Goal: Task Accomplishment & Management: Use online tool/utility

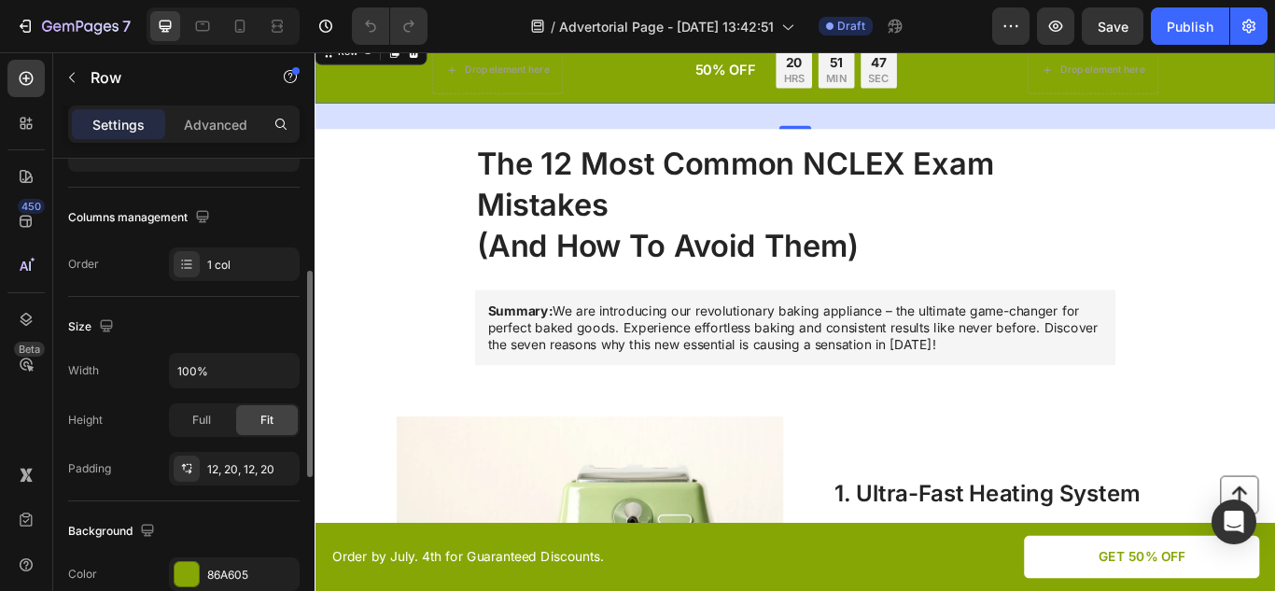
scroll to position [265, 0]
click at [179, 578] on div at bounding box center [187, 573] width 24 height 24
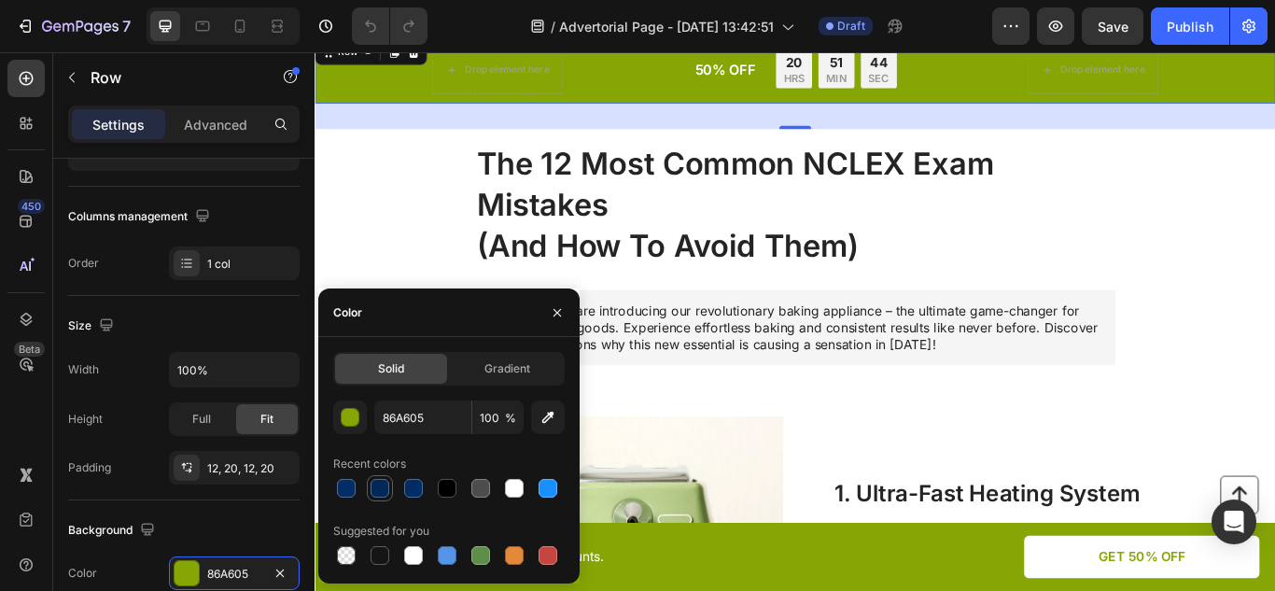
click at [391, 482] on div at bounding box center [380, 488] width 26 height 26
type input "022859"
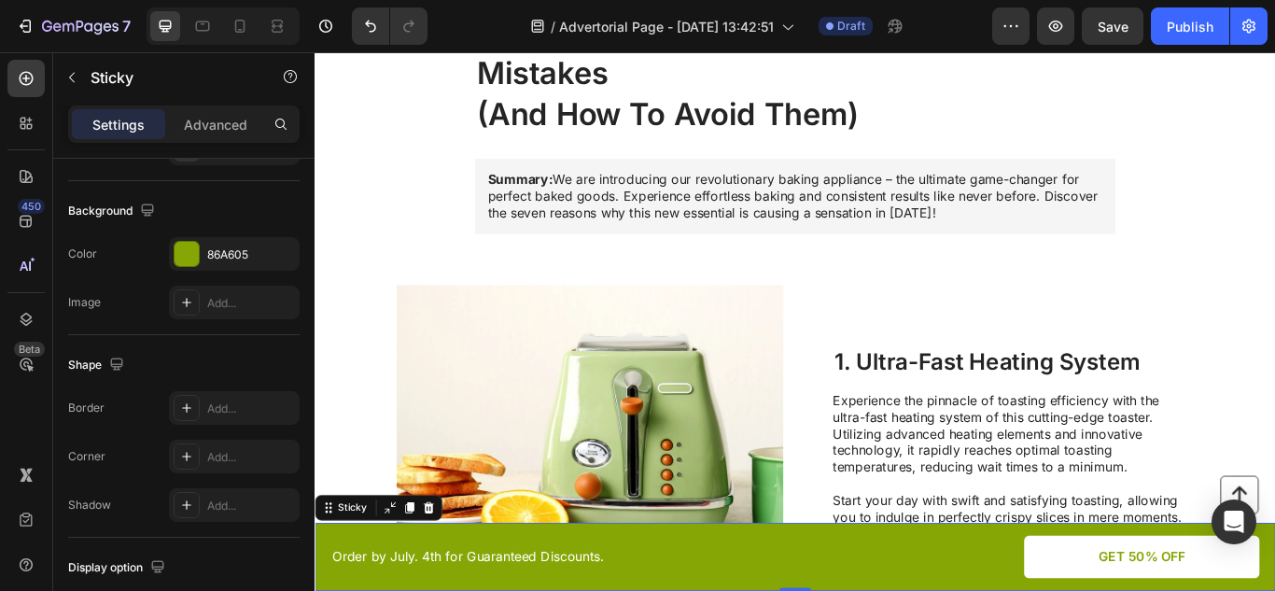
scroll to position [0, 0]
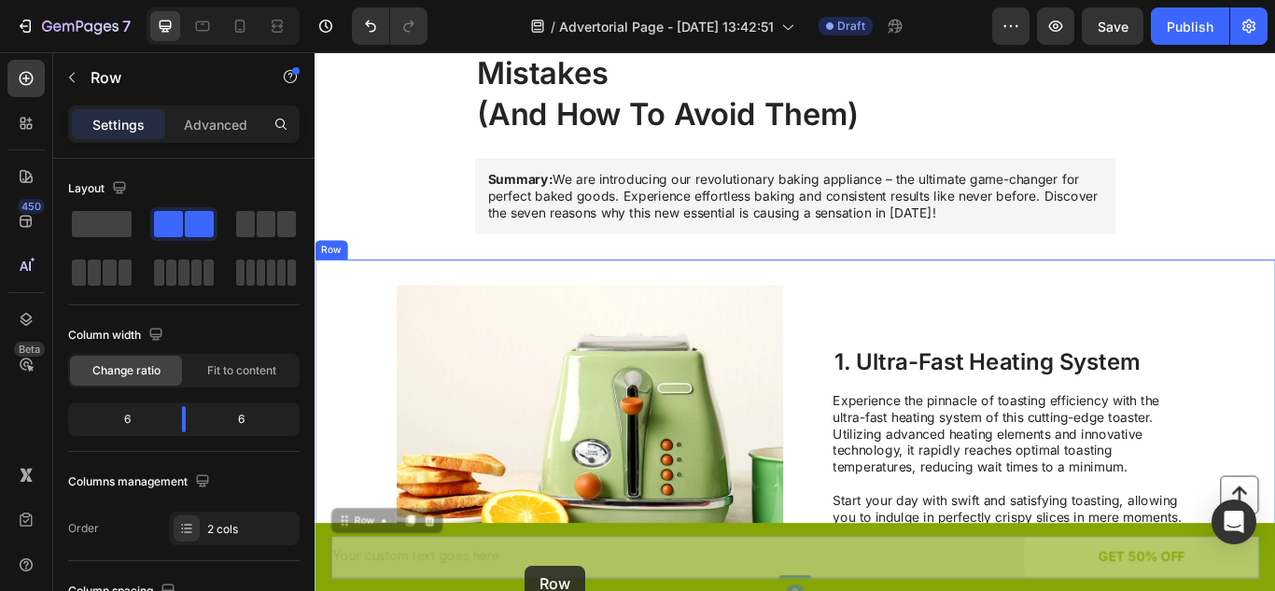
scroll to position [243, 0]
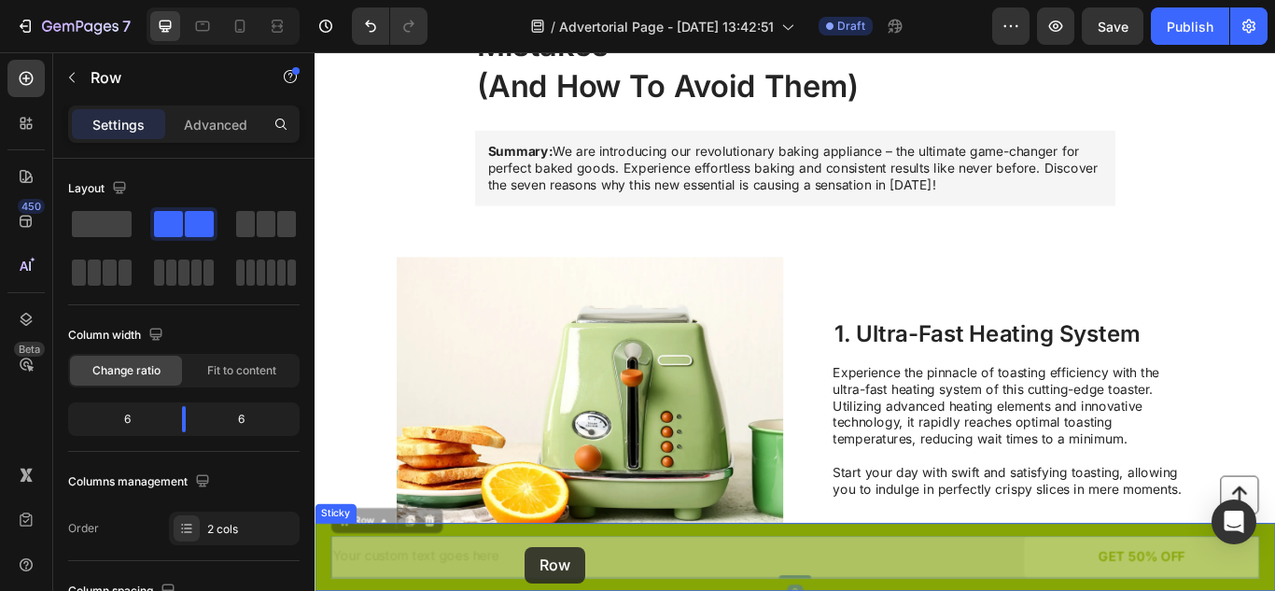
drag, startPoint x: 631, startPoint y: 617, endPoint x: 560, endPoint y: 626, distance: 71.5
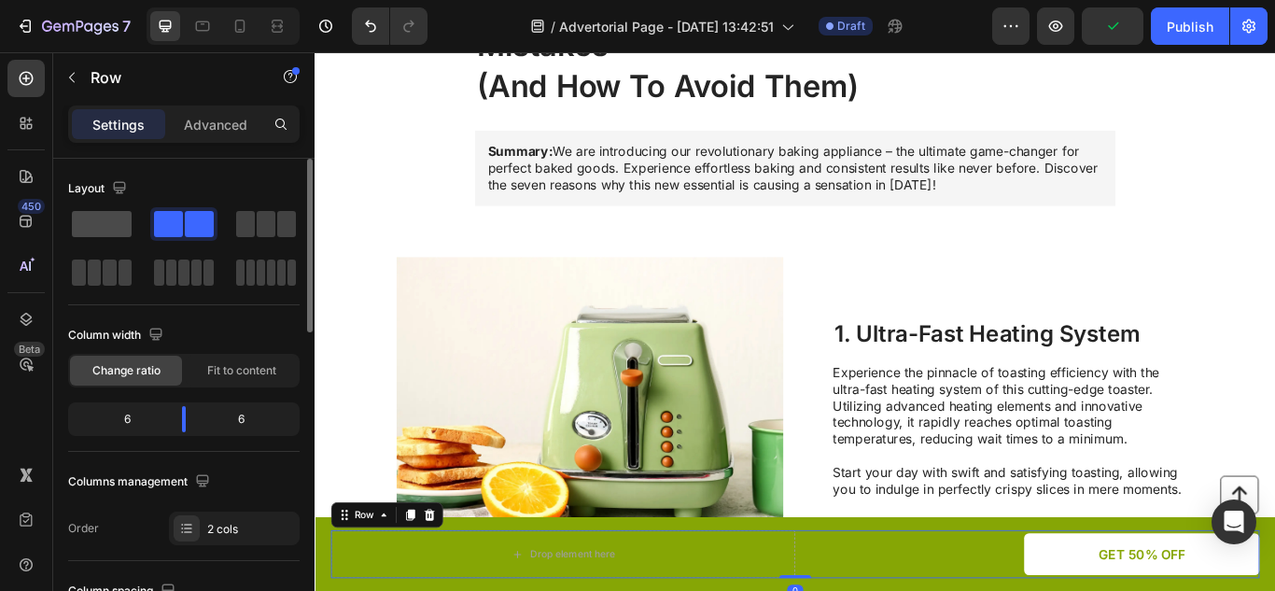
click at [88, 228] on span at bounding box center [102, 224] width 60 height 26
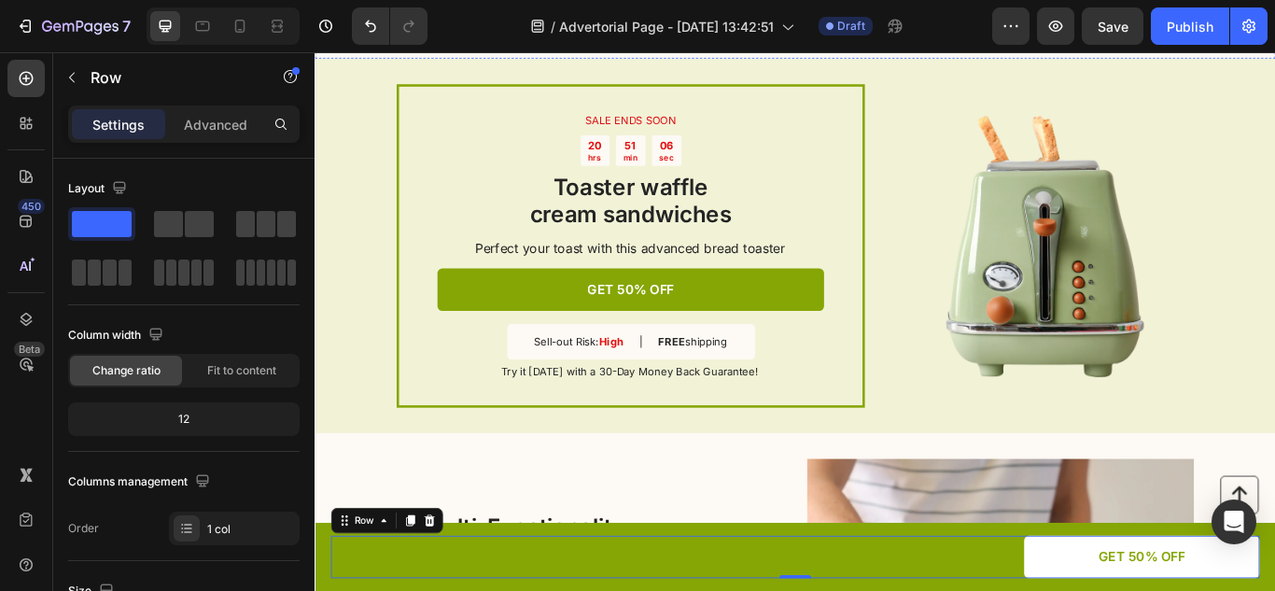
scroll to position [2103, 0]
click at [713, 396] on div "FREE shipping" at bounding box center [755, 389] width 84 height 20
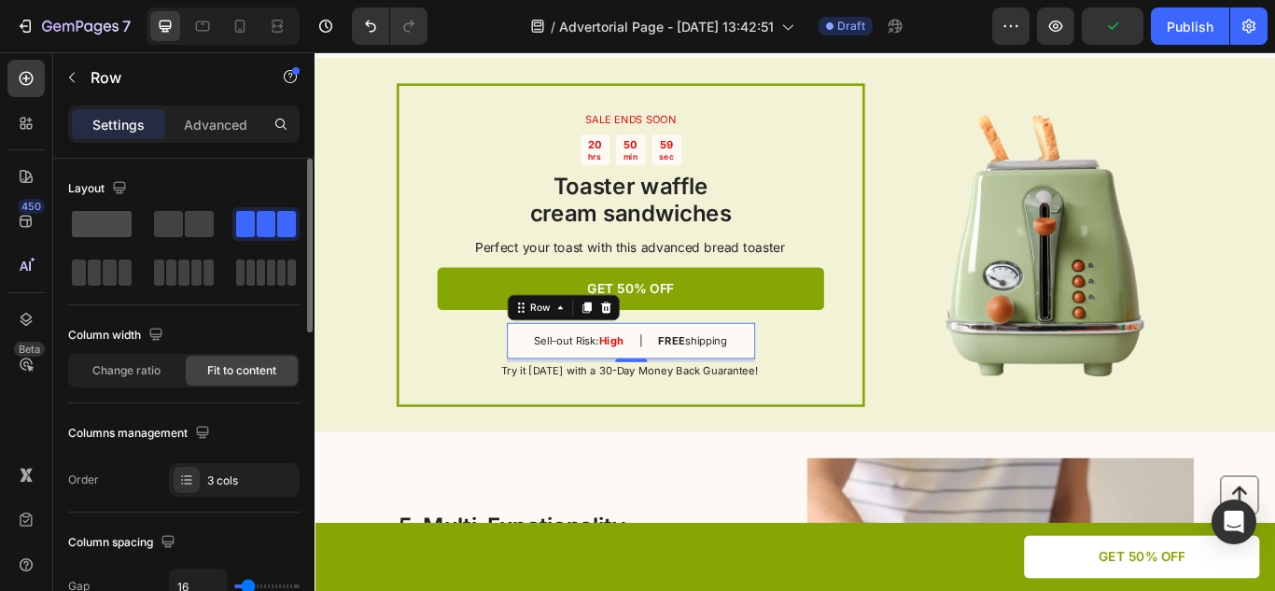
click at [117, 222] on span at bounding box center [102, 224] width 60 height 26
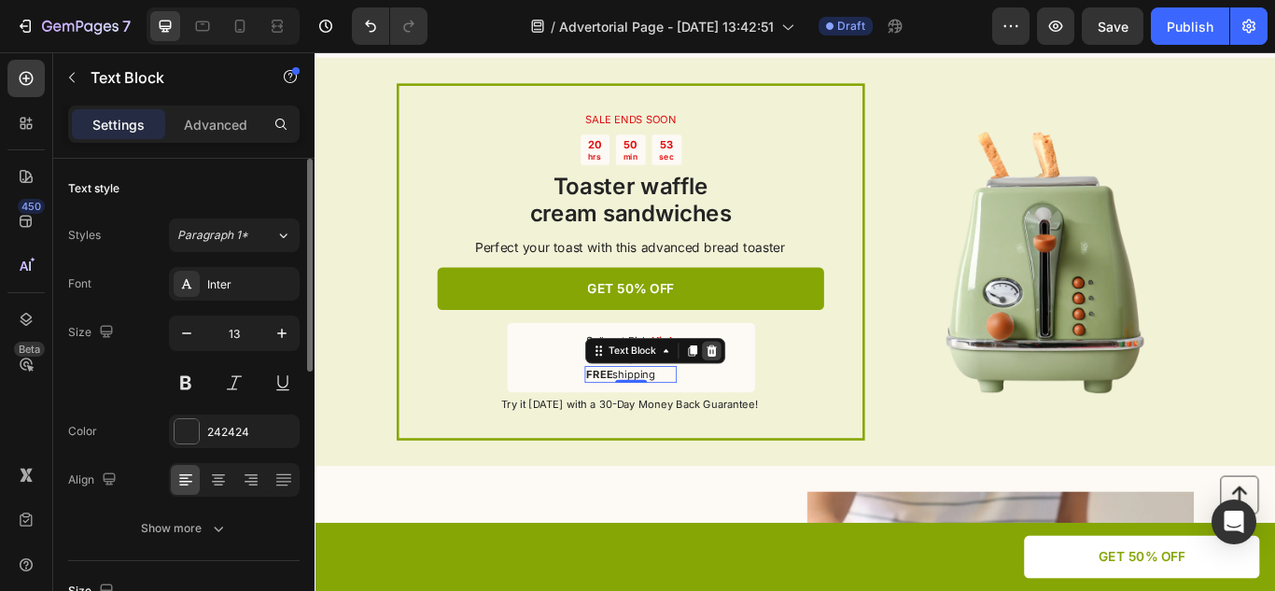
click at [771, 401] on icon at bounding box center [777, 400] width 12 height 13
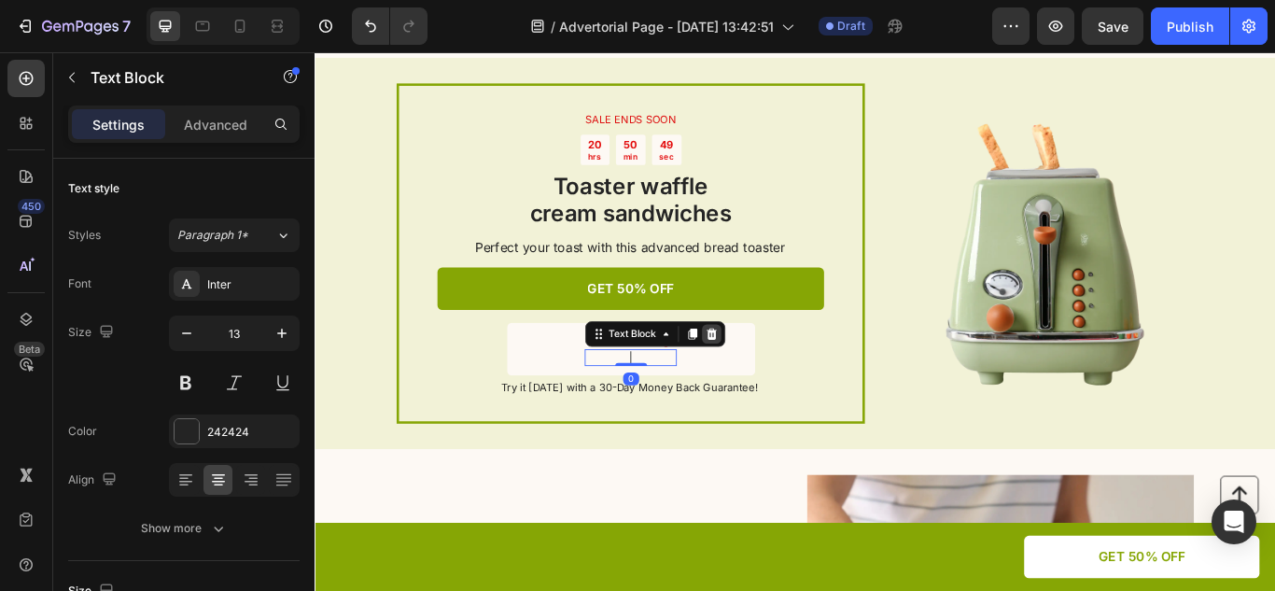
click at [775, 377] on icon at bounding box center [776, 380] width 15 height 15
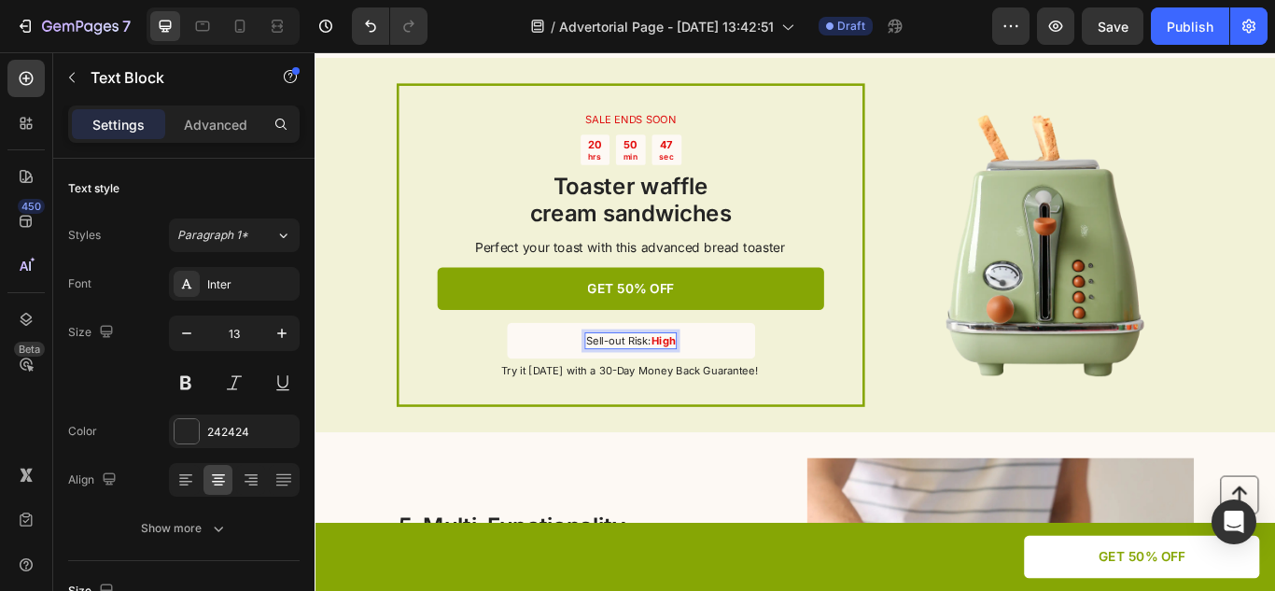
click at [688, 386] on p "Sell-out Risk: High" at bounding box center [683, 389] width 104 height 16
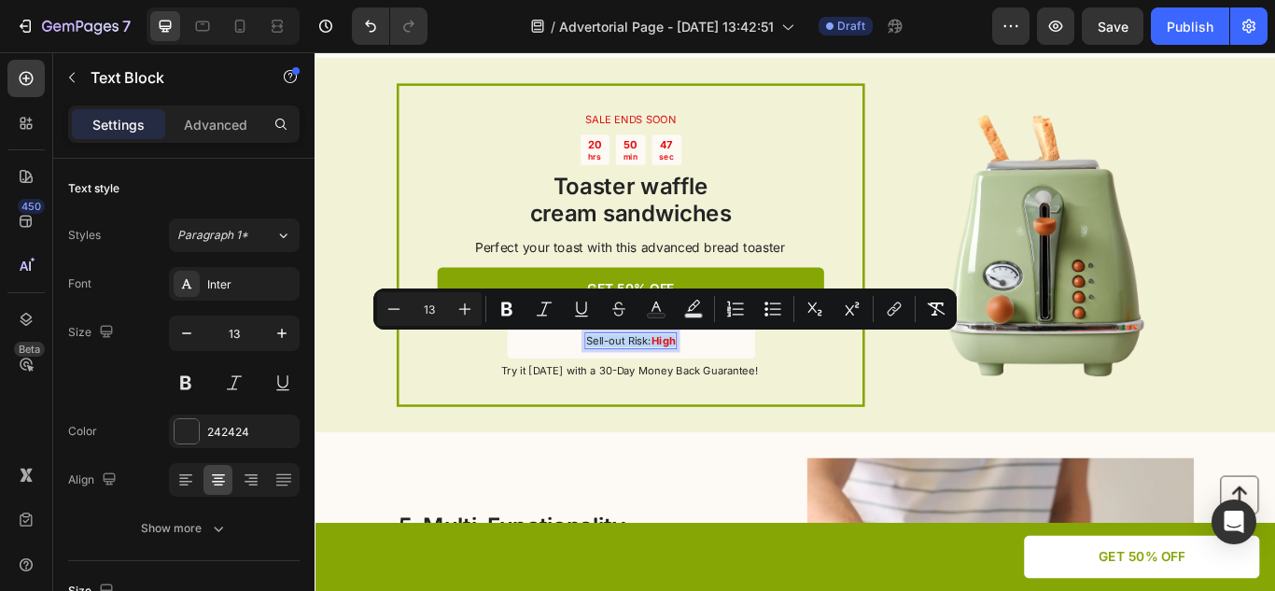
click at [688, 386] on p "Sell-out Risk: High" at bounding box center [683, 389] width 104 height 16
click at [691, 386] on p "Sell-out Risk: High" at bounding box center [683, 389] width 104 height 16
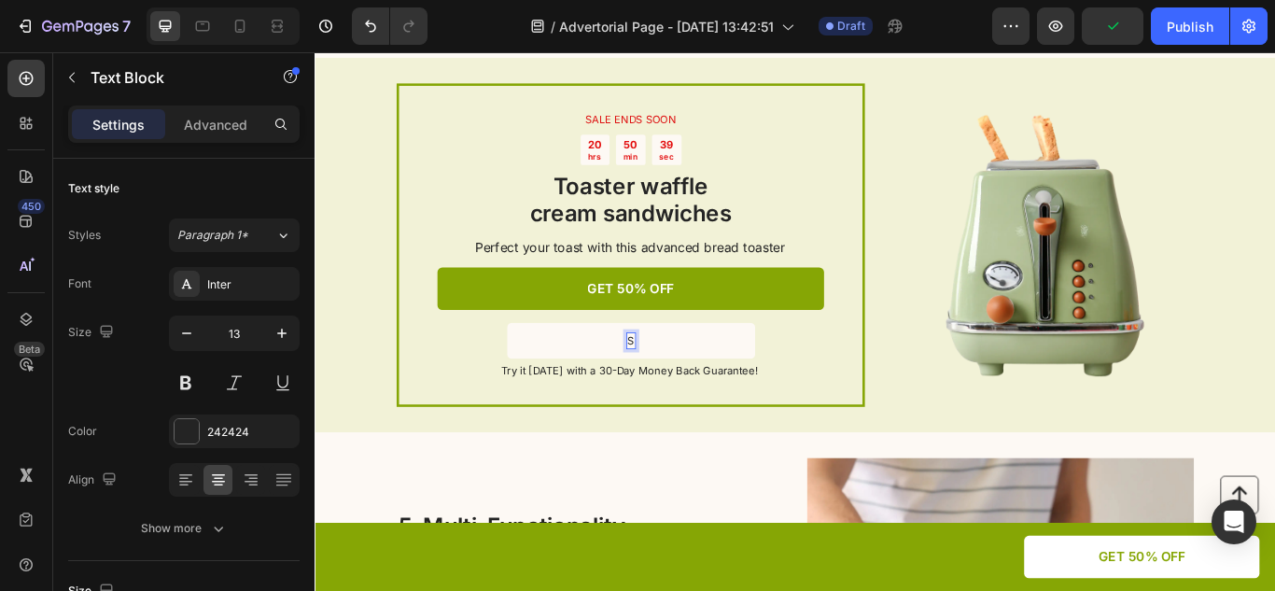
click at [691, 386] on div "S Text Block 0 Row" at bounding box center [683, 389] width 289 height 42
click at [690, 386] on p "Shipping" at bounding box center [683, 389] width 50 height 16
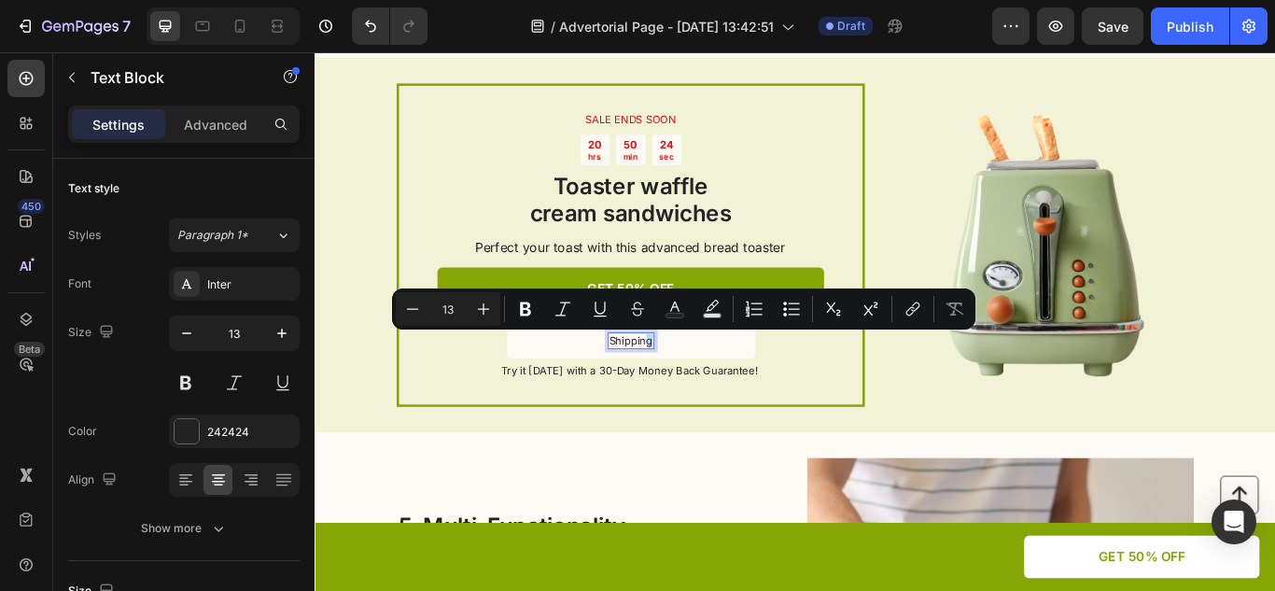
click at [700, 388] on div "Shipping" at bounding box center [683, 389] width 54 height 20
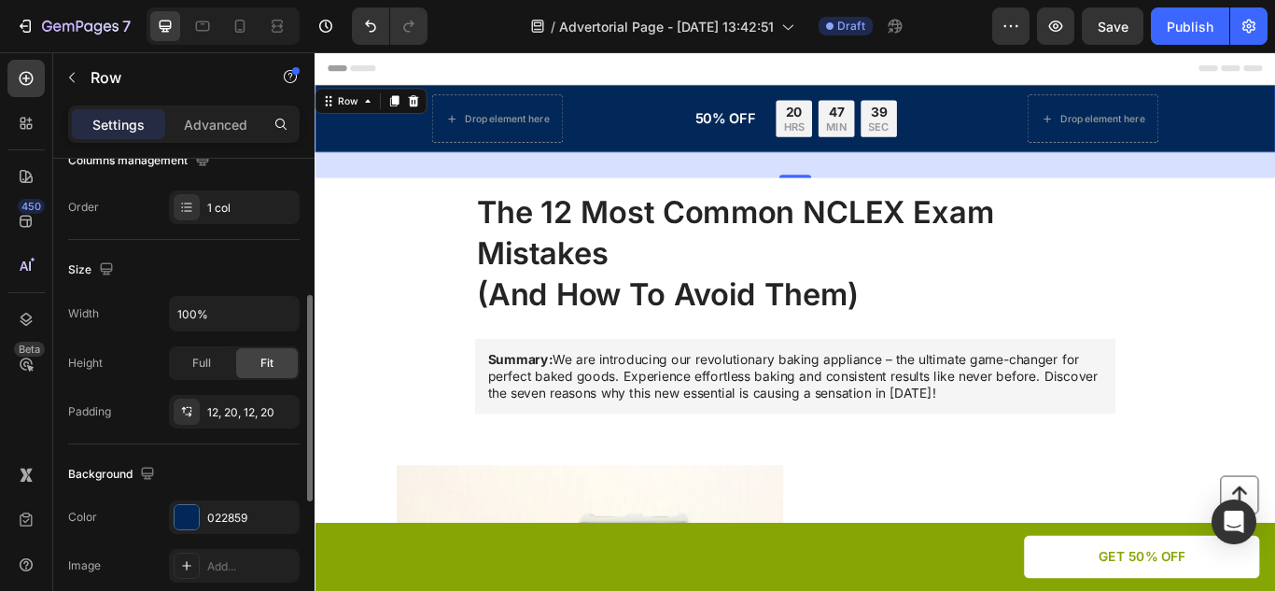
scroll to position [322, 0]
click at [224, 519] on div "022859" at bounding box center [234, 517] width 54 height 17
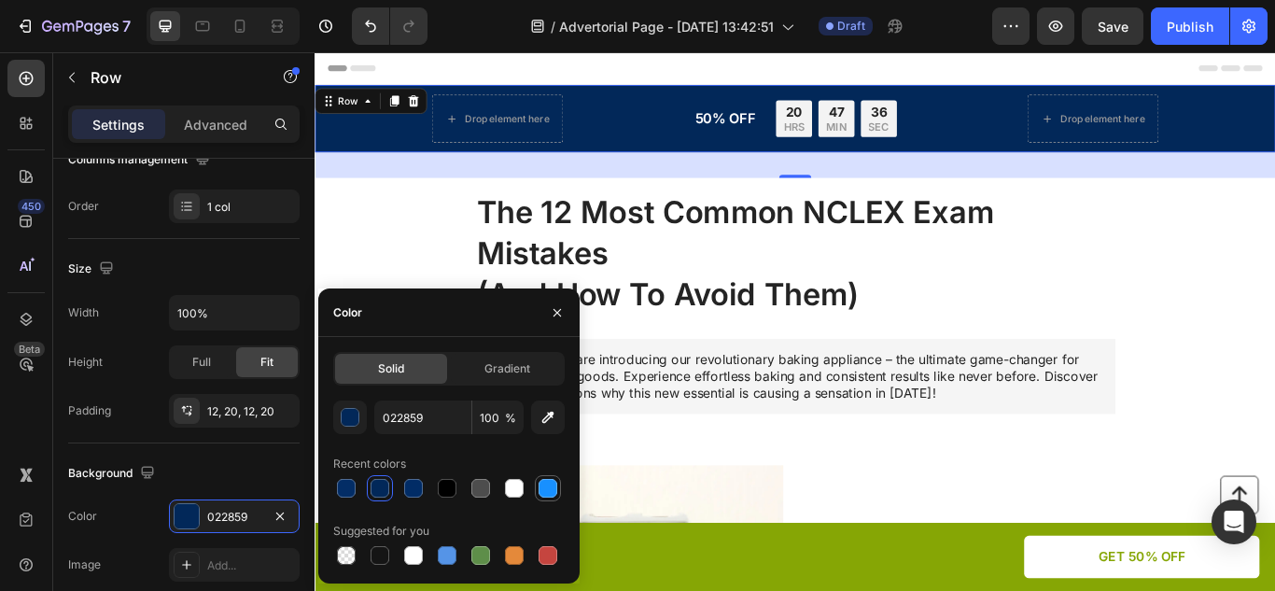
click at [547, 479] on div at bounding box center [548, 488] width 19 height 19
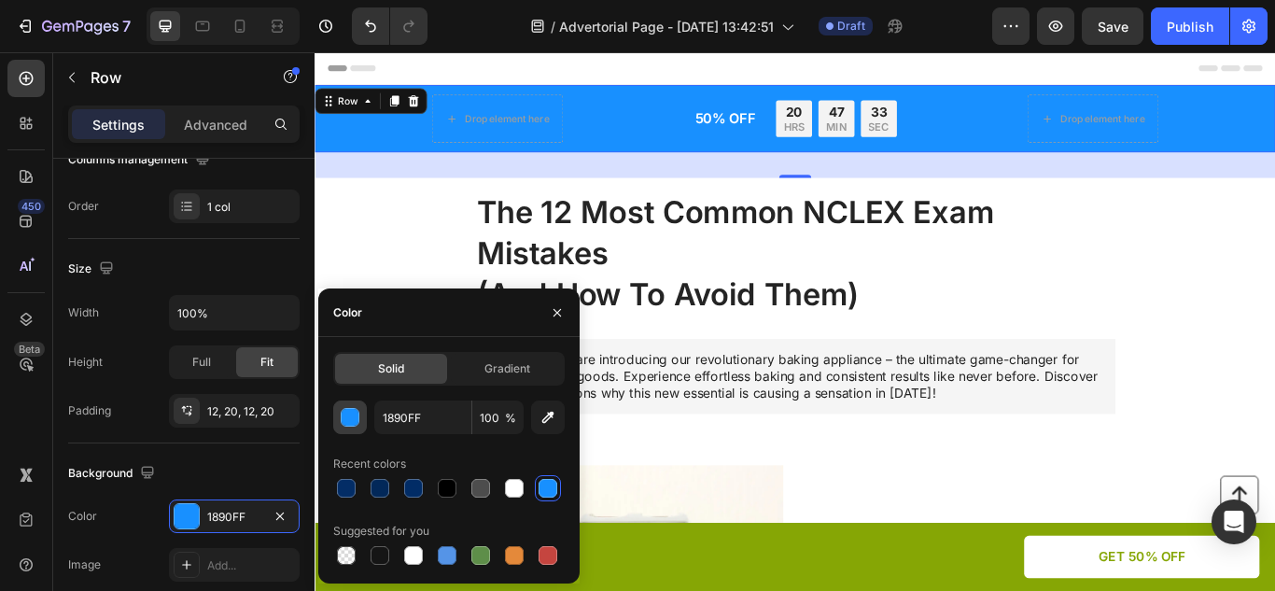
click at [366, 422] on button "button" at bounding box center [350, 417] width 34 height 34
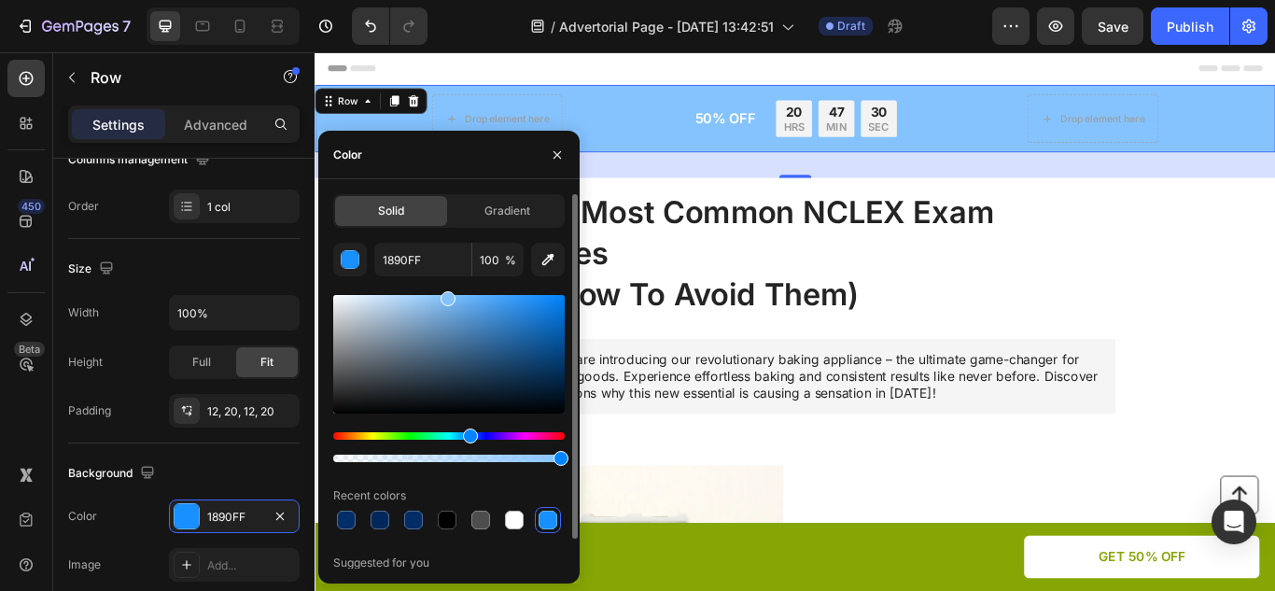
type input "84C3FF"
drag, startPoint x: 536, startPoint y: 306, endPoint x: 445, endPoint y: 289, distance: 92.1
click at [445, 289] on div "84C3FF 100 % Recent colors Suggested for you" at bounding box center [448, 421] width 231 height 357
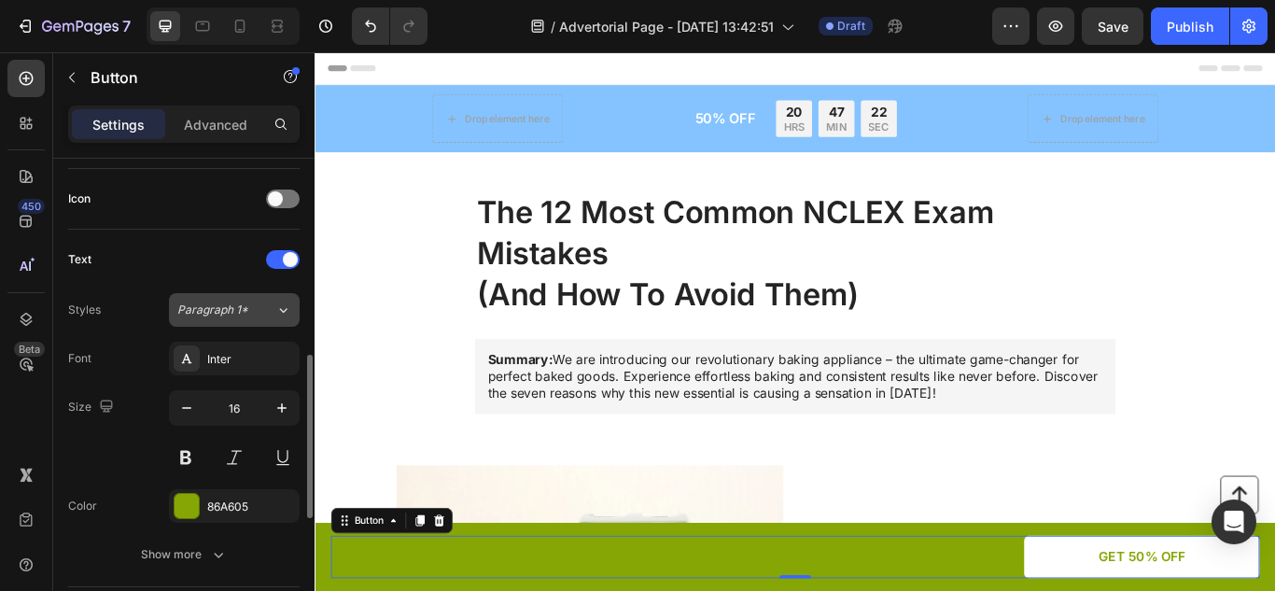
scroll to position [561, 0]
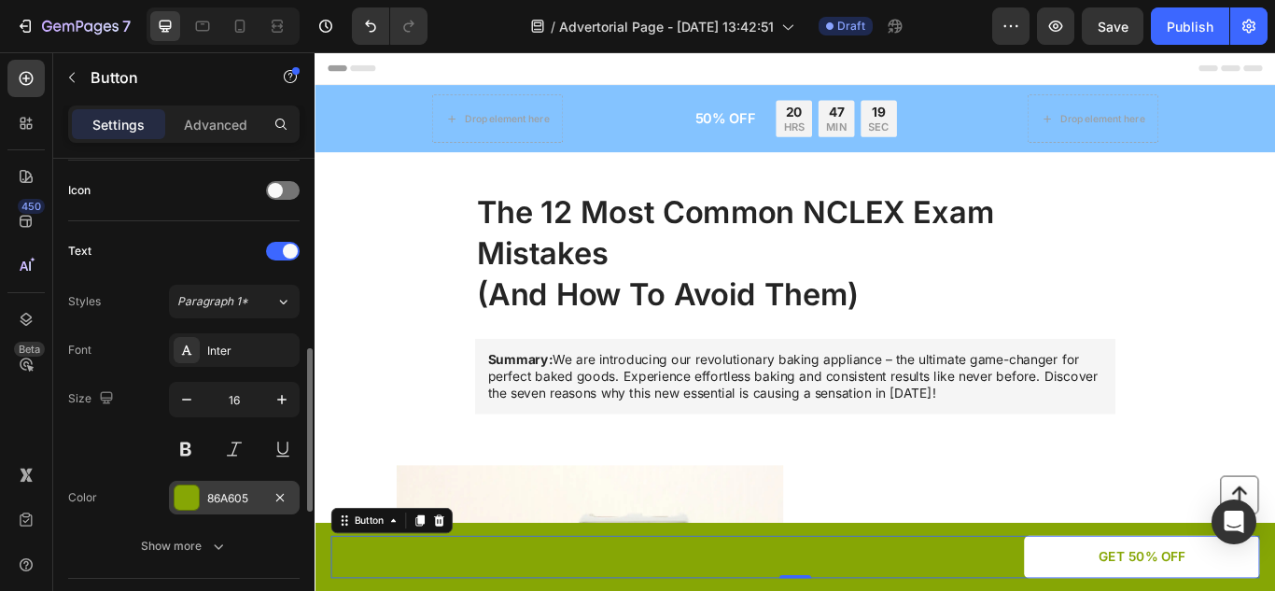
click at [241, 504] on div "86A605" at bounding box center [234, 498] width 54 height 17
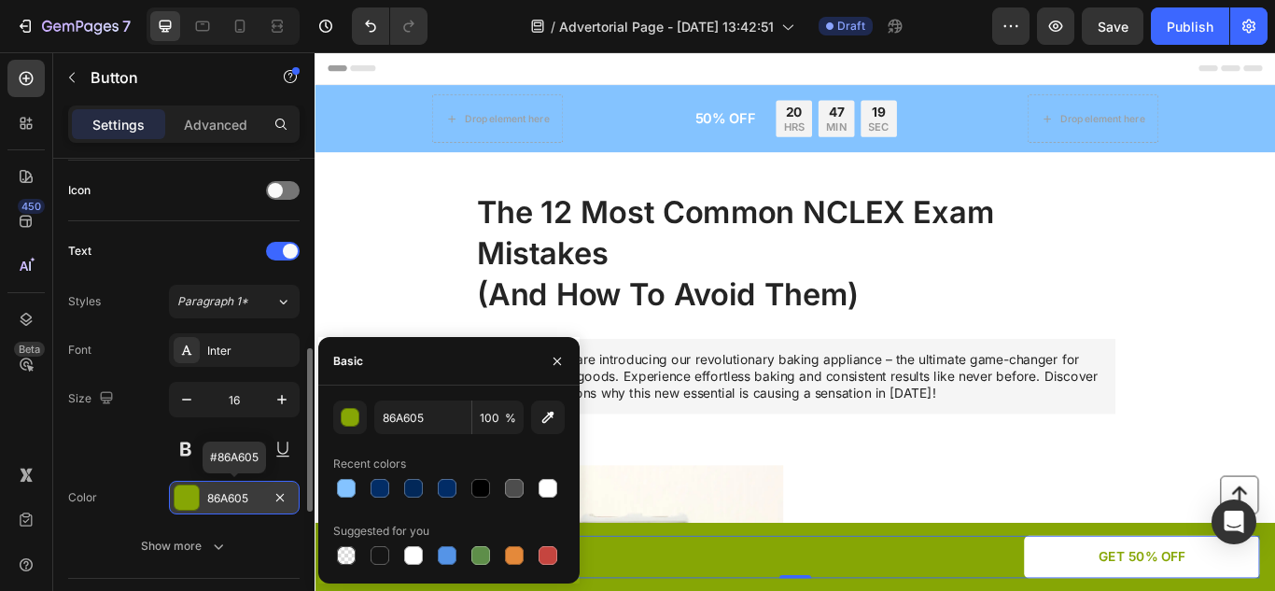
click at [241, 504] on div "86A605" at bounding box center [234, 498] width 54 height 17
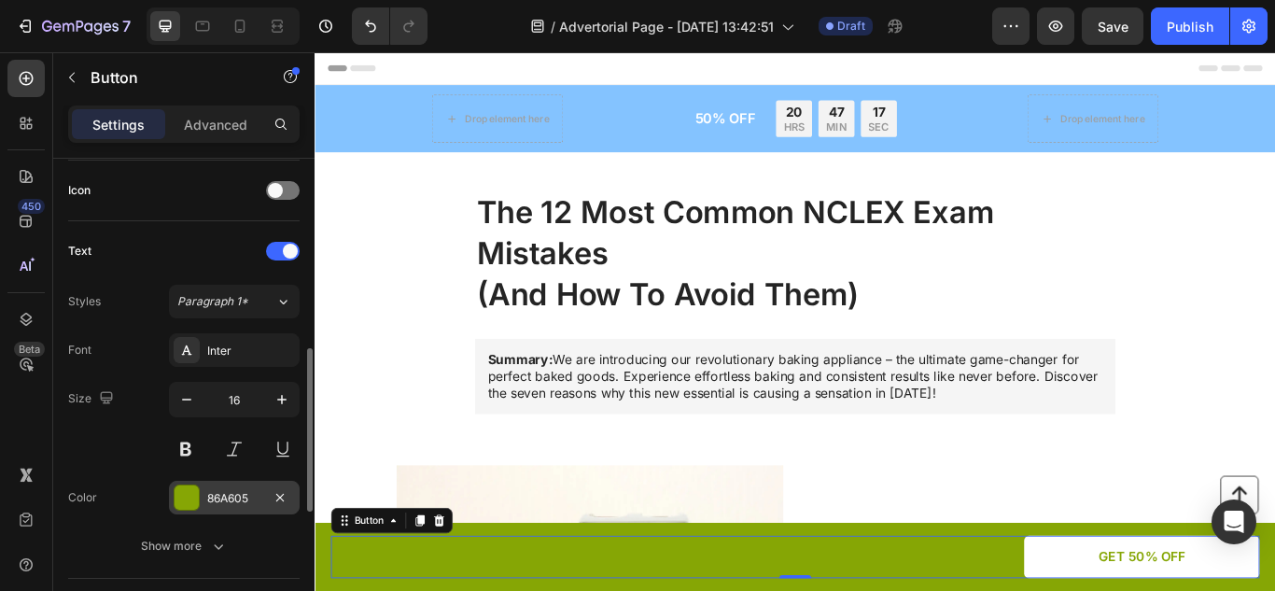
click at [220, 501] on div "86A605" at bounding box center [234, 498] width 54 height 17
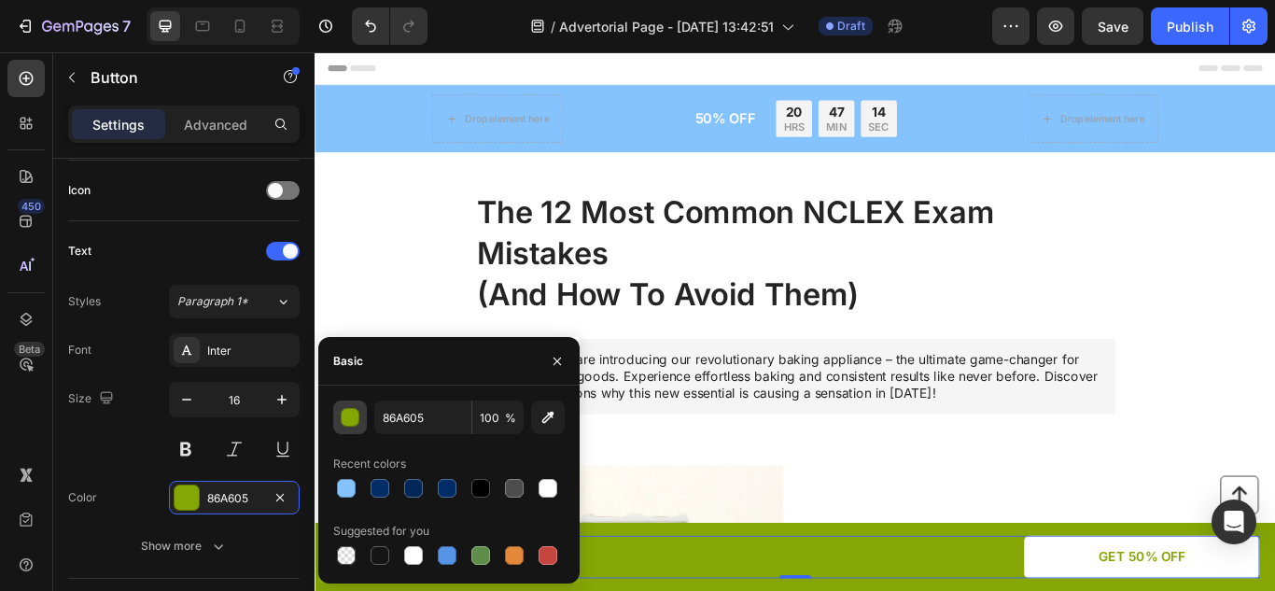
click at [362, 416] on button "button" at bounding box center [350, 417] width 34 height 34
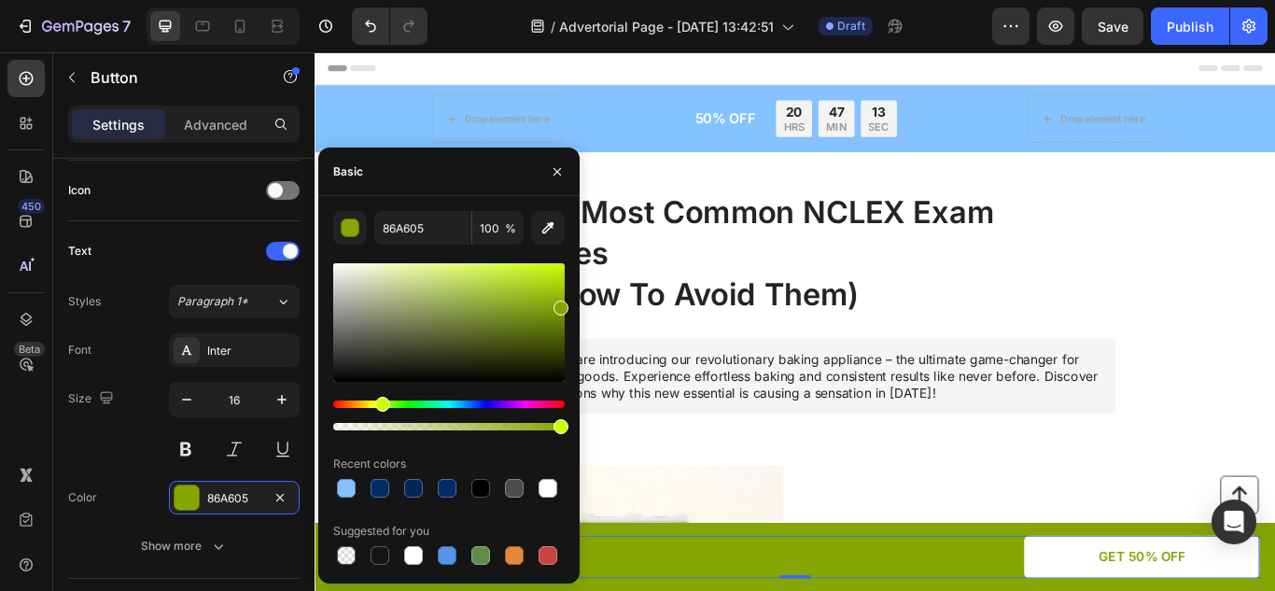
click at [441, 410] on div at bounding box center [448, 415] width 231 height 30
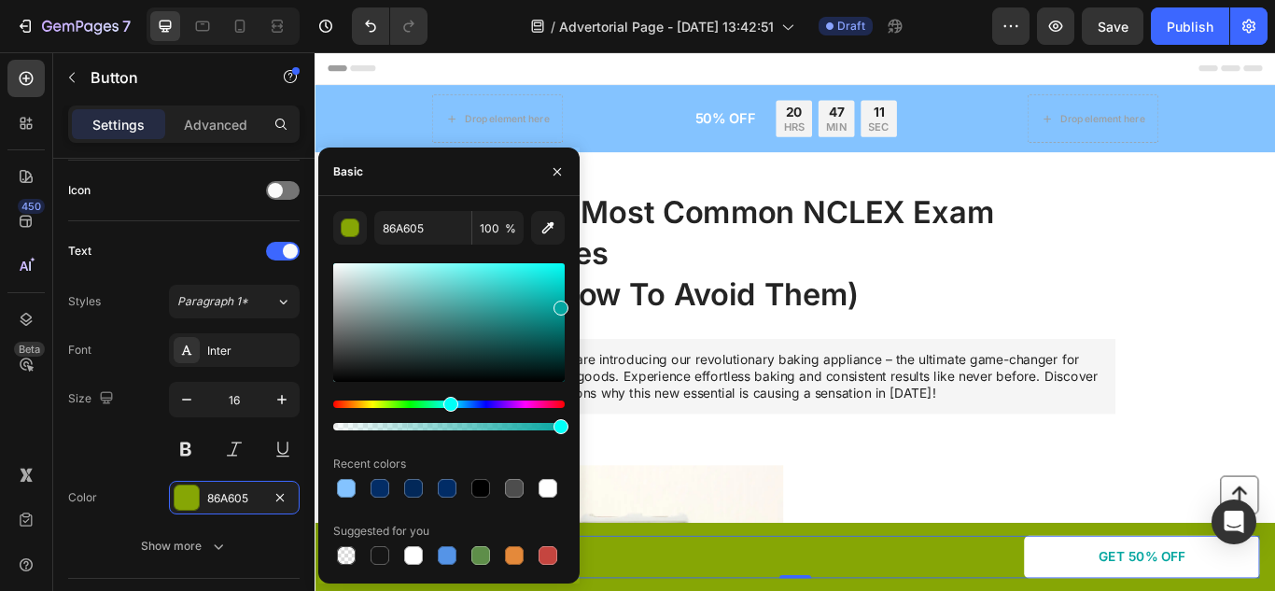
click at [448, 400] on div "Hue" at bounding box center [448, 403] width 231 height 7
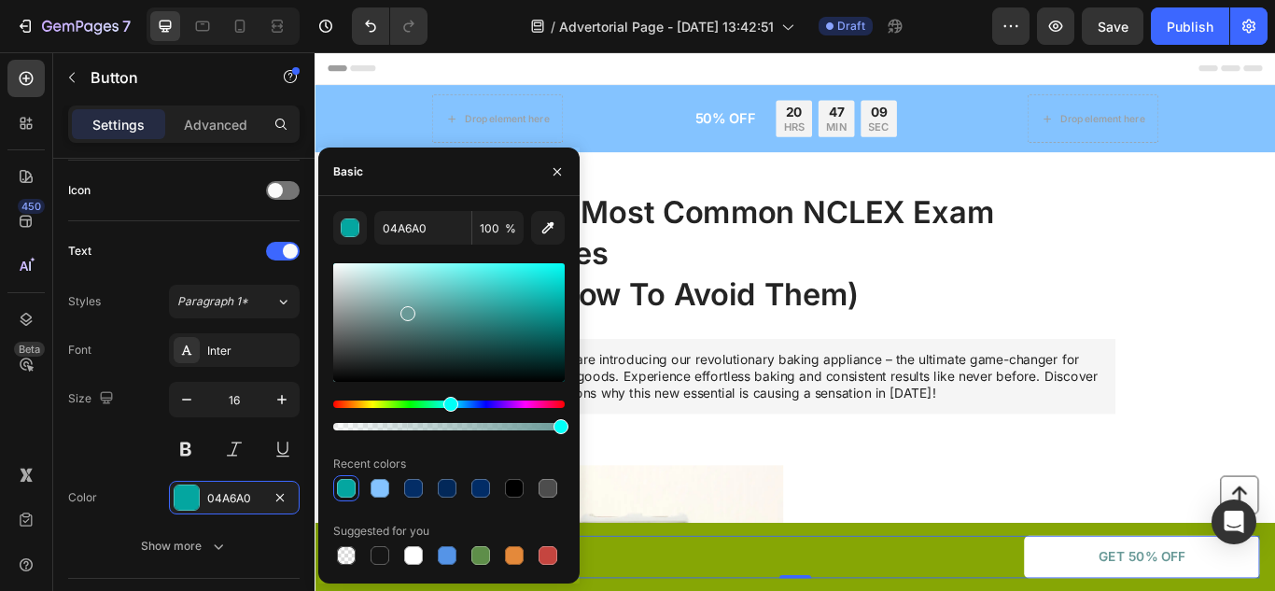
drag, startPoint x: 444, startPoint y: 294, endPoint x: 407, endPoint y: 310, distance: 40.6
click at [407, 310] on div at bounding box center [448, 322] width 231 height 119
click at [418, 548] on div at bounding box center [413, 555] width 19 height 19
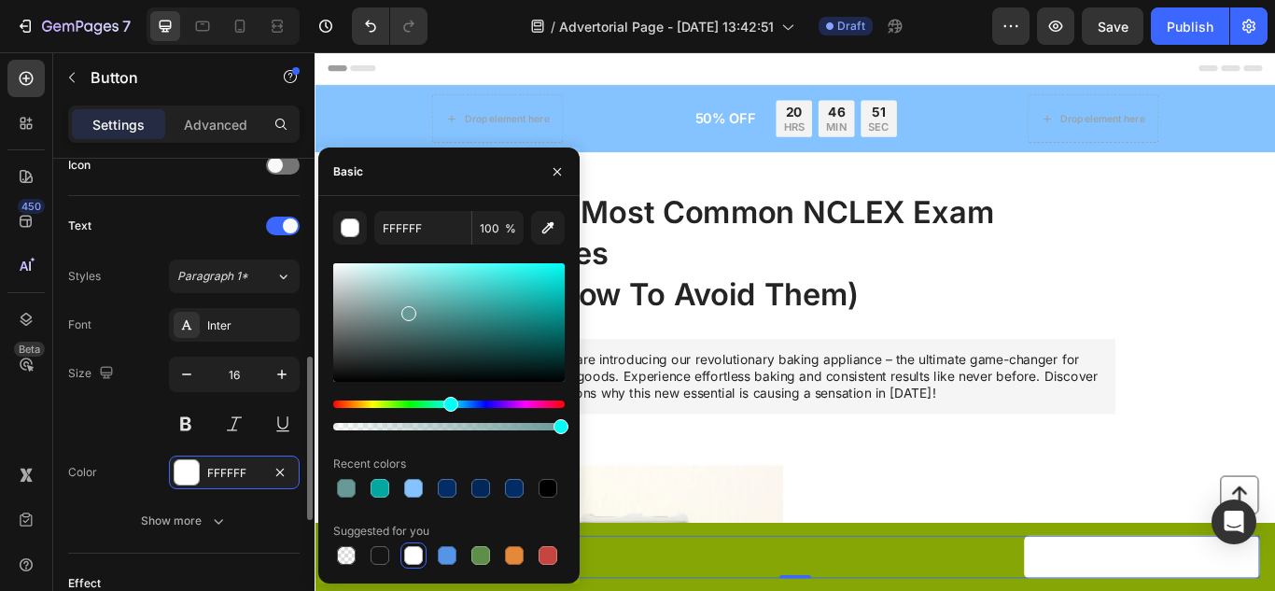
scroll to position [571, 0]
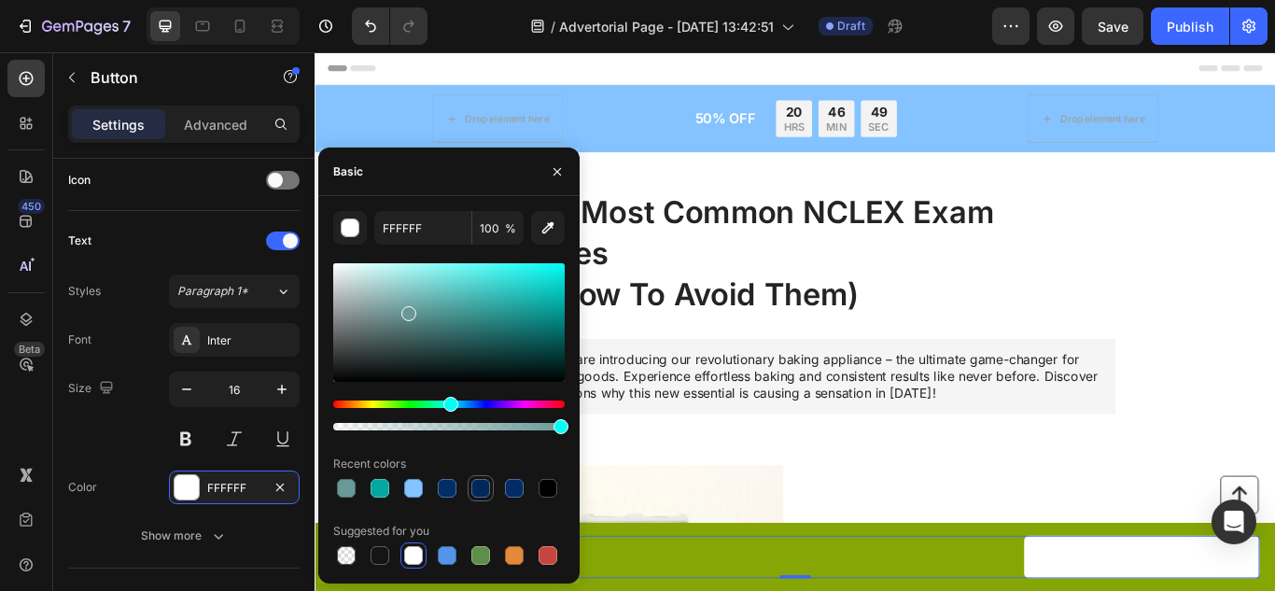
drag, startPoint x: 465, startPoint y: 481, endPoint x: 484, endPoint y: 483, distance: 19.7
click at [484, 483] on div at bounding box center [448, 488] width 231 height 26
click at [484, 483] on div at bounding box center [480, 488] width 19 height 19
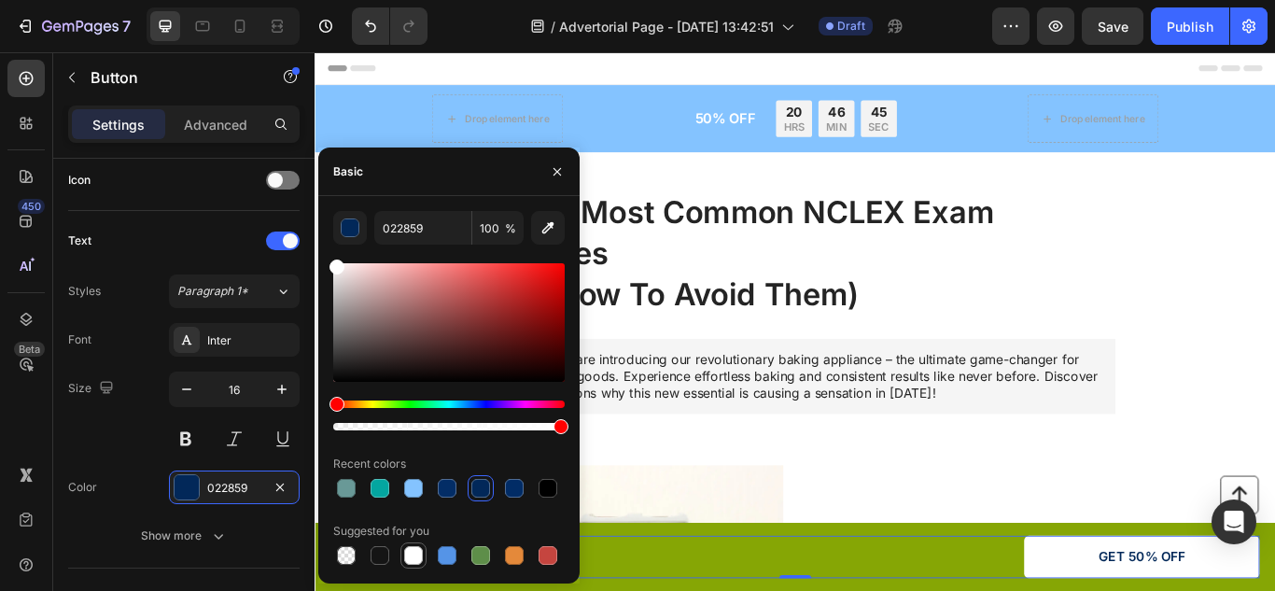
click at [416, 553] on div at bounding box center [413, 555] width 19 height 19
type input "FFFFFF"
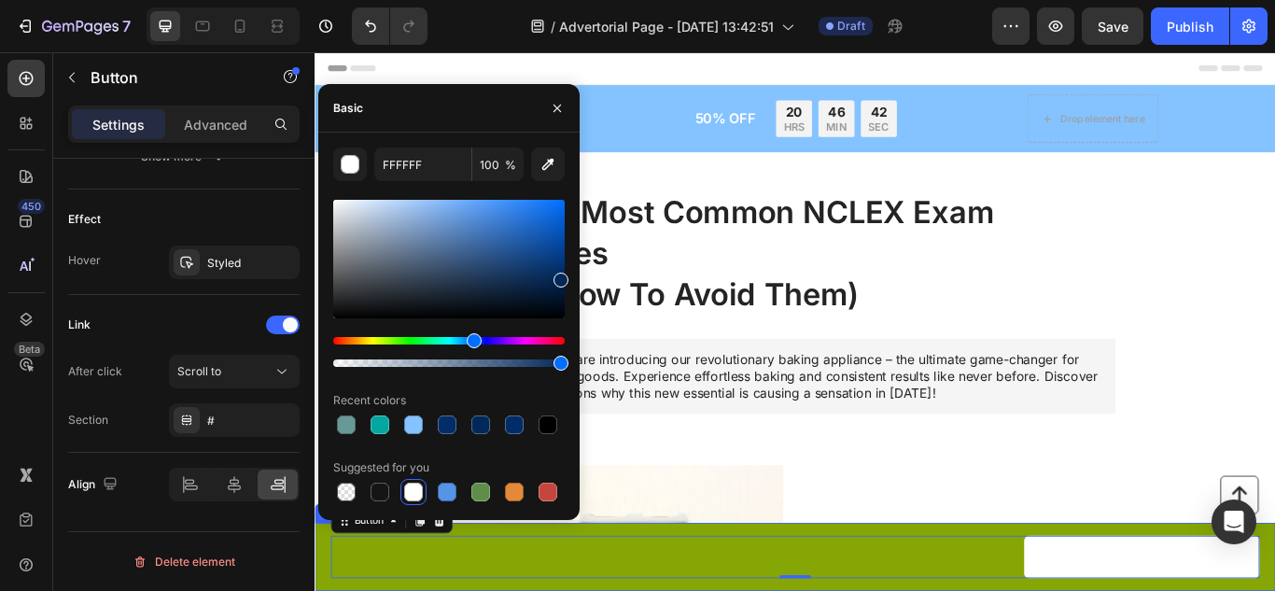
scroll to position [0, 0]
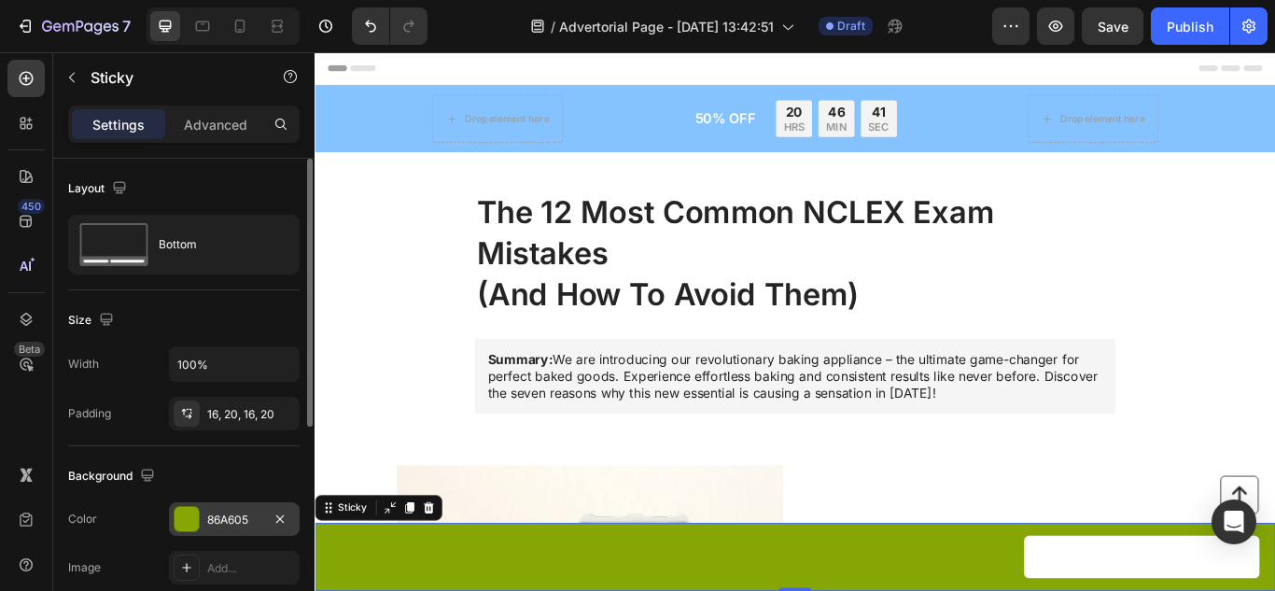
click at [249, 506] on div "86A605" at bounding box center [234, 519] width 131 height 34
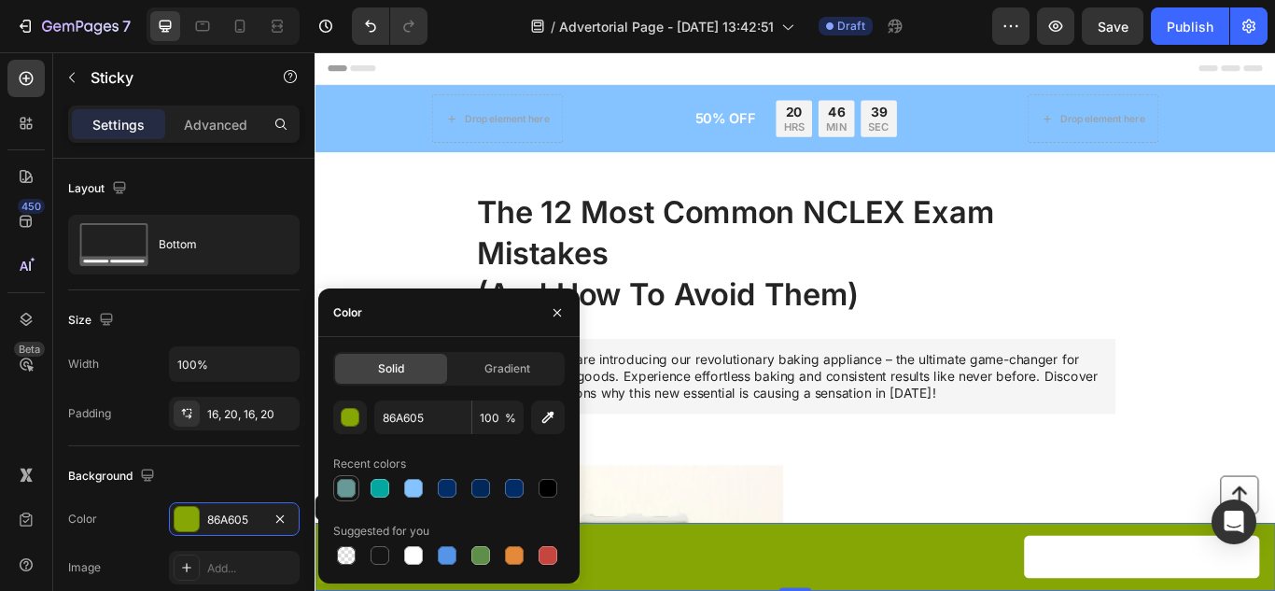
click at [344, 483] on div at bounding box center [346, 488] width 19 height 19
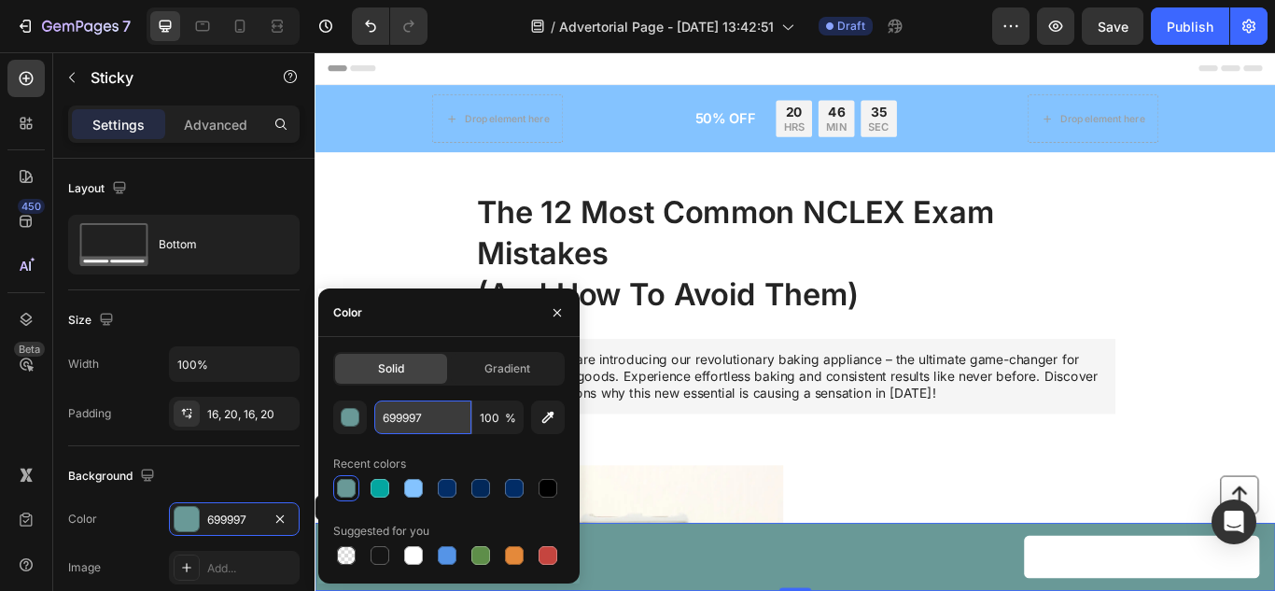
click at [389, 425] on input "699997" at bounding box center [422, 417] width 97 height 34
click at [366, 419] on button "button" at bounding box center [350, 417] width 34 height 34
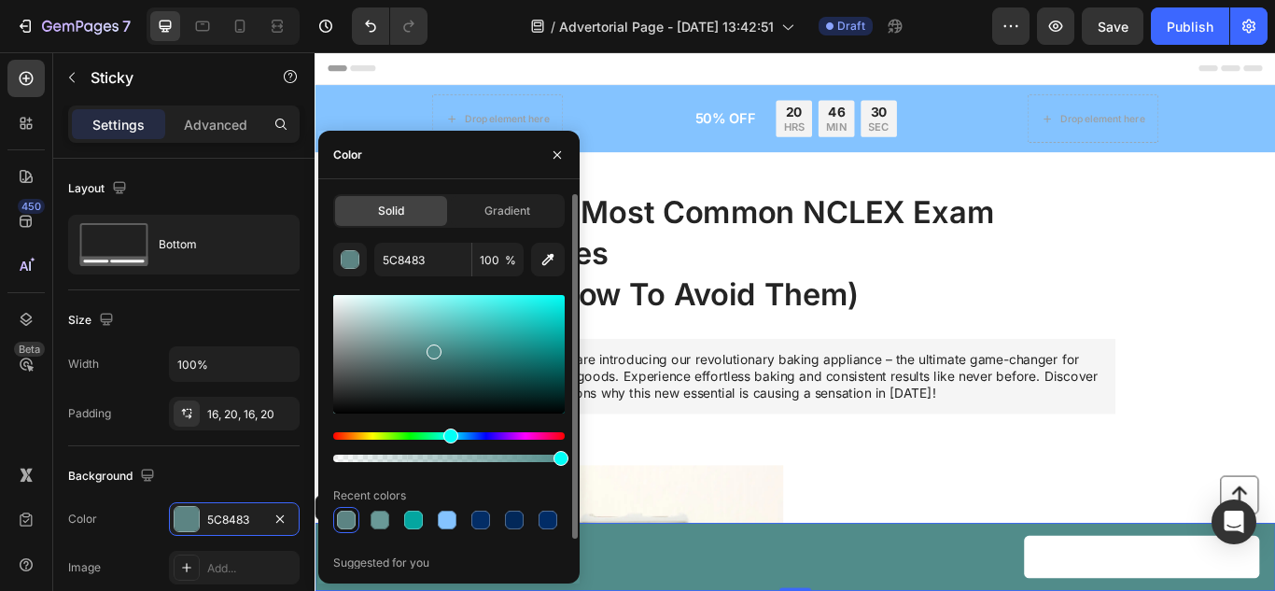
drag, startPoint x: 403, startPoint y: 351, endPoint x: 432, endPoint y: 347, distance: 29.2
click at [432, 347] on div at bounding box center [434, 351] width 15 height 15
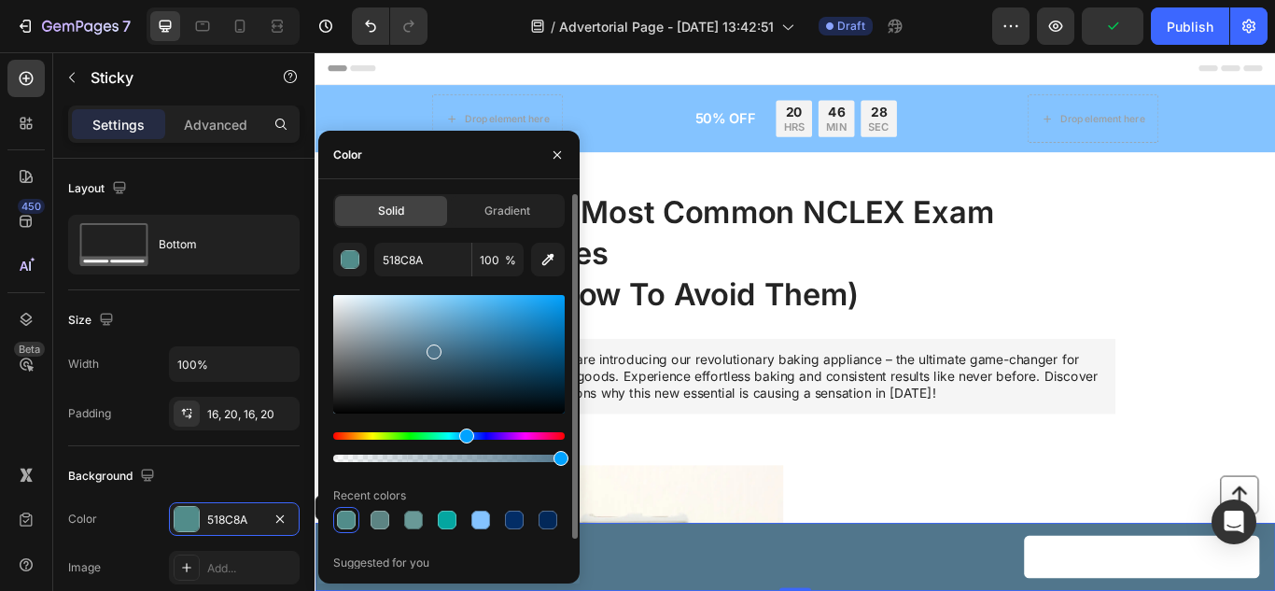
click at [464, 433] on div "Hue" at bounding box center [448, 435] width 231 height 7
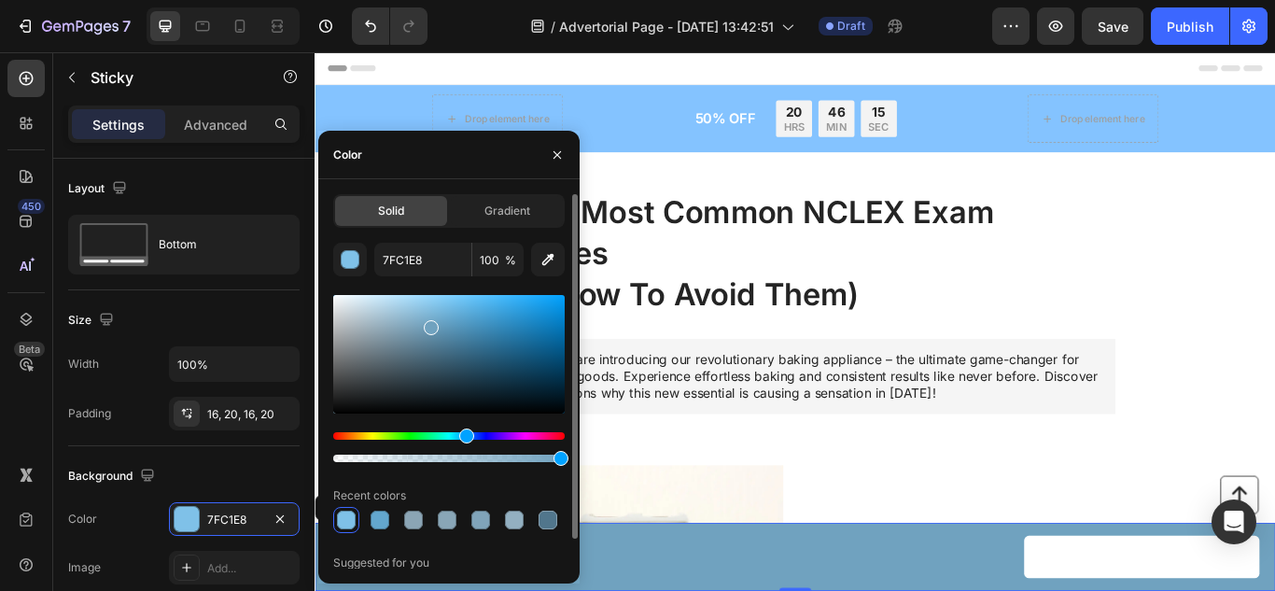
type input "70A2BF"
drag, startPoint x: 435, startPoint y: 357, endPoint x: 429, endPoint y: 324, distance: 34.1
click at [429, 324] on div at bounding box center [431, 327] width 15 height 15
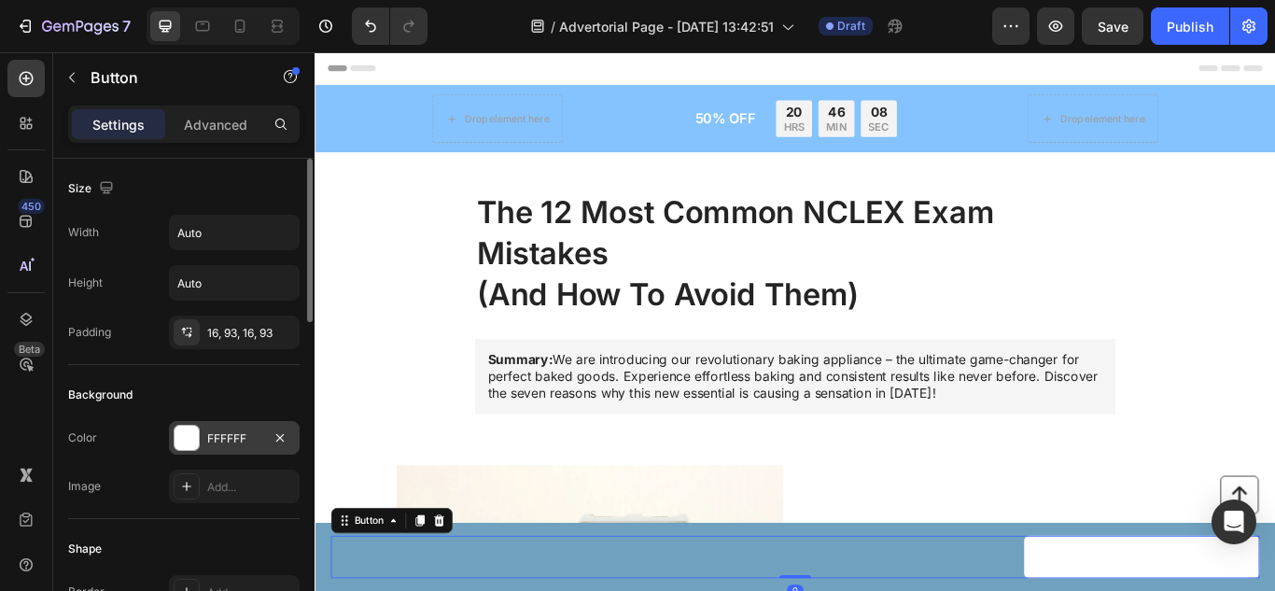
click at [185, 445] on div at bounding box center [187, 438] width 24 height 24
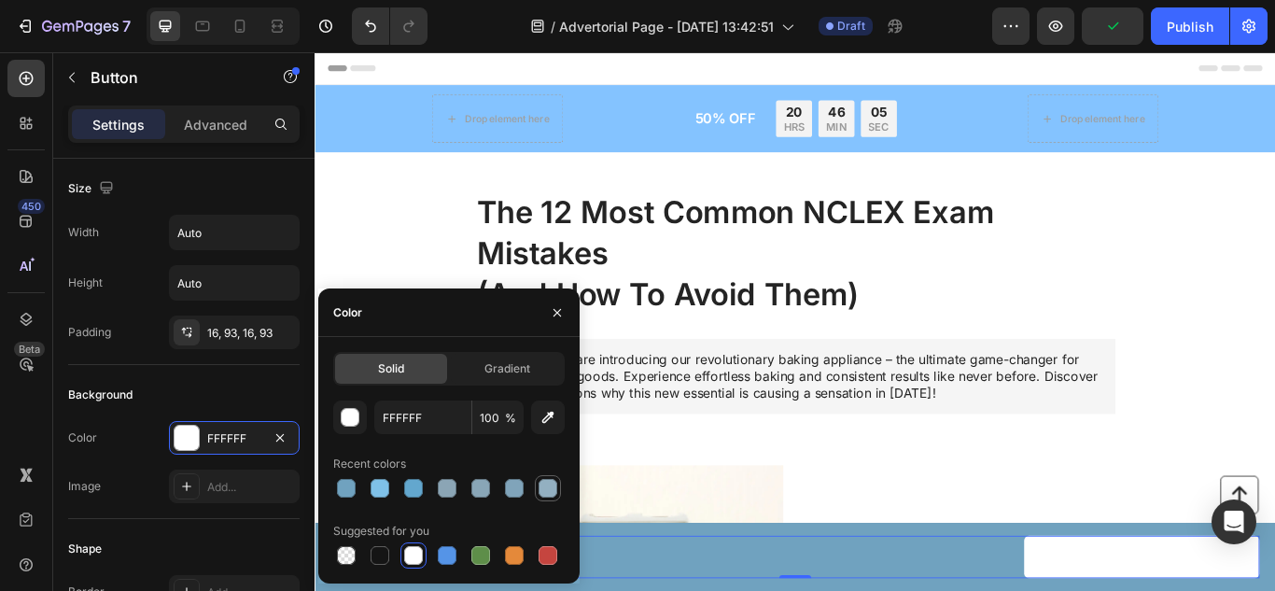
drag, startPoint x: 528, startPoint y: 486, endPoint x: 544, endPoint y: 487, distance: 15.9
click at [544, 487] on div at bounding box center [448, 488] width 231 height 26
click at [544, 487] on div at bounding box center [548, 488] width 19 height 19
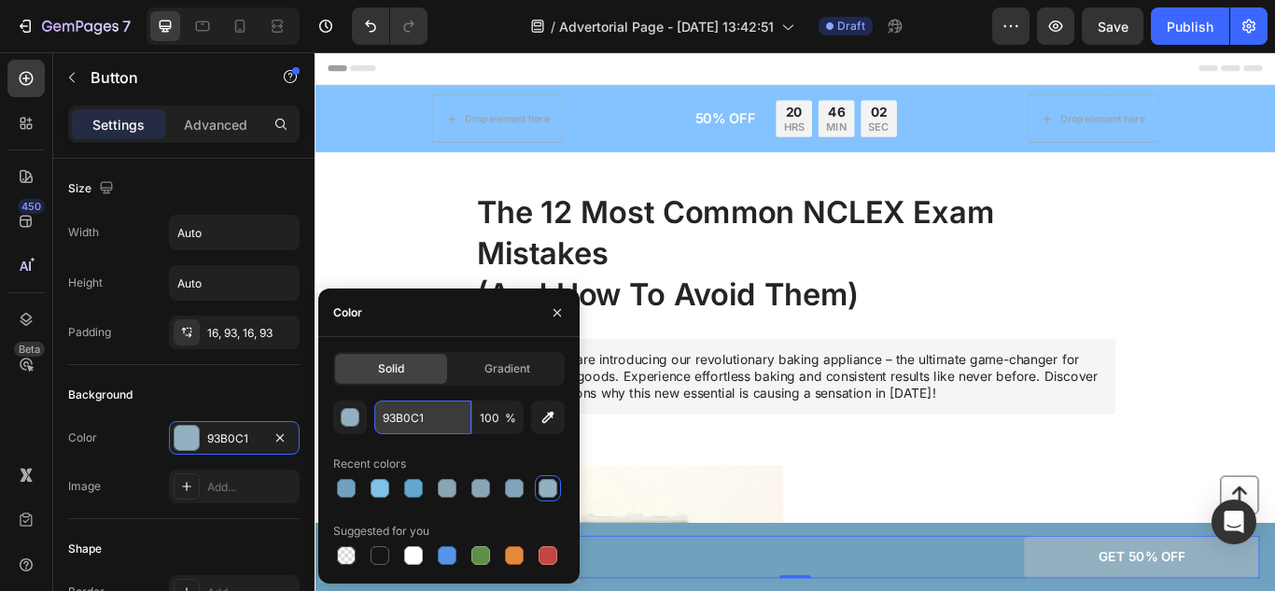
click at [401, 403] on input "93B0C1" at bounding box center [422, 417] width 97 height 34
click at [361, 410] on button "button" at bounding box center [350, 417] width 34 height 34
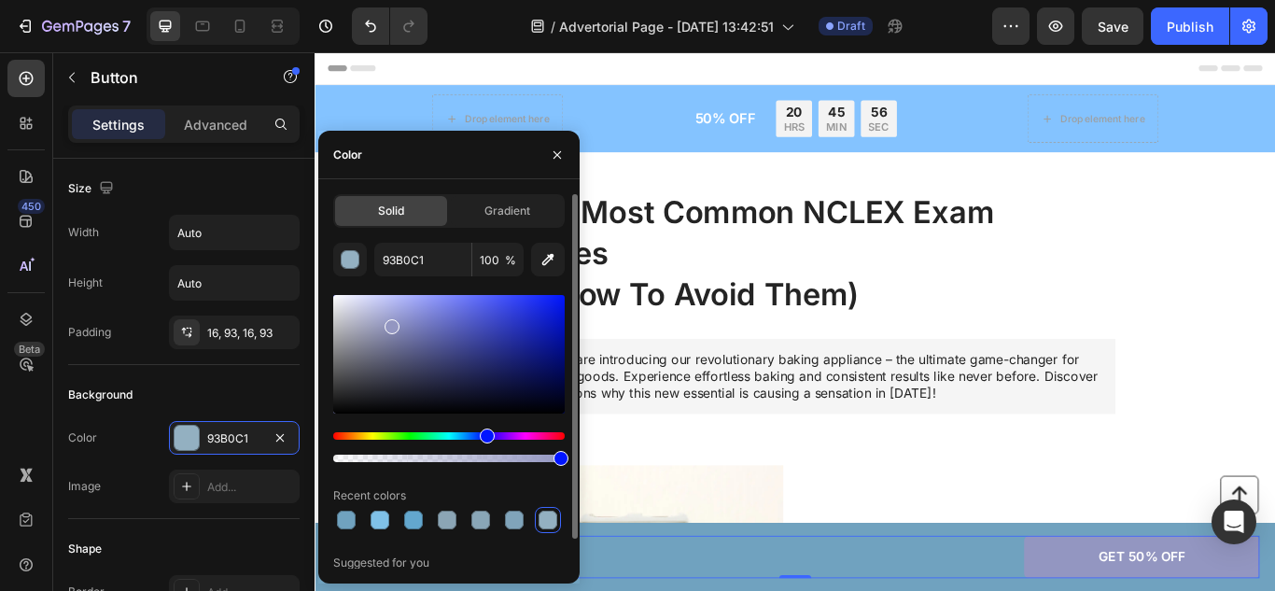
drag, startPoint x: 476, startPoint y: 432, endPoint x: 485, endPoint y: 440, distance: 12.0
click at [486, 438] on div "Hue" at bounding box center [448, 435] width 231 height 7
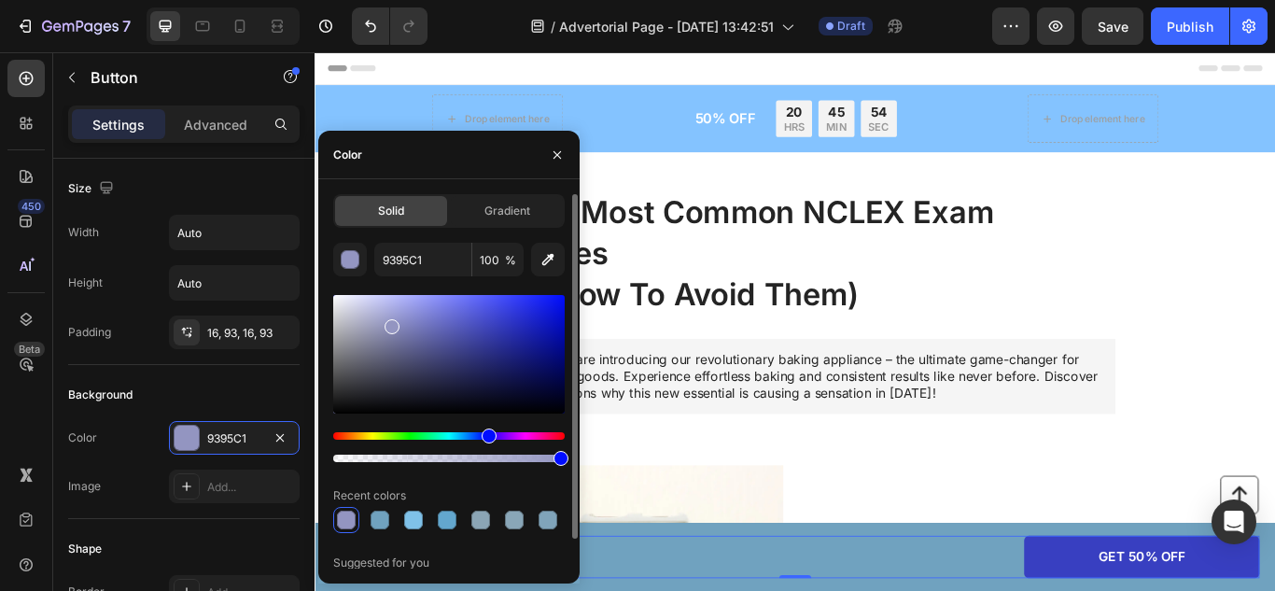
click at [499, 323] on div at bounding box center [448, 354] width 231 height 119
click at [539, 352] on div at bounding box center [448, 354] width 231 height 119
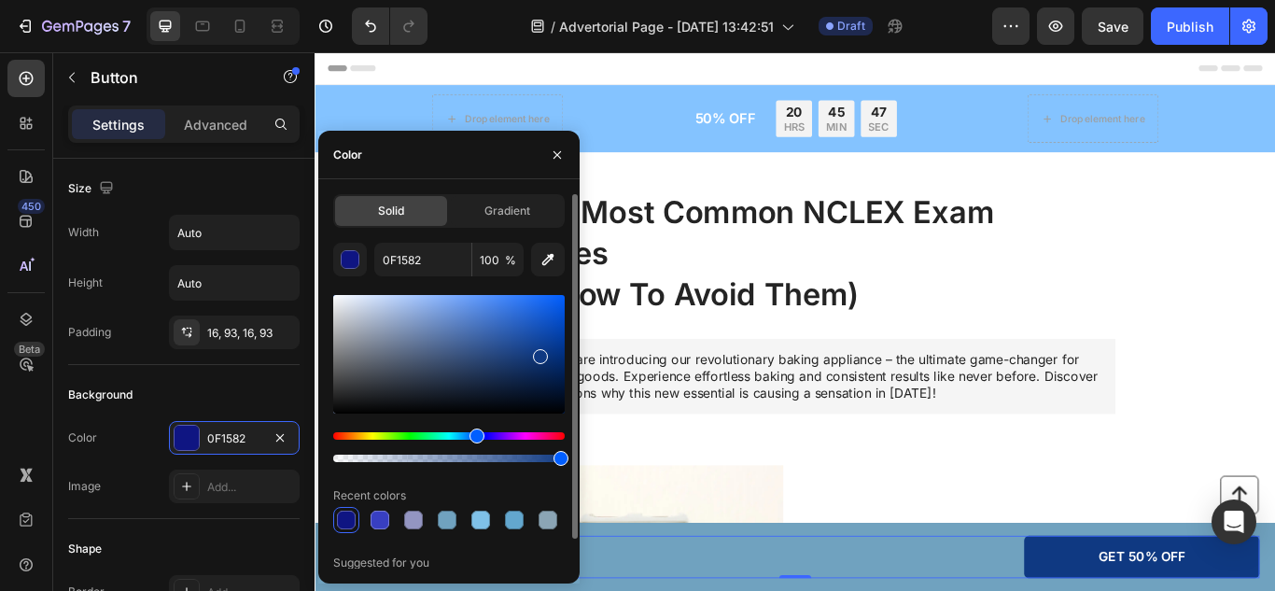
drag, startPoint x: 486, startPoint y: 437, endPoint x: 474, endPoint y: 436, distance: 12.2
click at [474, 436] on div "Hue" at bounding box center [476, 435] width 15 height 15
click at [531, 350] on div at bounding box center [532, 353] width 15 height 15
type input "143E87"
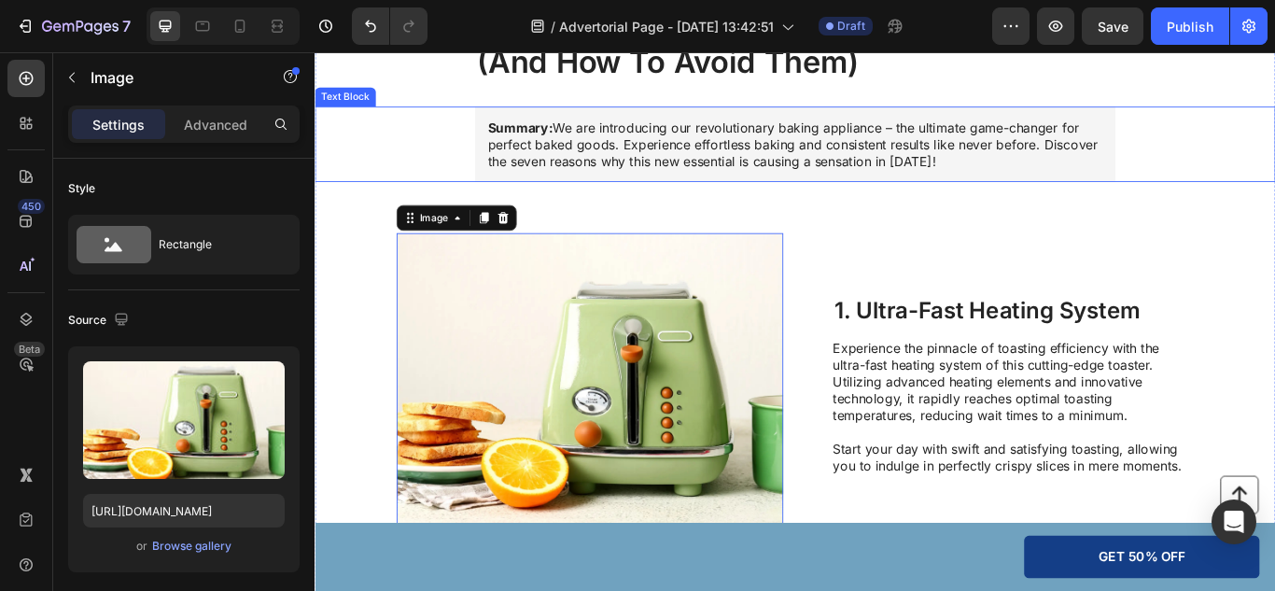
scroll to position [261, 0]
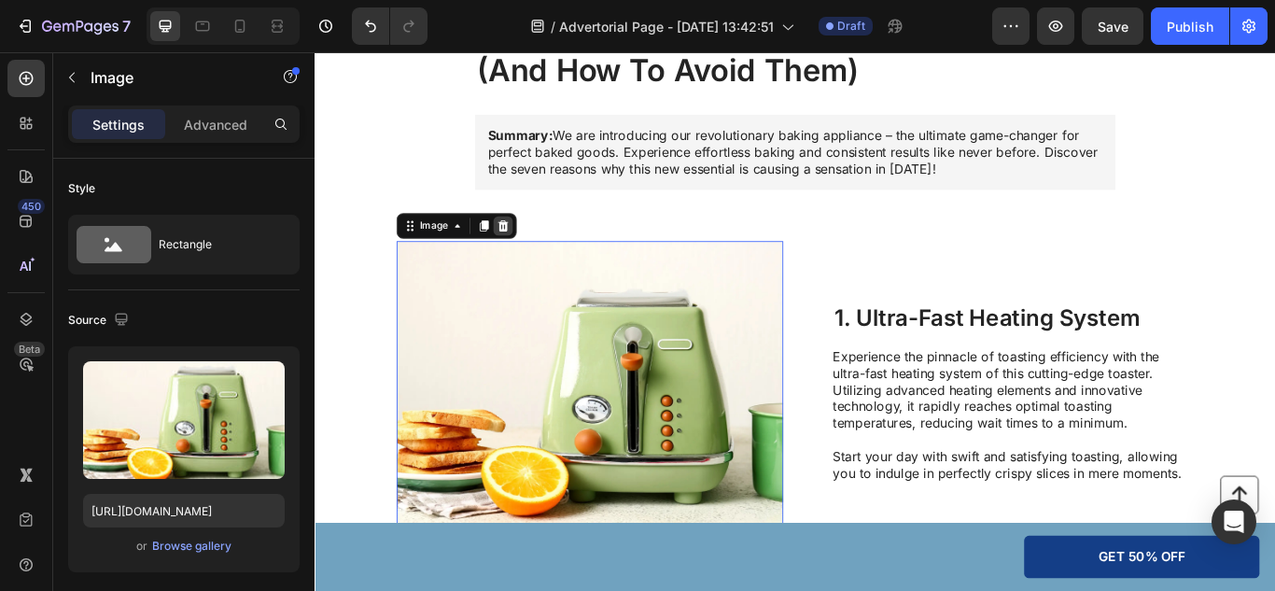
click at [531, 259] on icon at bounding box center [534, 254] width 12 height 13
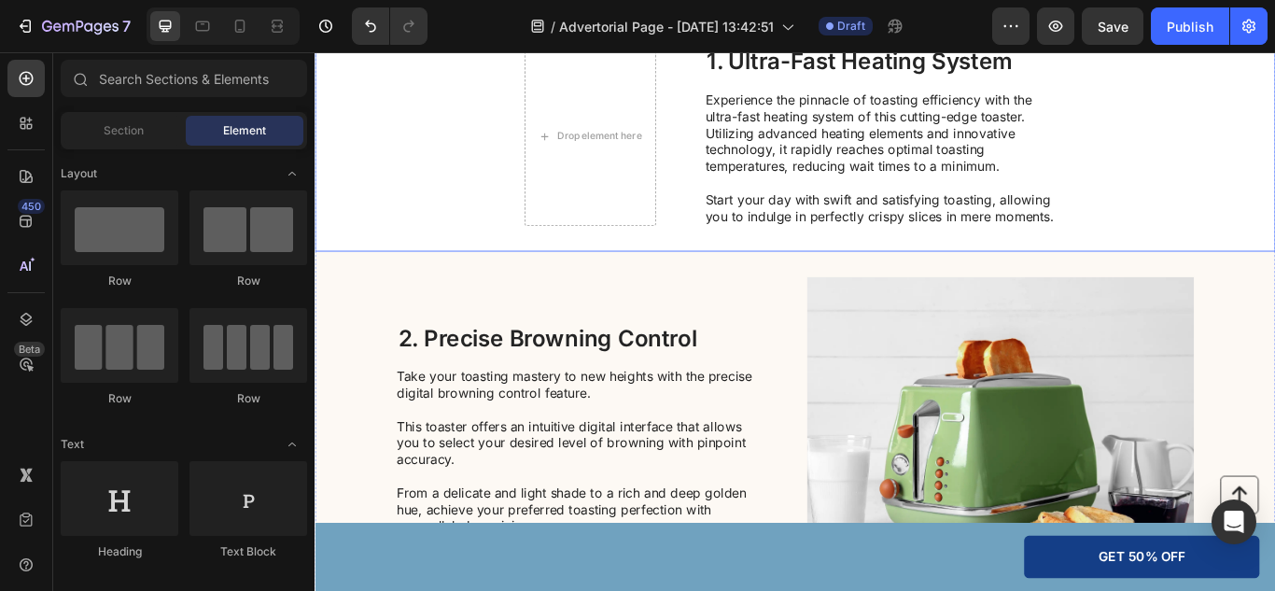
scroll to position [497, 0]
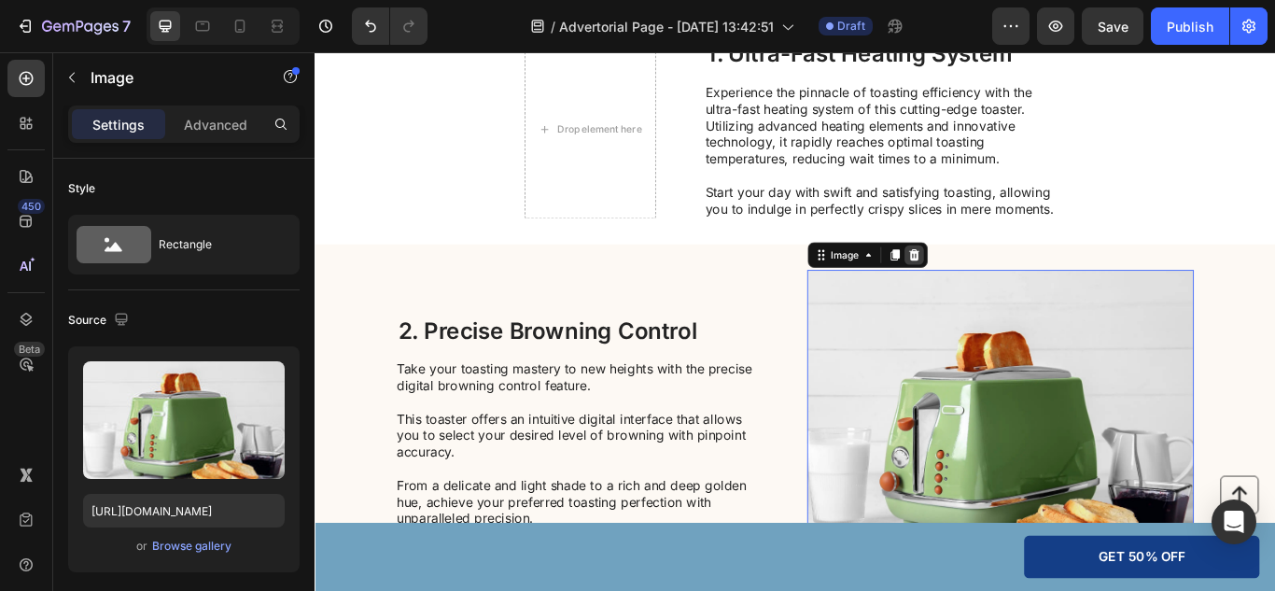
click at [1007, 291] on icon at bounding box center [1012, 288] width 15 height 15
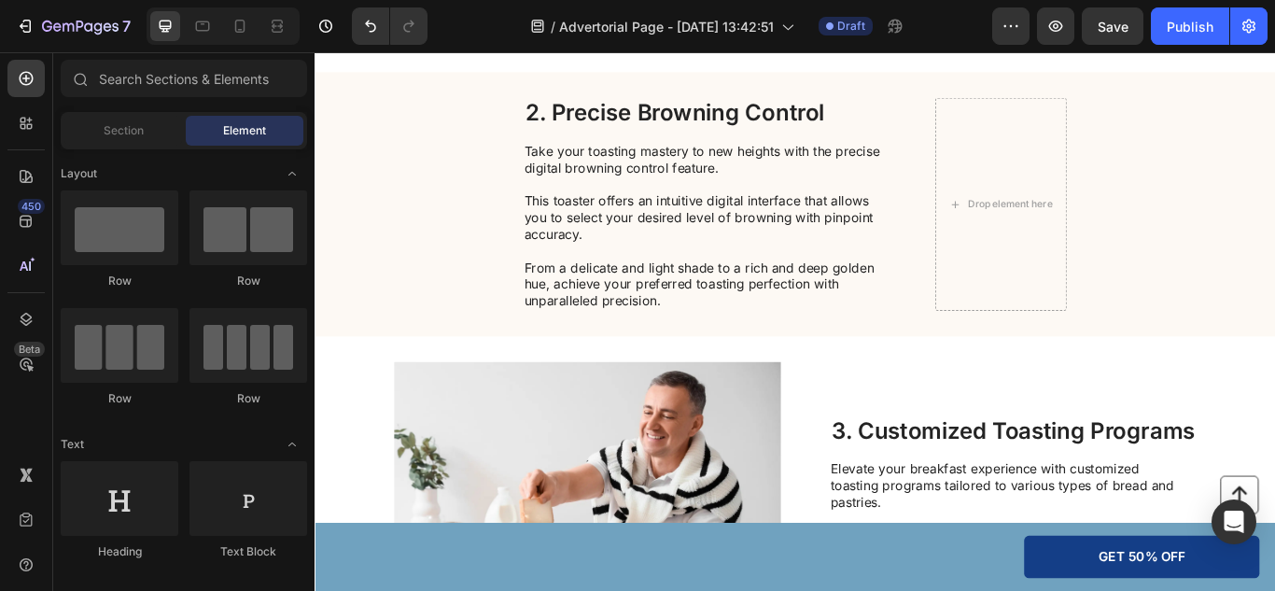
scroll to position [698, 0]
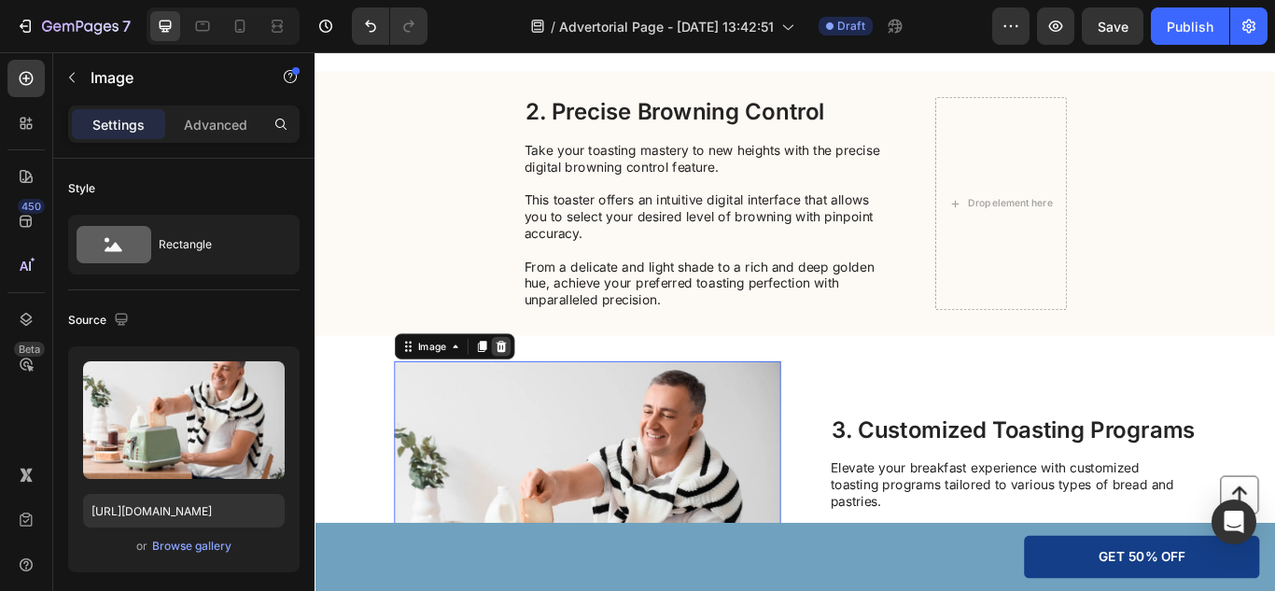
click at [526, 400] on icon at bounding box center [531, 394] width 12 height 13
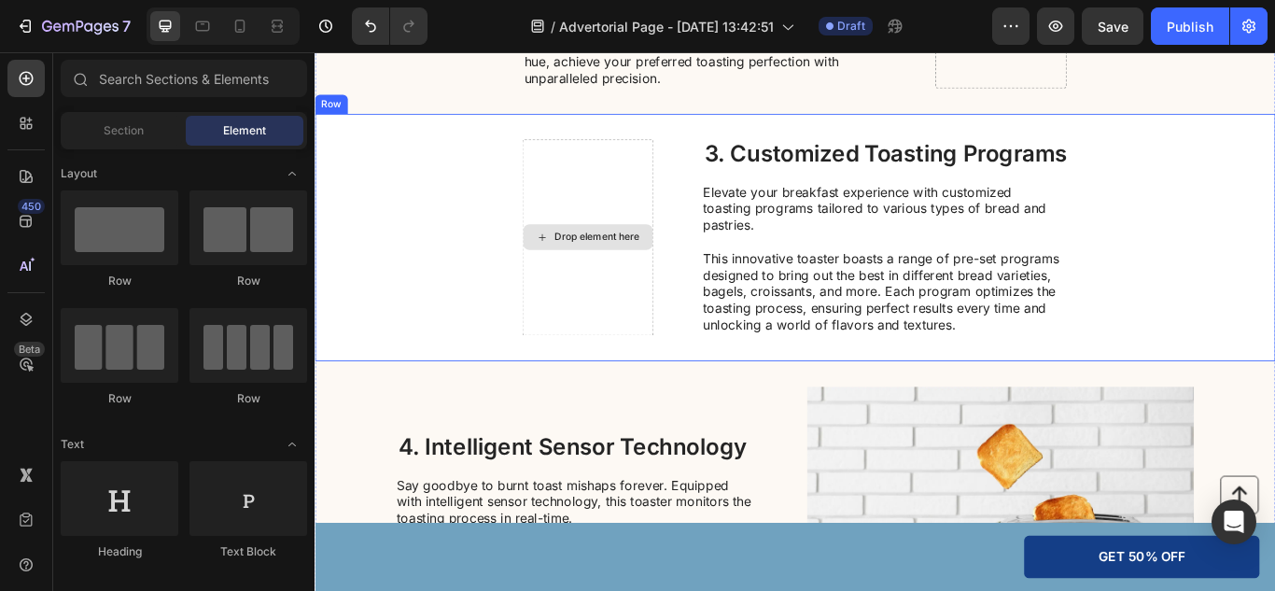
scroll to position [958, 0]
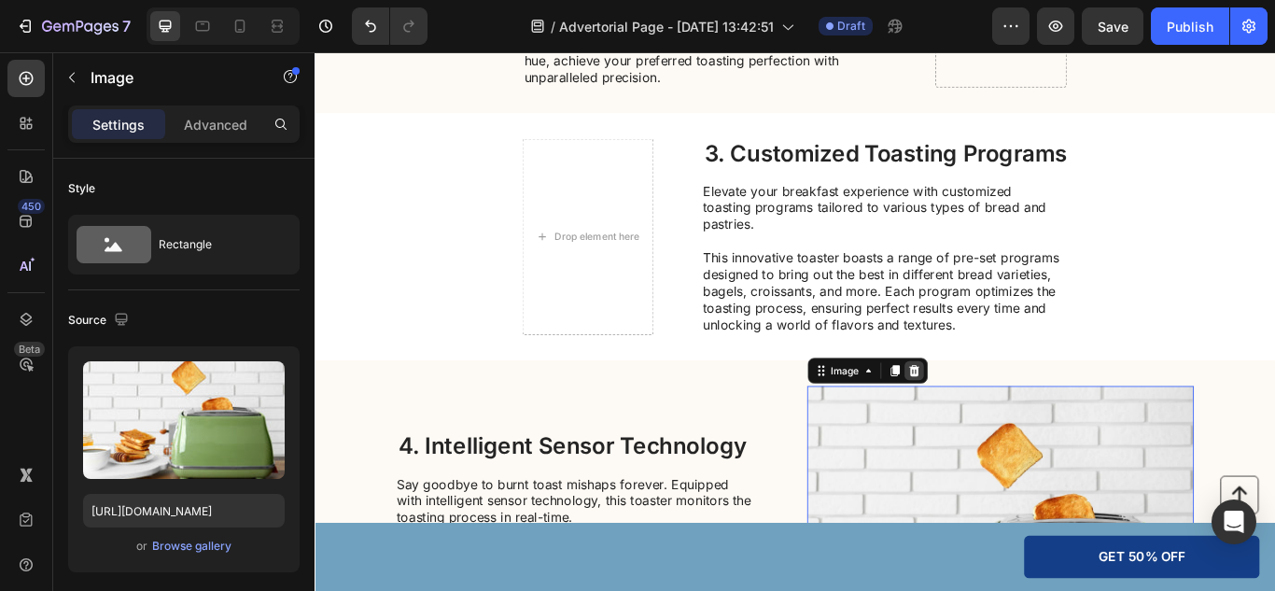
click at [1007, 423] on icon at bounding box center [1012, 423] width 15 height 15
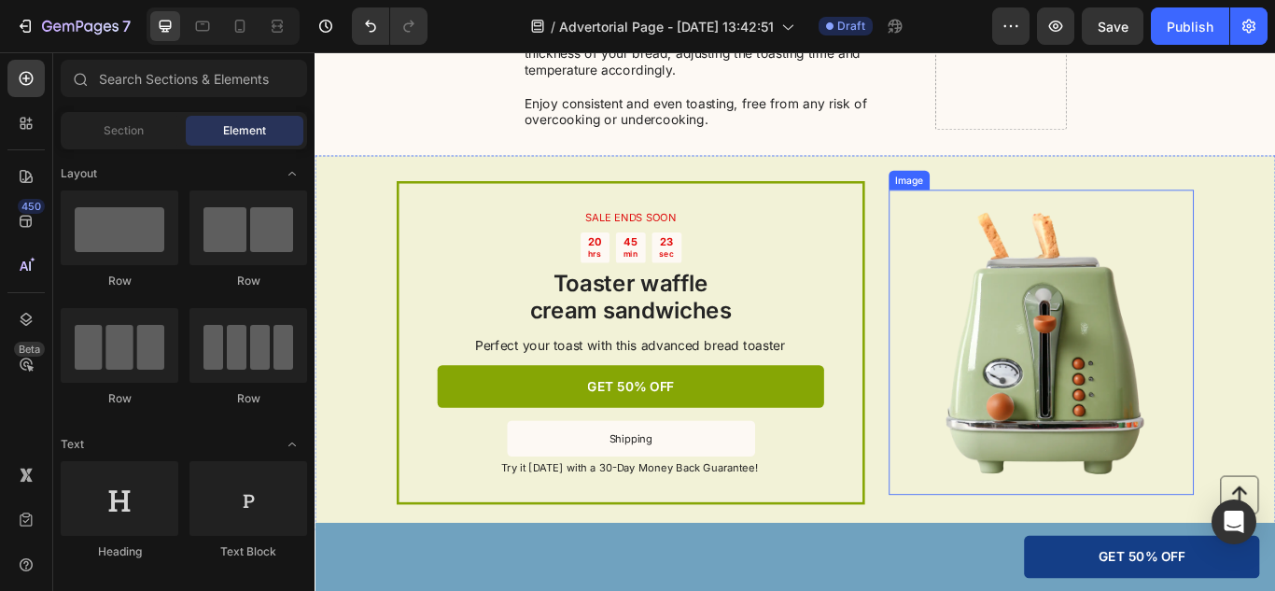
scroll to position [1505, 0]
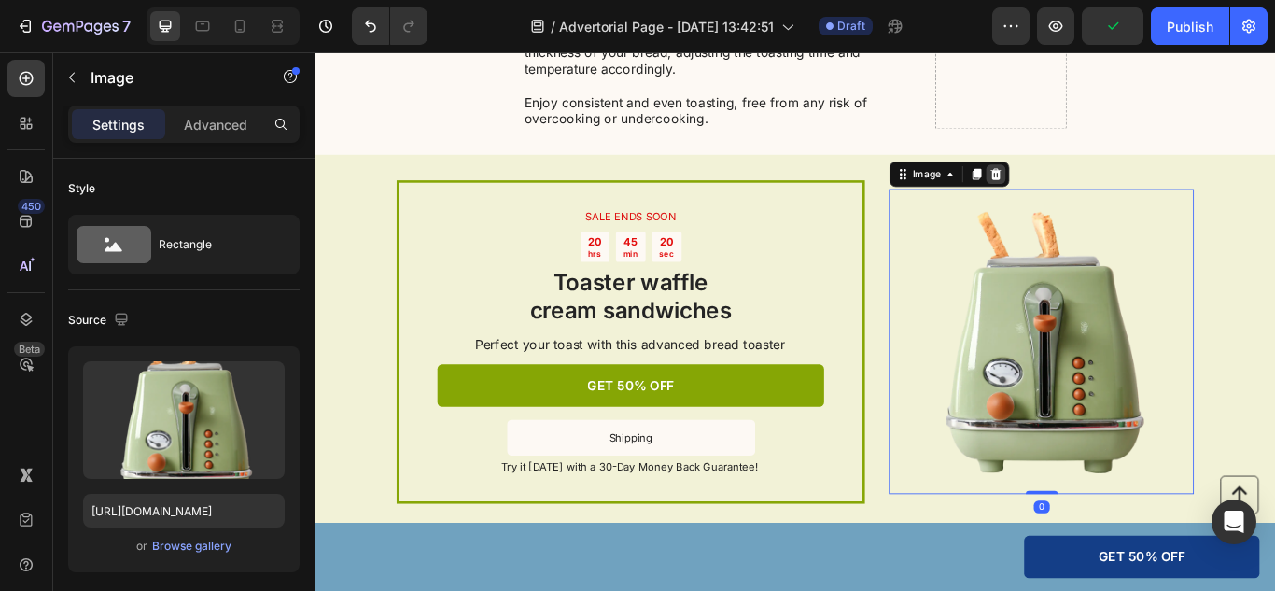
click at [1102, 197] on icon at bounding box center [1108, 194] width 12 height 13
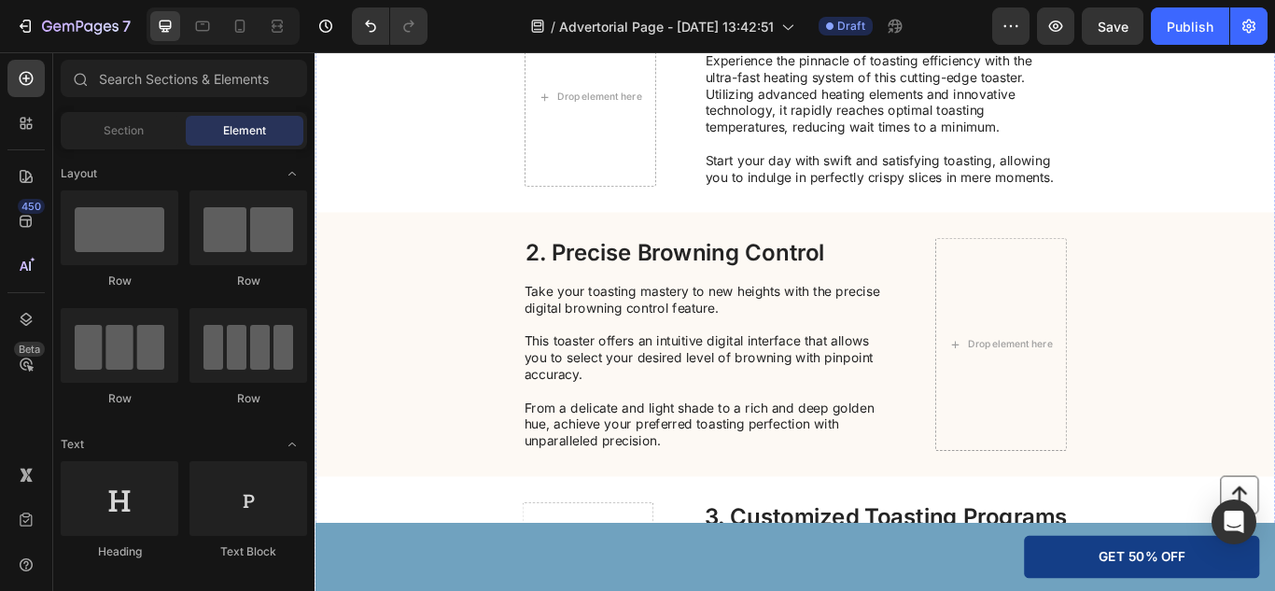
scroll to position [535, 0]
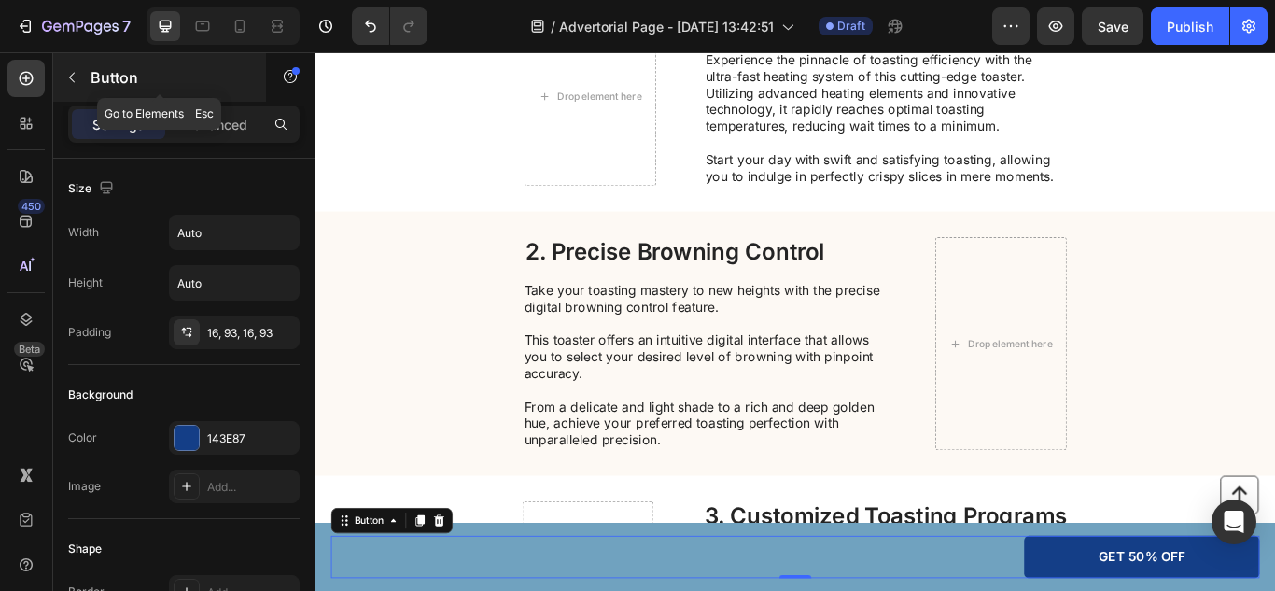
click at [72, 96] on div "Button" at bounding box center [159, 77] width 213 height 49
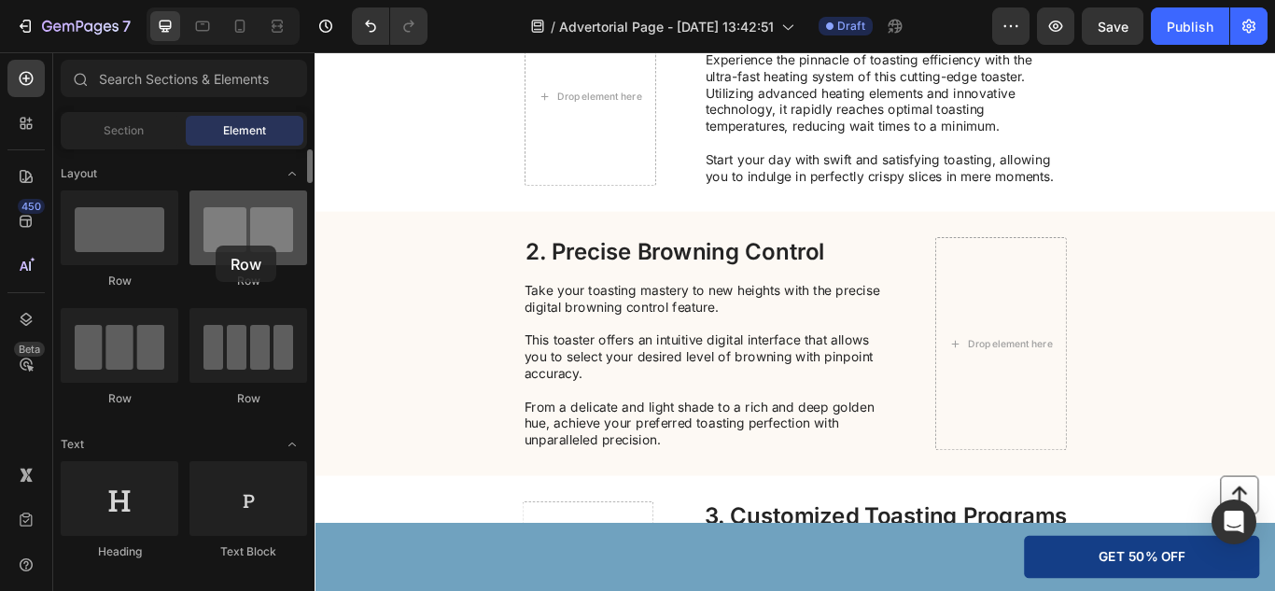
click at [216, 245] on div at bounding box center [248, 227] width 118 height 75
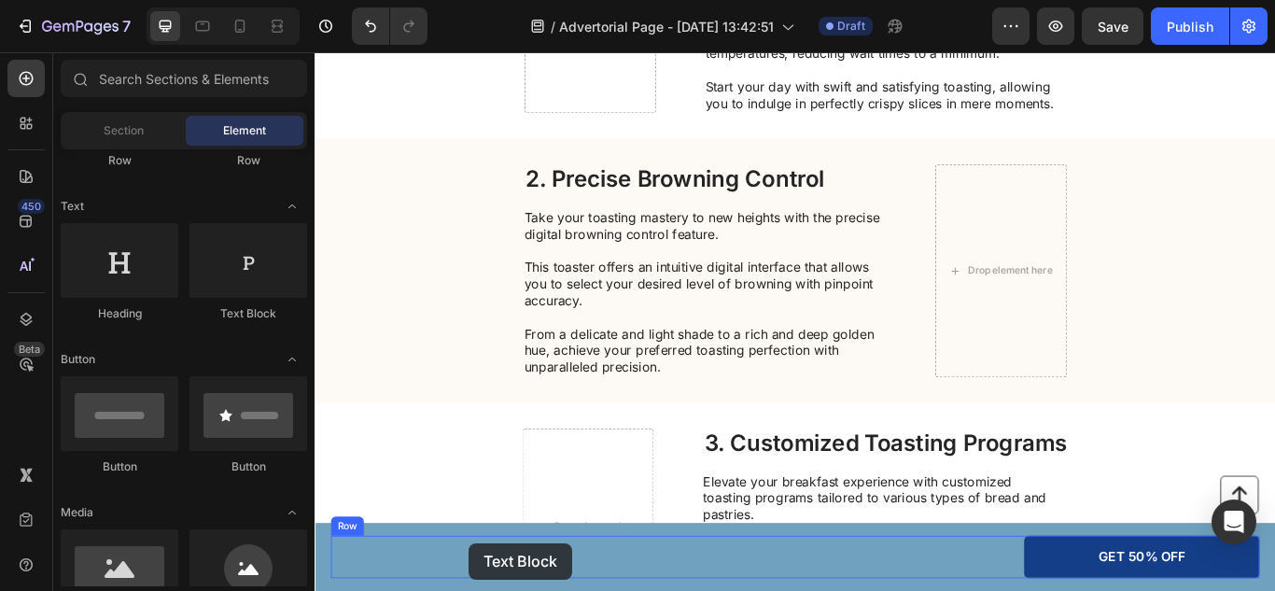
scroll to position [710, 0]
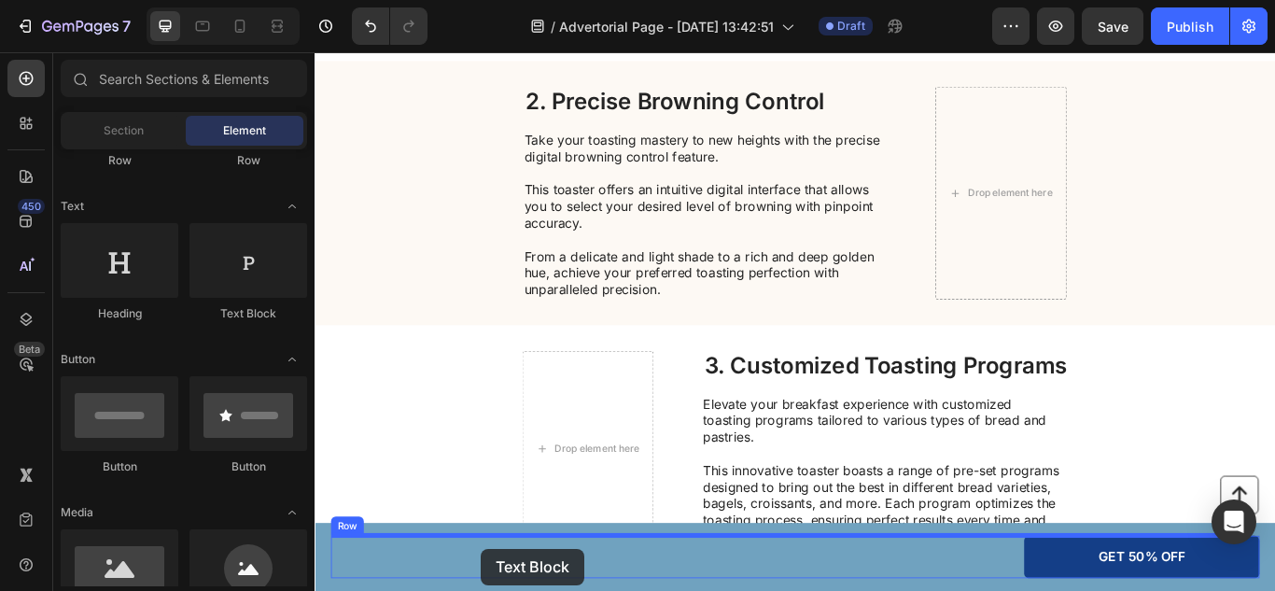
drag, startPoint x: 576, startPoint y: 302, endPoint x: 509, endPoint y: 634, distance: 338.1
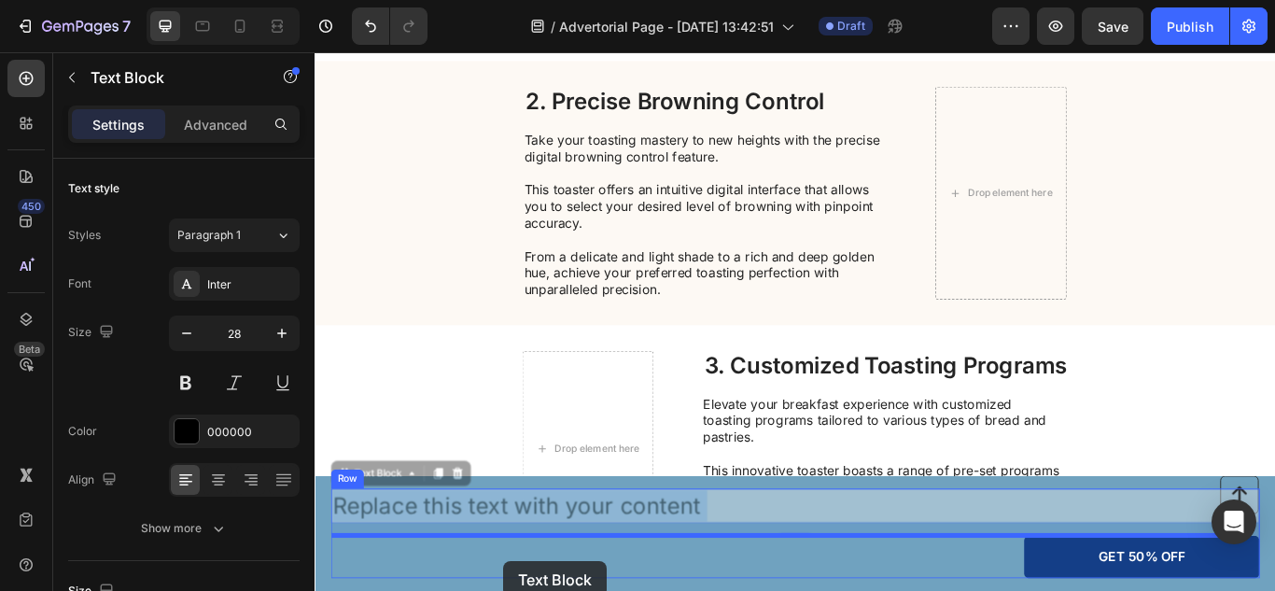
drag, startPoint x: 528, startPoint y: 562, endPoint x: 535, endPoint y: 646, distance: 84.3
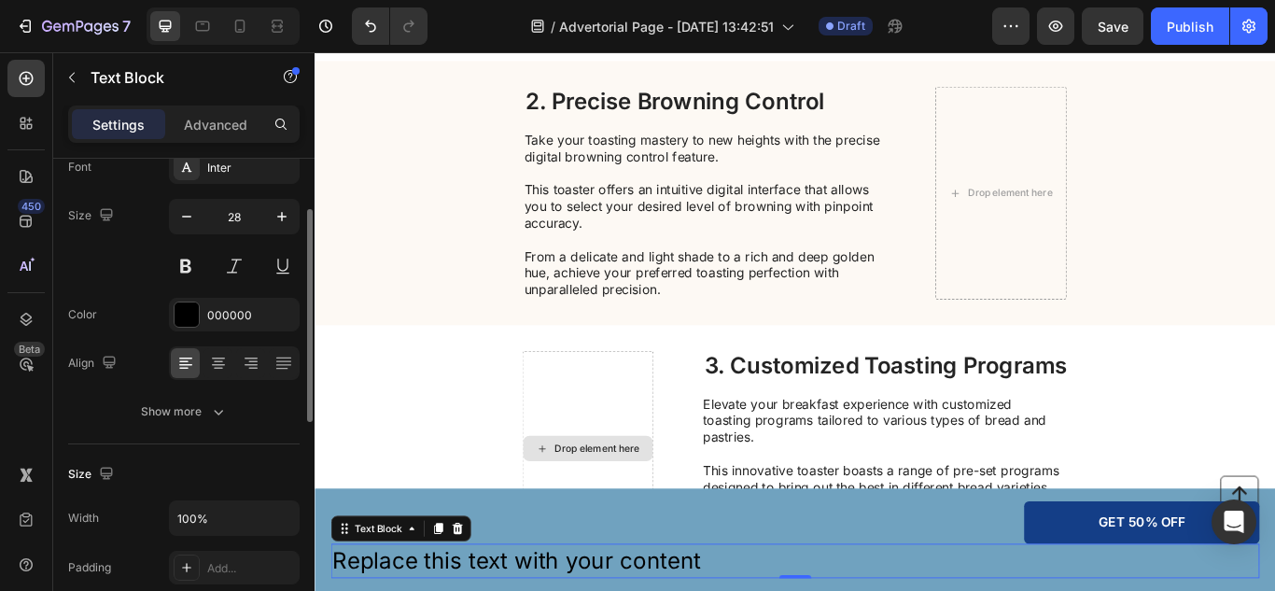
scroll to position [196, 0]
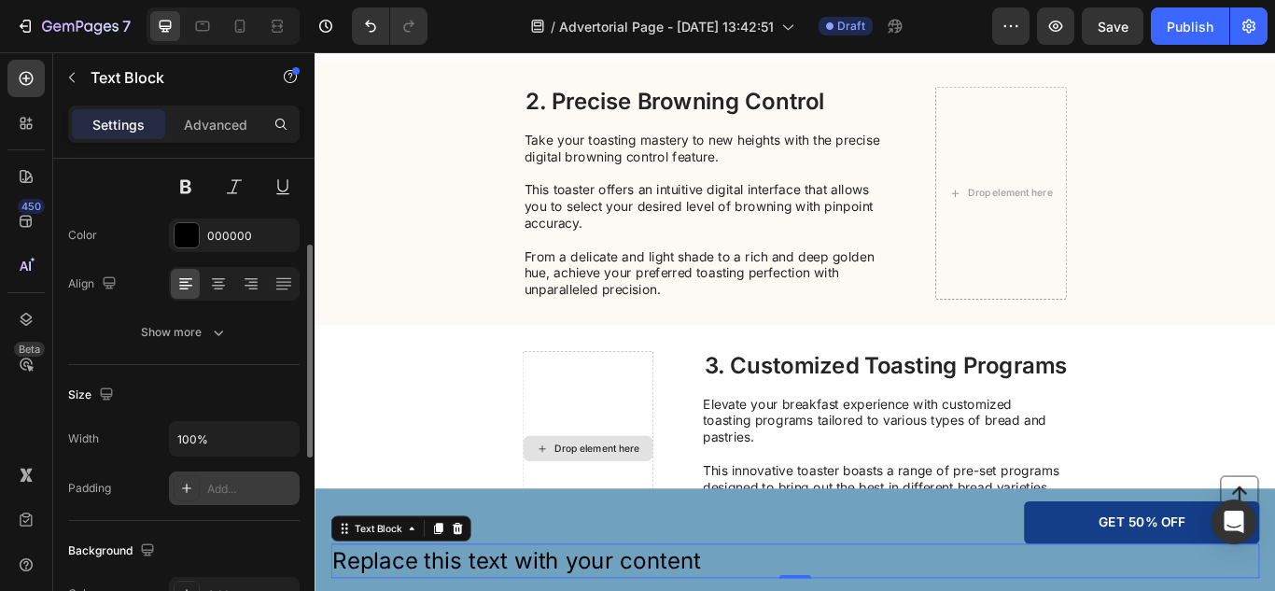
click at [182, 489] on icon at bounding box center [186, 488] width 15 height 15
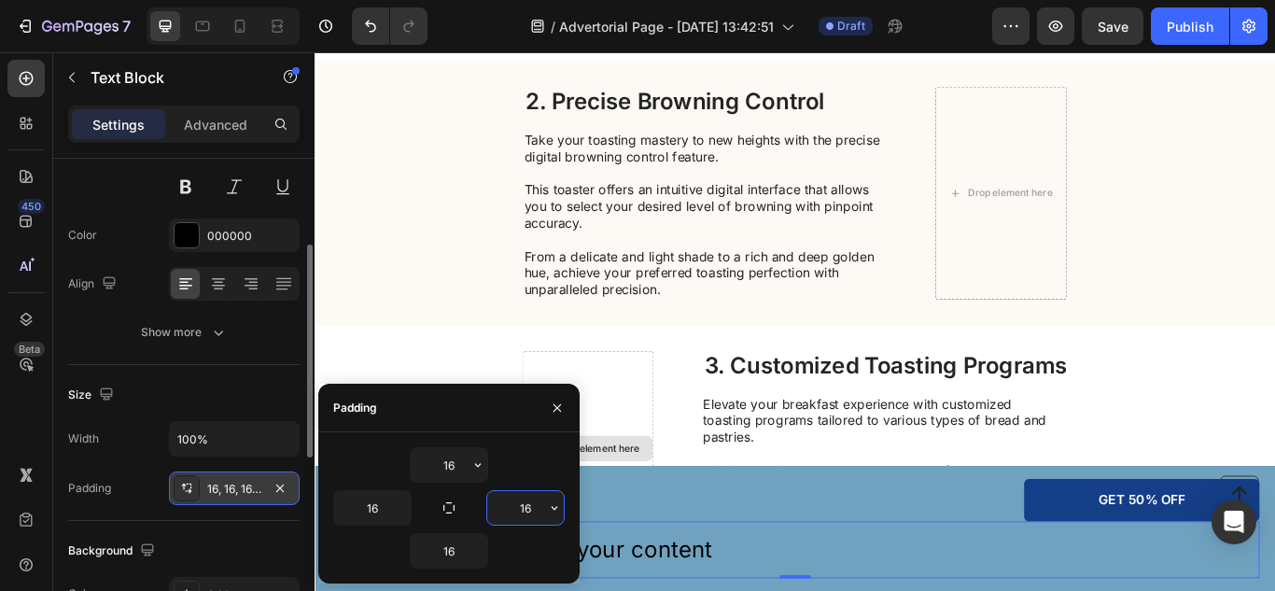
click at [519, 505] on input "16" at bounding box center [525, 508] width 77 height 34
type input "1"
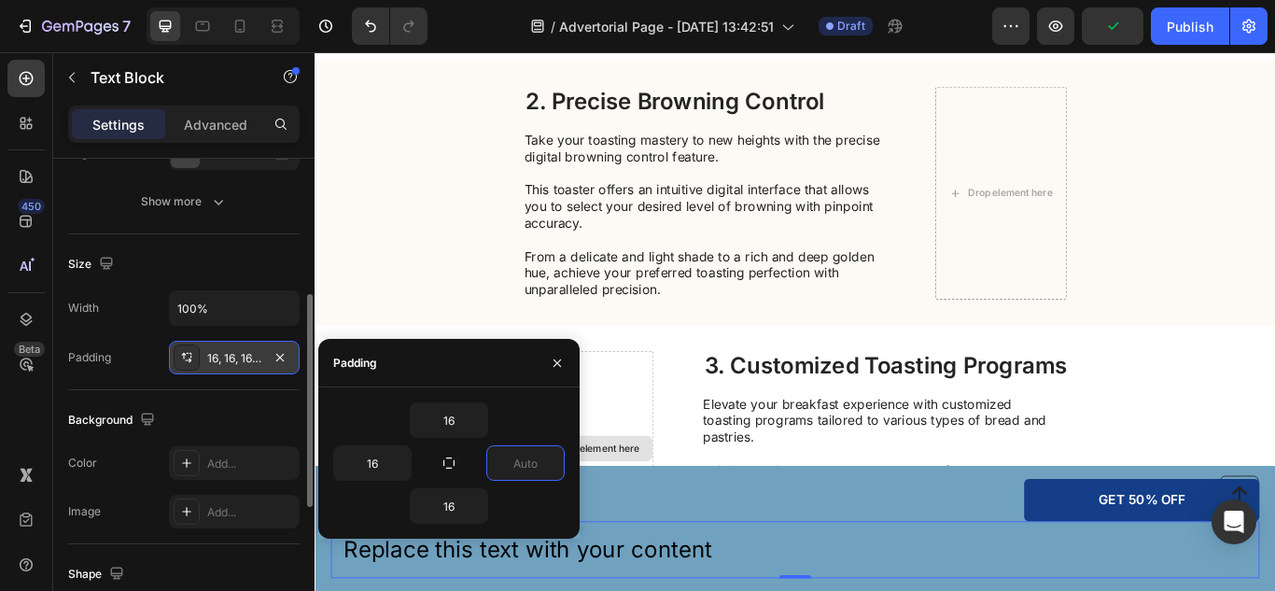
scroll to position [327, 0]
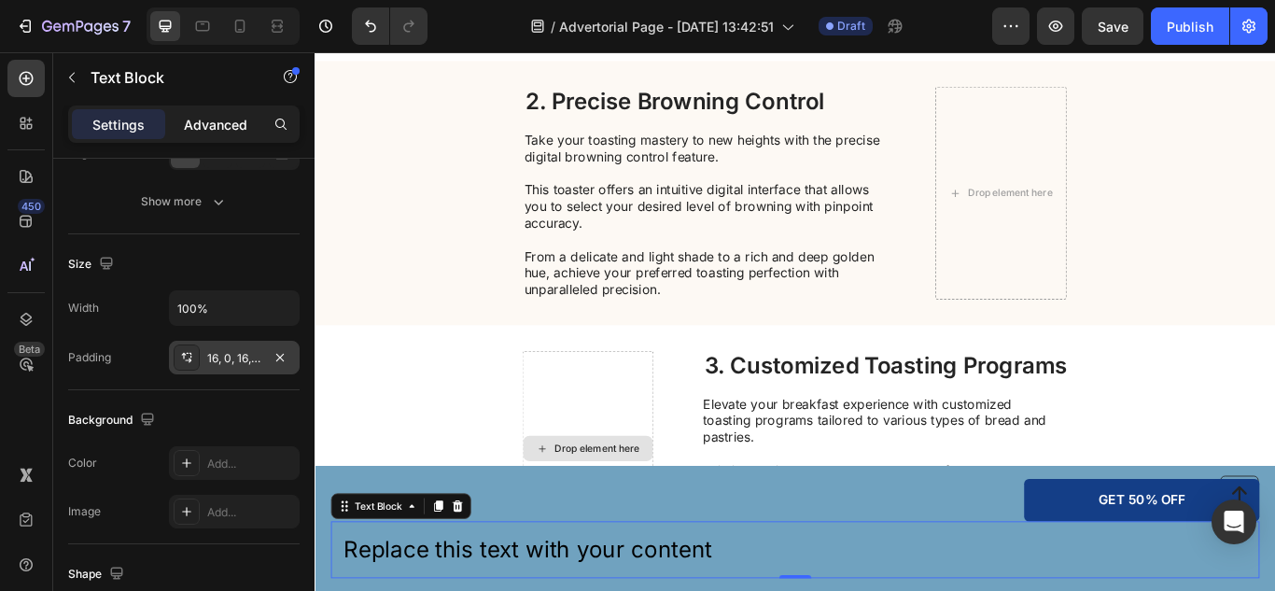
click at [206, 138] on div "Advanced" at bounding box center [215, 124] width 93 height 30
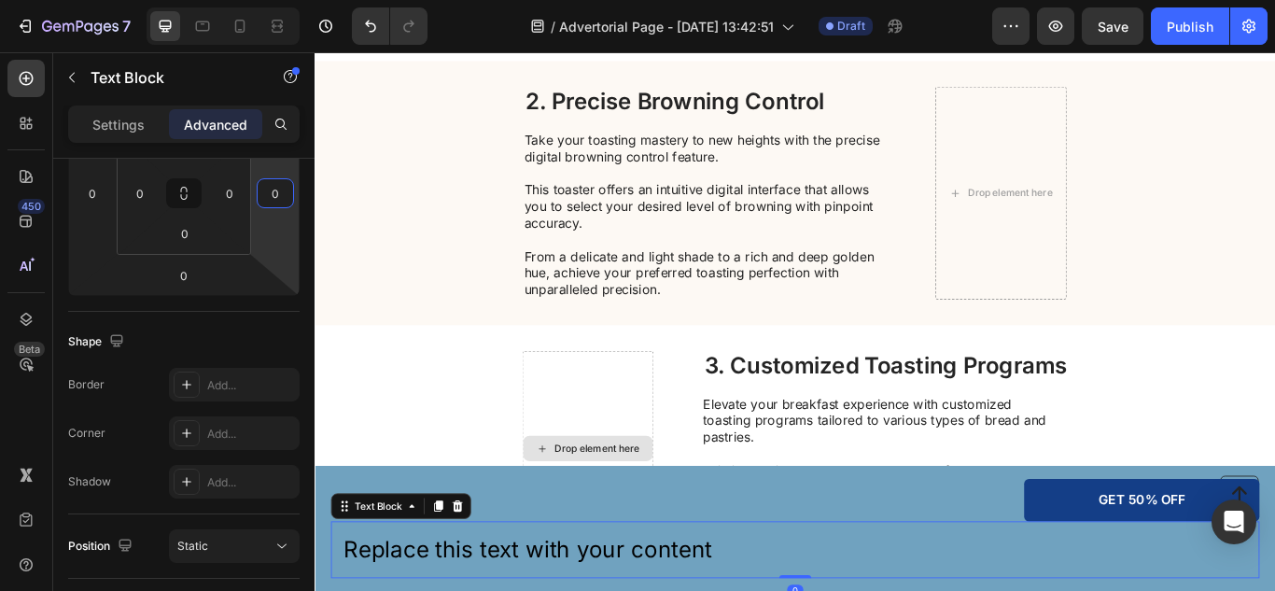
click at [273, 189] on input "0" at bounding box center [275, 193] width 28 height 28
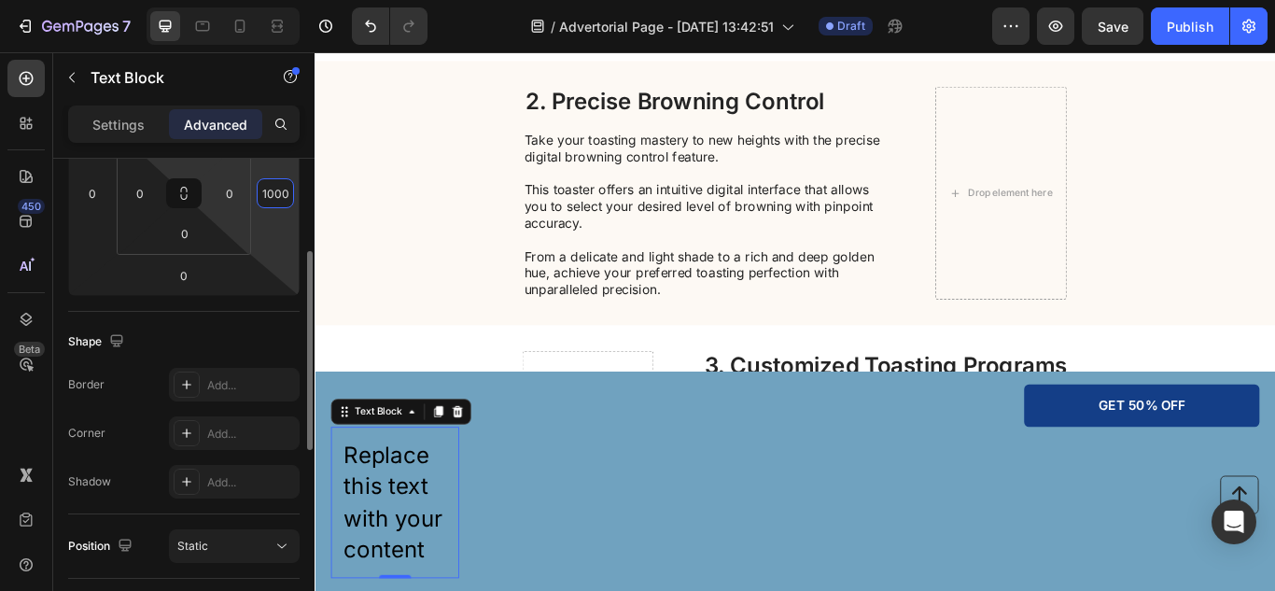
scroll to position [240, 0]
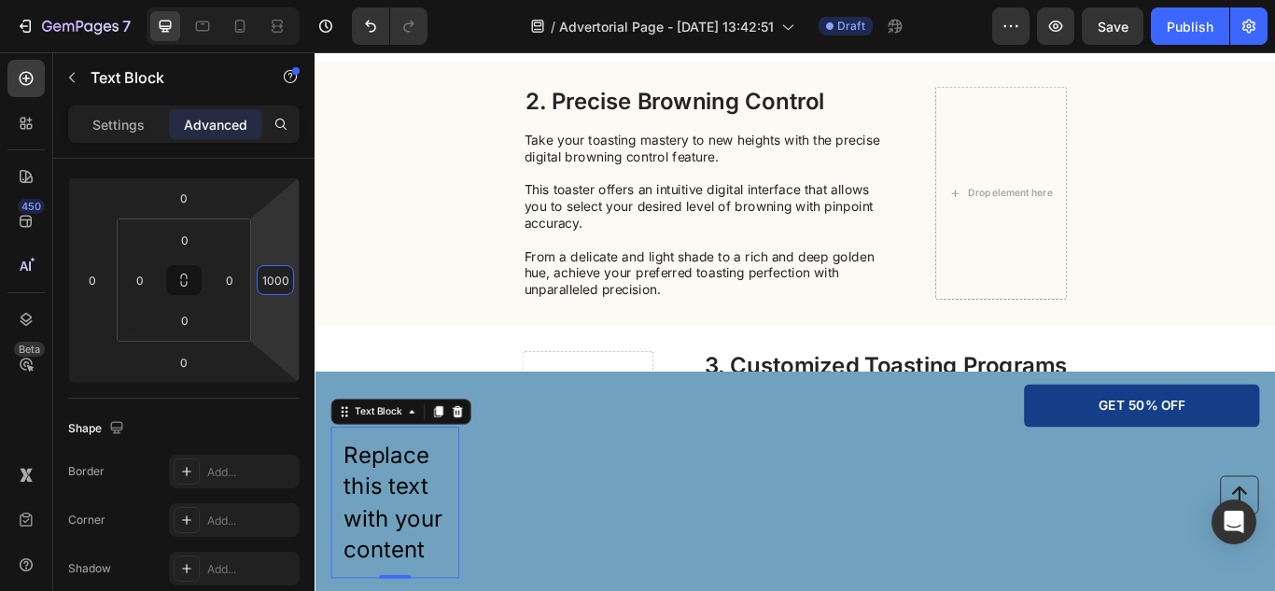
type input "1000"
click at [408, 590] on p "Replace this text with your content" at bounding box center [415, 577] width 134 height 147
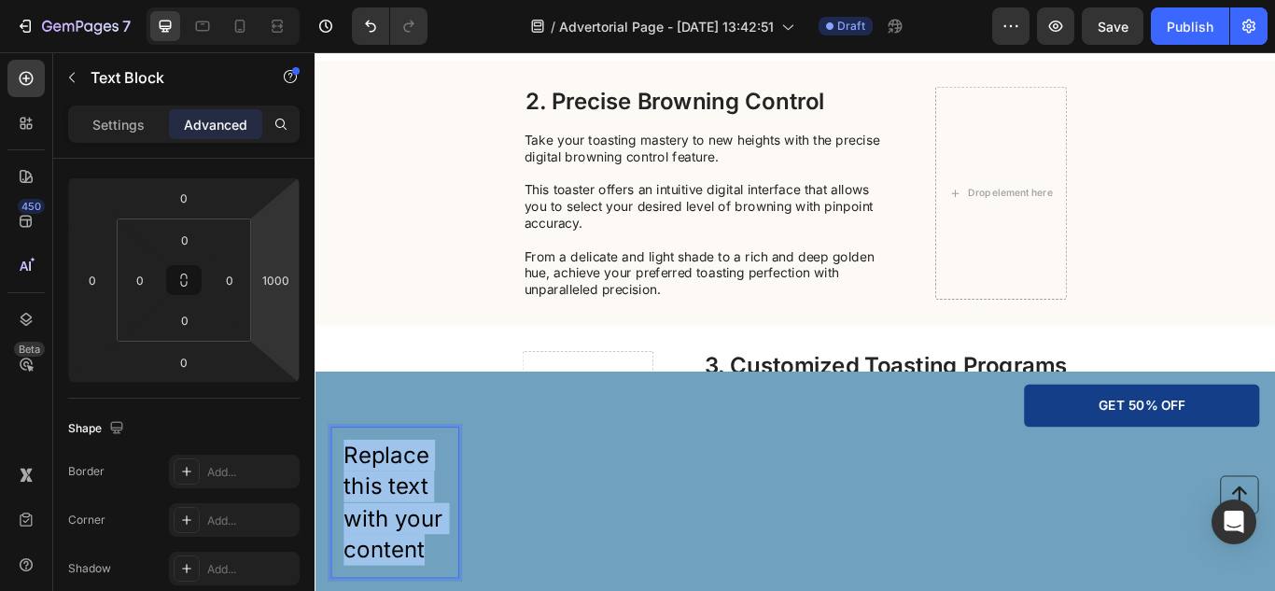
click at [408, 590] on p "Replace this text with your content" at bounding box center [415, 577] width 134 height 147
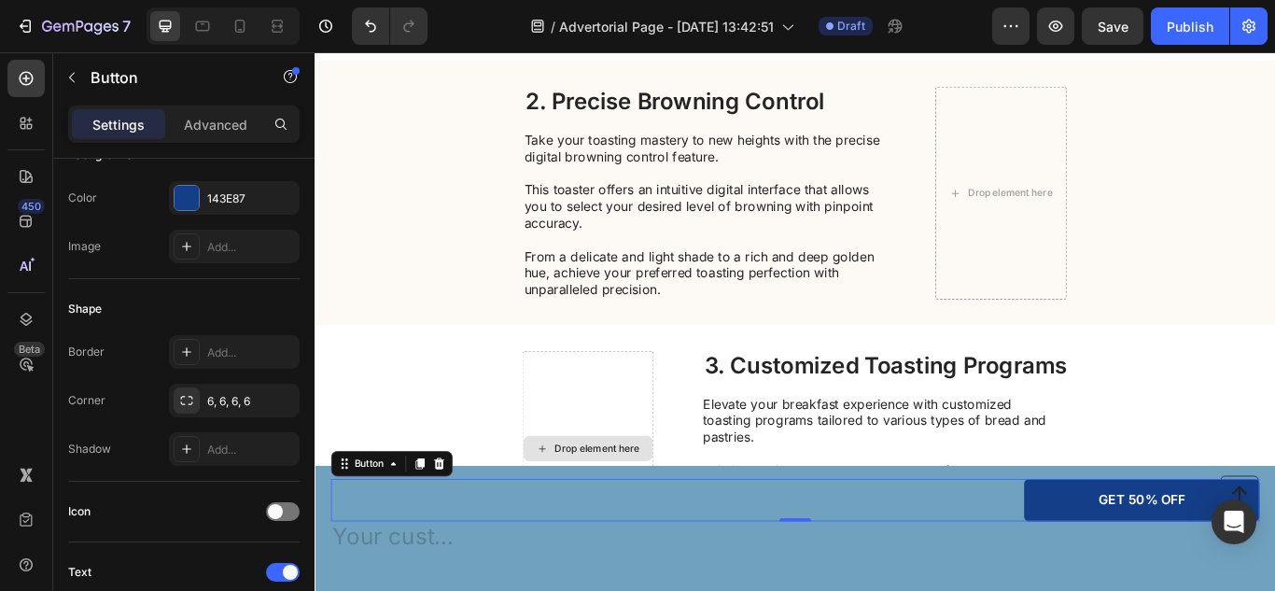
scroll to position [0, 0]
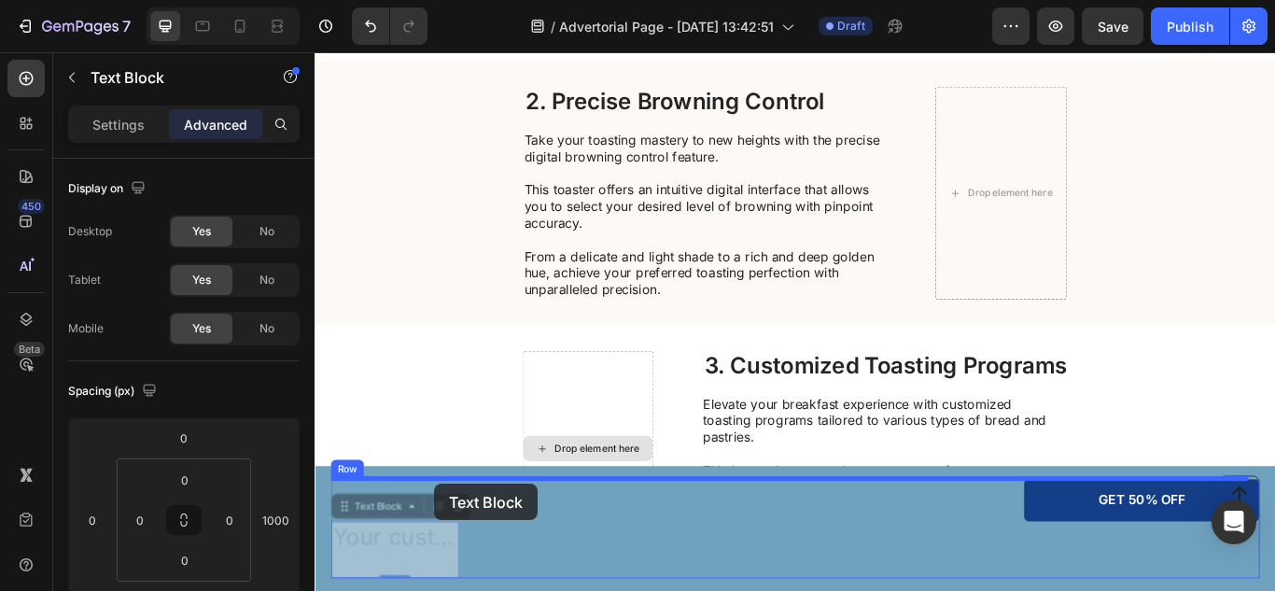
drag, startPoint x: 453, startPoint y: 606, endPoint x: 454, endPoint y: 555, distance: 50.4
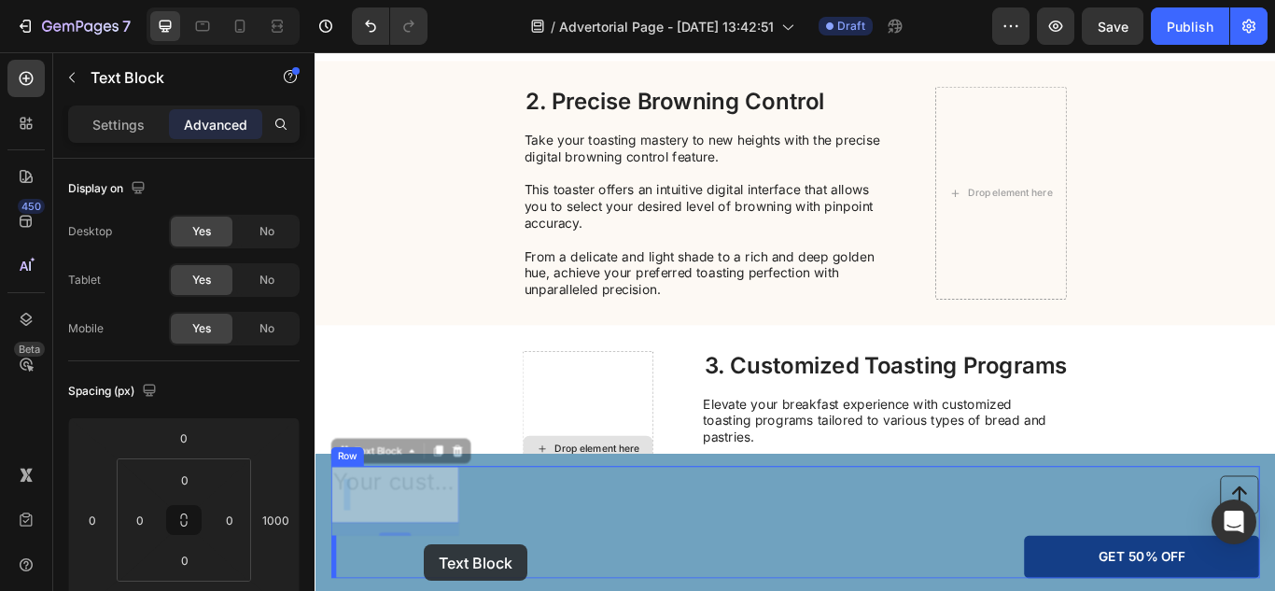
drag, startPoint x: 443, startPoint y: 566, endPoint x: 441, endPoint y: 626, distance: 60.7
type input "0"
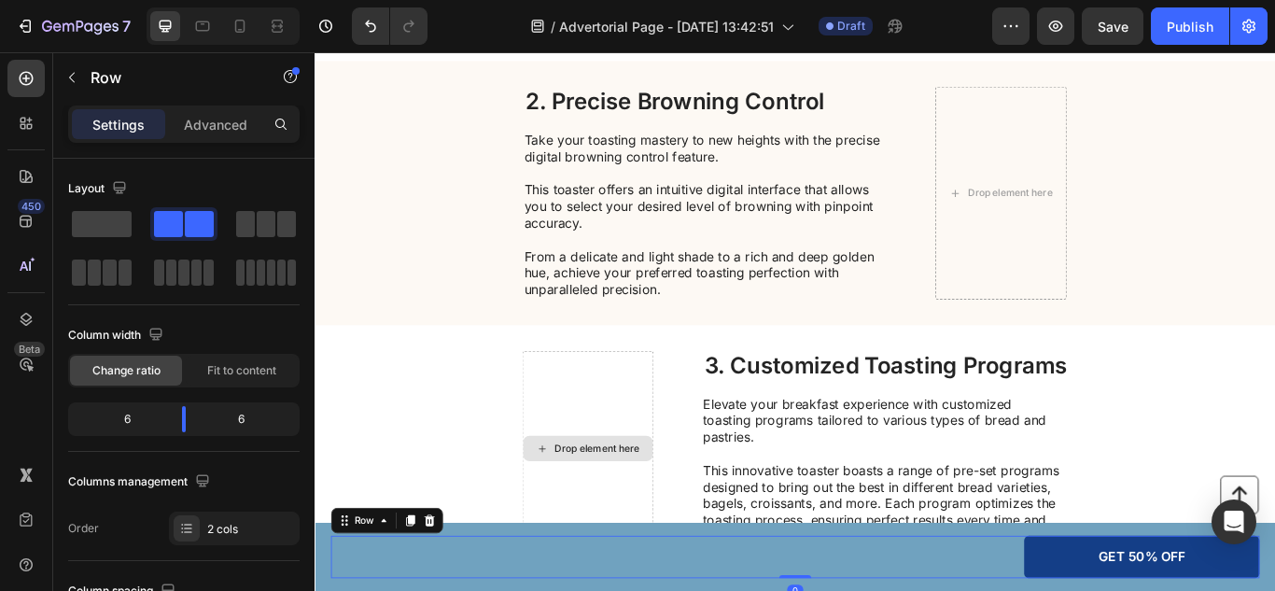
drag, startPoint x: 411, startPoint y: 617, endPoint x: 410, endPoint y: 626, distance: 9.4
click at [108, 218] on span at bounding box center [102, 224] width 60 height 26
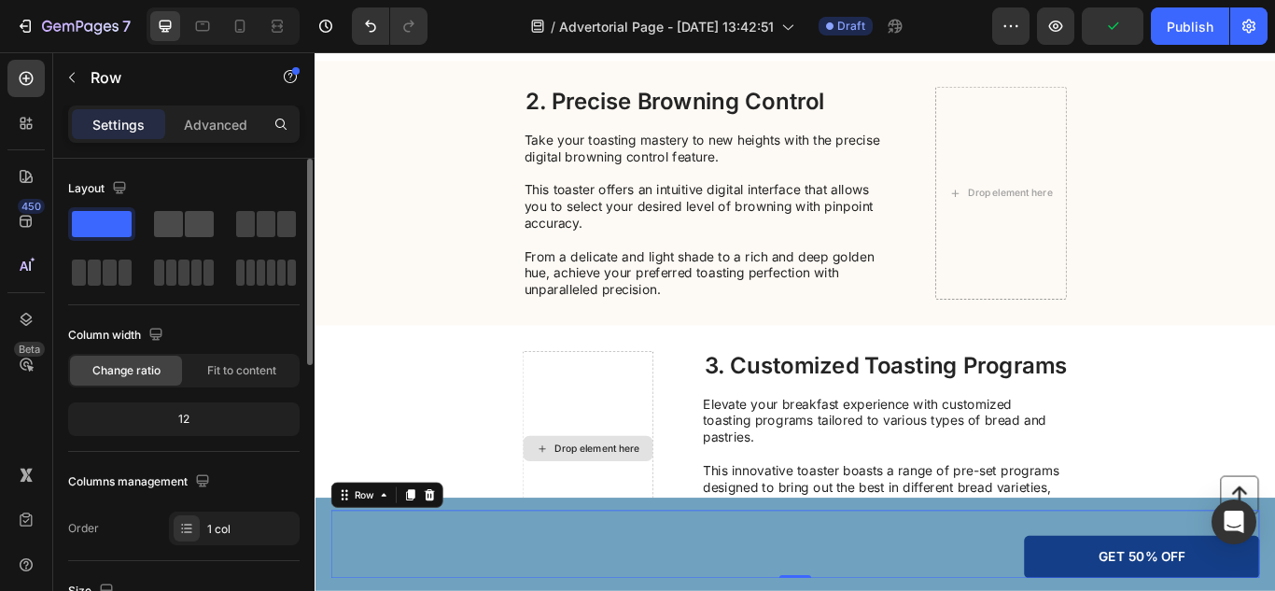
click at [164, 217] on span at bounding box center [168, 224] width 29 height 26
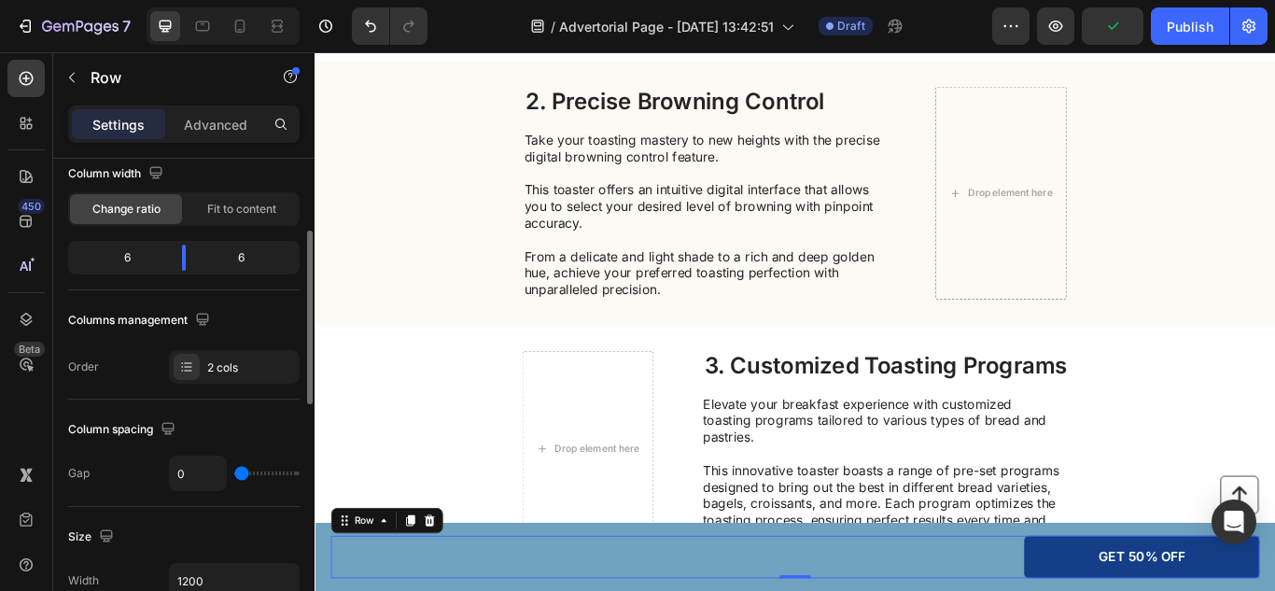
scroll to position [172, 0]
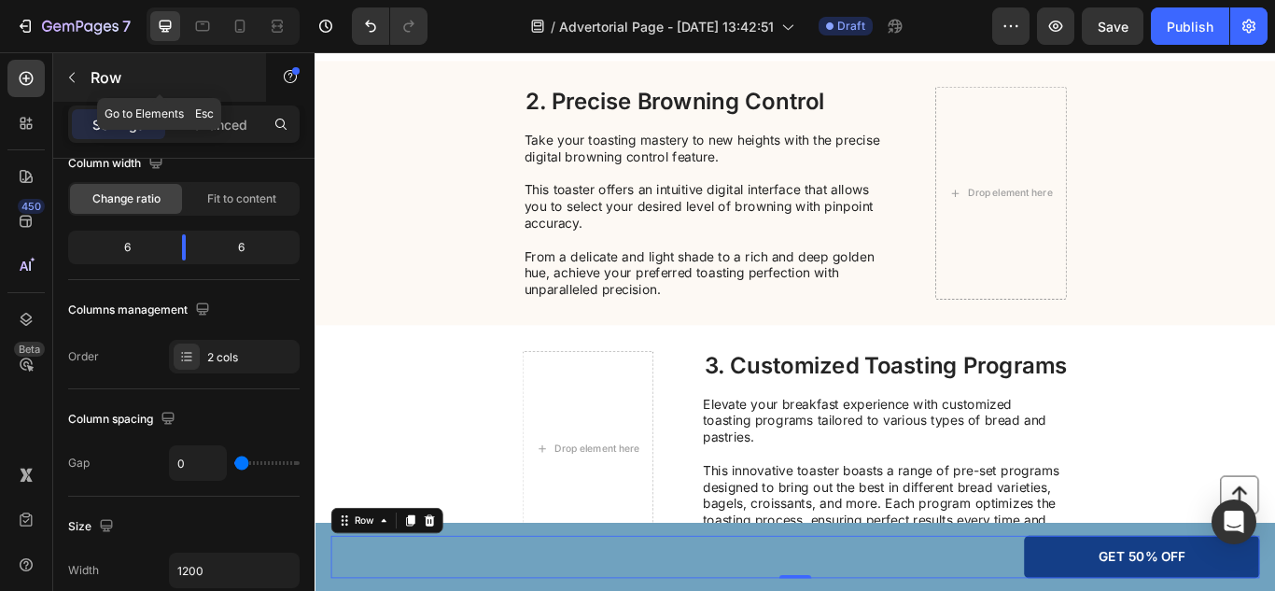
click at [99, 77] on p "Row" at bounding box center [170, 77] width 159 height 22
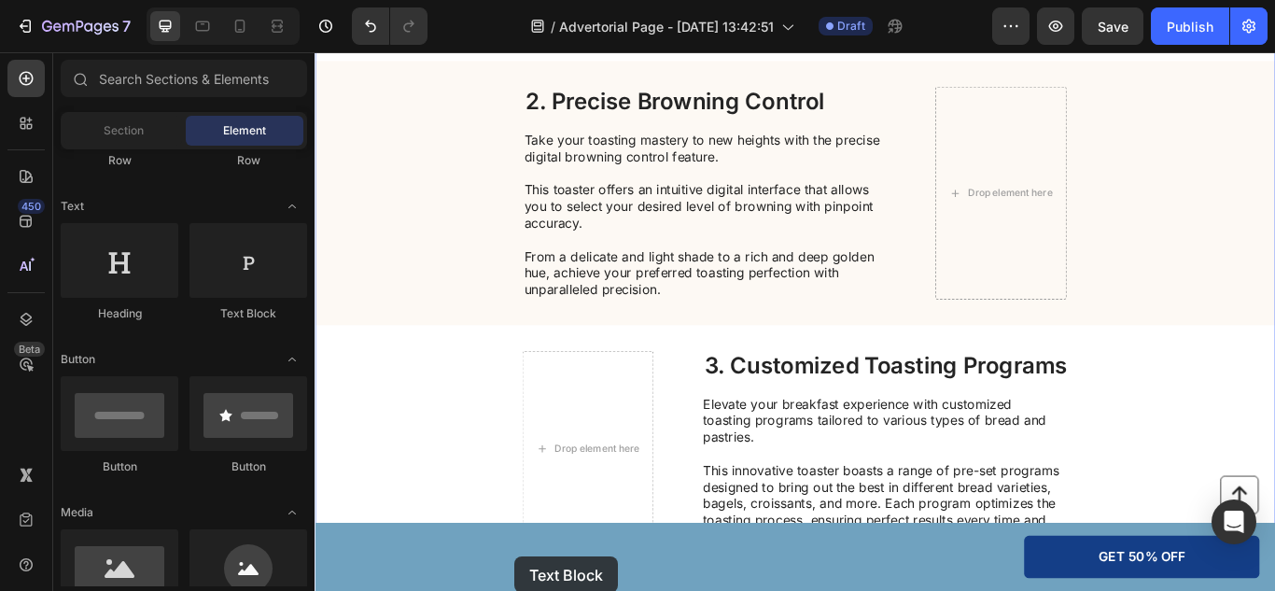
drag, startPoint x: 584, startPoint y: 345, endPoint x: 548, endPoint y: 640, distance: 297.2
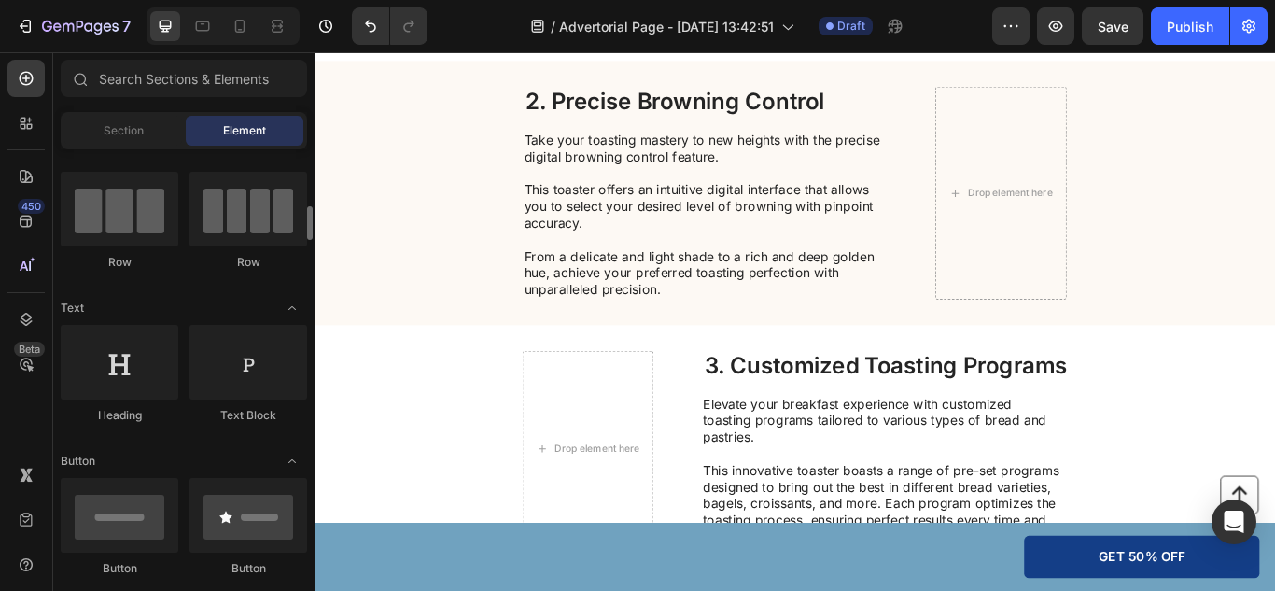
scroll to position [131, 0]
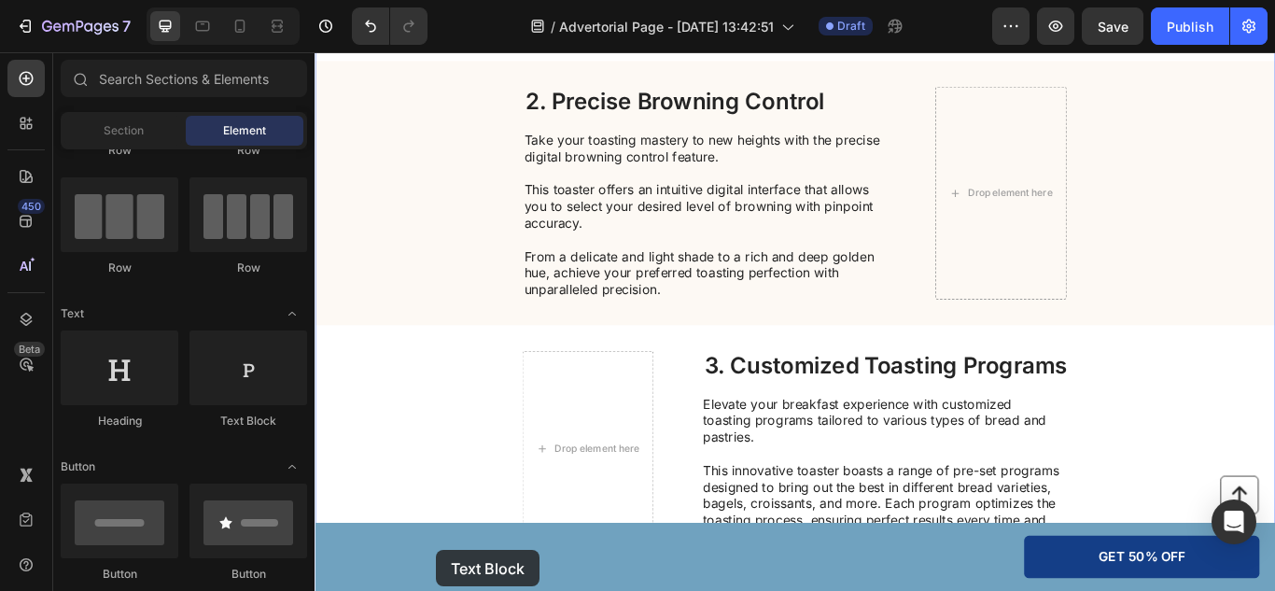
drag, startPoint x: 562, startPoint y: 426, endPoint x: 456, endPoint y: 633, distance: 232.5
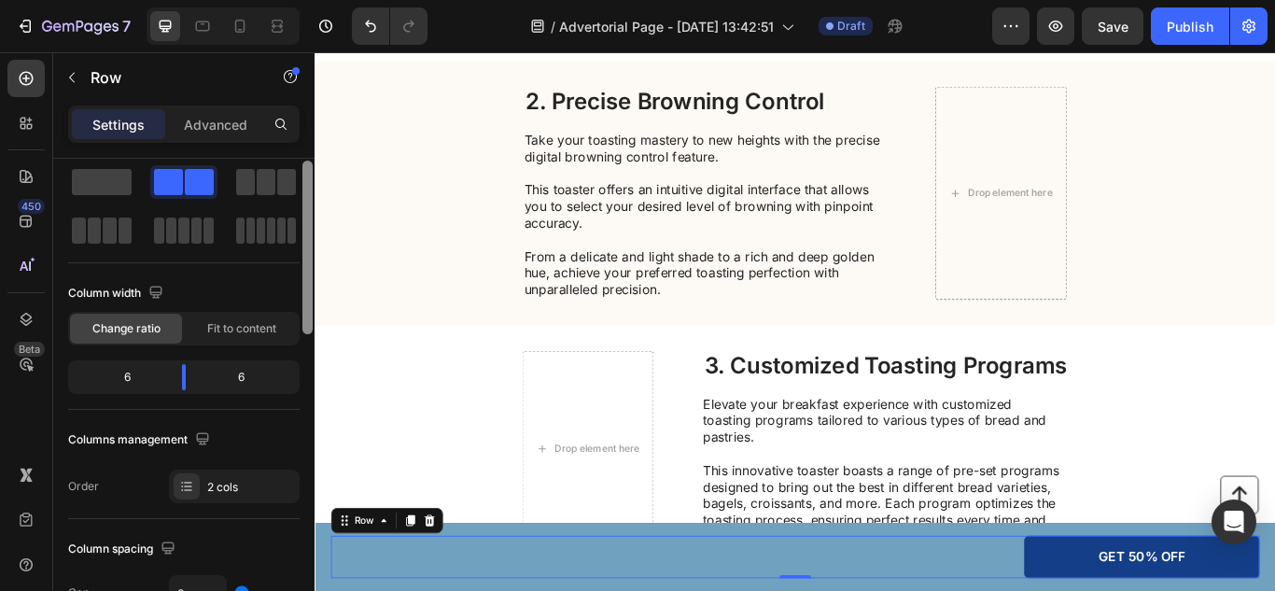
scroll to position [0, 0]
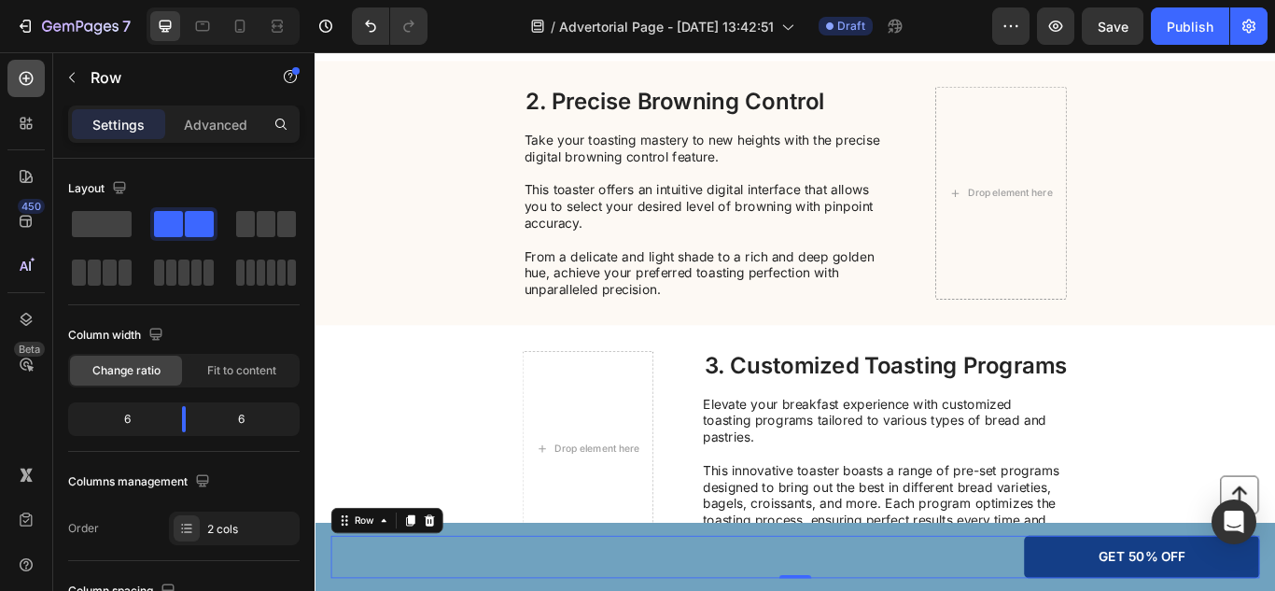
click at [27, 80] on icon at bounding box center [26, 78] width 19 height 19
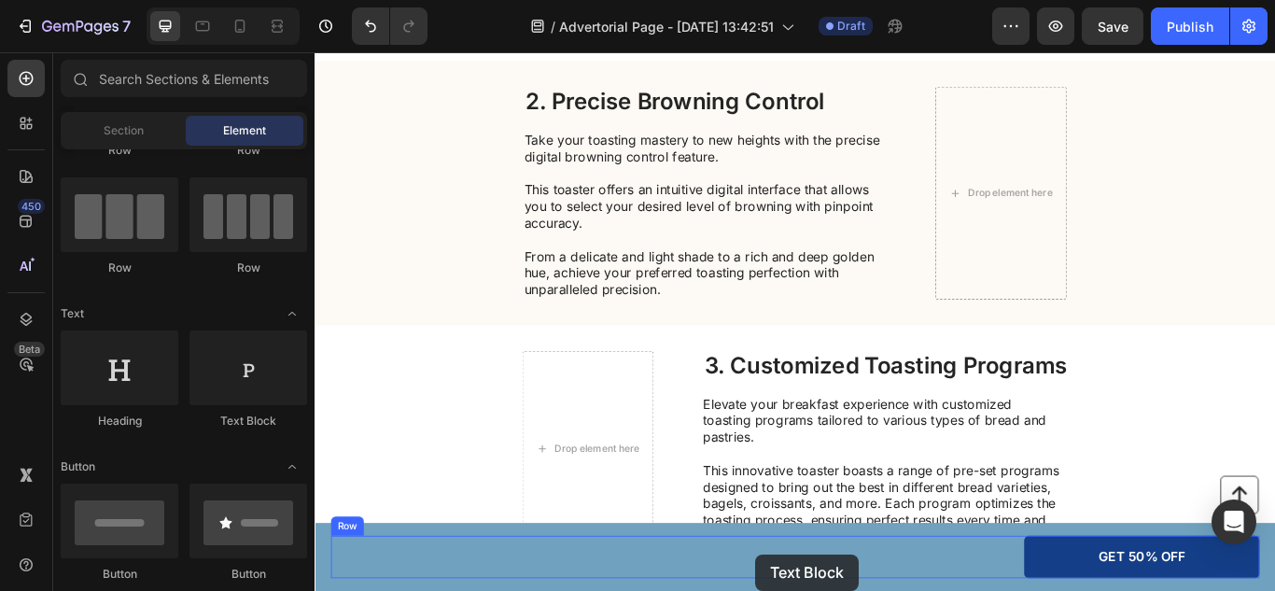
drag, startPoint x: 553, startPoint y: 465, endPoint x: 875, endPoint y: 651, distance: 372.2
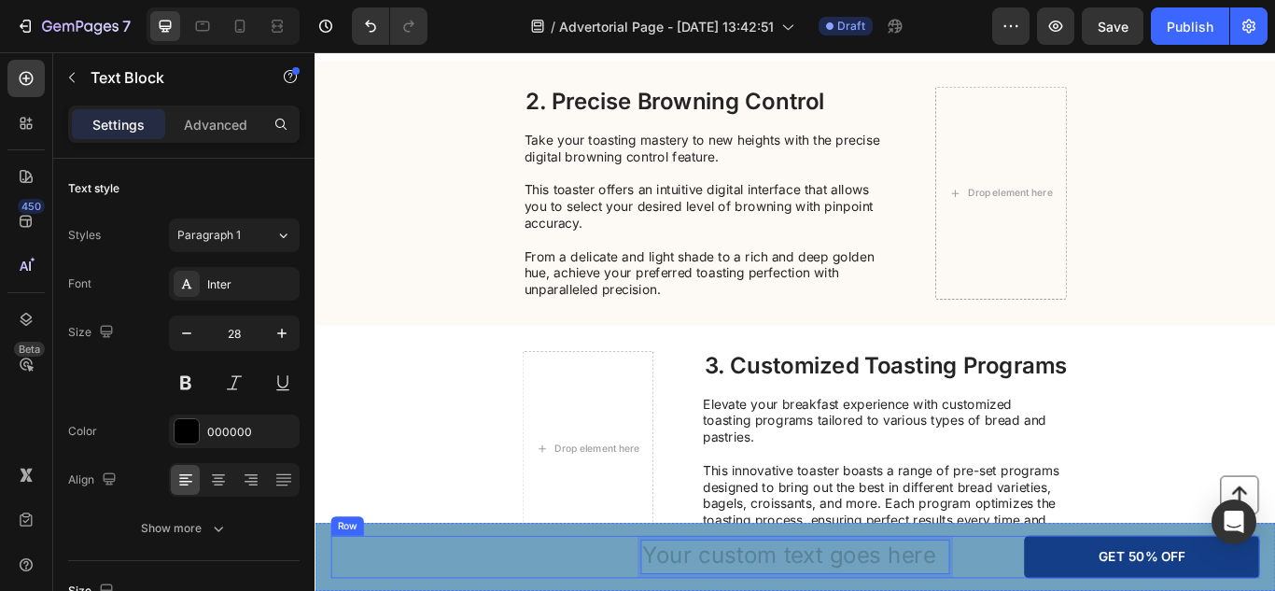
drag, startPoint x: 689, startPoint y: 640, endPoint x: 651, endPoint y: 636, distance: 38.6
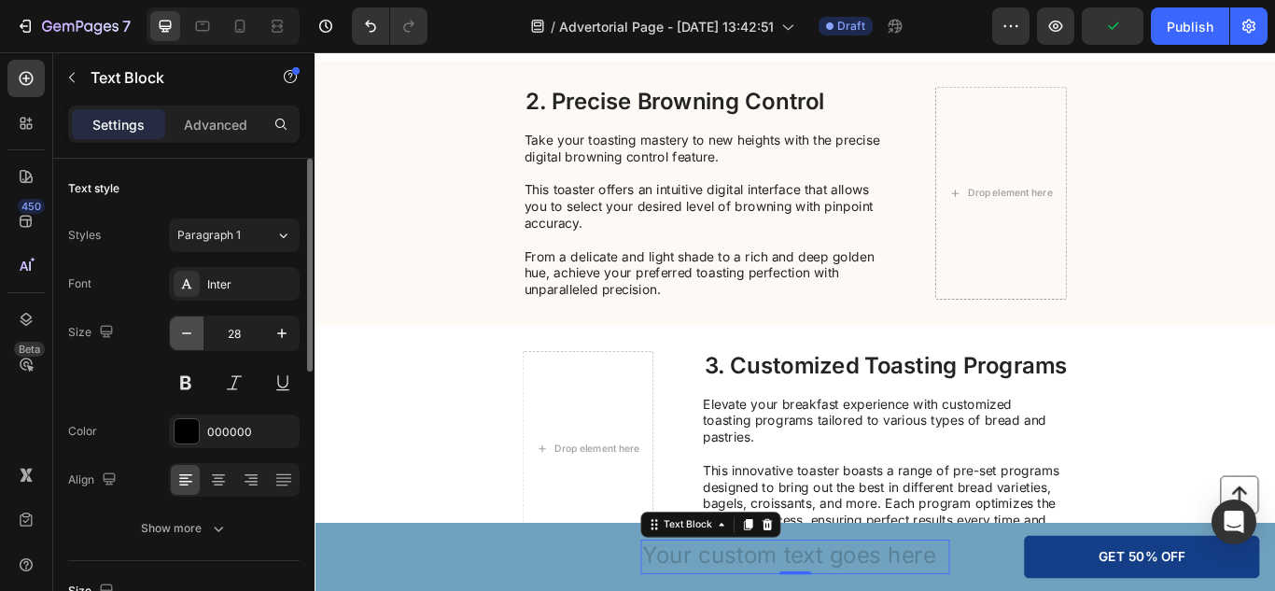
click at [186, 331] on icon "button" at bounding box center [186, 333] width 19 height 19
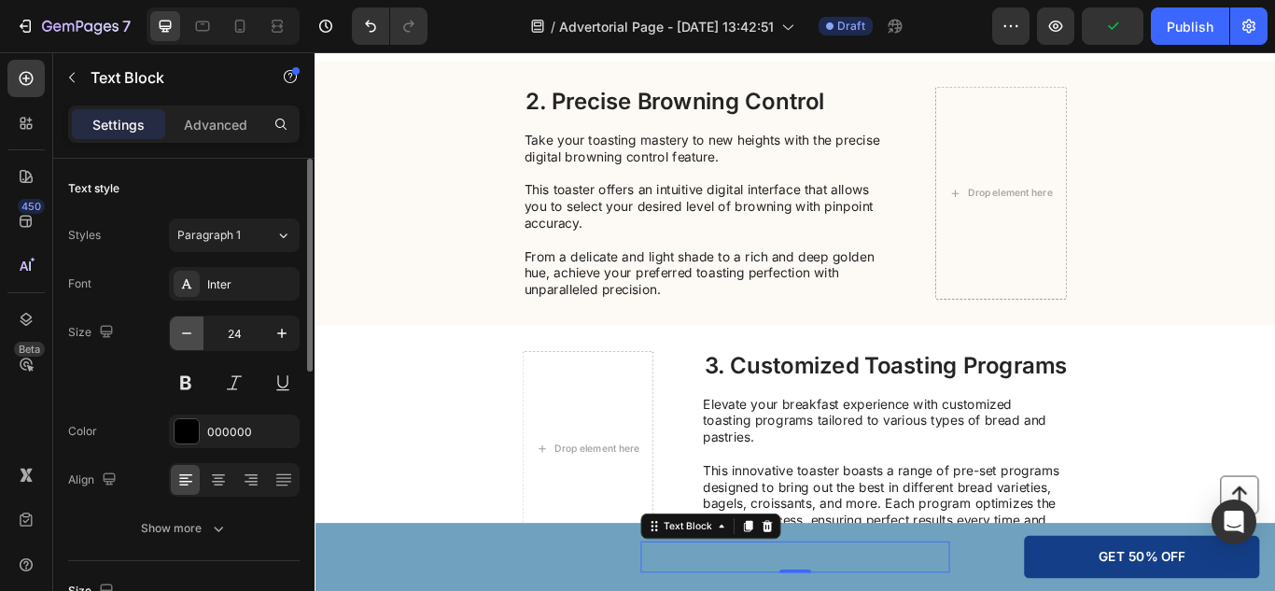
click at [186, 331] on icon "button" at bounding box center [186, 333] width 19 height 19
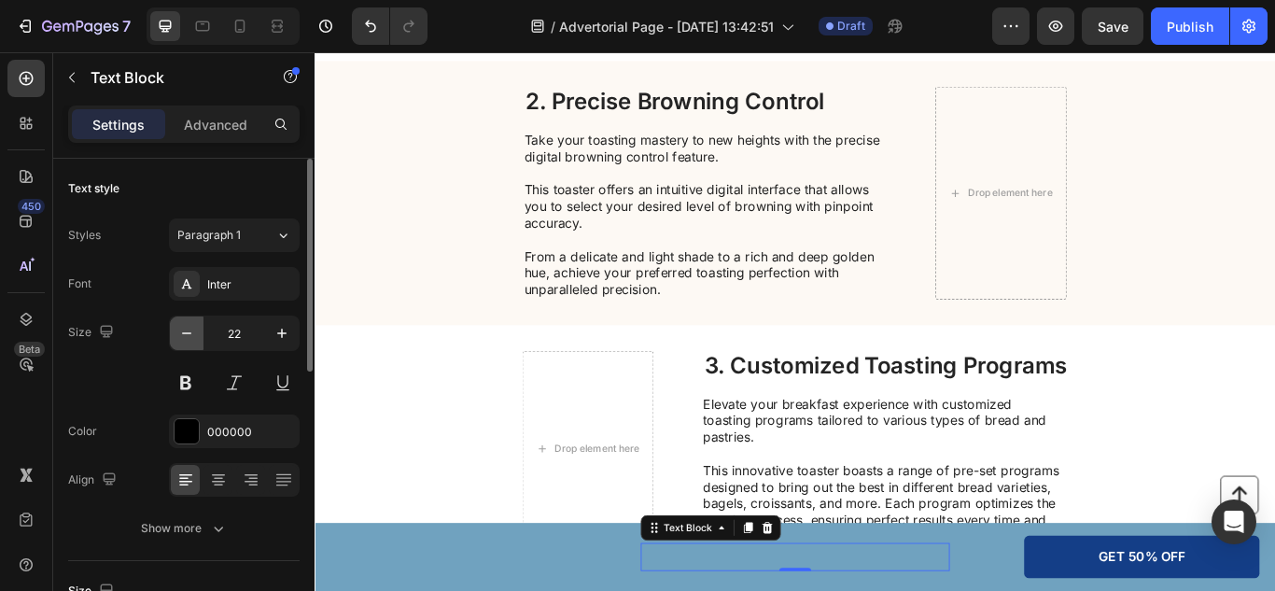
click at [186, 331] on icon "button" at bounding box center [186, 333] width 19 height 19
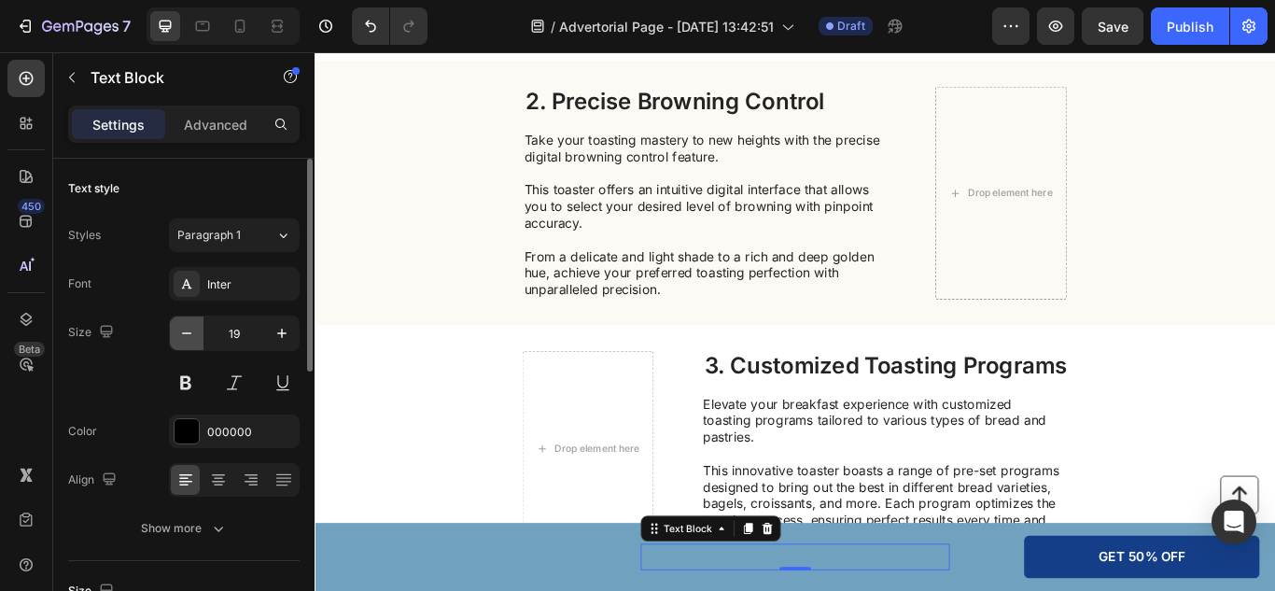
click at [186, 331] on icon "button" at bounding box center [186, 333] width 19 height 19
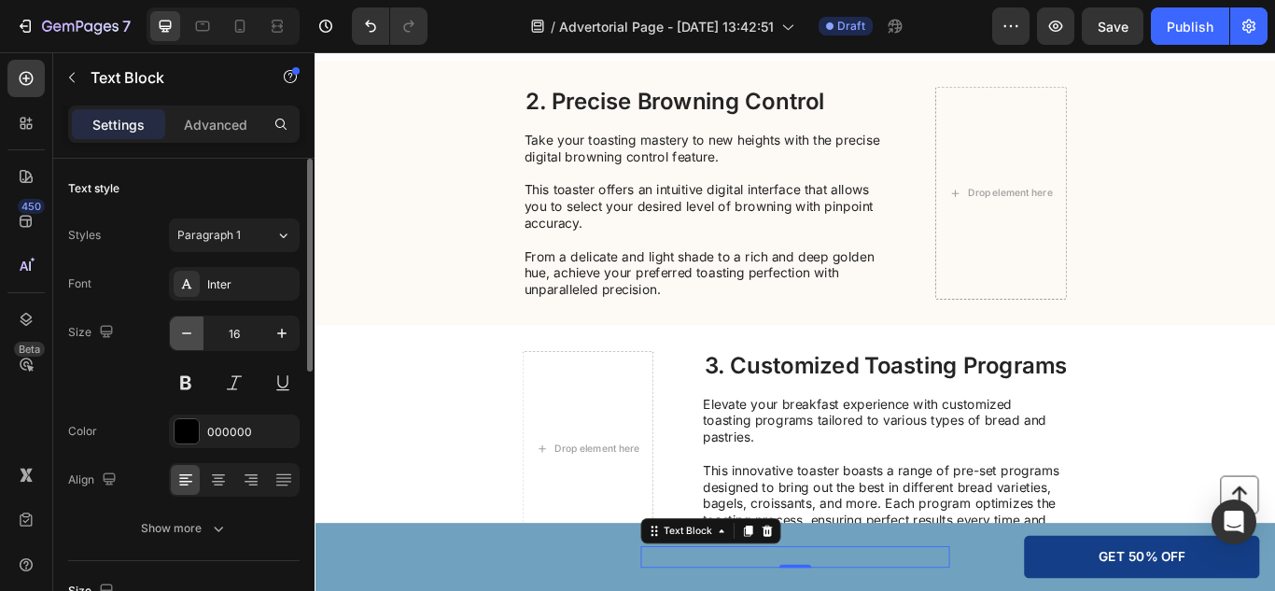
click at [186, 331] on icon "button" at bounding box center [186, 333] width 19 height 19
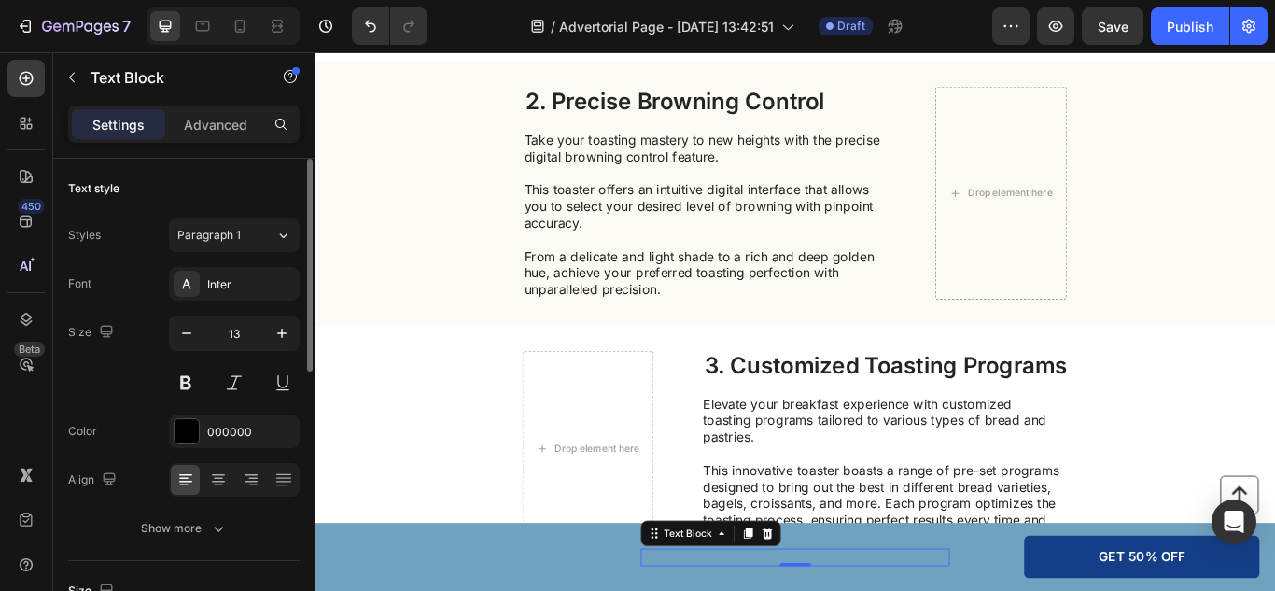
type input "12"
click at [204, 130] on p "Advanced" at bounding box center [215, 125] width 63 height 20
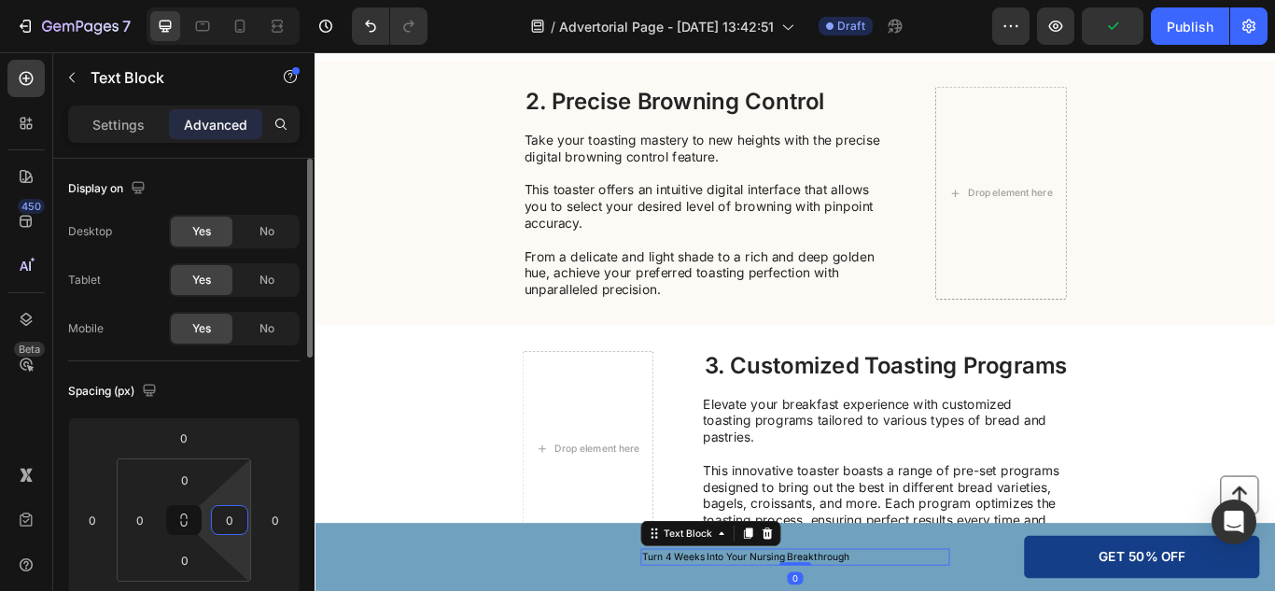
click at [230, 524] on input "0" at bounding box center [230, 520] width 28 height 28
type input "1"
type input "0"
click at [280, 522] on input "0" at bounding box center [275, 520] width 28 height 28
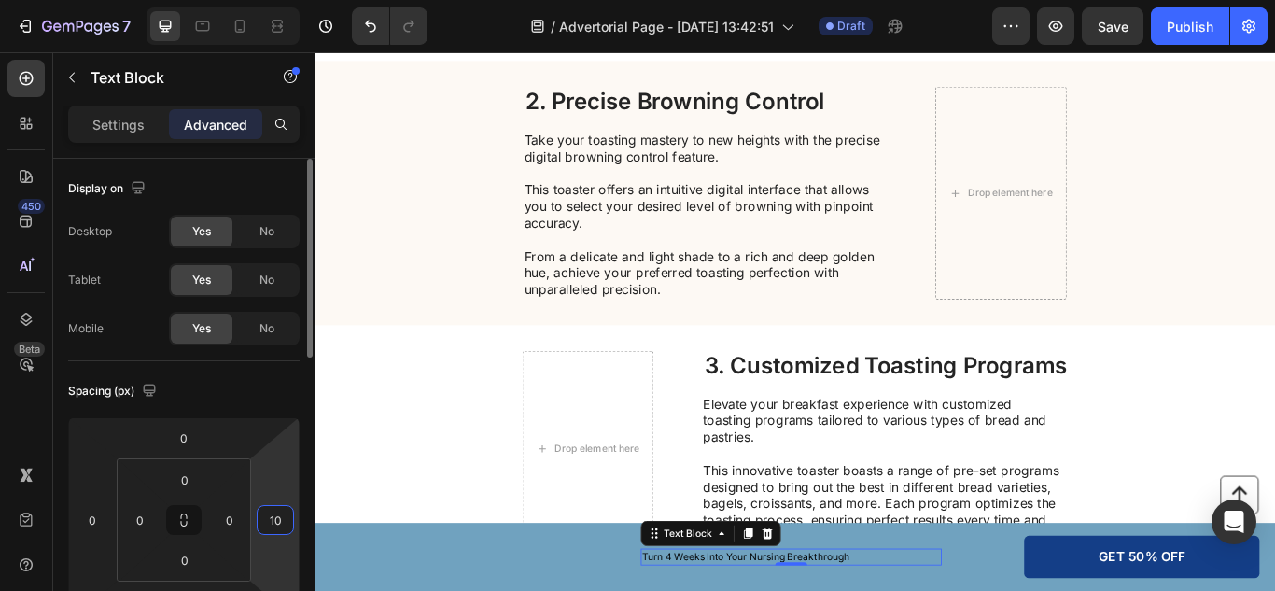
type input "1"
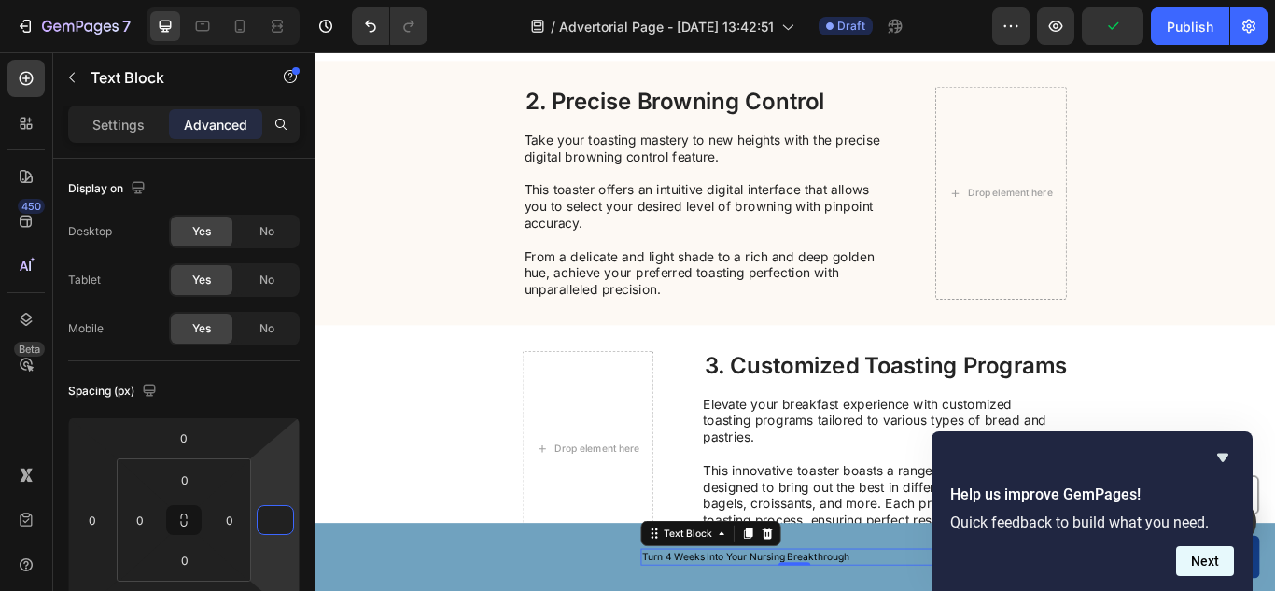
type input "0"
click at [1209, 560] on button "Next" at bounding box center [1205, 561] width 58 height 30
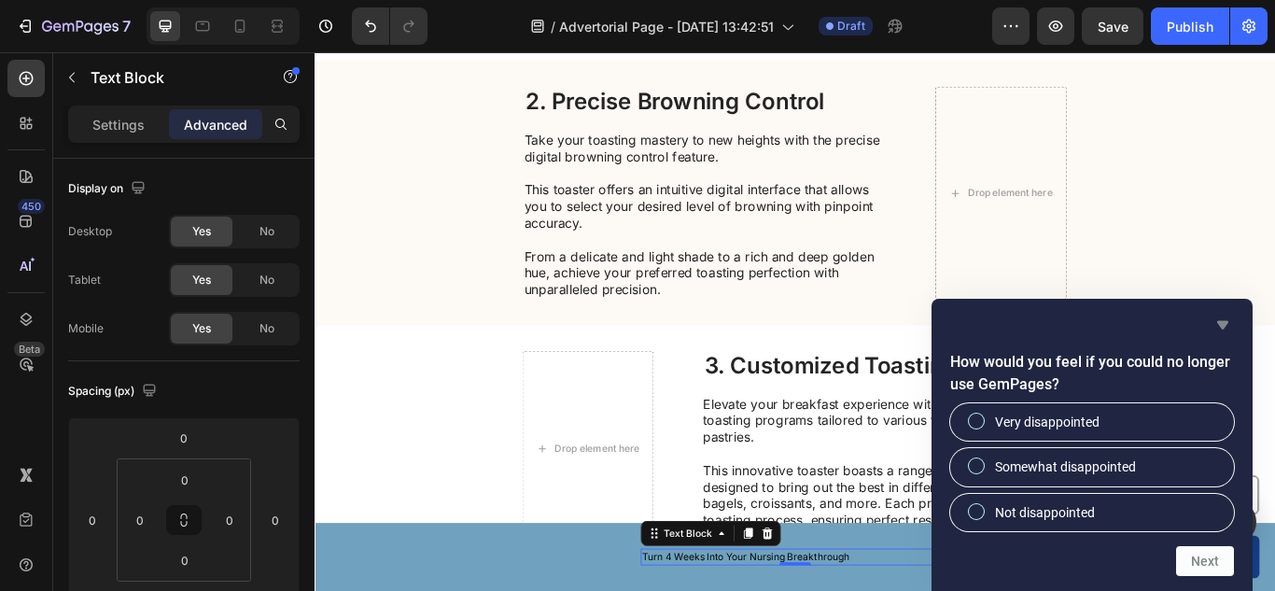
click at [1223, 327] on icon "Hide survey" at bounding box center [1222, 325] width 11 height 8
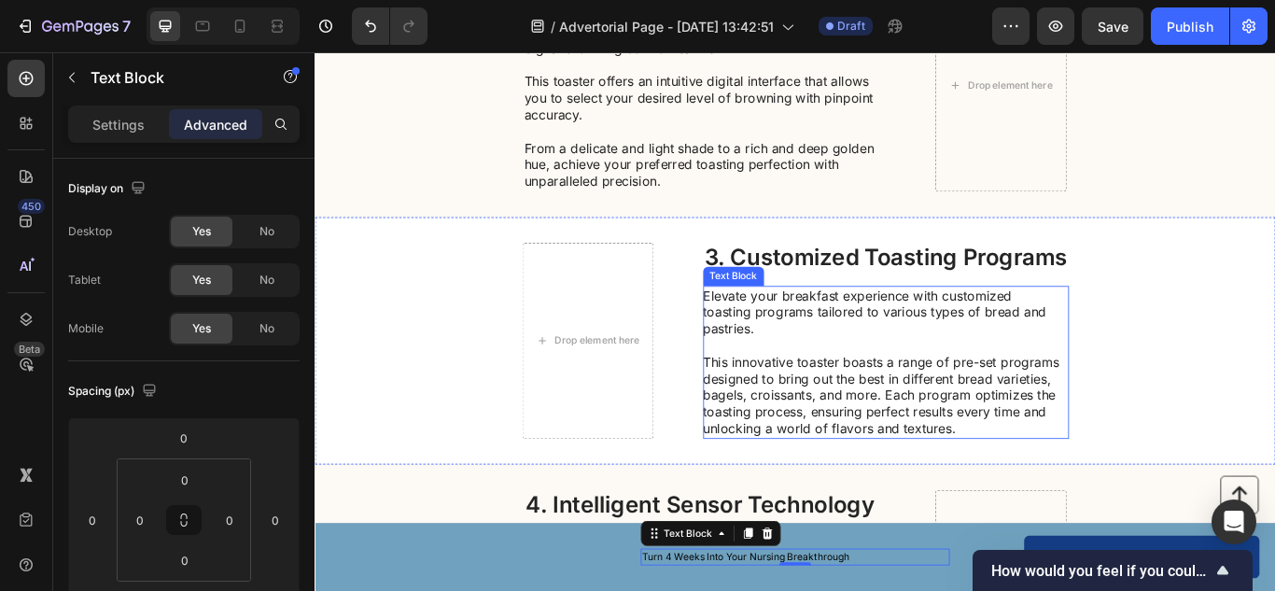
scroll to position [848, 0]
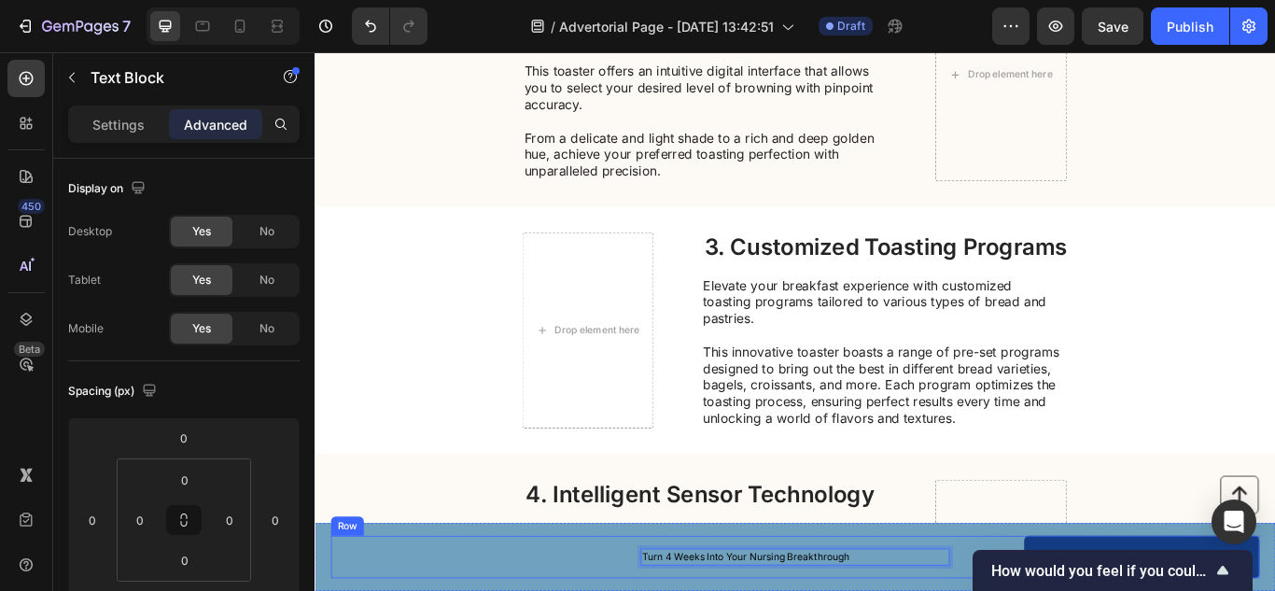
drag, startPoint x: 902, startPoint y: 643, endPoint x: 659, endPoint y: 639, distance: 242.7
drag, startPoint x: 690, startPoint y: 634, endPoint x: 658, endPoint y: 621, distance: 34.3
drag, startPoint x: 1020, startPoint y: 647, endPoint x: 1024, endPoint y: 634, distance: 13.6
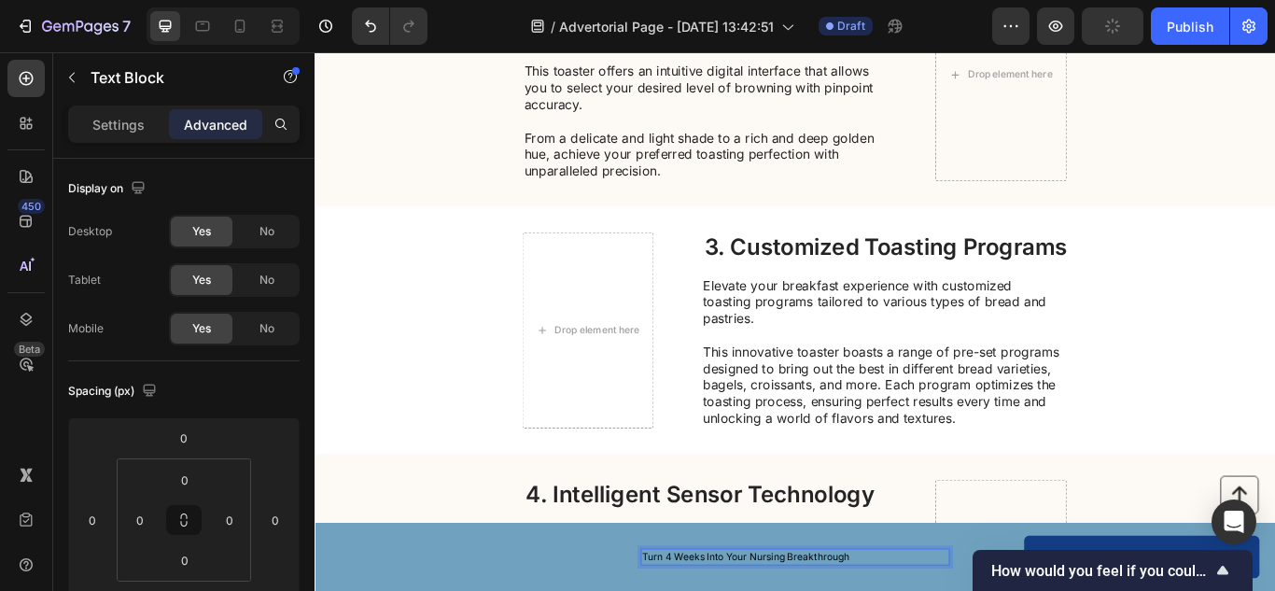
drag, startPoint x: 1036, startPoint y: 634, endPoint x: 974, endPoint y: 632, distance: 61.6
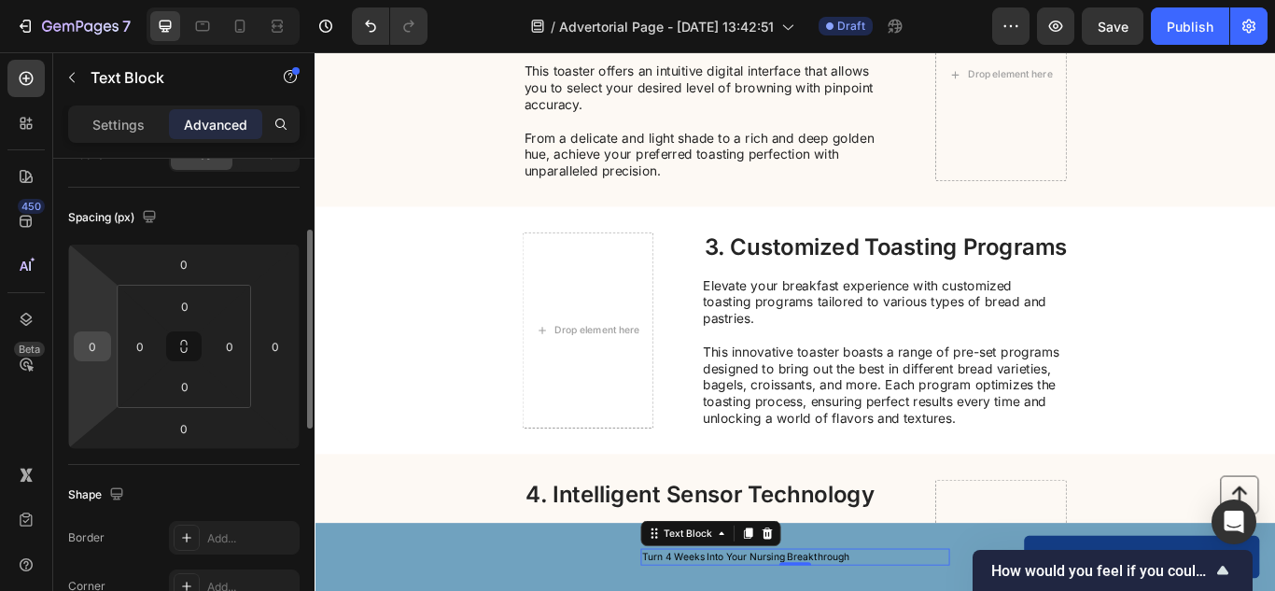
click at [102, 360] on div "0" at bounding box center [92, 346] width 37 height 30
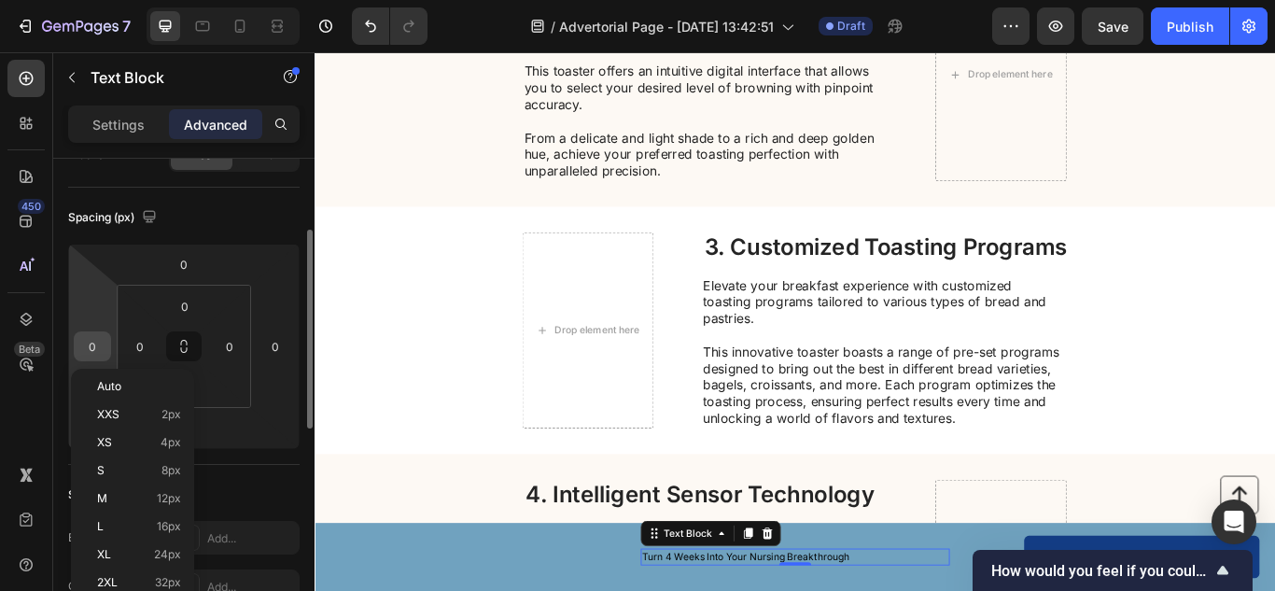
click at [99, 343] on input "0" at bounding box center [92, 346] width 28 height 28
type input "10"
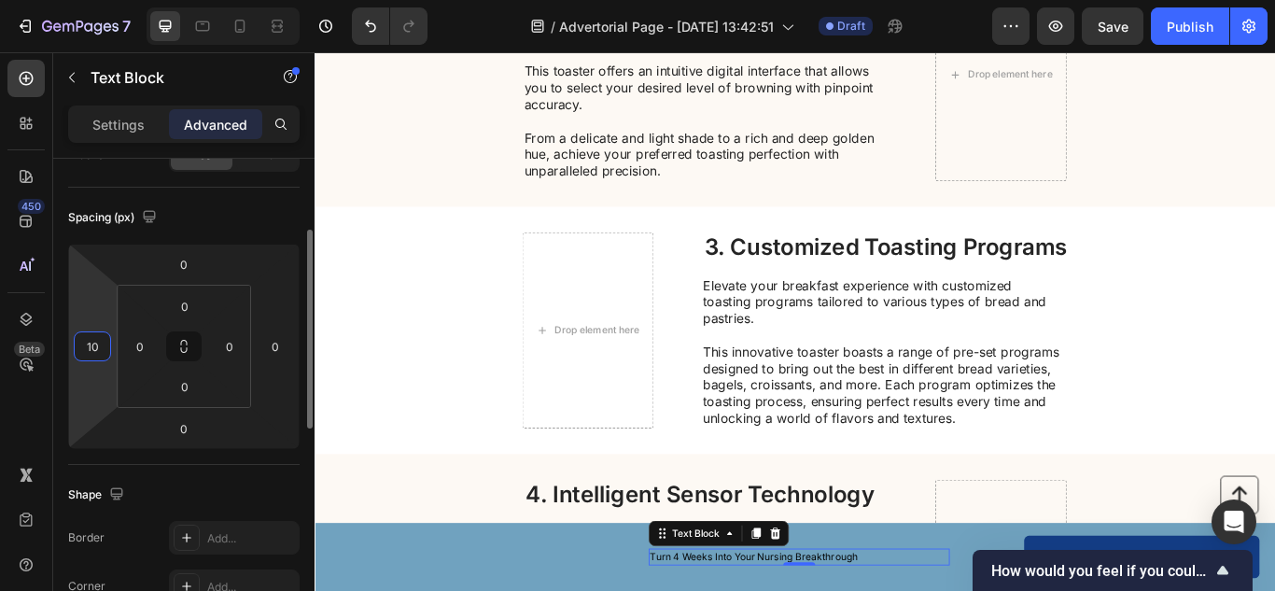
type input "1"
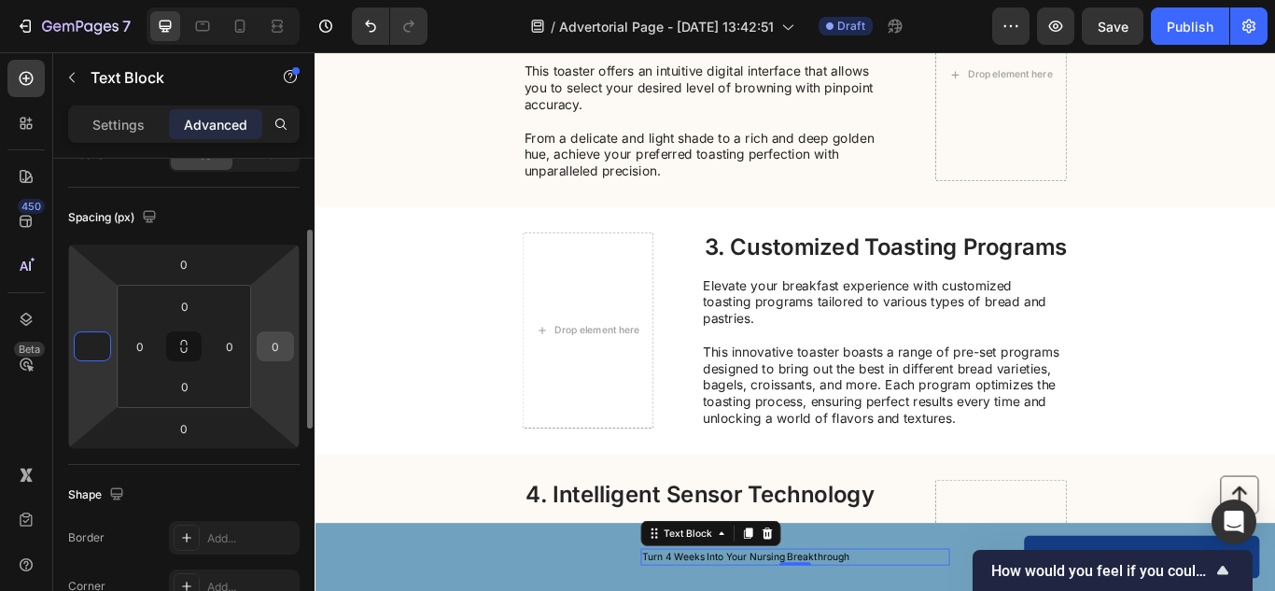
click at [276, 344] on input "0" at bounding box center [275, 346] width 28 height 28
type input "0"
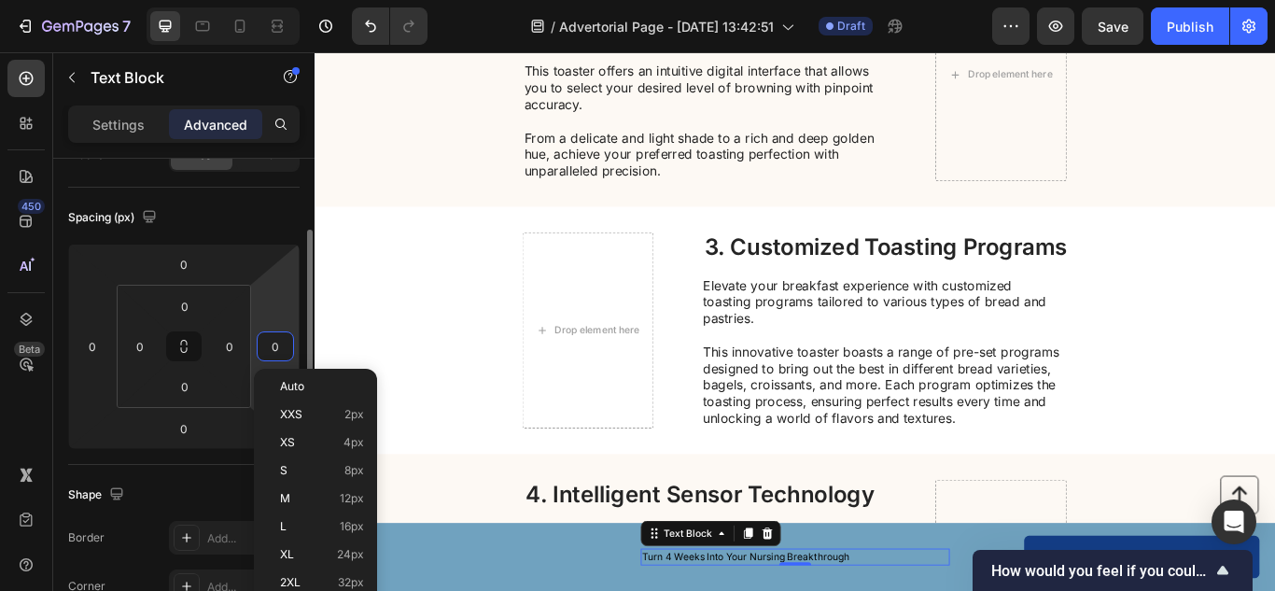
click at [276, 344] on input "0" at bounding box center [275, 346] width 28 height 28
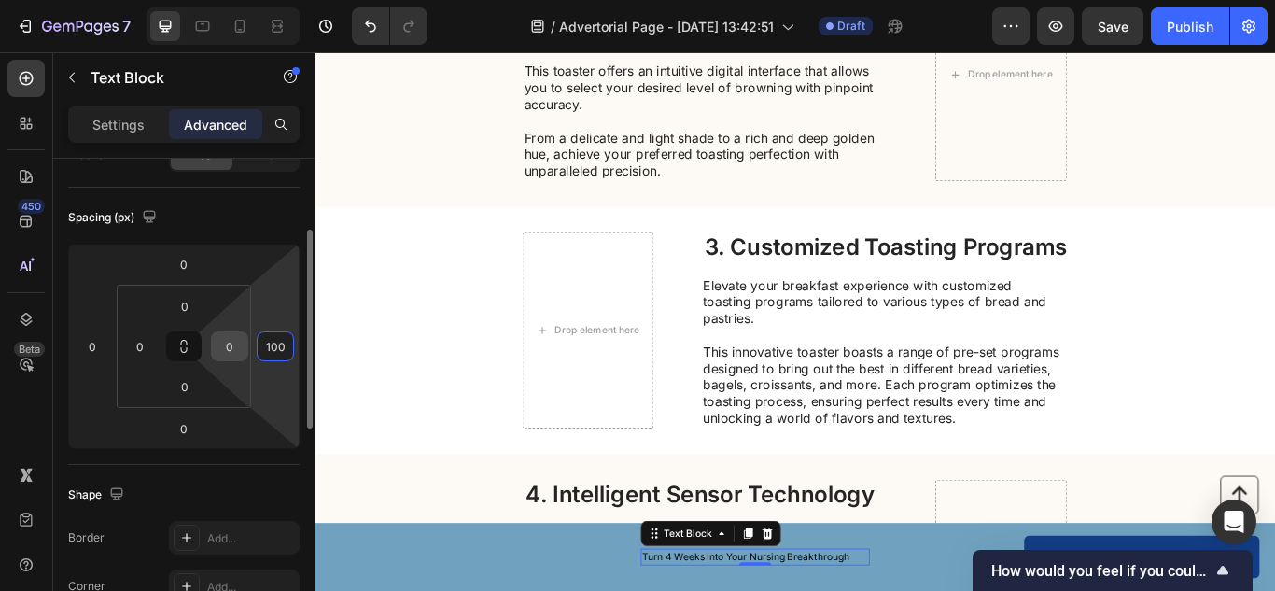
type input "100"
click at [217, 336] on input "0" at bounding box center [230, 346] width 28 height 28
type input "1"
type input "0"
click at [281, 343] on input "100" at bounding box center [275, 346] width 28 height 28
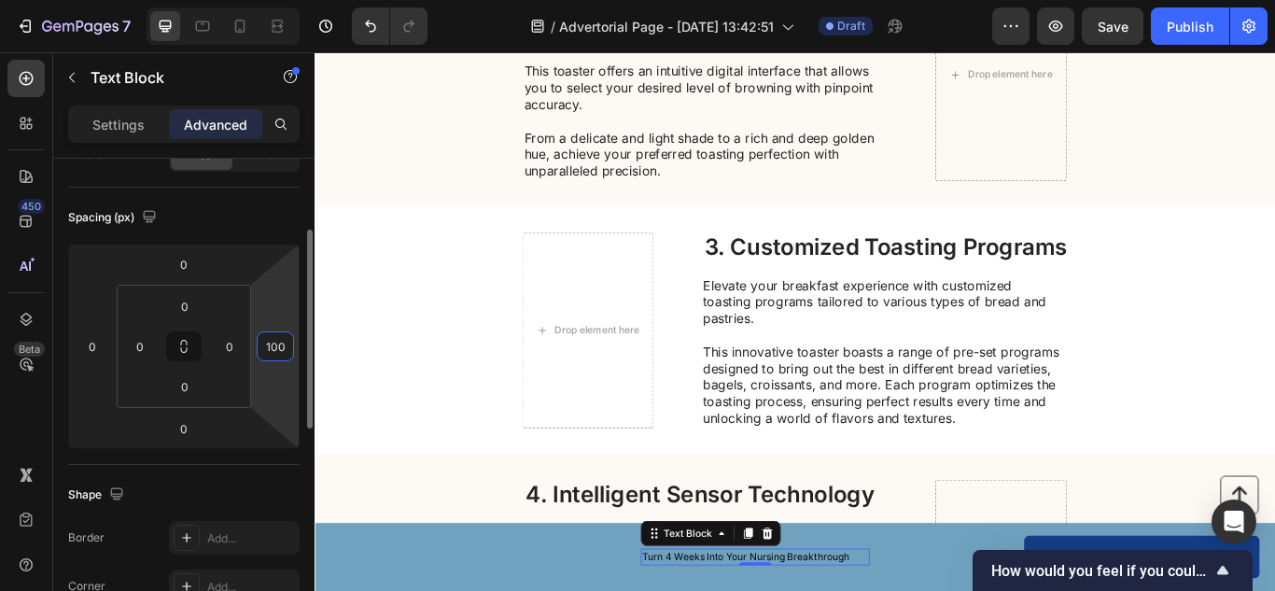
click at [281, 343] on input "100" at bounding box center [275, 346] width 28 height 28
type input "0"
drag, startPoint x: 138, startPoint y: 108, endPoint x: 136, endPoint y: 118, distance: 9.5
click at [136, 118] on div "Settings Advanced" at bounding box center [183, 123] width 231 height 37
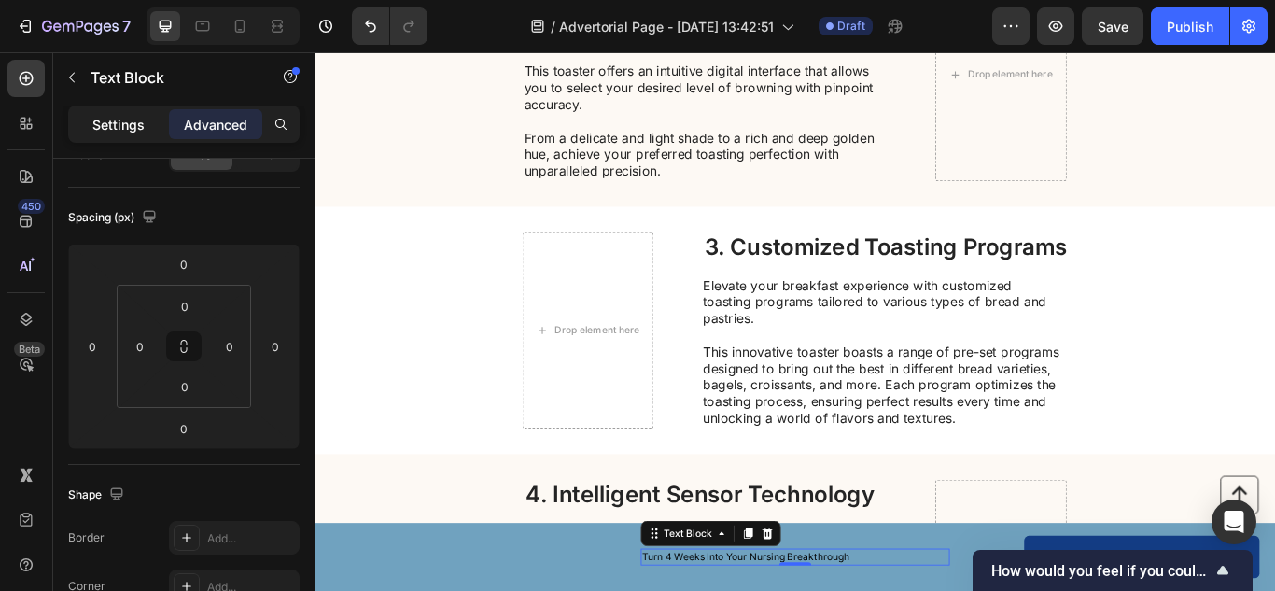
click at [136, 118] on p "Settings" at bounding box center [118, 125] width 52 height 20
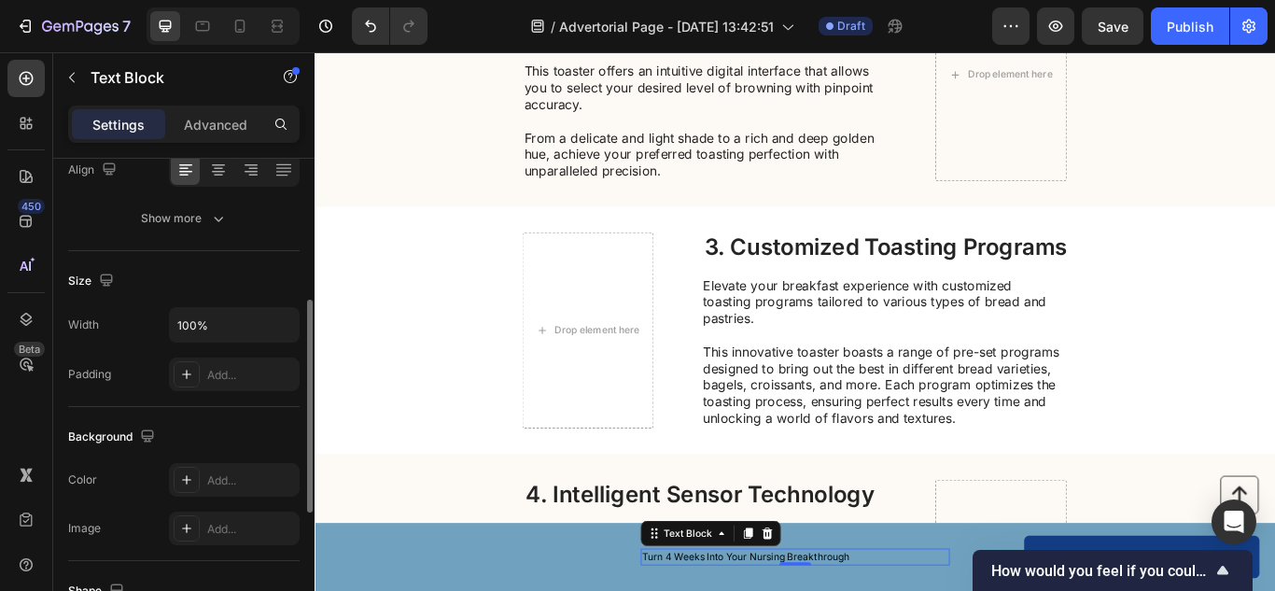
scroll to position [326, 0]
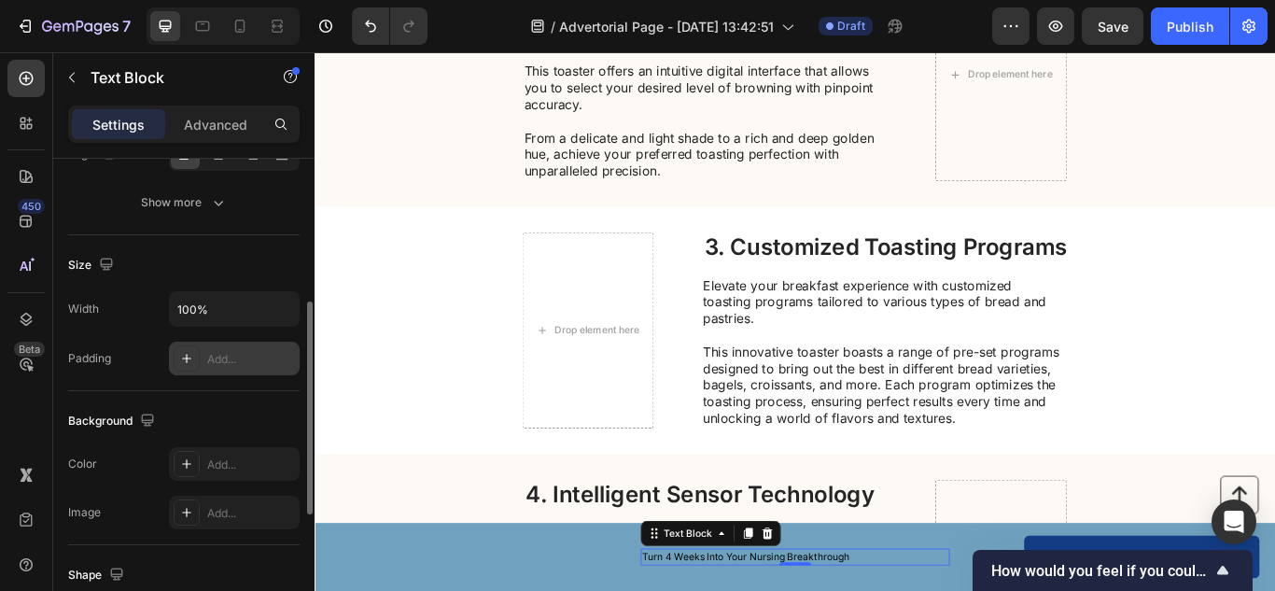
click at [216, 347] on div "Add..." at bounding box center [234, 359] width 131 height 34
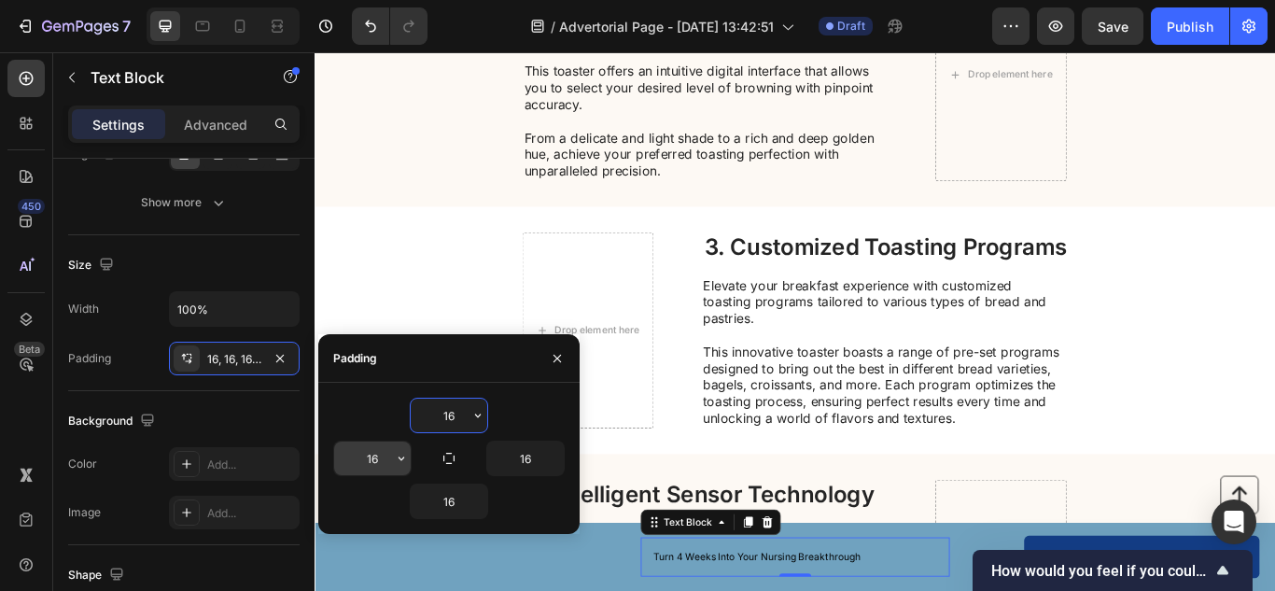
click at [365, 452] on input "16" at bounding box center [372, 458] width 77 height 34
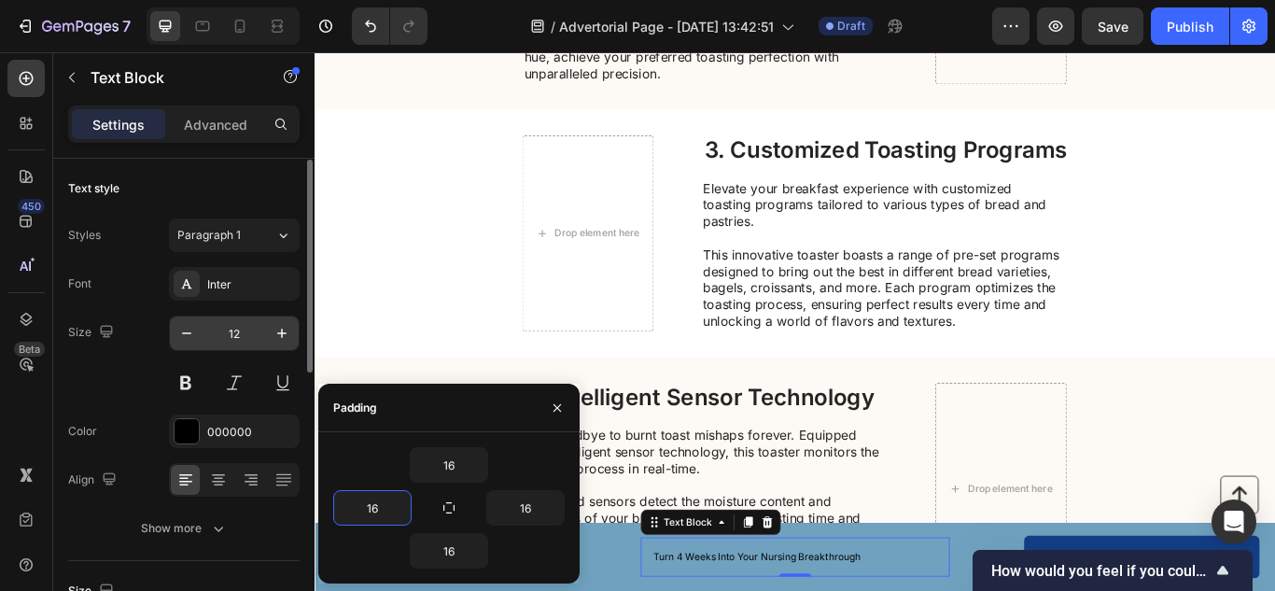
scroll to position [1, 0]
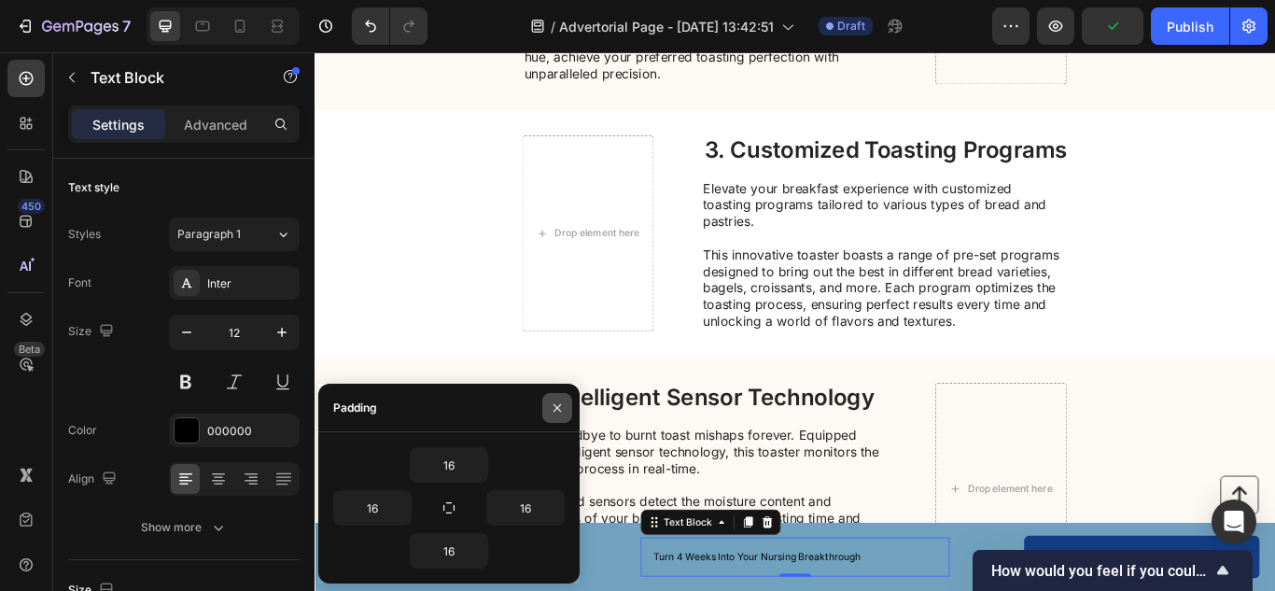
click at [554, 400] on icon "button" at bounding box center [557, 407] width 15 height 15
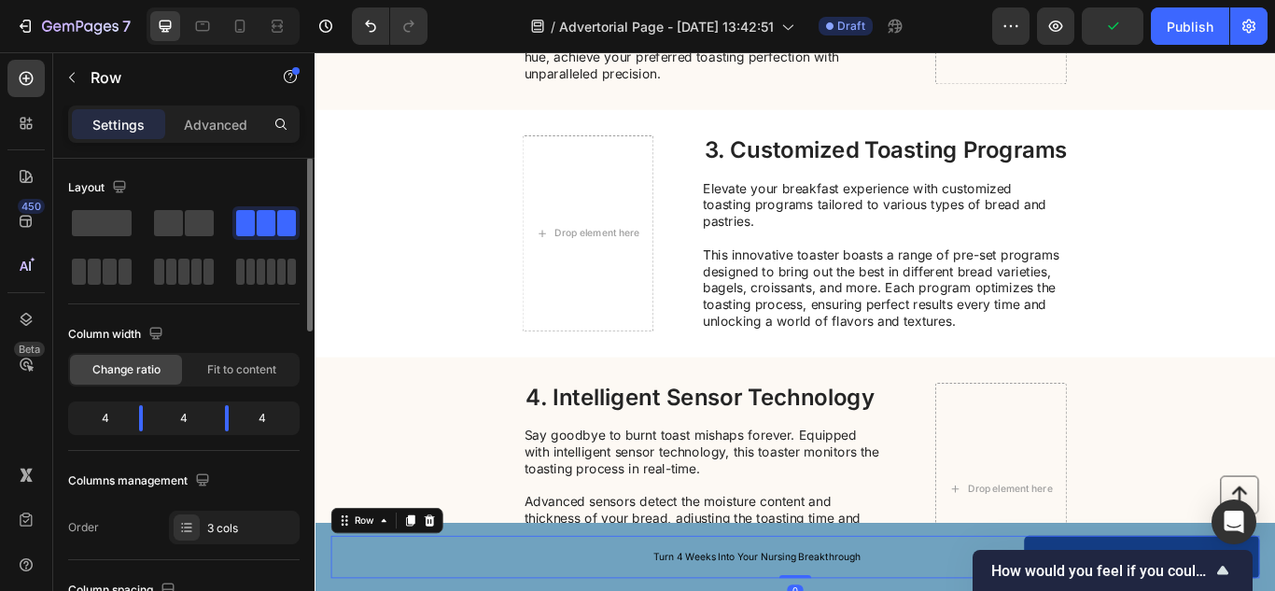
scroll to position [0, 0]
click at [211, 228] on span at bounding box center [199, 224] width 29 height 26
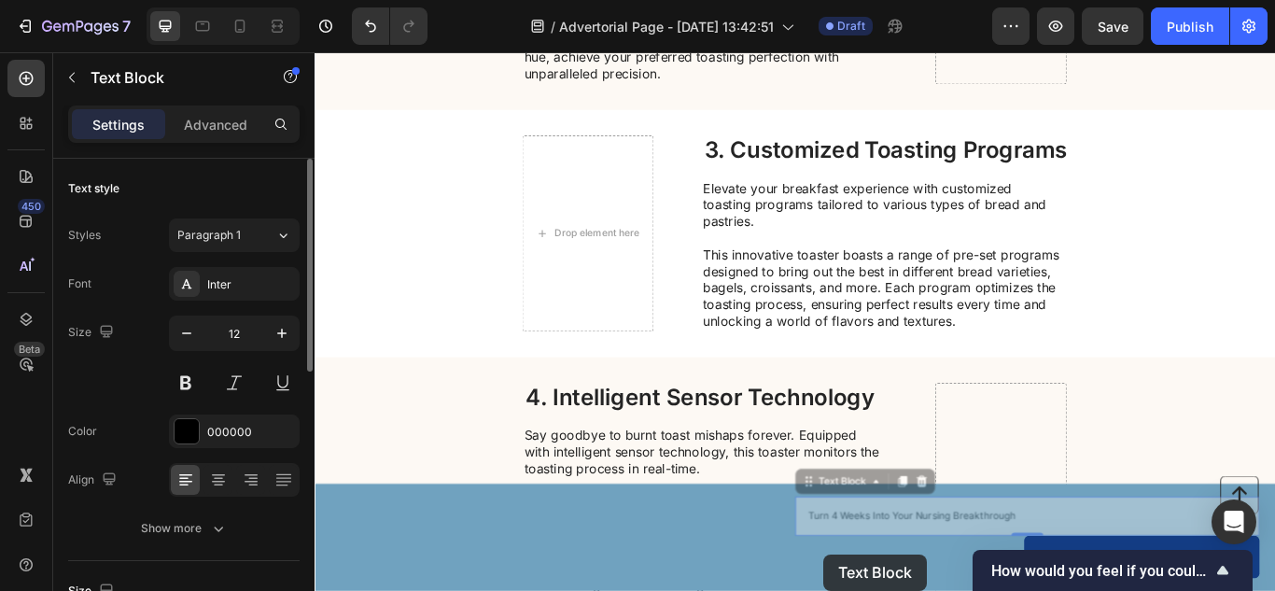
drag, startPoint x: 983, startPoint y: 588, endPoint x: 901, endPoint y: 640, distance: 97.4
drag, startPoint x: 965, startPoint y: 603, endPoint x: 738, endPoint y: 665, distance: 235.0
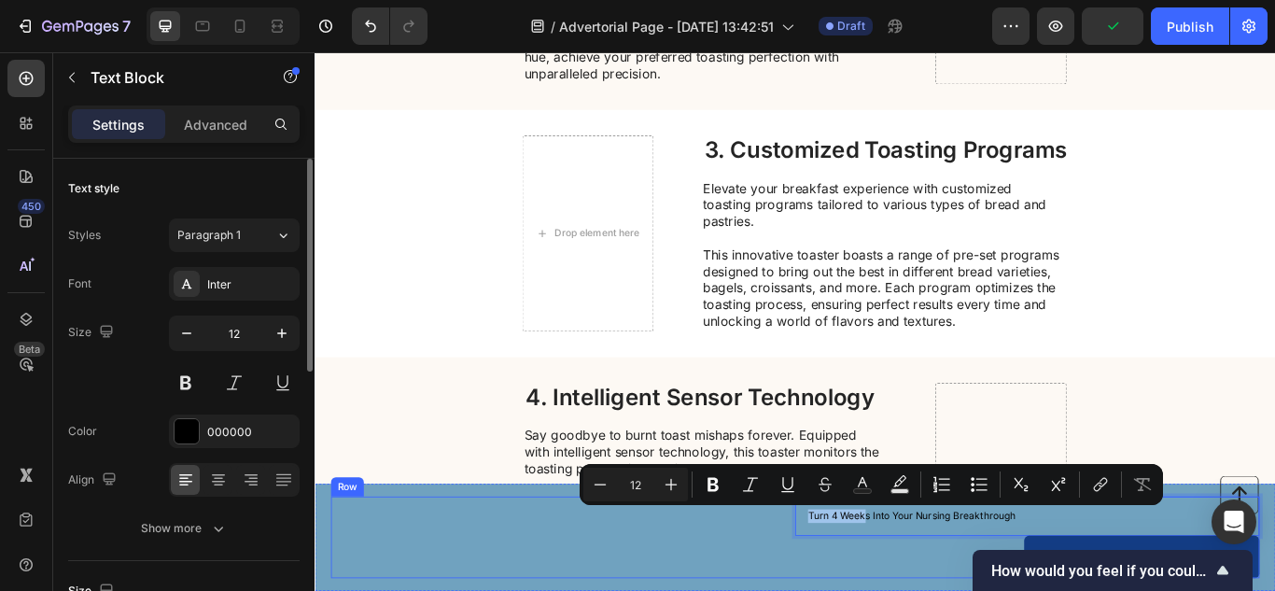
drag, startPoint x: 948, startPoint y: 592, endPoint x: 730, endPoint y: 658, distance: 228.2
click at [983, 590] on p "Turn 4 Weeks Into Your Nursing Breakthrough" at bounding box center [1144, 593] width 511 height 16
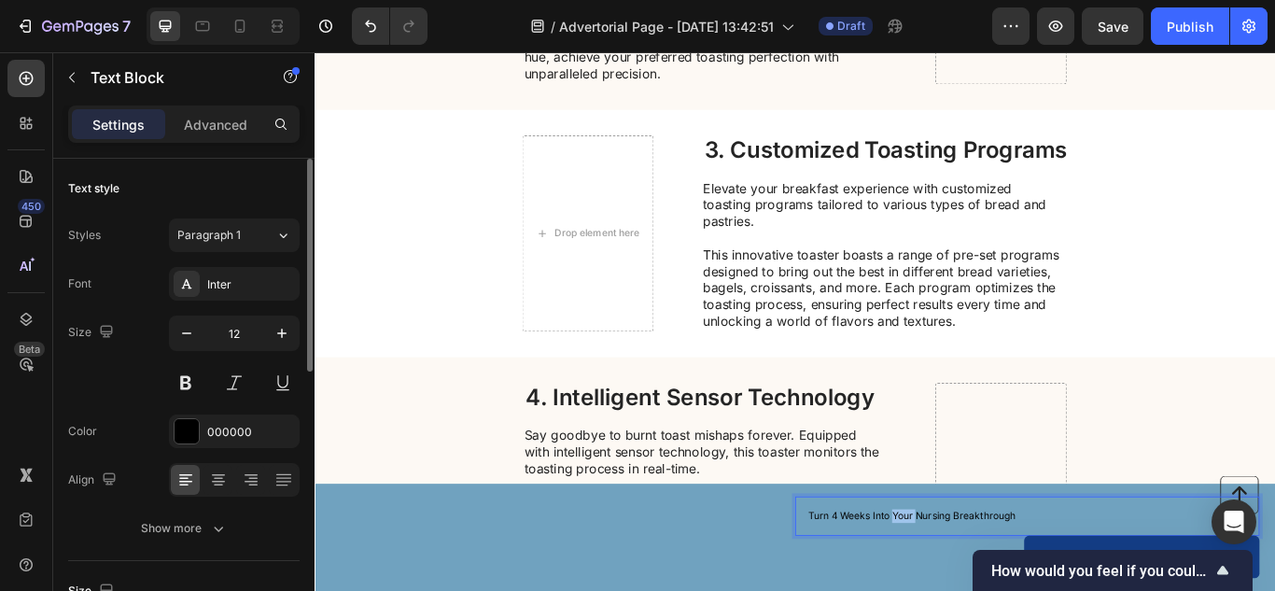
click at [983, 590] on p "Turn 4 Weeks Into Your Nursing Breakthrough" at bounding box center [1144, 593] width 511 height 16
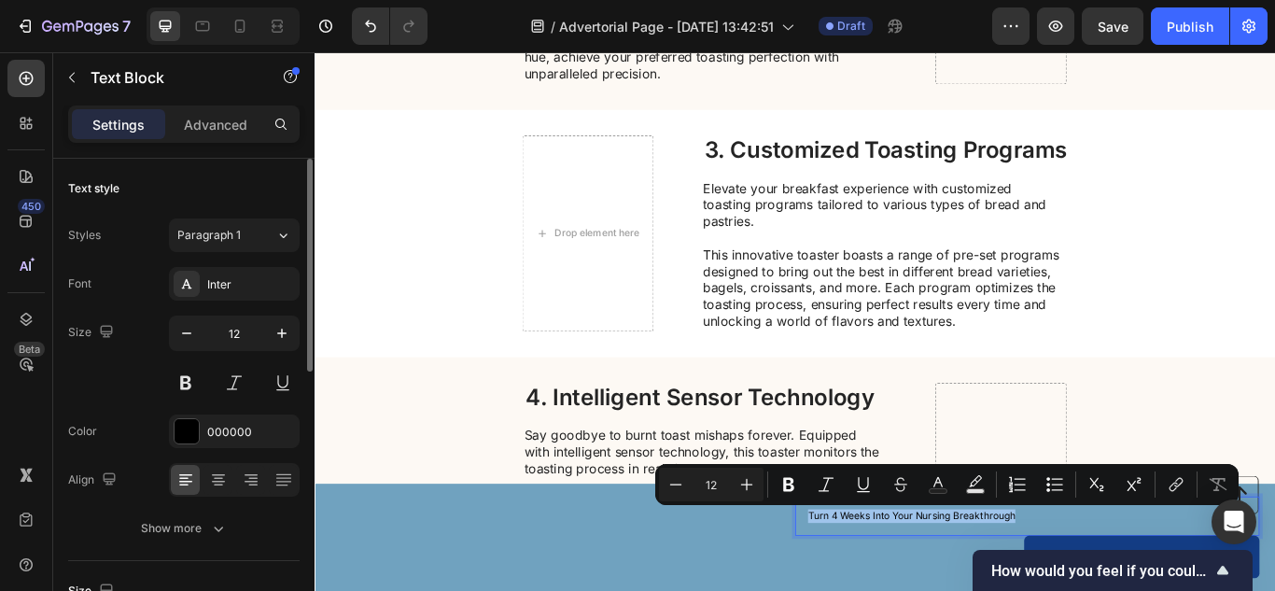
copy p "Turn 4 Weeks Into Your Nursing Breakthrough"
drag, startPoint x: 986, startPoint y: 553, endPoint x: 810, endPoint y: 640, distance: 196.2
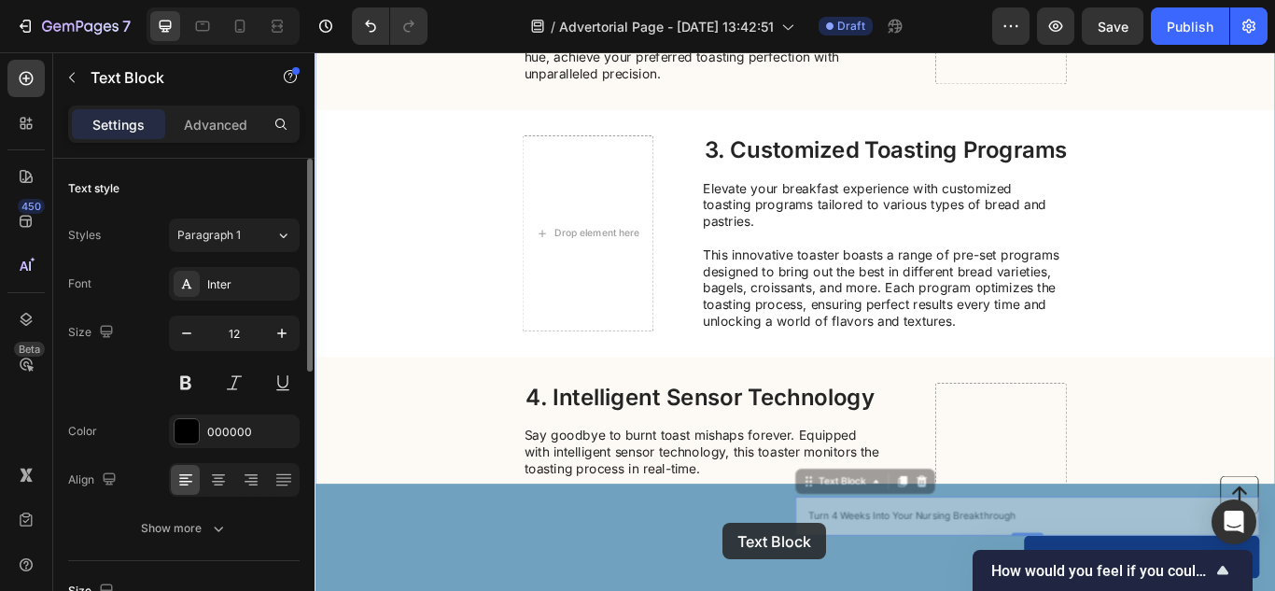
drag, startPoint x: 1003, startPoint y: 600, endPoint x: 777, endPoint y: 614, distance: 226.3
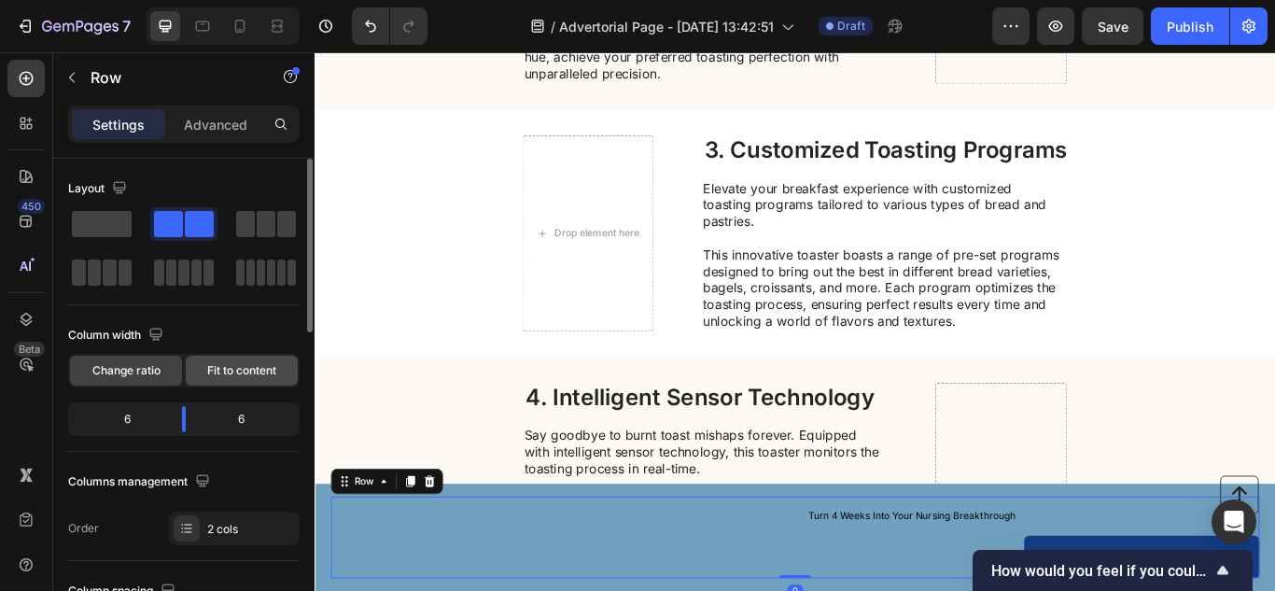
drag, startPoint x: 218, startPoint y: 394, endPoint x: 245, endPoint y: 359, distance: 43.9
click at [245, 359] on div "Column width Change ratio Fit to content 6 6" at bounding box center [183, 386] width 231 height 132
click at [245, 359] on div "Fit to content" at bounding box center [242, 371] width 112 height 30
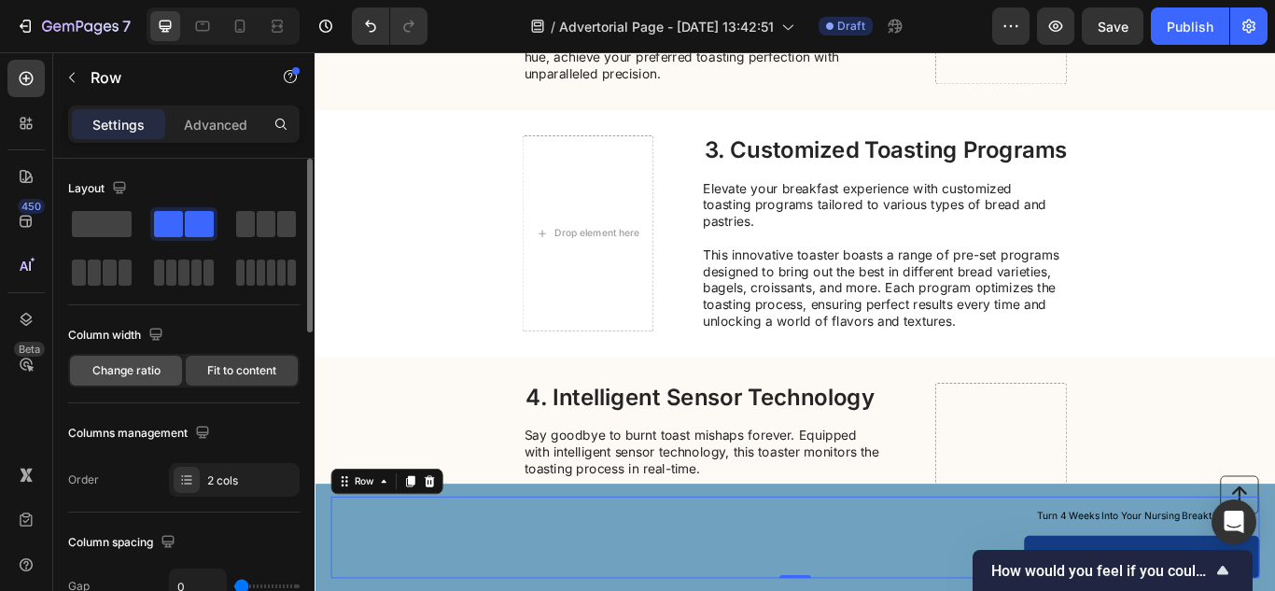
click at [105, 377] on span "Change ratio" at bounding box center [126, 370] width 68 height 17
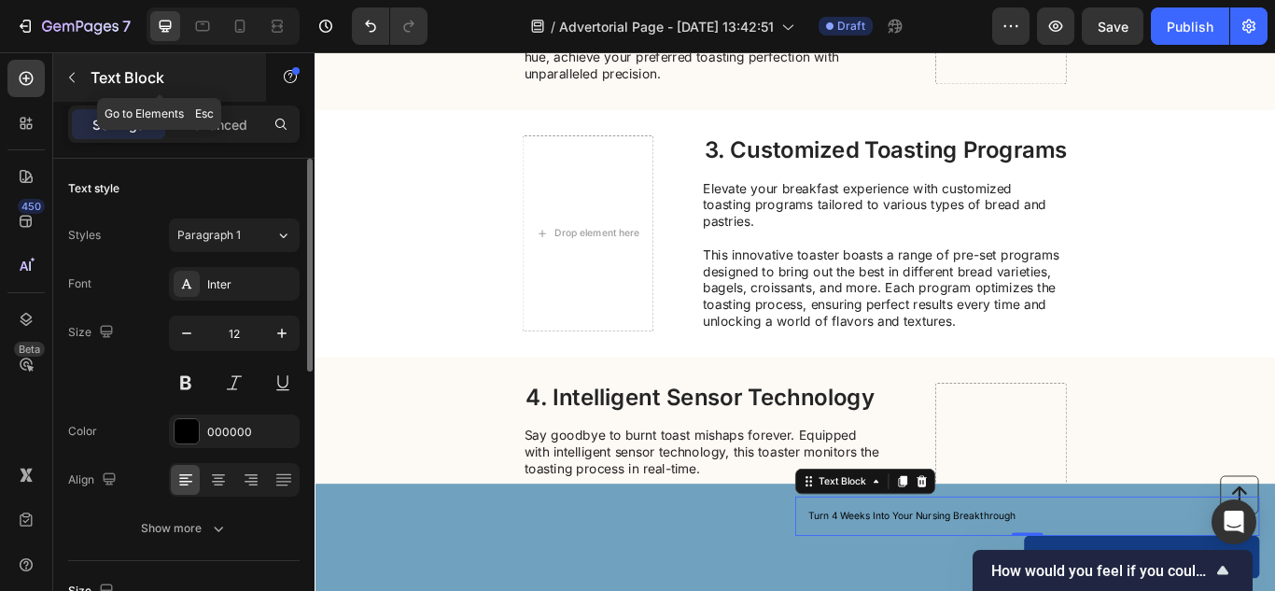
click at [110, 82] on p "Text Block" at bounding box center [170, 77] width 159 height 22
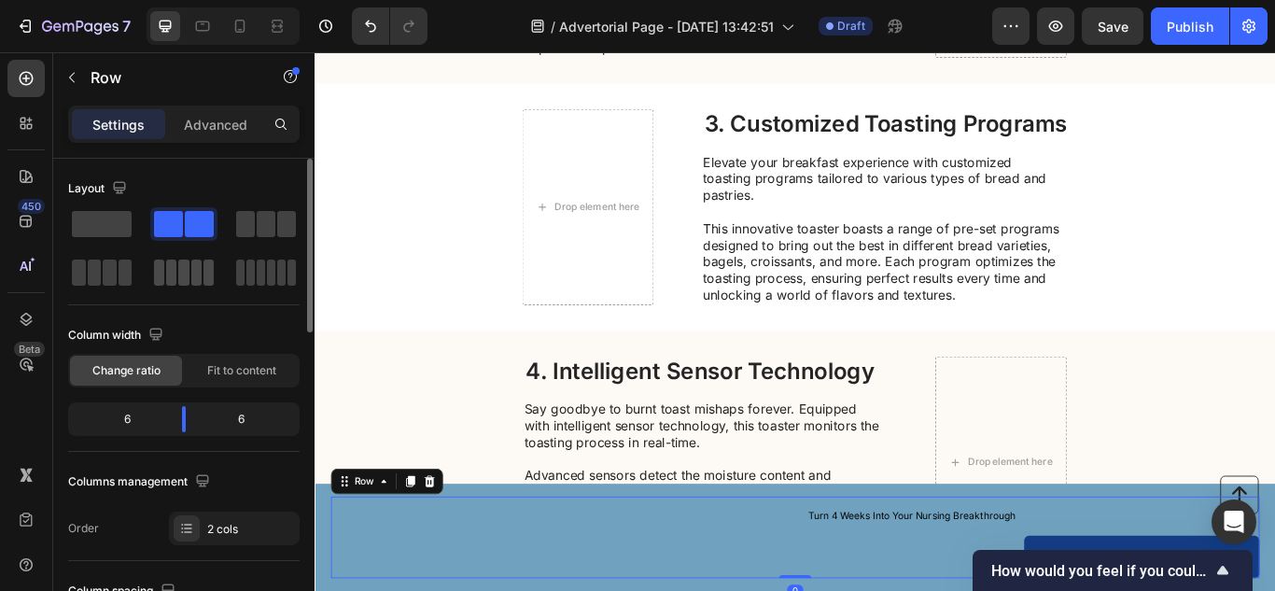
scroll to position [1008, 0]
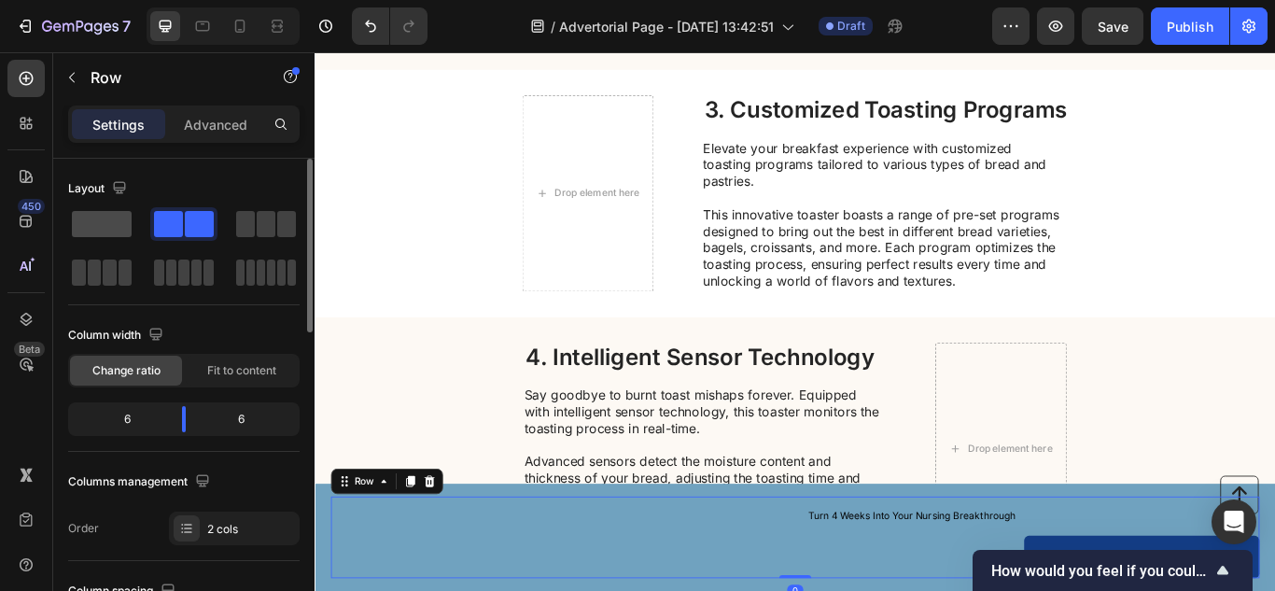
click at [97, 228] on span at bounding box center [102, 224] width 60 height 26
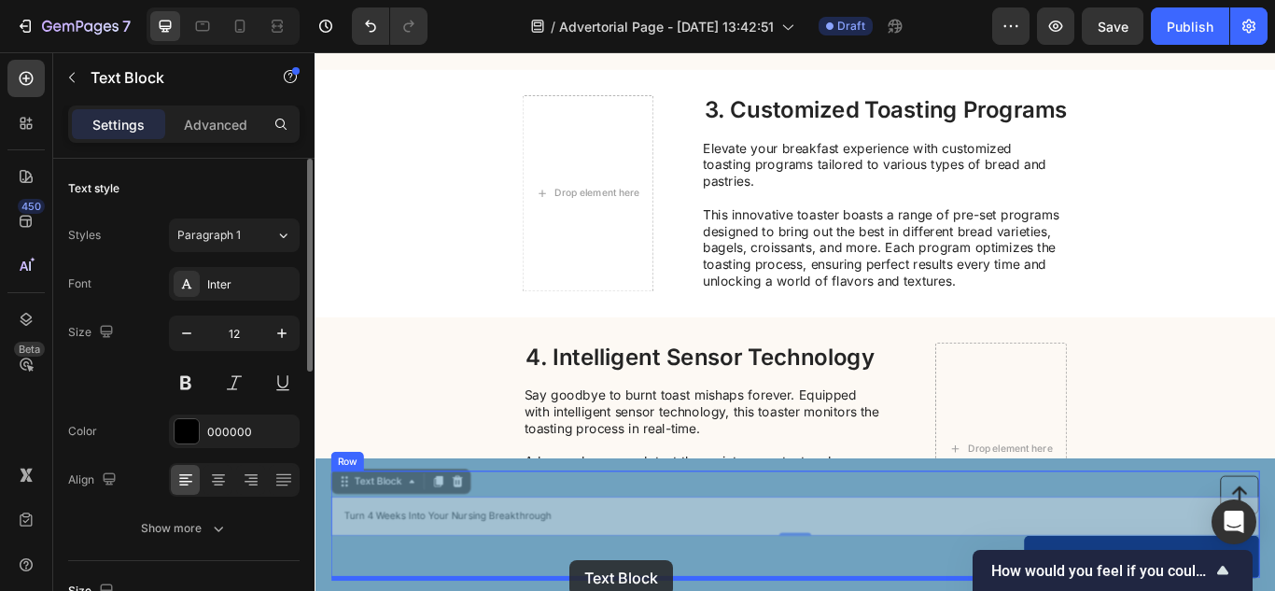
drag, startPoint x: 600, startPoint y: 585, endPoint x: 611, endPoint y: 642, distance: 58.0
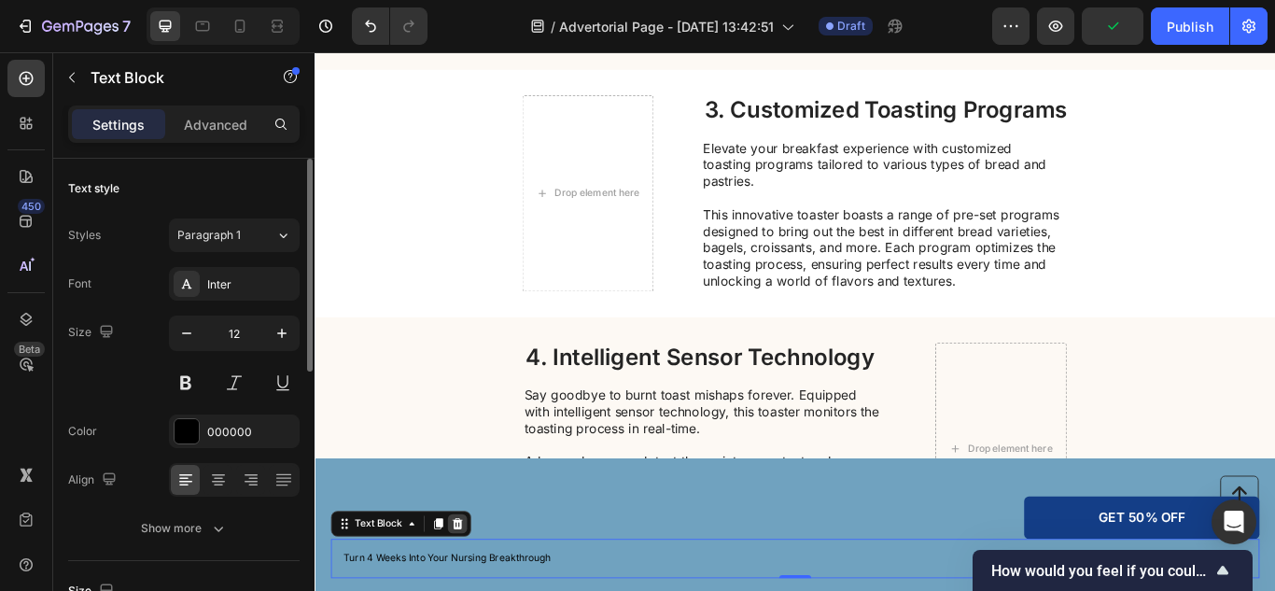
click at [475, 590] on icon at bounding box center [480, 602] width 15 height 15
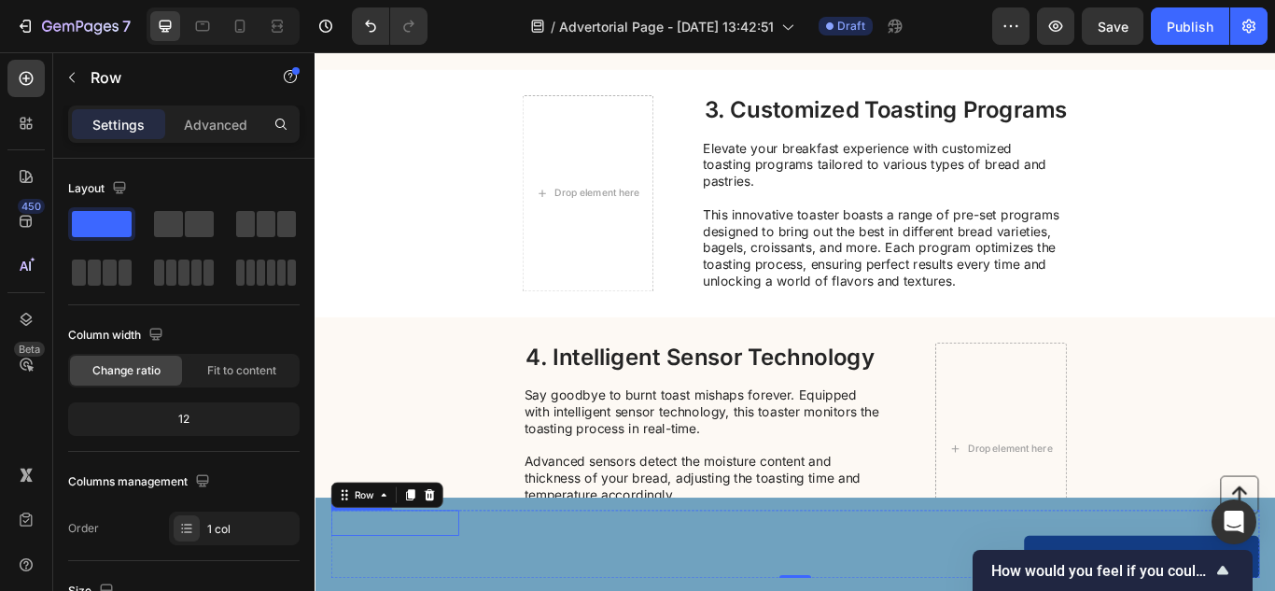
click at [427, 590] on div at bounding box center [407, 601] width 149 height 30
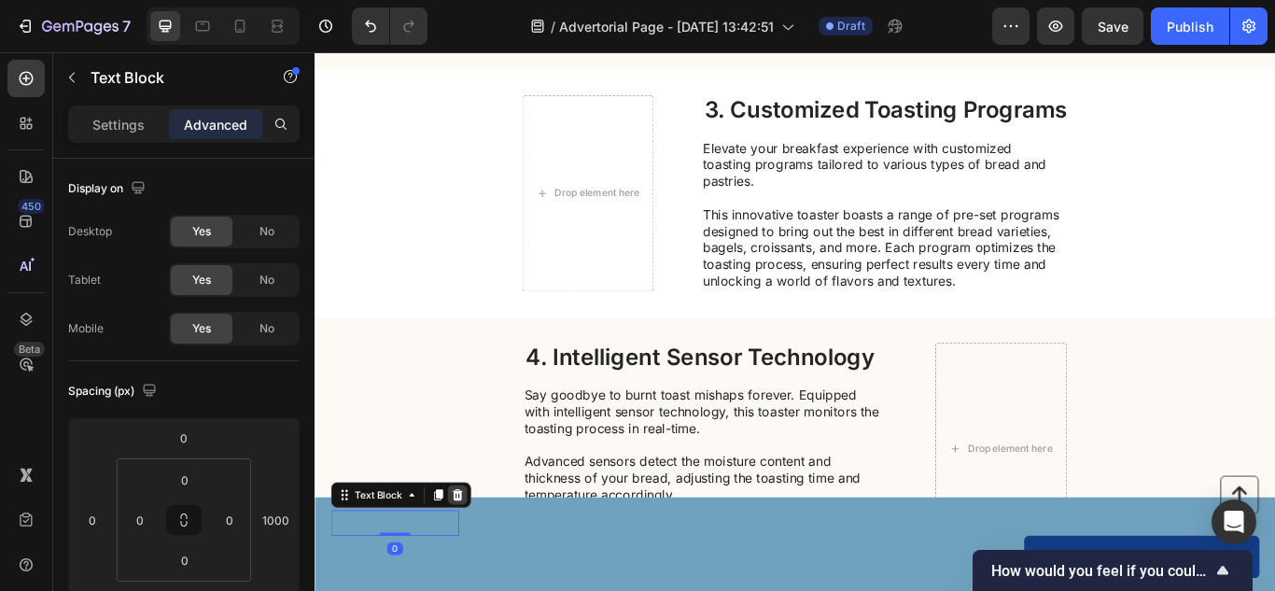
click at [477, 566] on icon at bounding box center [481, 568] width 12 height 13
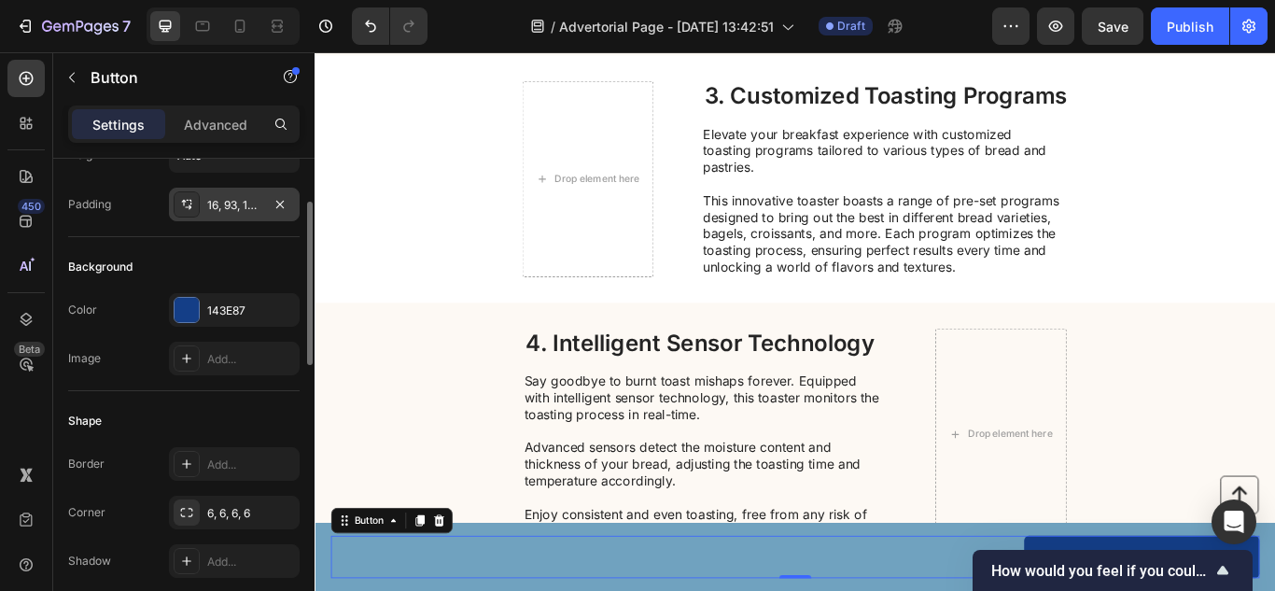
scroll to position [132, 0]
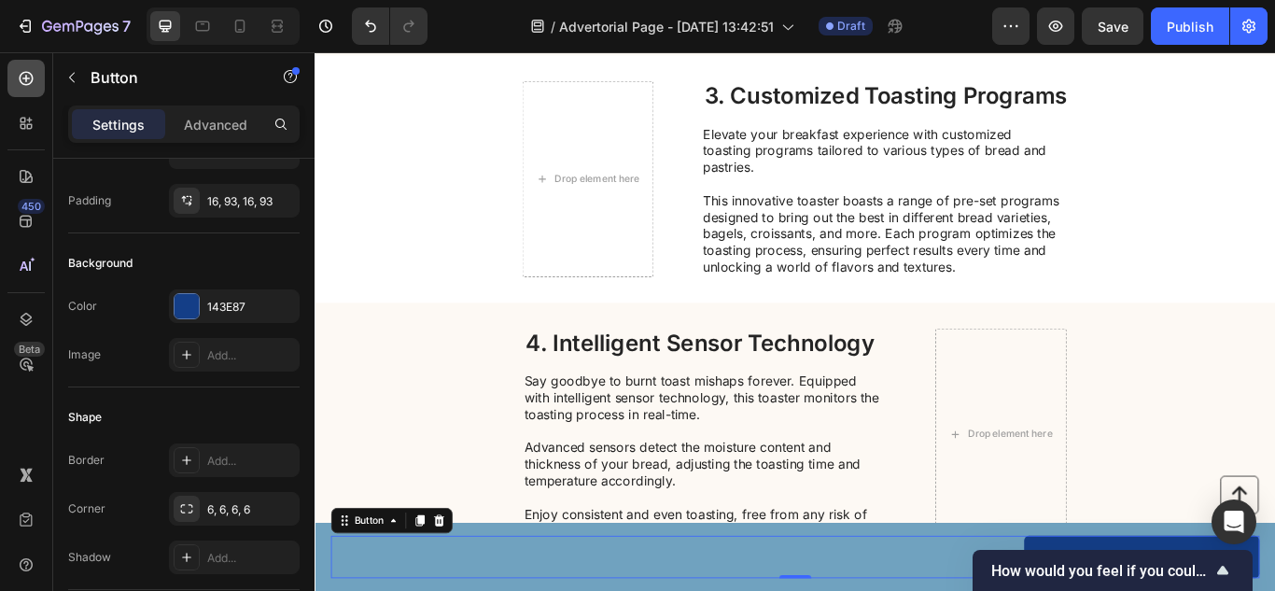
click at [35, 83] on icon at bounding box center [26, 78] width 19 height 19
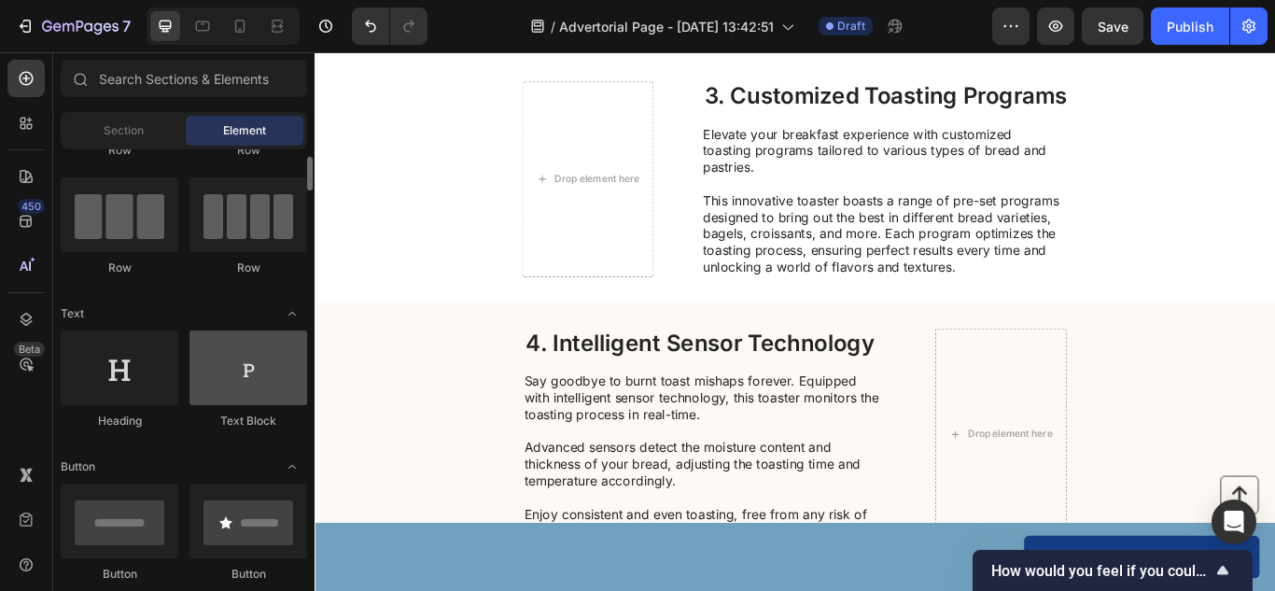
scroll to position [120, 0]
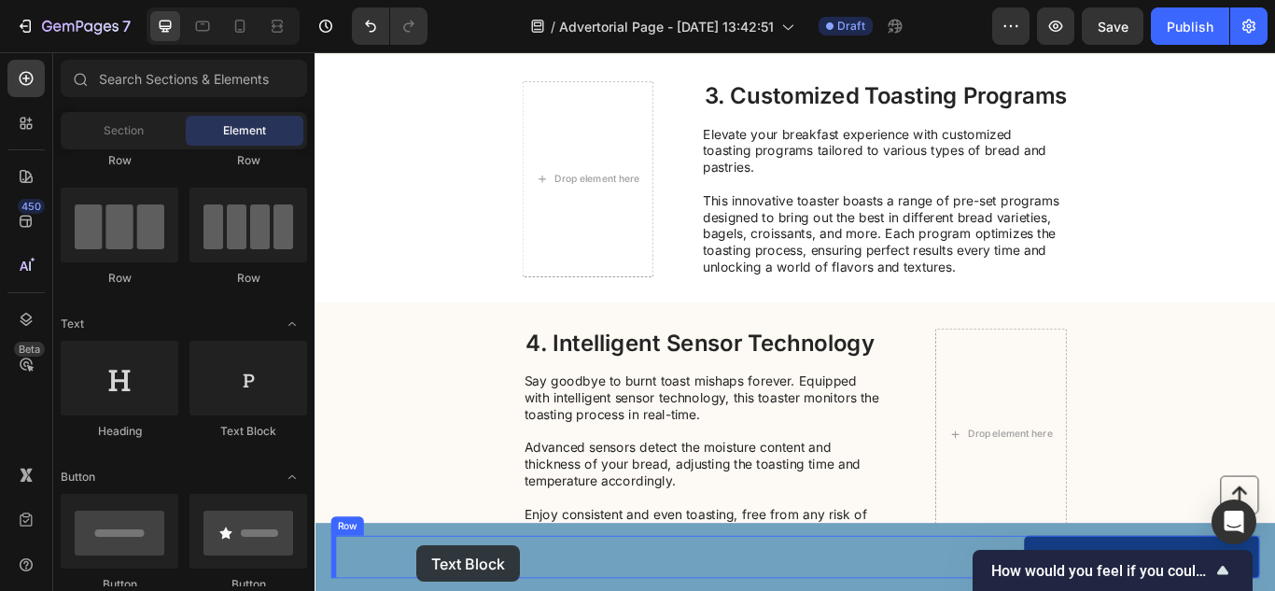
drag, startPoint x: 574, startPoint y: 437, endPoint x: 442, endPoint y: 618, distance: 223.8
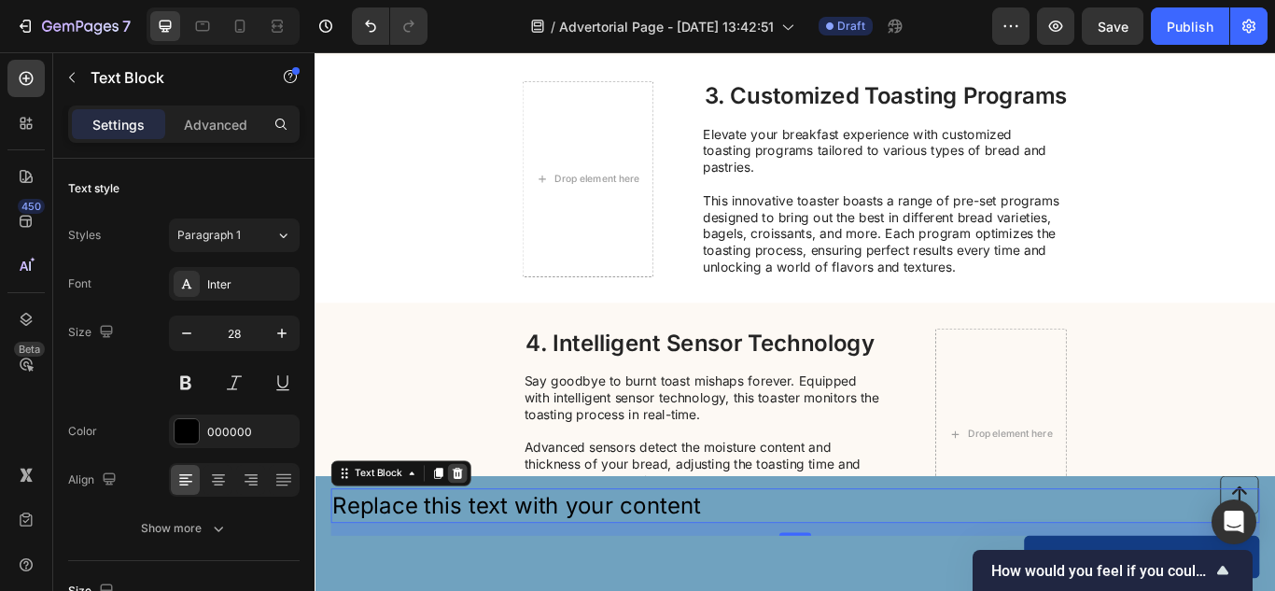
click at [486, 534] on div at bounding box center [480, 543] width 22 height 22
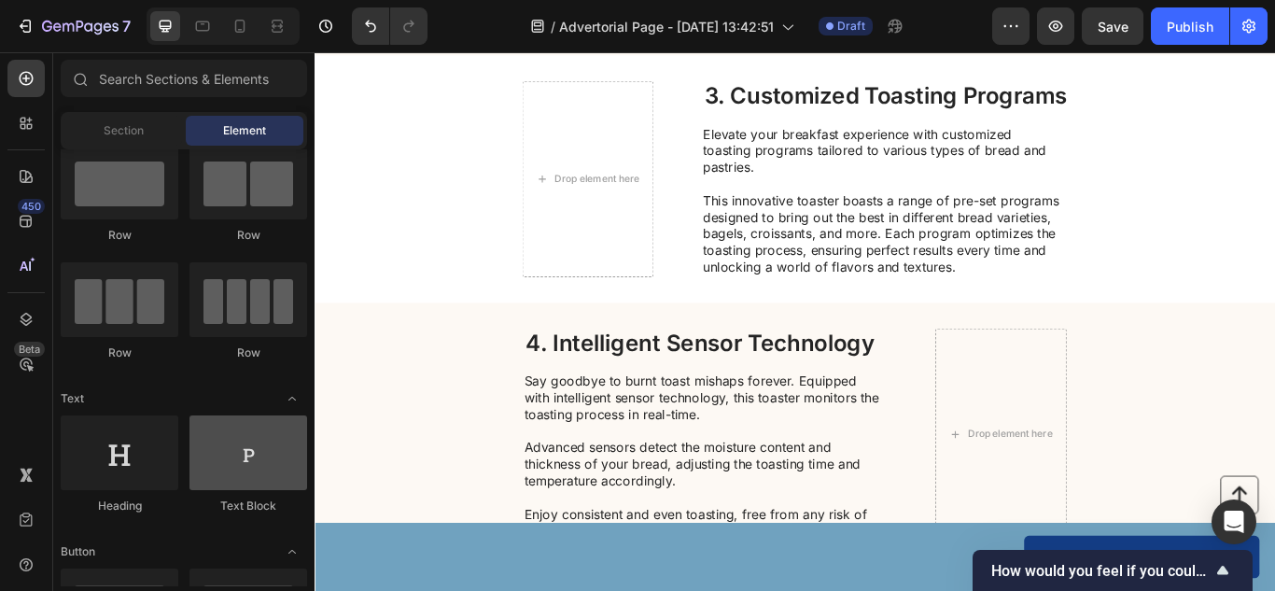
scroll to position [0, 0]
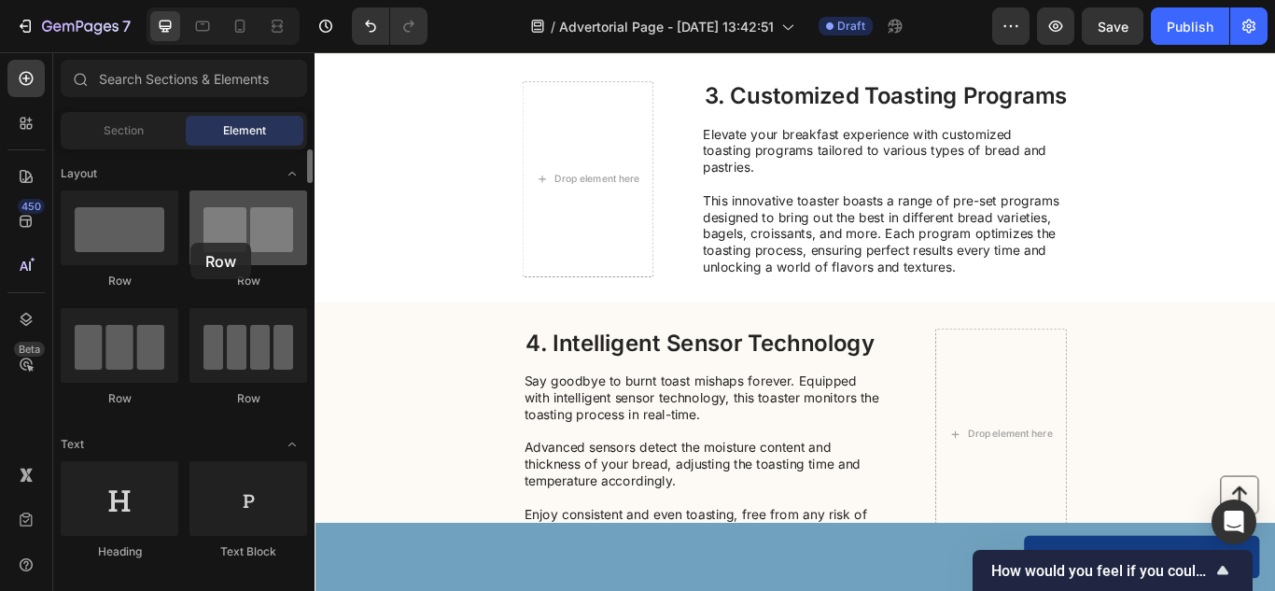
click at [190, 243] on div at bounding box center [248, 227] width 118 height 75
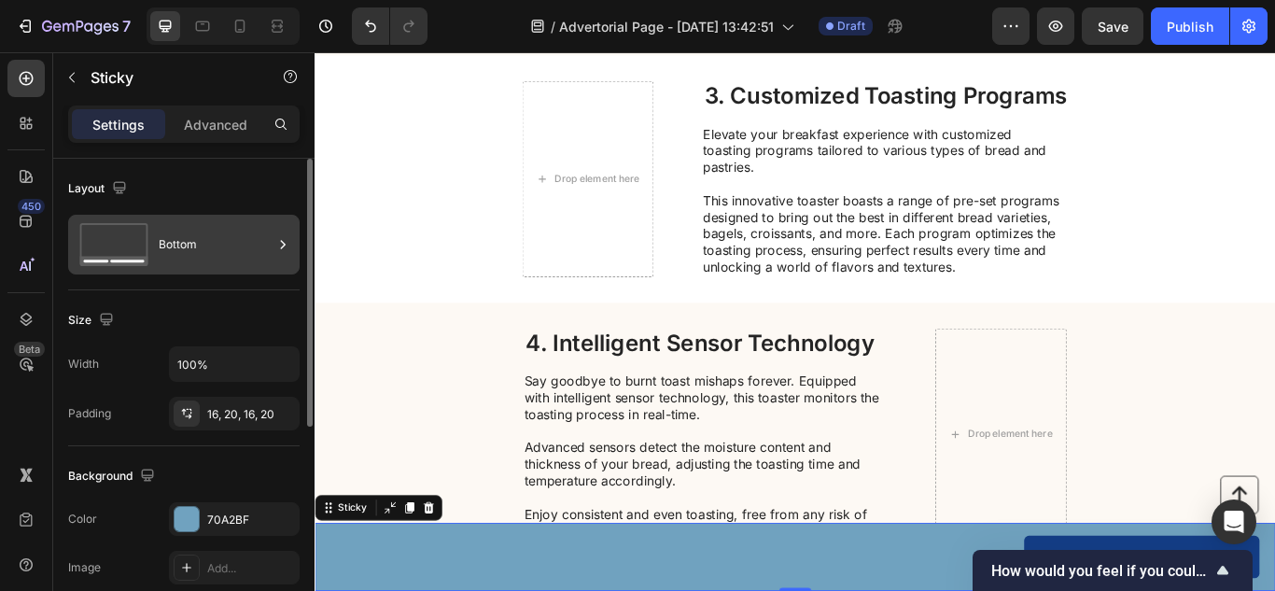
click at [232, 234] on div "Bottom" at bounding box center [216, 244] width 114 height 43
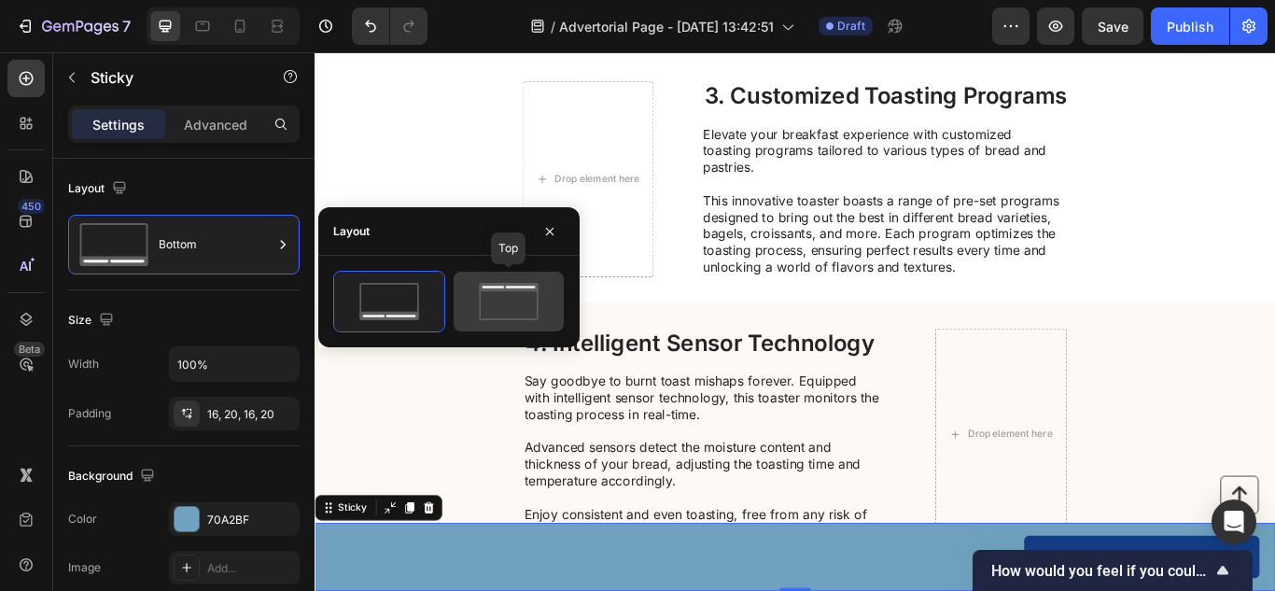
click at [484, 304] on icon at bounding box center [509, 301] width 88 height 37
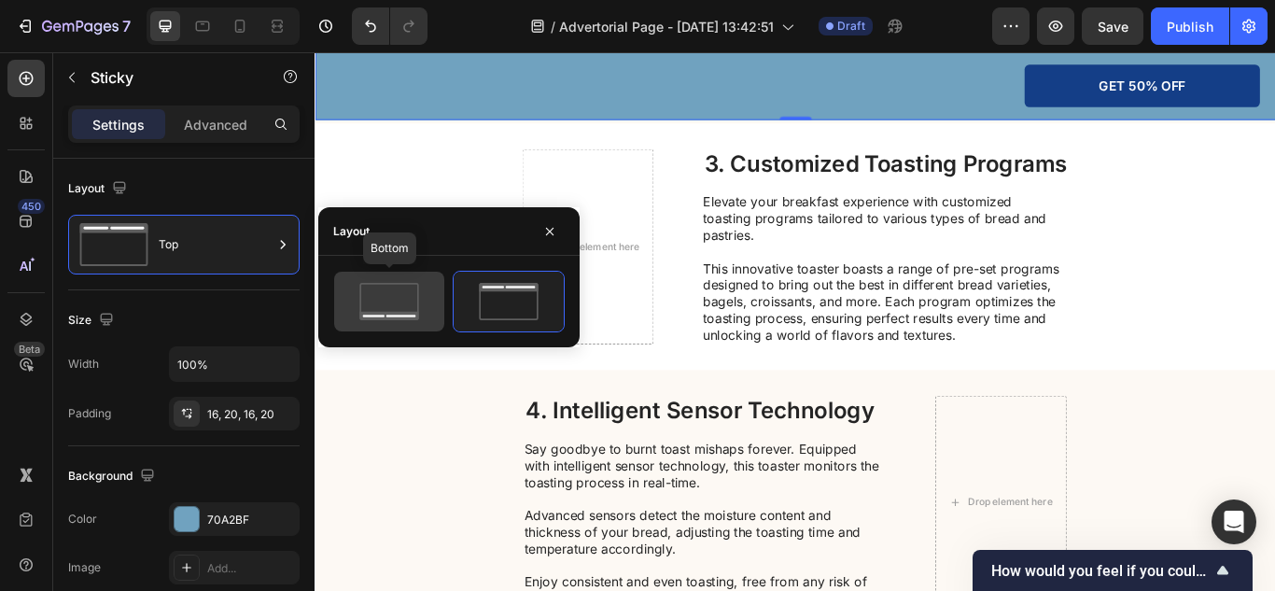
click at [385, 298] on icon at bounding box center [389, 301] width 88 height 37
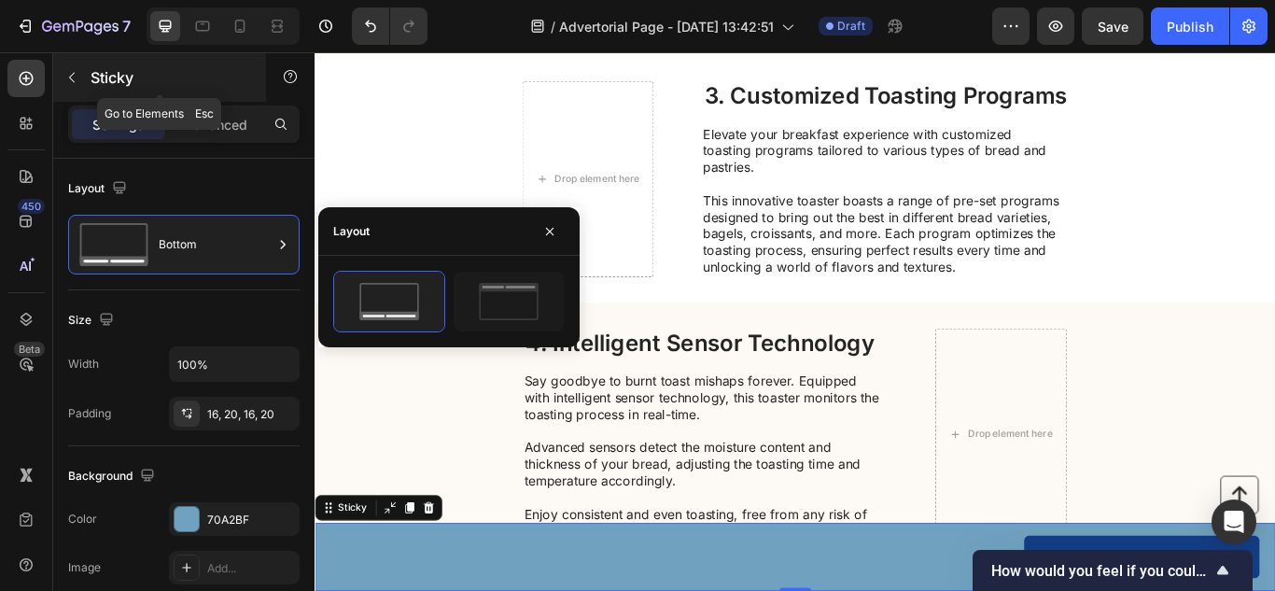
click at [84, 79] on button "button" at bounding box center [72, 78] width 30 height 30
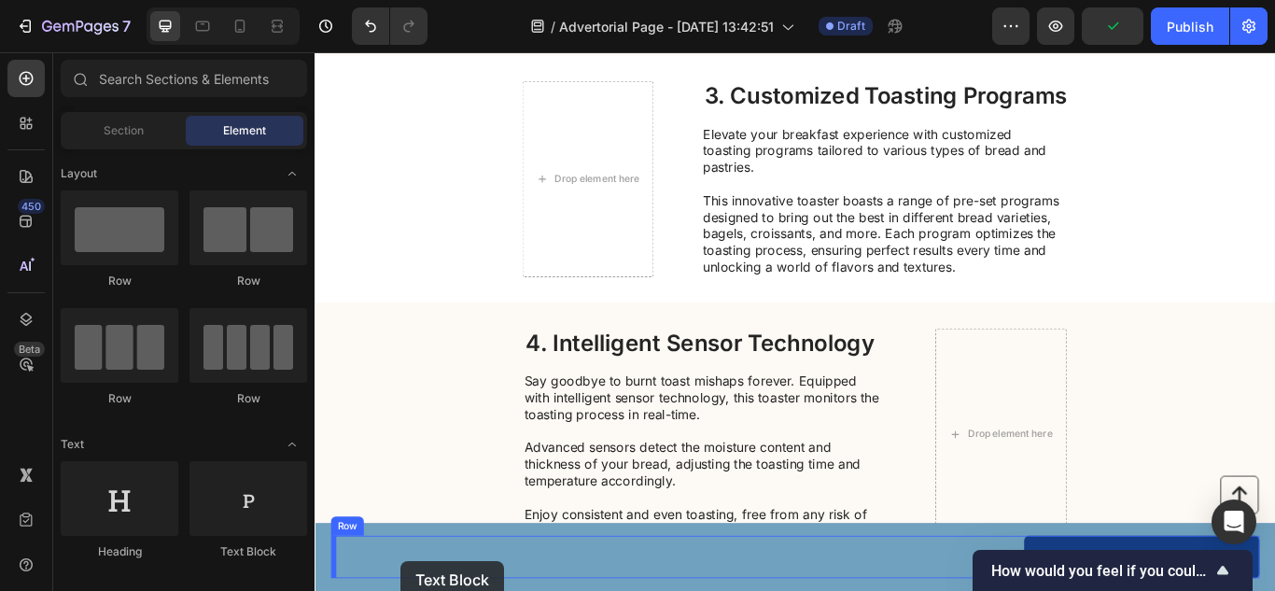
drag, startPoint x: 569, startPoint y: 553, endPoint x: 414, endPoint y: 646, distance: 180.9
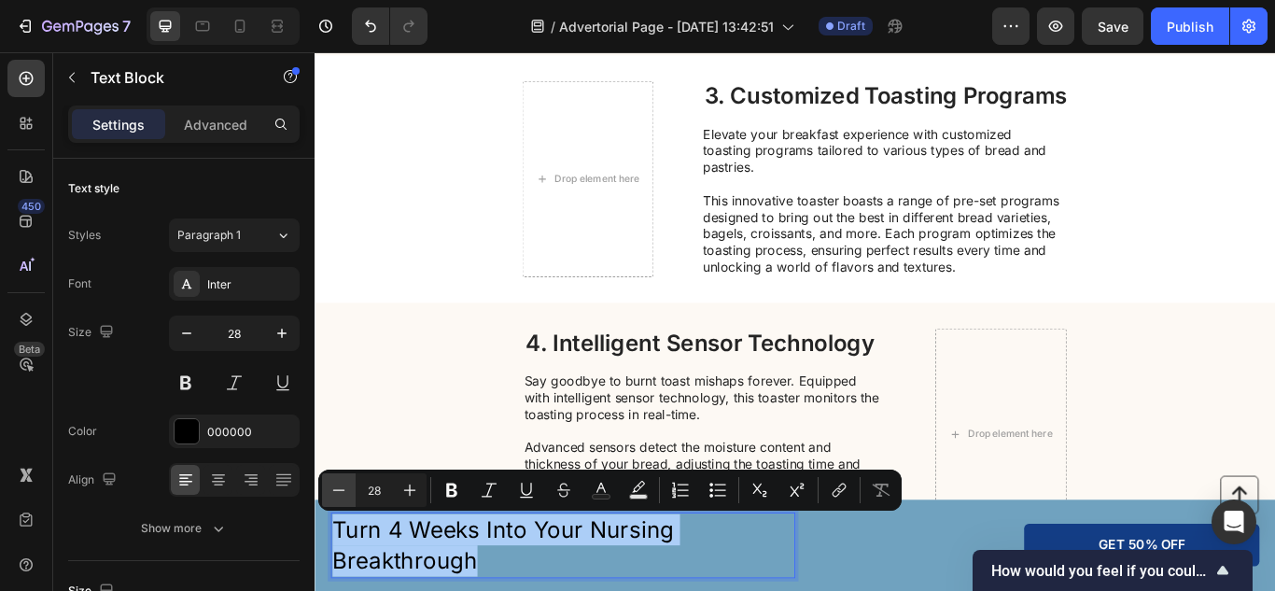
click at [328, 479] on button "Minus" at bounding box center [339, 490] width 34 height 34
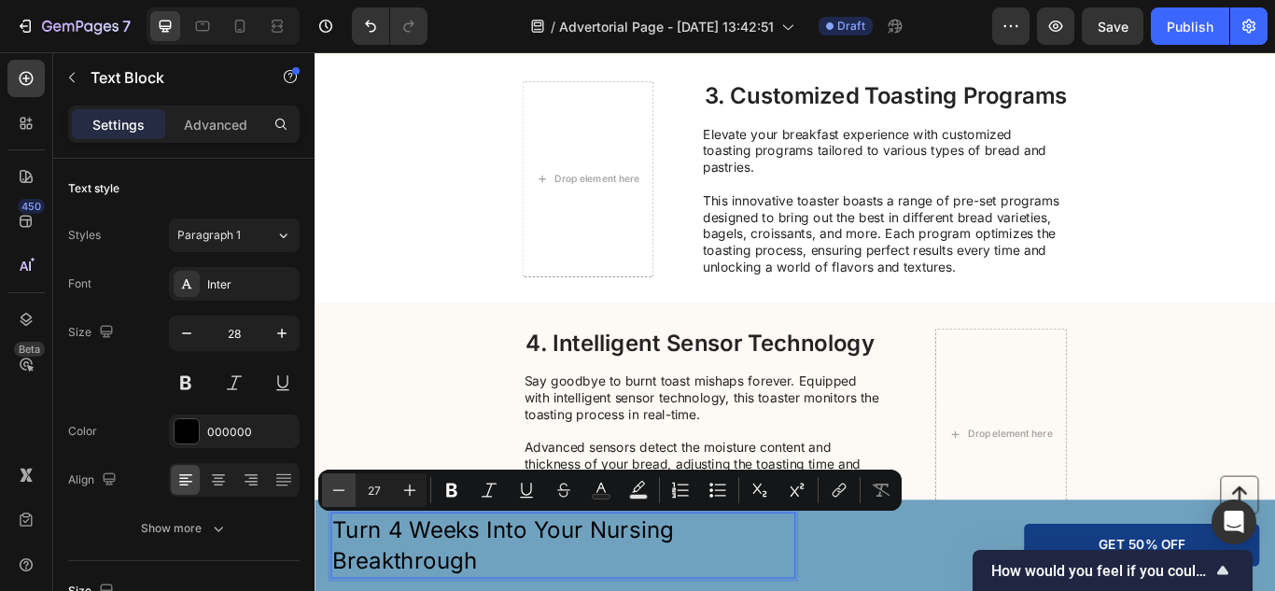
click at [328, 479] on button "Minus" at bounding box center [339, 490] width 34 height 34
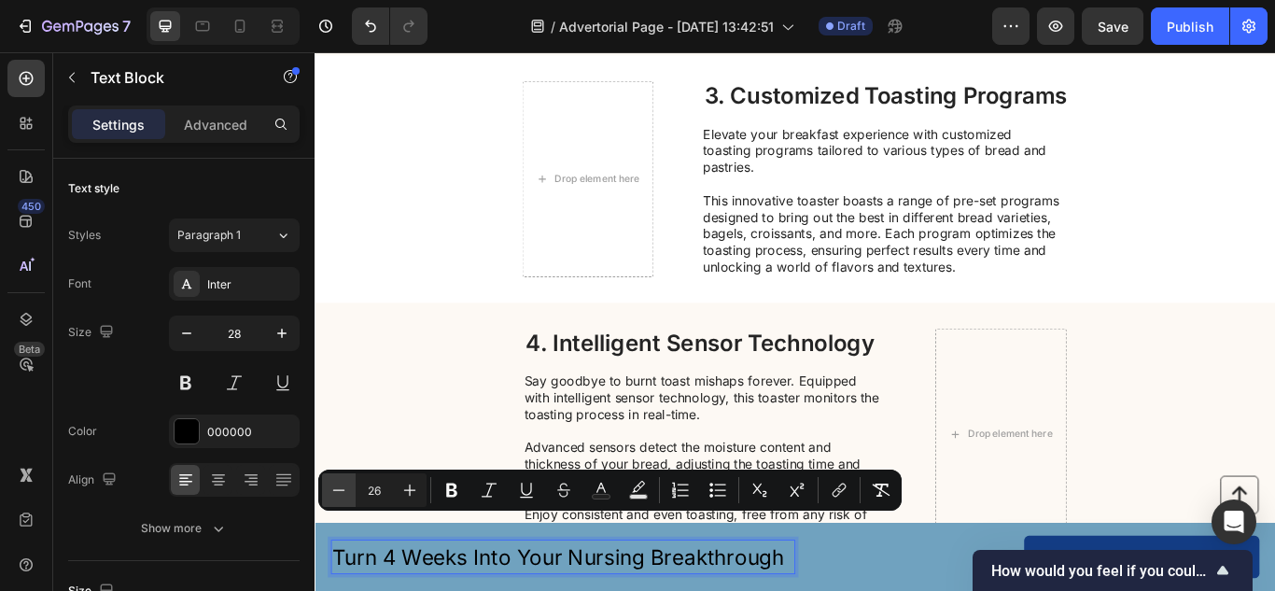
click at [328, 479] on button "Minus" at bounding box center [339, 490] width 34 height 34
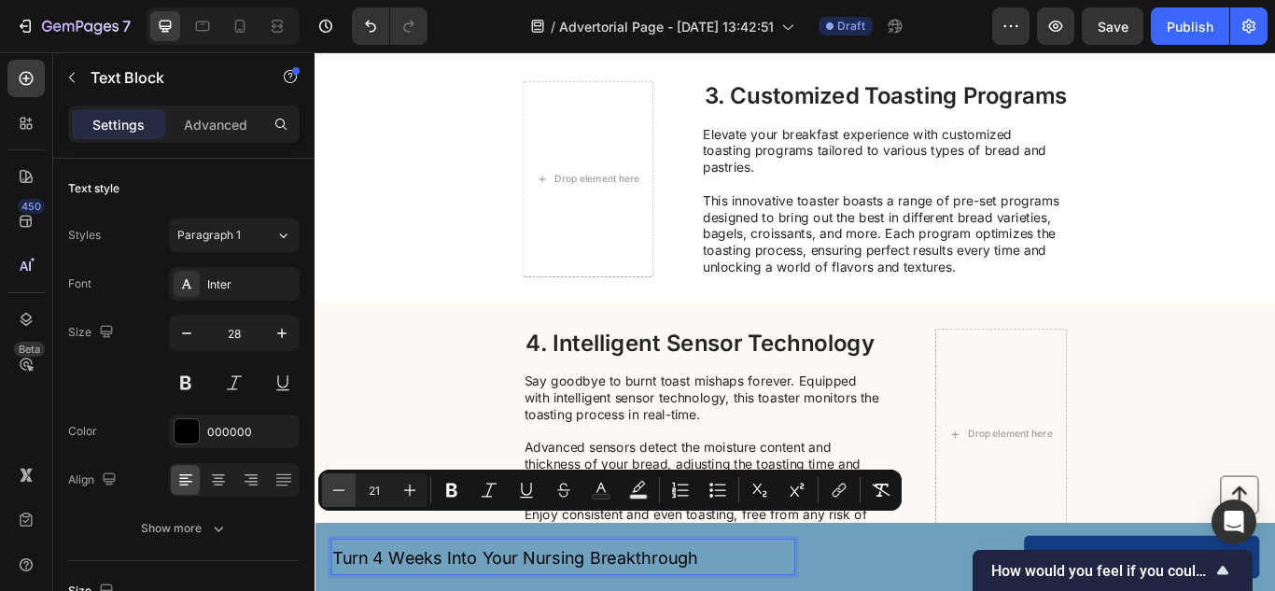
click at [328, 479] on button "Minus" at bounding box center [339, 490] width 34 height 34
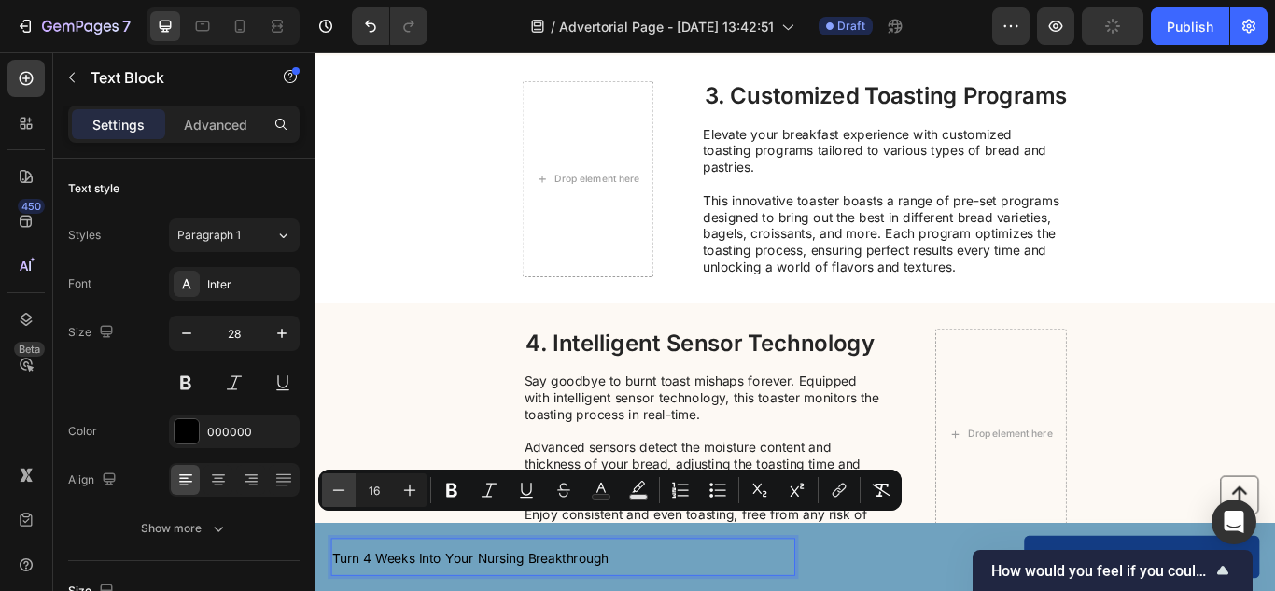
click at [328, 479] on button "Minus" at bounding box center [339, 490] width 34 height 34
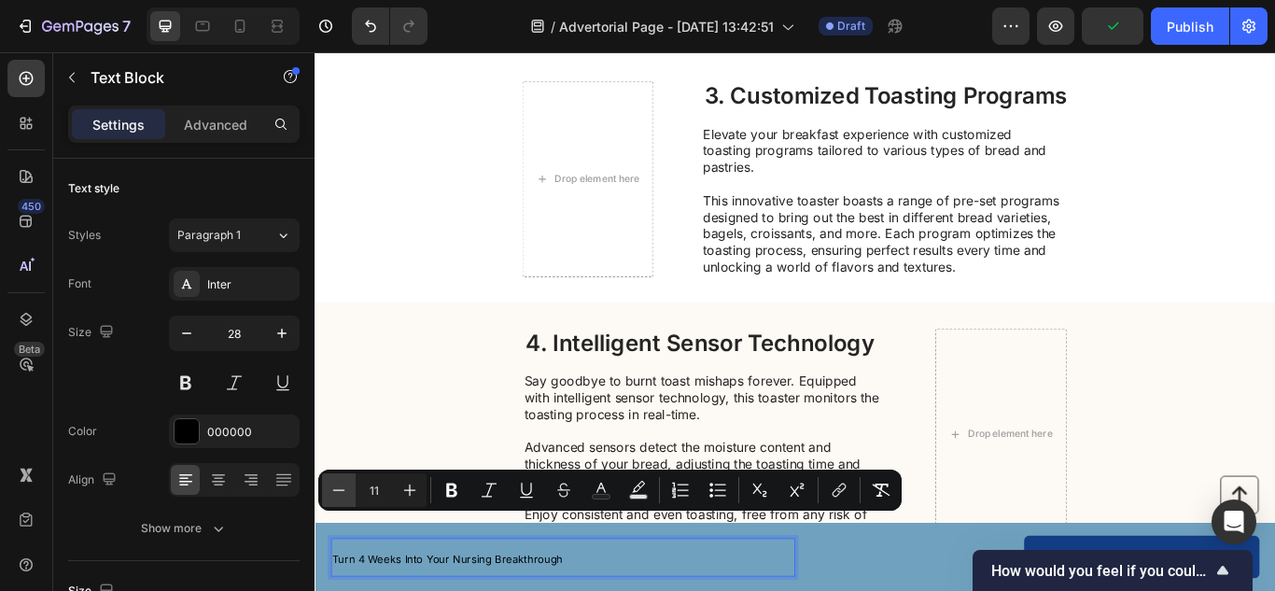
click at [328, 479] on button "Minus" at bounding box center [339, 490] width 34 height 34
click at [405, 474] on button "Plus" at bounding box center [410, 490] width 34 height 34
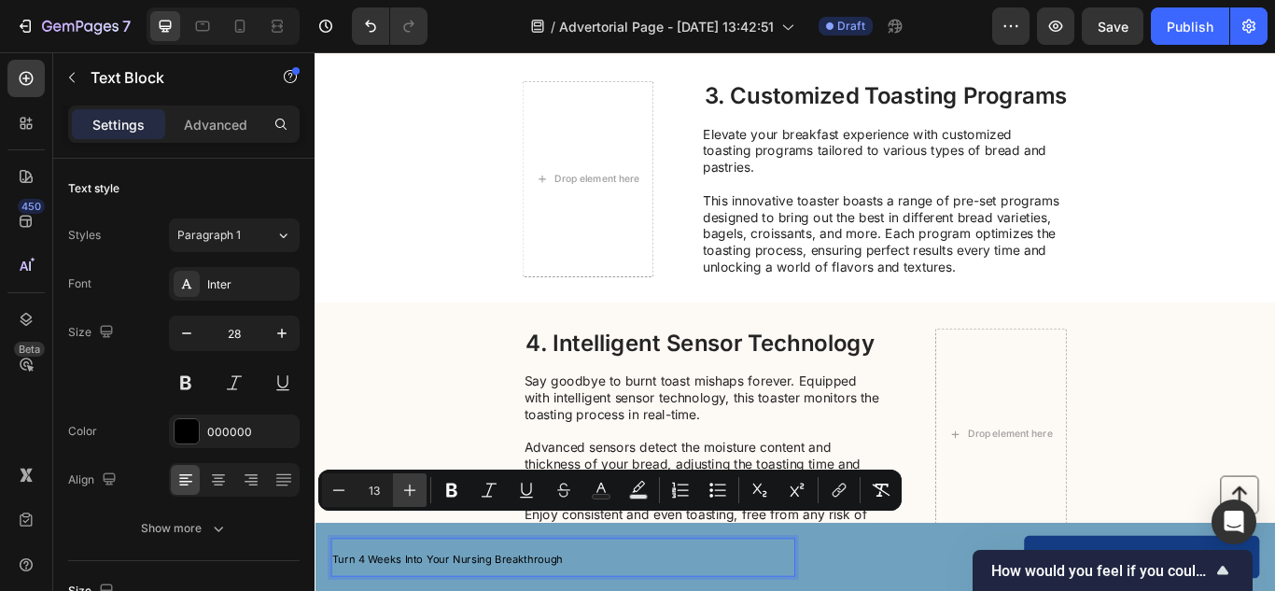
type input "14"
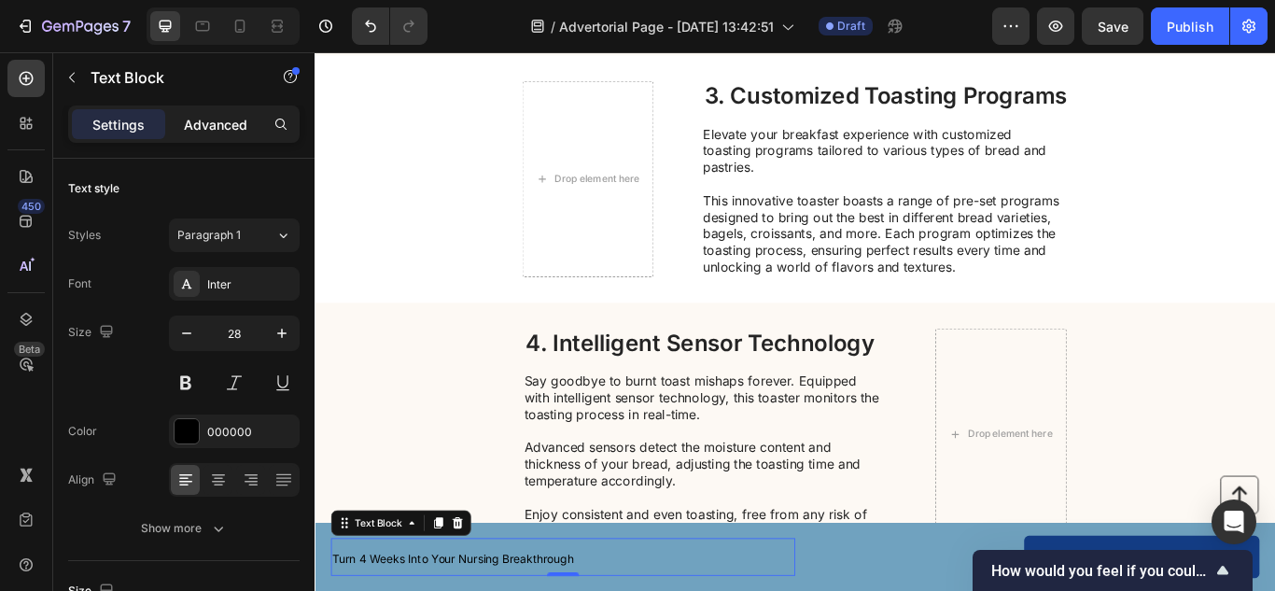
click at [234, 119] on p "Advanced" at bounding box center [215, 125] width 63 height 20
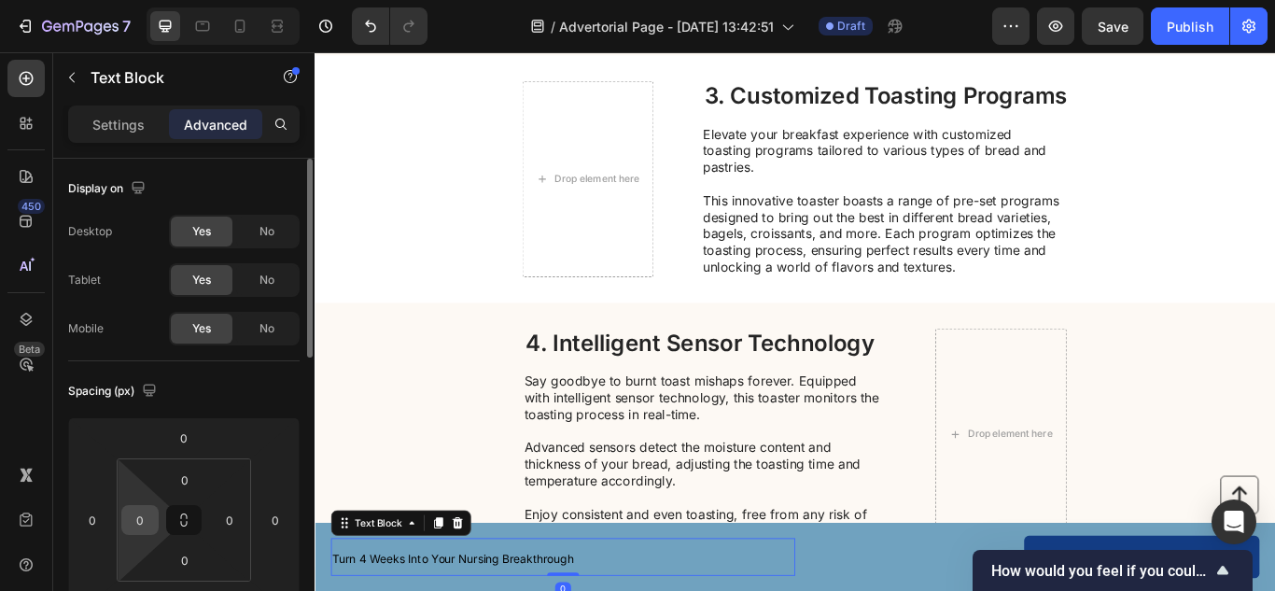
drag, startPoint x: 157, startPoint y: 524, endPoint x: 147, endPoint y: 524, distance: 10.3
click at [147, 524] on div "0" at bounding box center [139, 520] width 37 height 30
click at [147, 524] on input "0" at bounding box center [140, 520] width 28 height 28
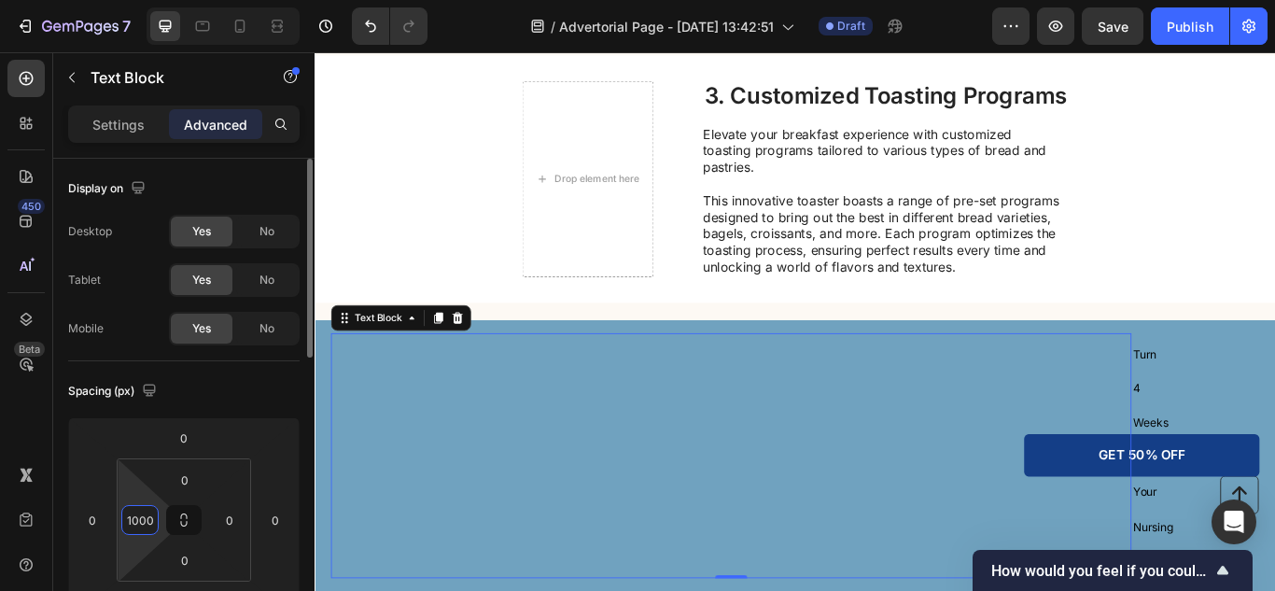
type input "100"
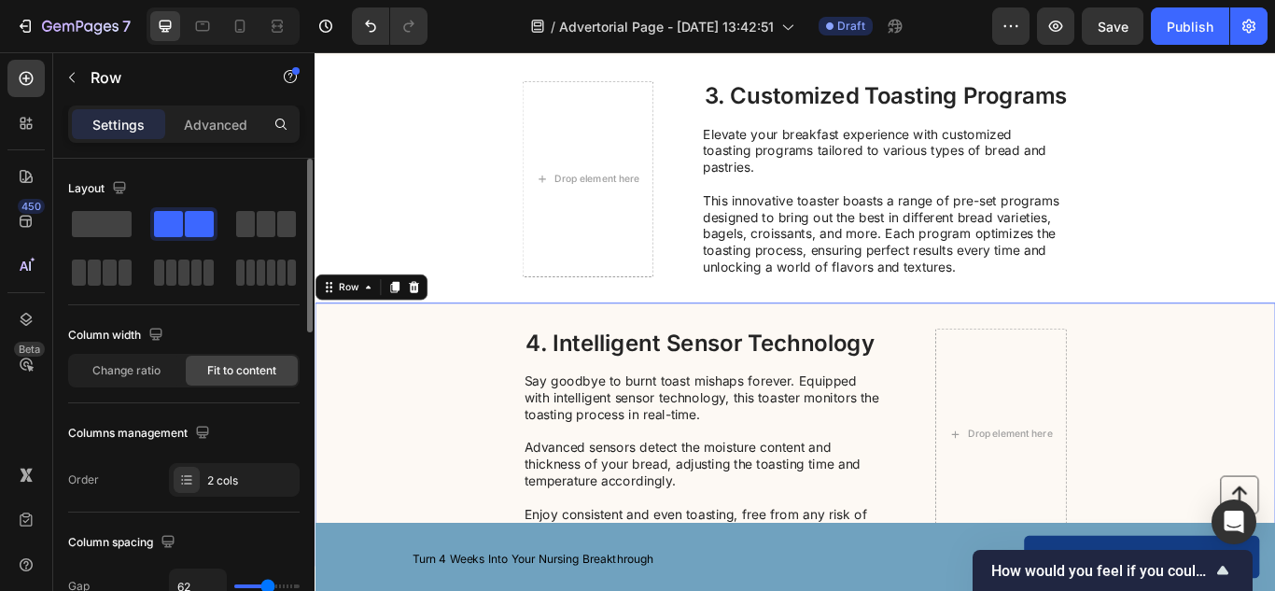
click at [470, 528] on div "4. Intelligent Sensor Technology Heading Say goodbye to burnt toast mishaps for…" at bounding box center [875, 498] width 1120 height 308
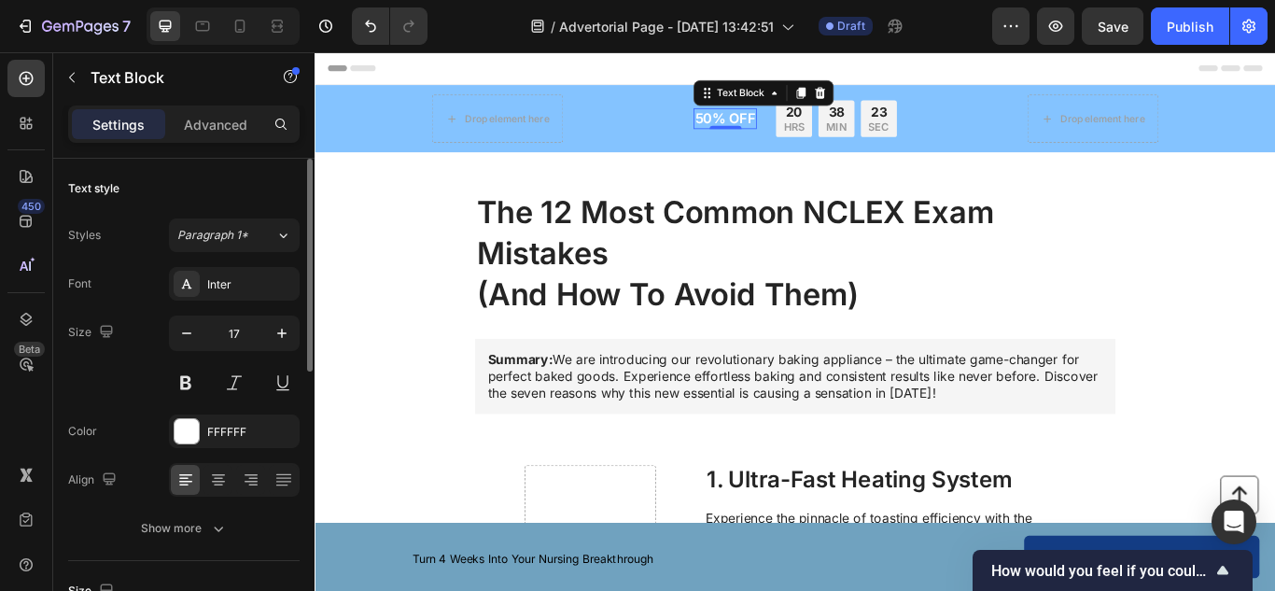
click at [771, 118] on div "50% OFF" at bounding box center [793, 130] width 74 height 24
click at [758, 127] on p "50% OFF" at bounding box center [793, 129] width 70 height 21
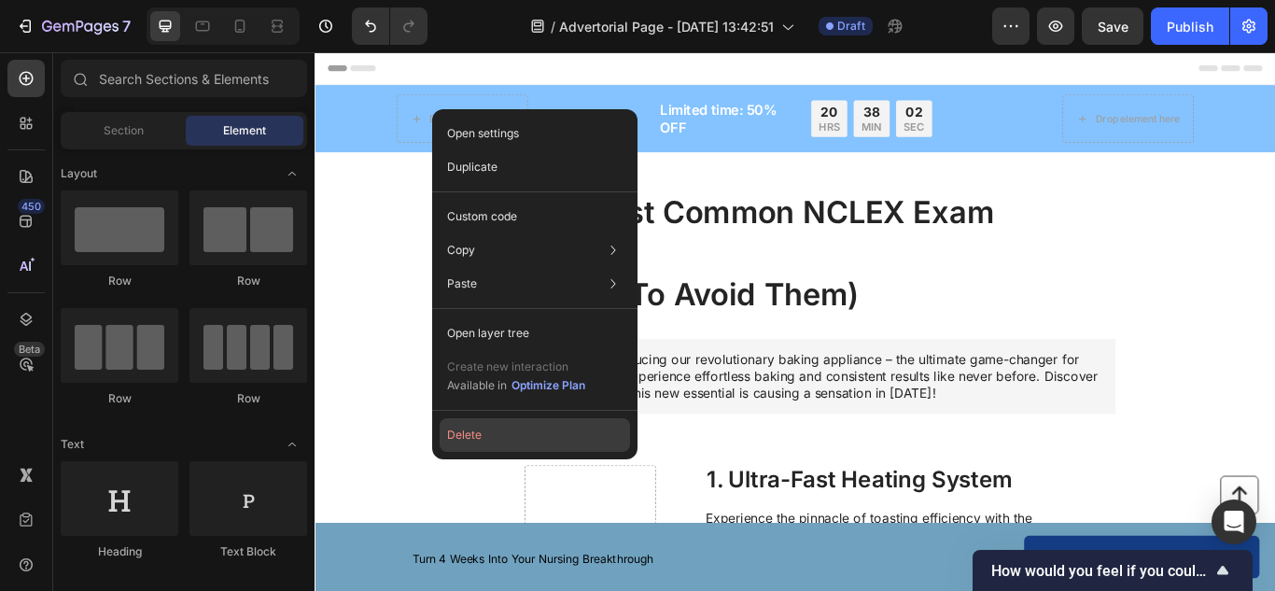
click at [467, 424] on button "Delete" at bounding box center [535, 435] width 190 height 34
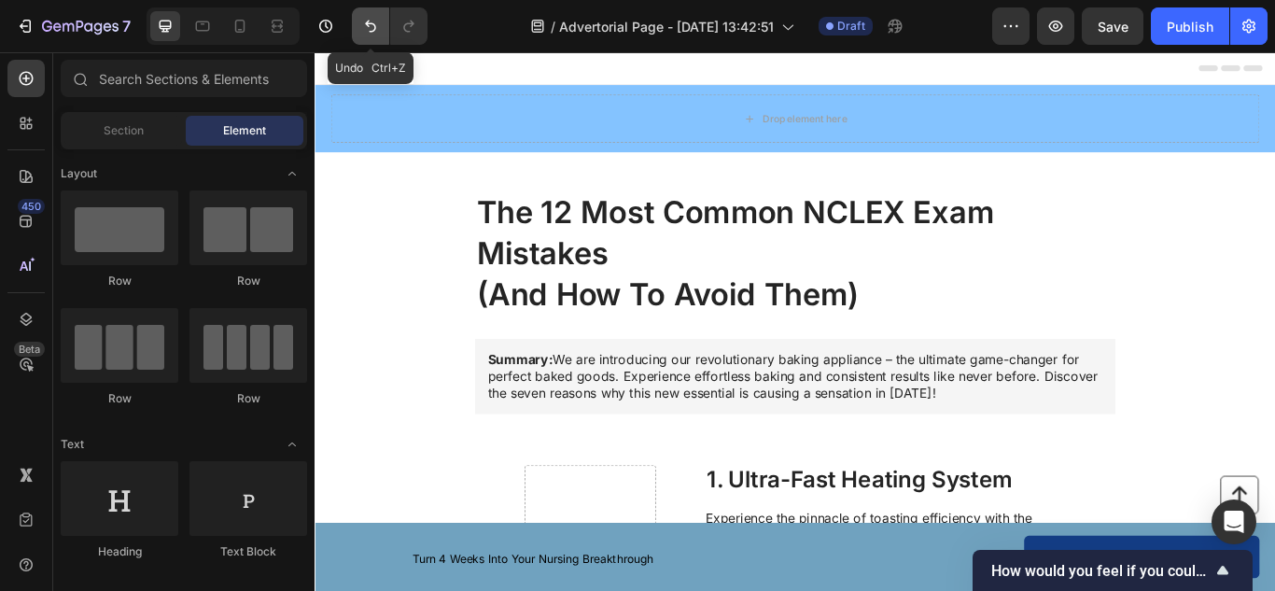
click at [362, 17] on icon "Undo/Redo" at bounding box center [370, 26] width 19 height 19
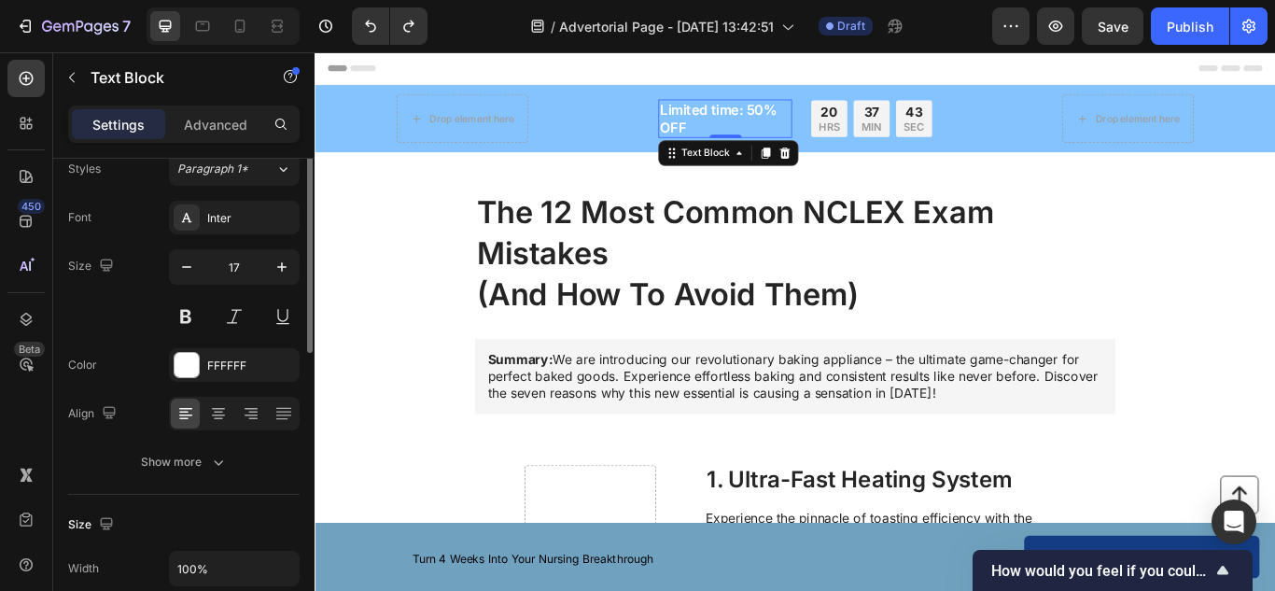
scroll to position [34, 0]
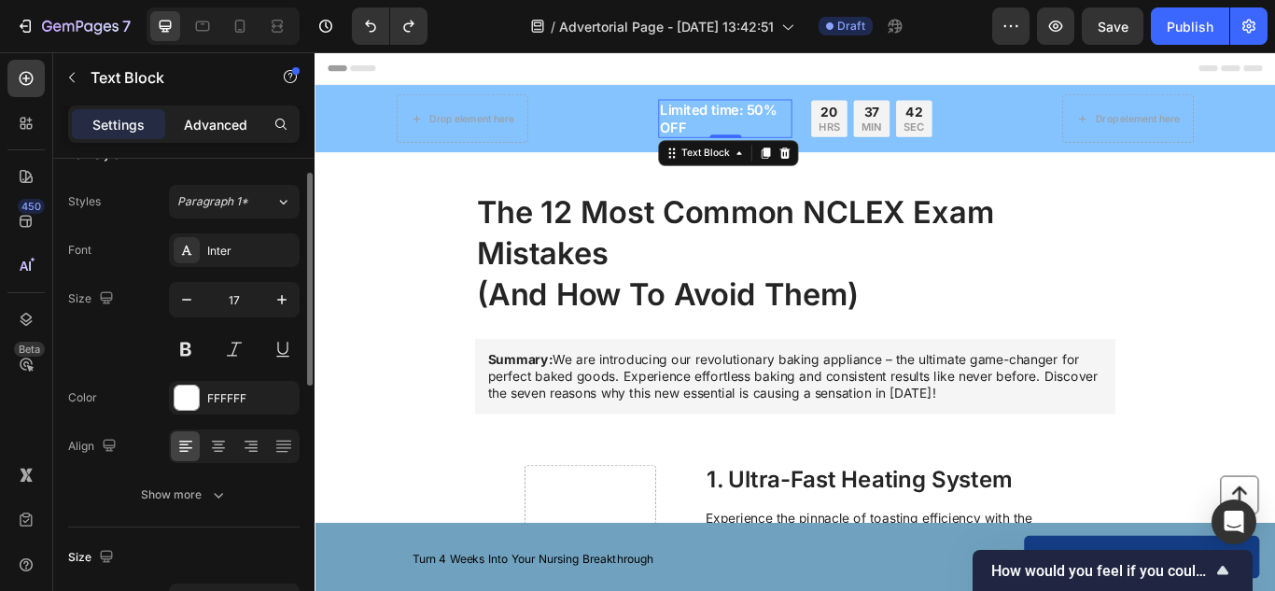
click at [242, 131] on p "Advanced" at bounding box center [215, 125] width 63 height 20
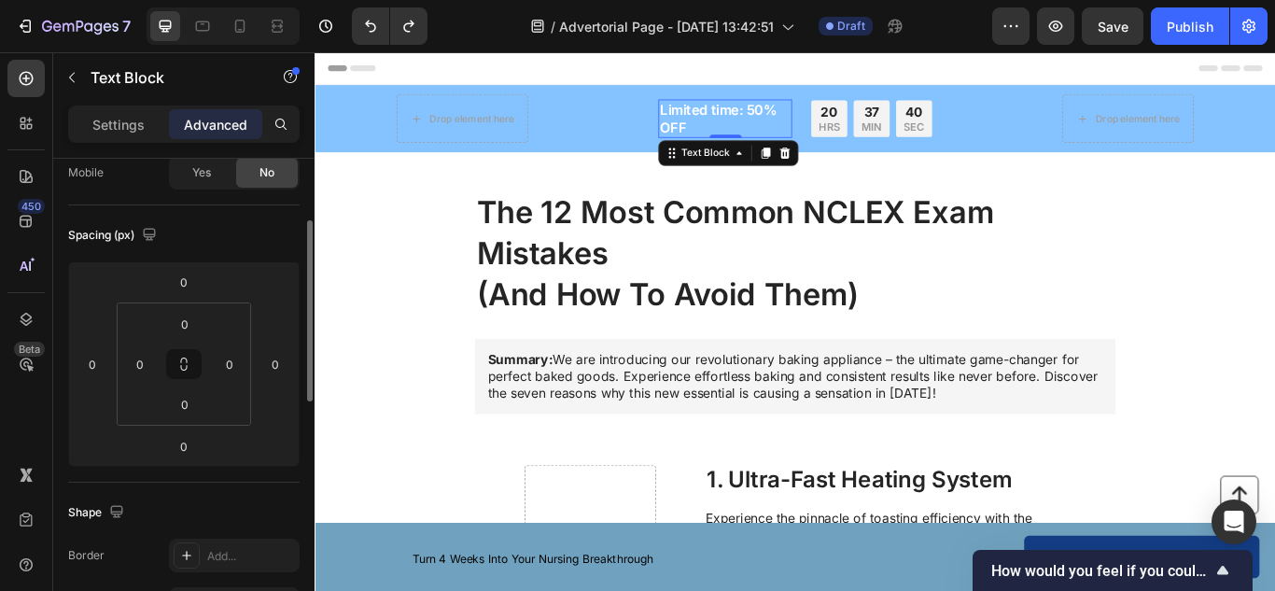
scroll to position [146, 0]
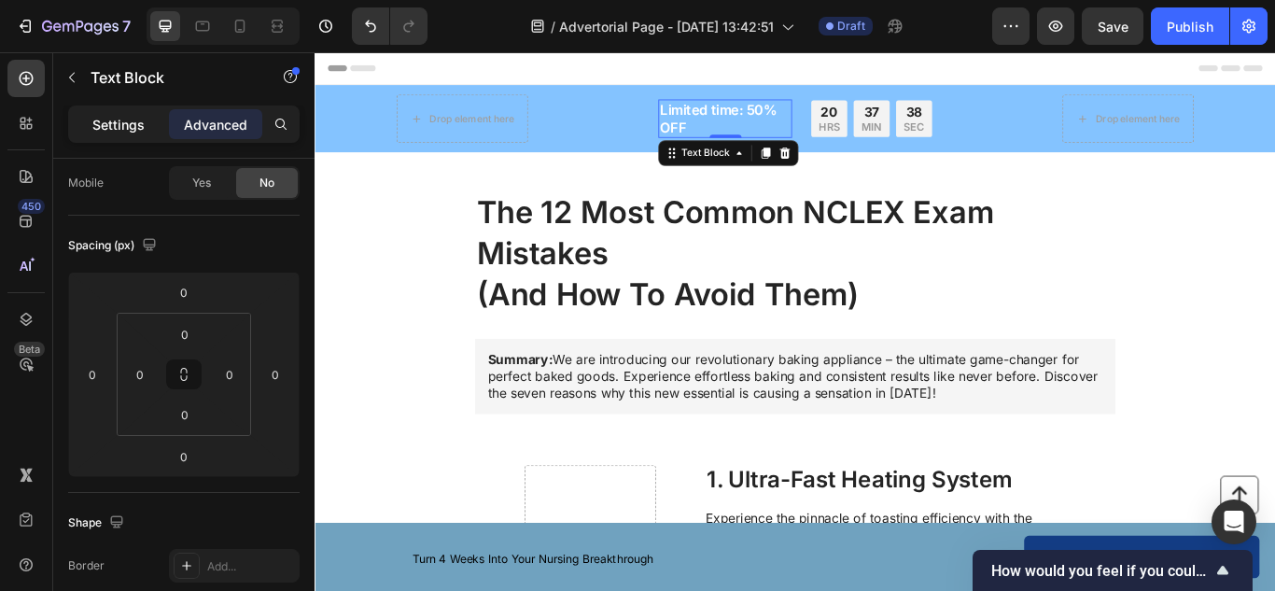
click at [137, 124] on p "Settings" at bounding box center [118, 125] width 52 height 20
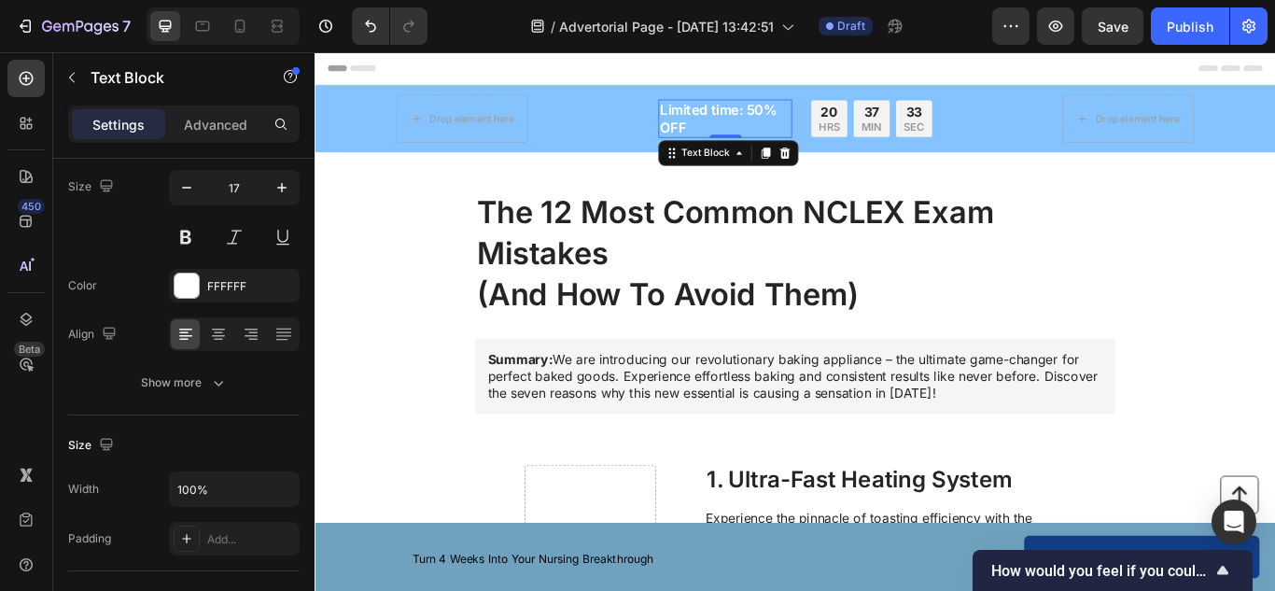
drag, startPoint x: 789, startPoint y: 148, endPoint x: 795, endPoint y: 130, distance: 19.8
click at [795, 130] on div "Limited time: 50% OFF Text Block 0" at bounding box center [793, 129] width 156 height 45
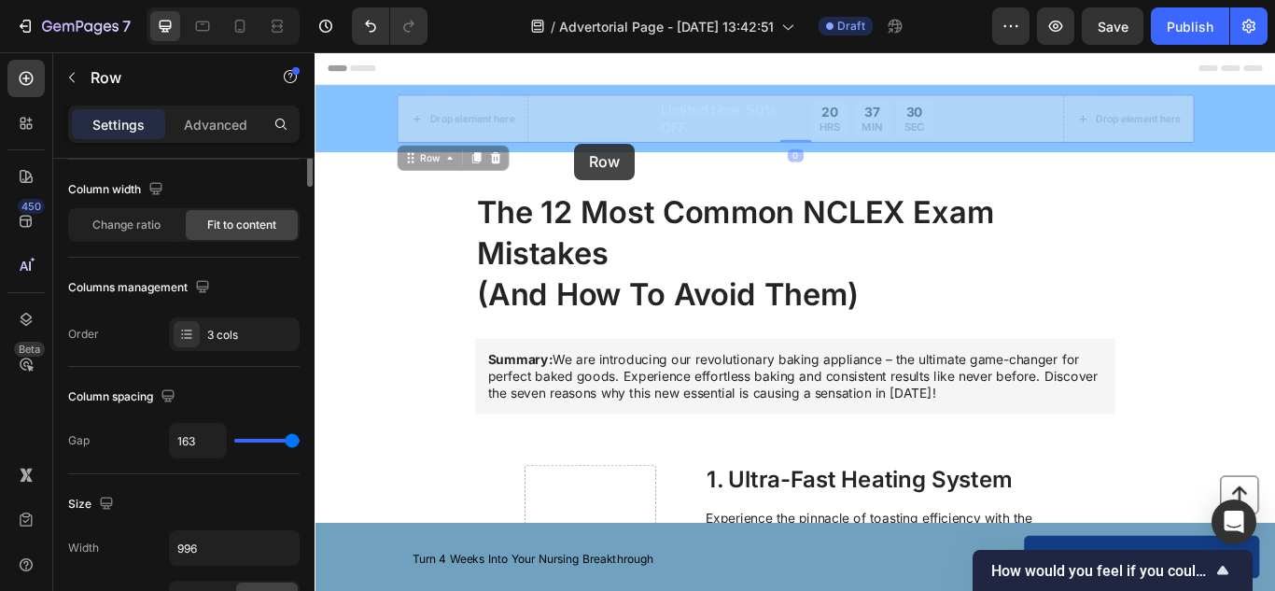
scroll to position [0, 0]
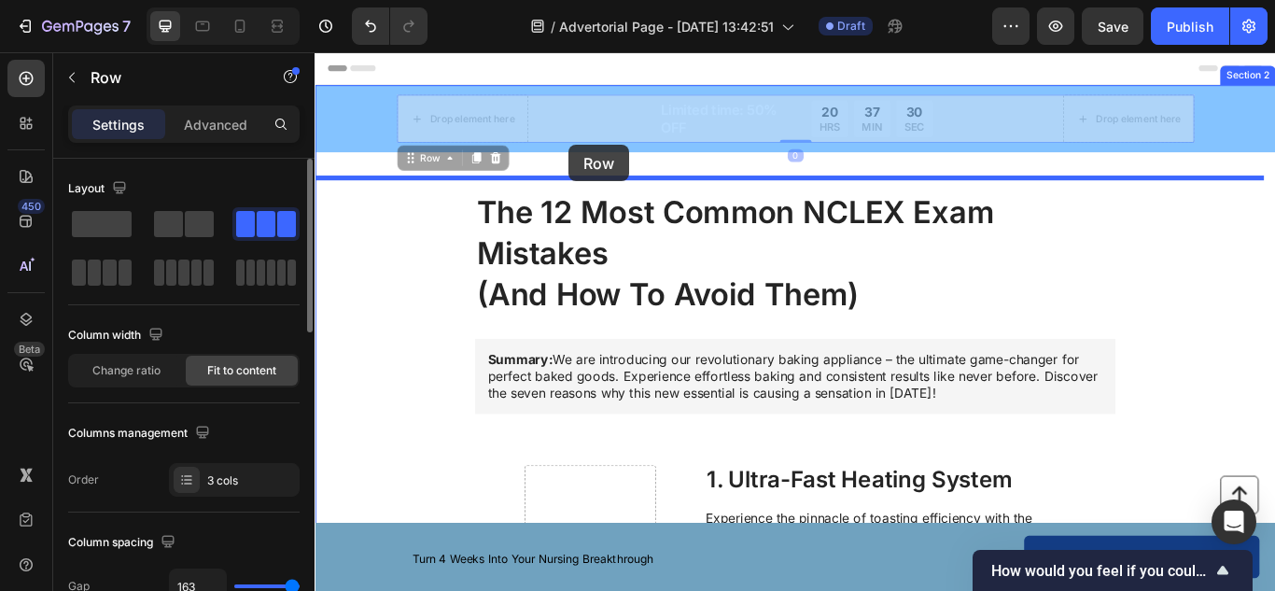
drag, startPoint x: 621, startPoint y: 145, endPoint x: 608, endPoint y: 161, distance: 20.6
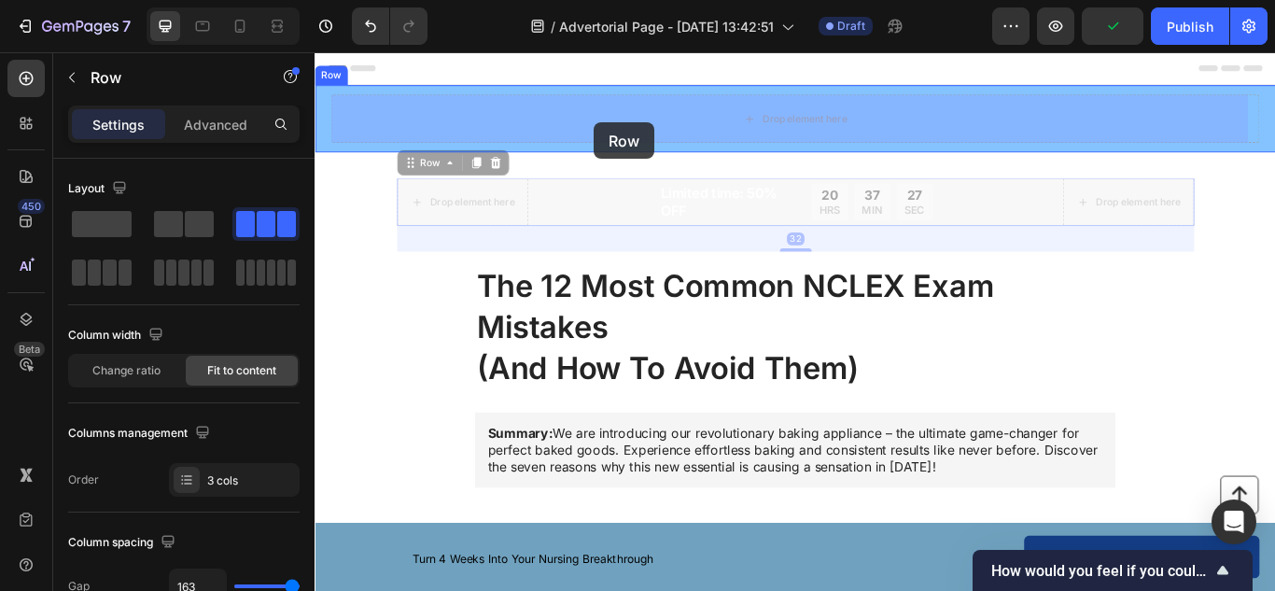
drag, startPoint x: 621, startPoint y: 241, endPoint x: 640, endPoint y: 134, distance: 108.2
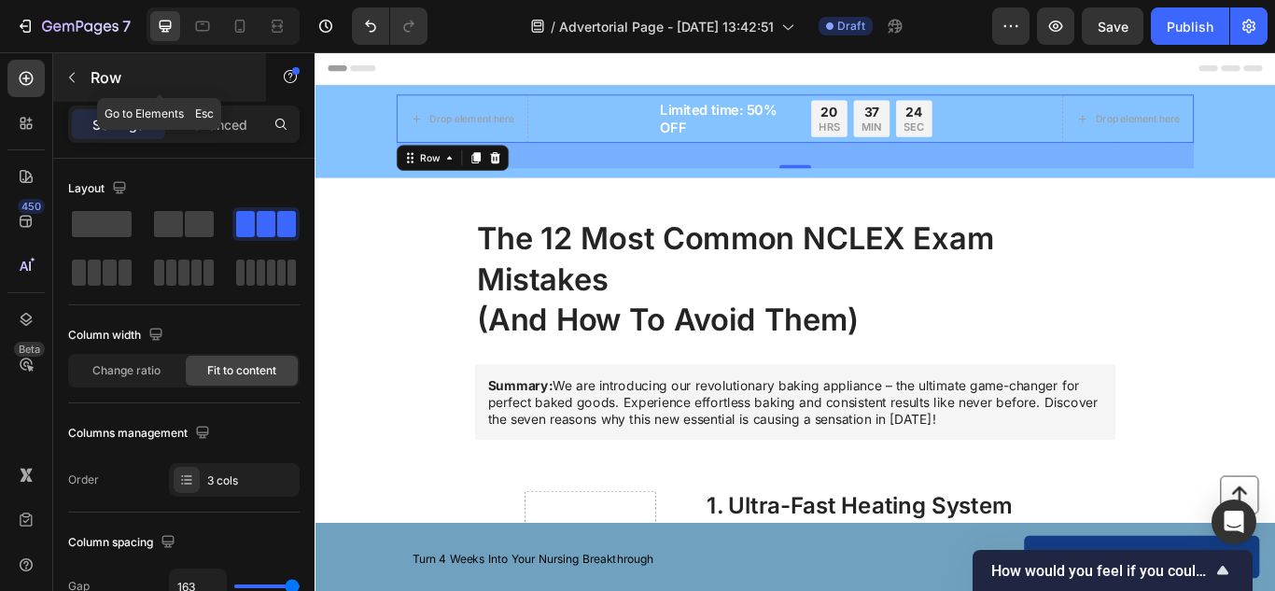
click at [107, 57] on div "Row" at bounding box center [159, 77] width 213 height 49
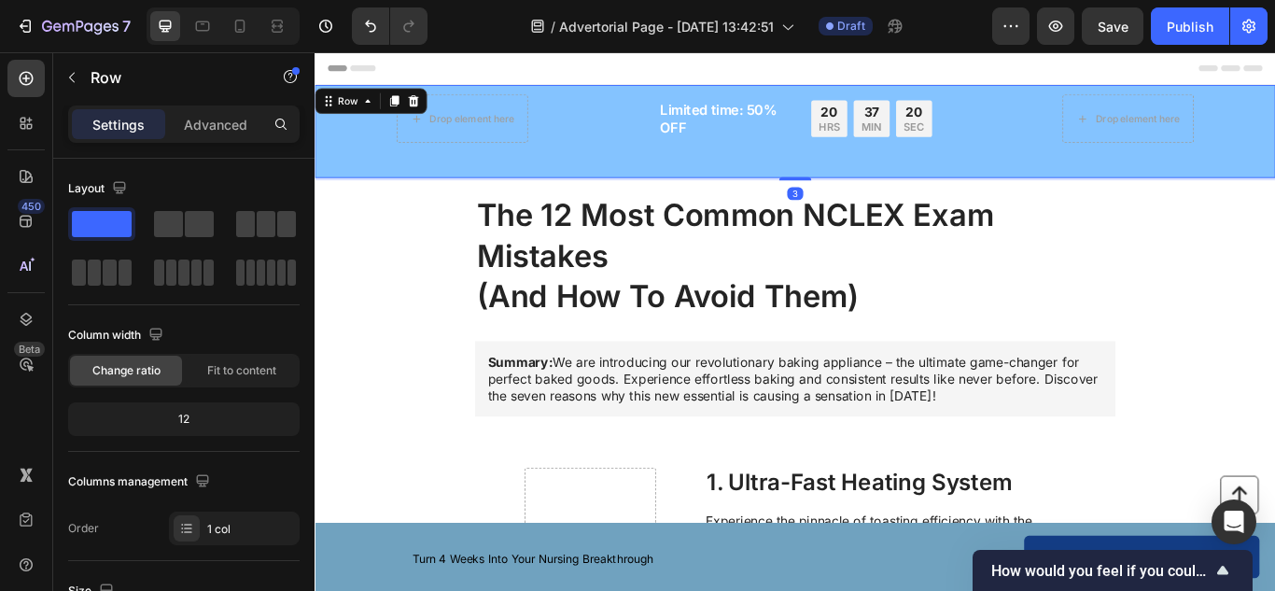
drag, startPoint x: 865, startPoint y: 227, endPoint x: 872, endPoint y: 167, distance: 60.1
click at [870, 169] on div "Drop element here Limited time: 50% OFF Text Block 20 HRS 37 MIN 20 SEC Countdo…" at bounding box center [875, 145] width 1120 height 108
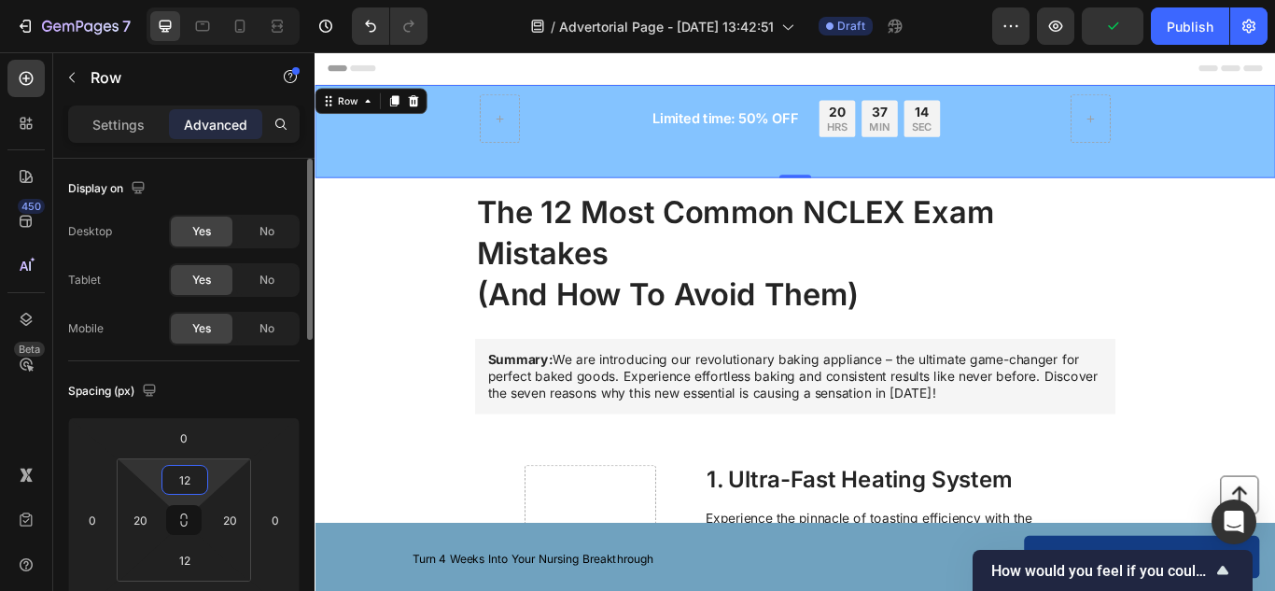
click at [178, 475] on input "12" at bounding box center [184, 480] width 37 height 28
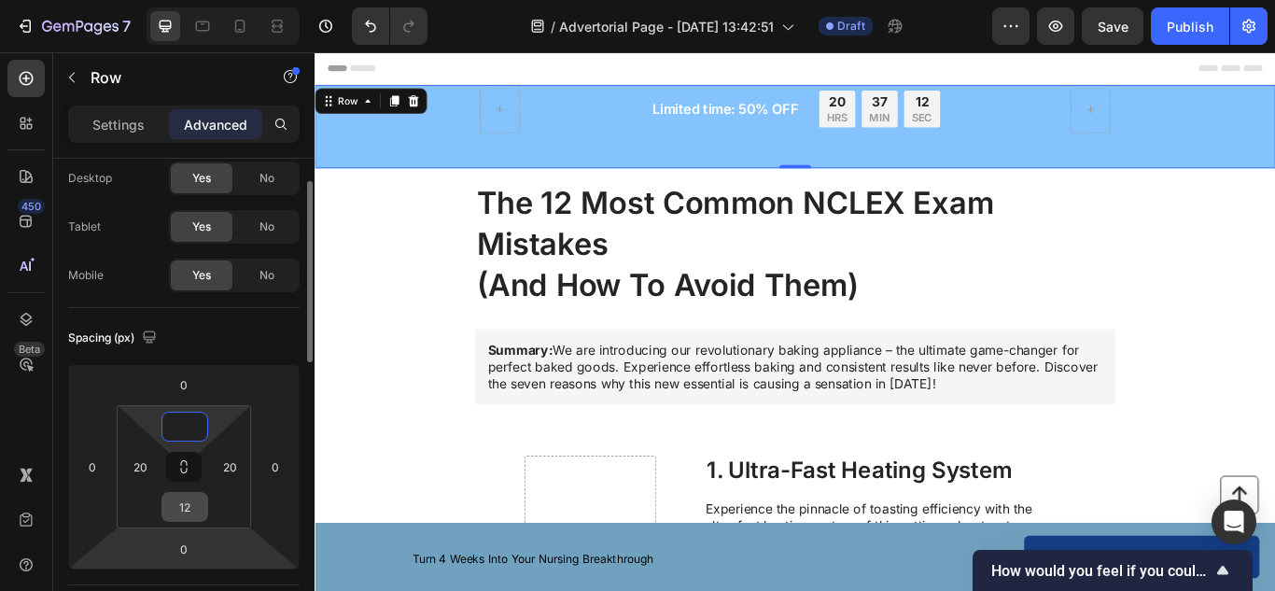
scroll to position [55, 0]
type input "0"
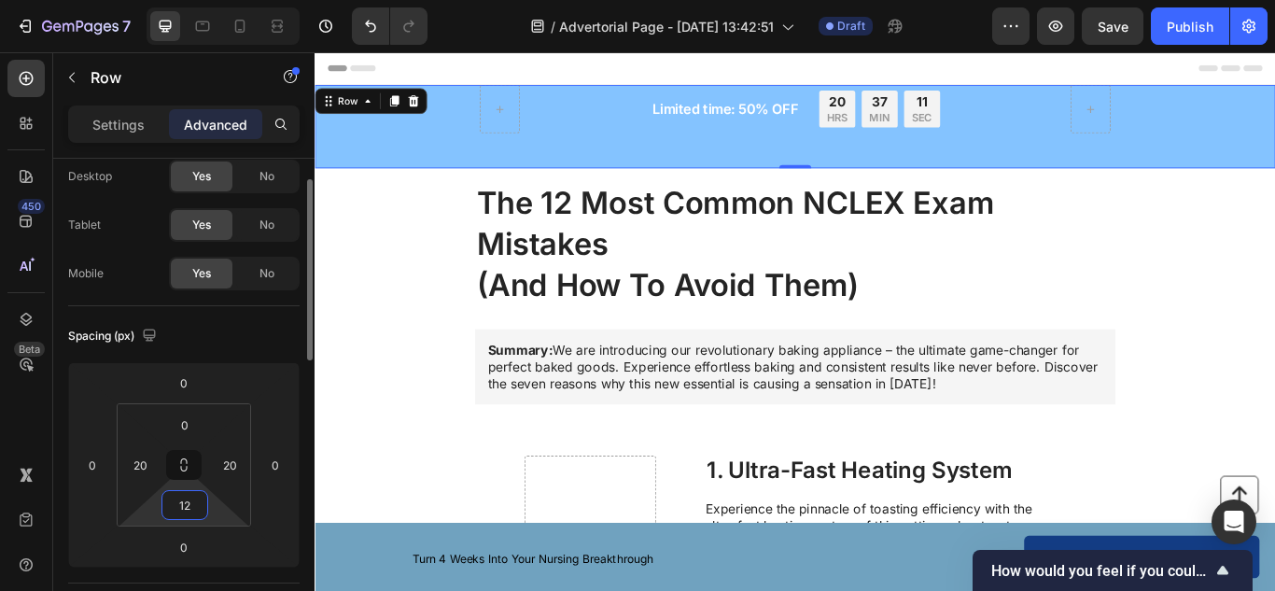
click at [193, 513] on input "12" at bounding box center [184, 505] width 37 height 28
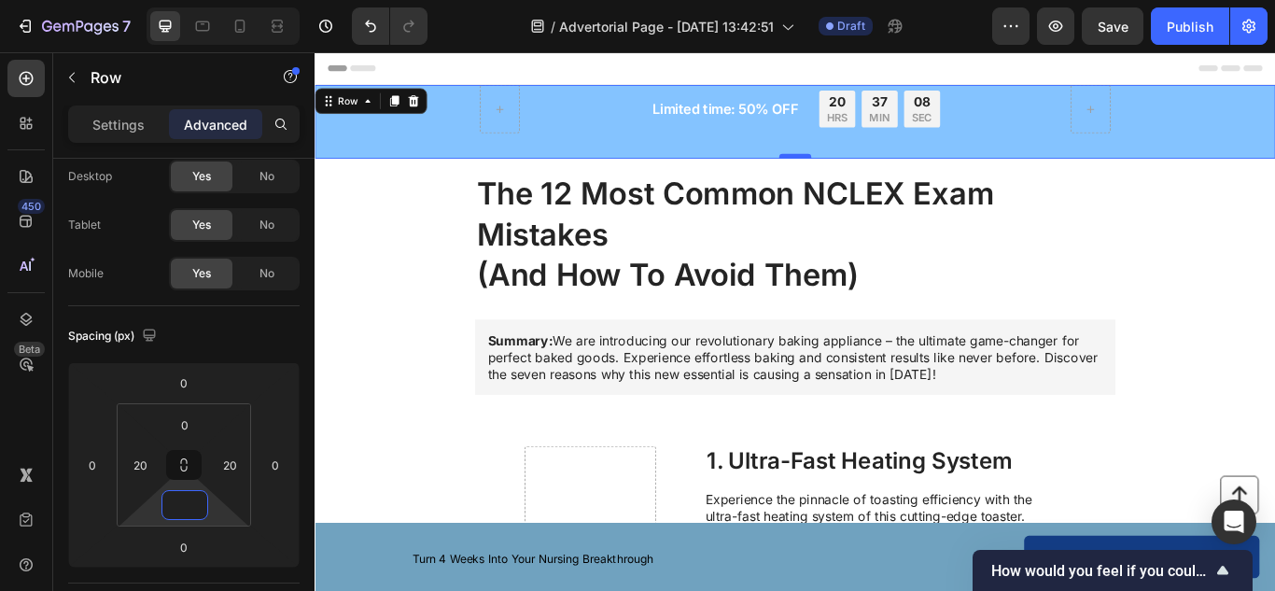
type input "0"
drag, startPoint x: 865, startPoint y: 175, endPoint x: 887, endPoint y: 125, distance: 54.8
click at [887, 125] on div "Limited time: 50% OFF Text Block 20 HRS 37 MIN 07 SEC Countdown Timer Row Row R…" at bounding box center [875, 134] width 1120 height 86
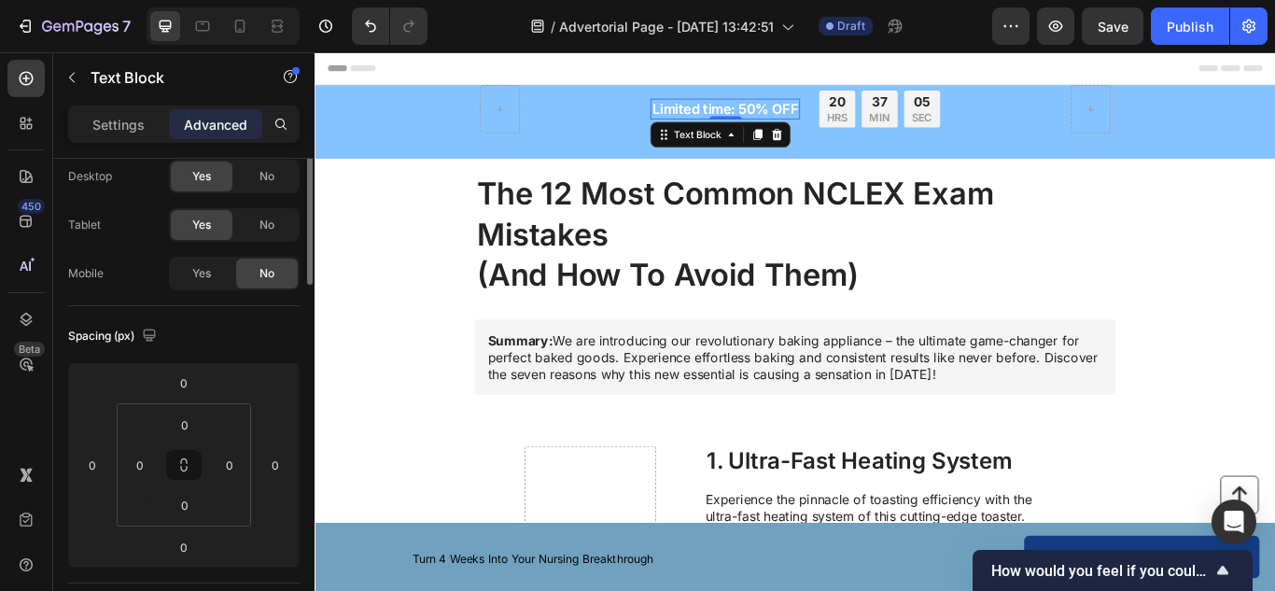
scroll to position [0, 0]
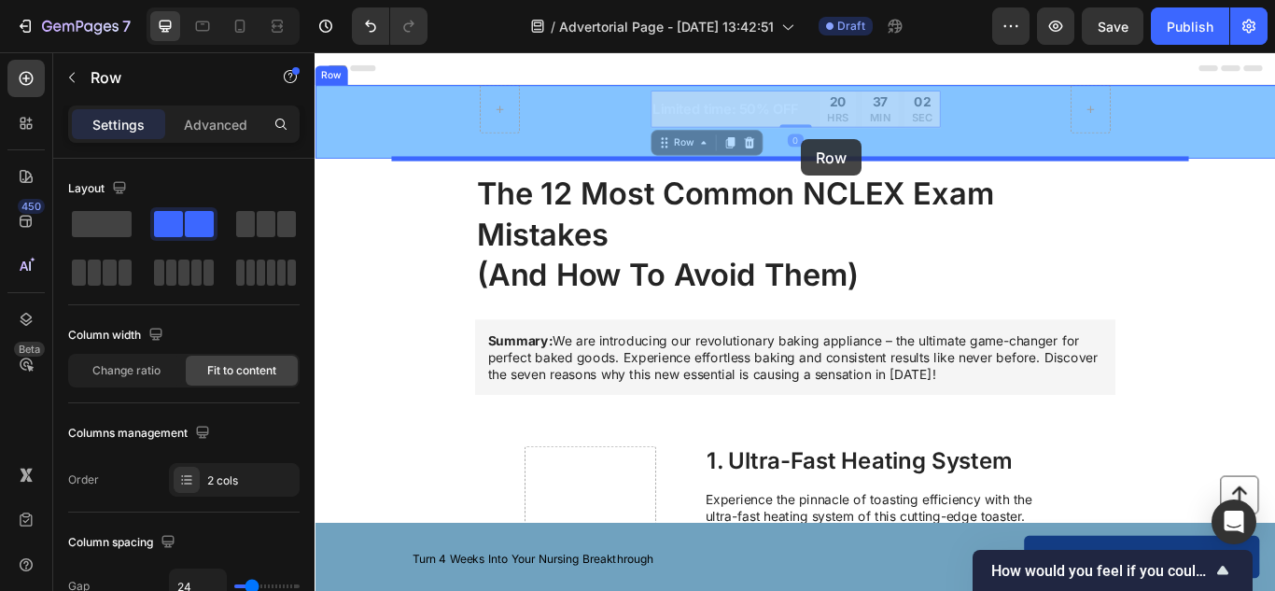
drag, startPoint x: 886, startPoint y: 134, endPoint x: 882, endPoint y: 154, distance: 20.0
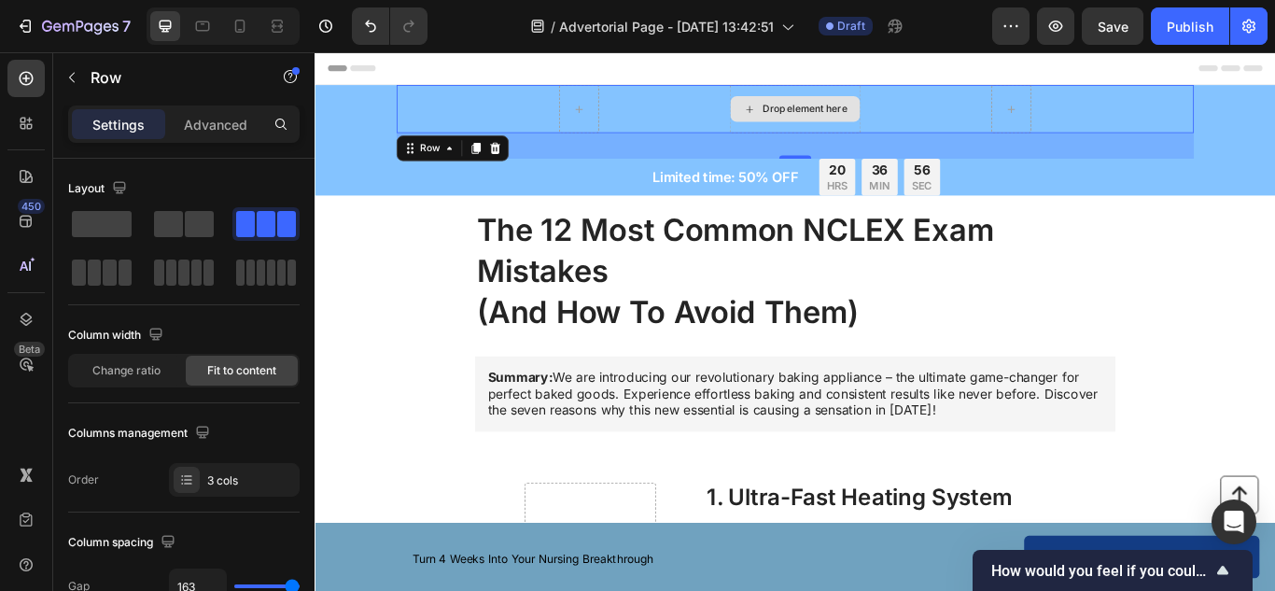
drag, startPoint x: 863, startPoint y: 171, endPoint x: 863, endPoint y: 120, distance: 50.4
click at [863, 120] on div "Drop element here Row 32" at bounding box center [875, 119] width 930 height 56
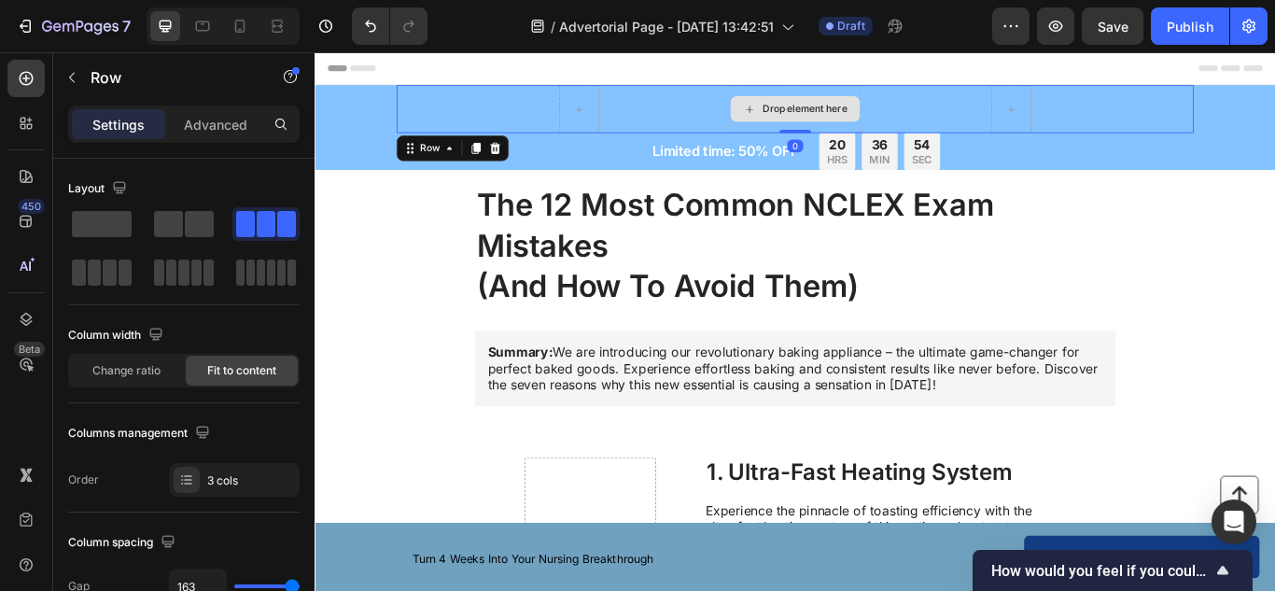
drag, startPoint x: 862, startPoint y: 171, endPoint x: 874, endPoint y: 115, distance: 57.1
click at [874, 116] on div "Drop element here Row 0" at bounding box center [875, 119] width 930 height 56
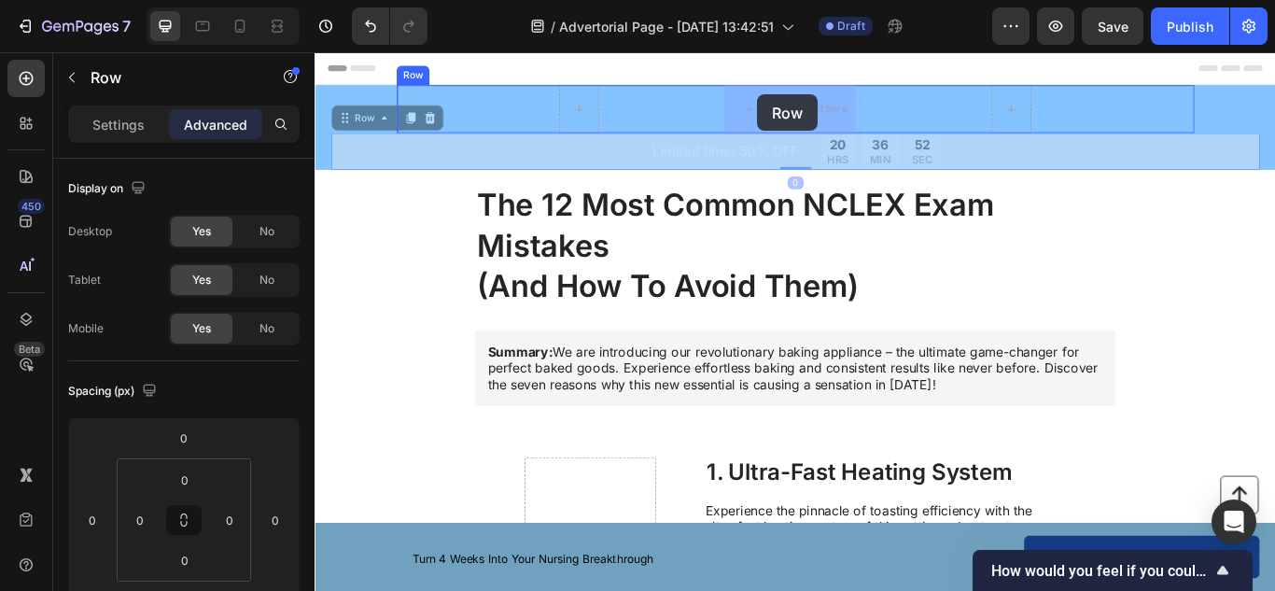
drag, startPoint x: 821, startPoint y: 181, endPoint x: 831, endPoint y: 102, distance: 79.9
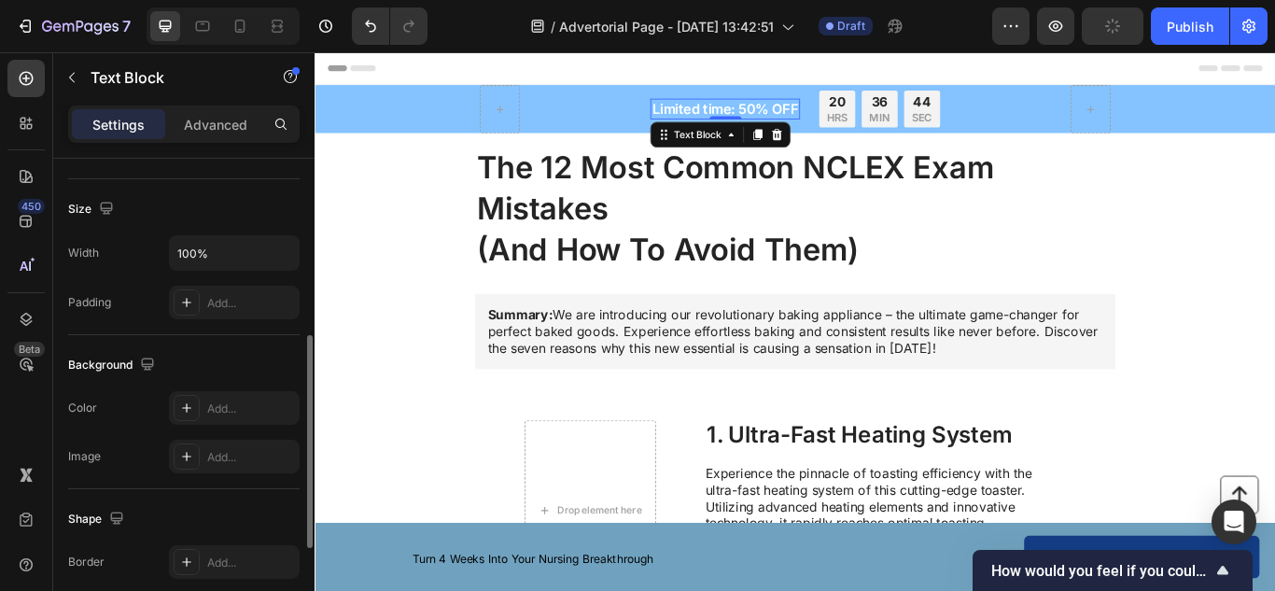
scroll to position [389, 0]
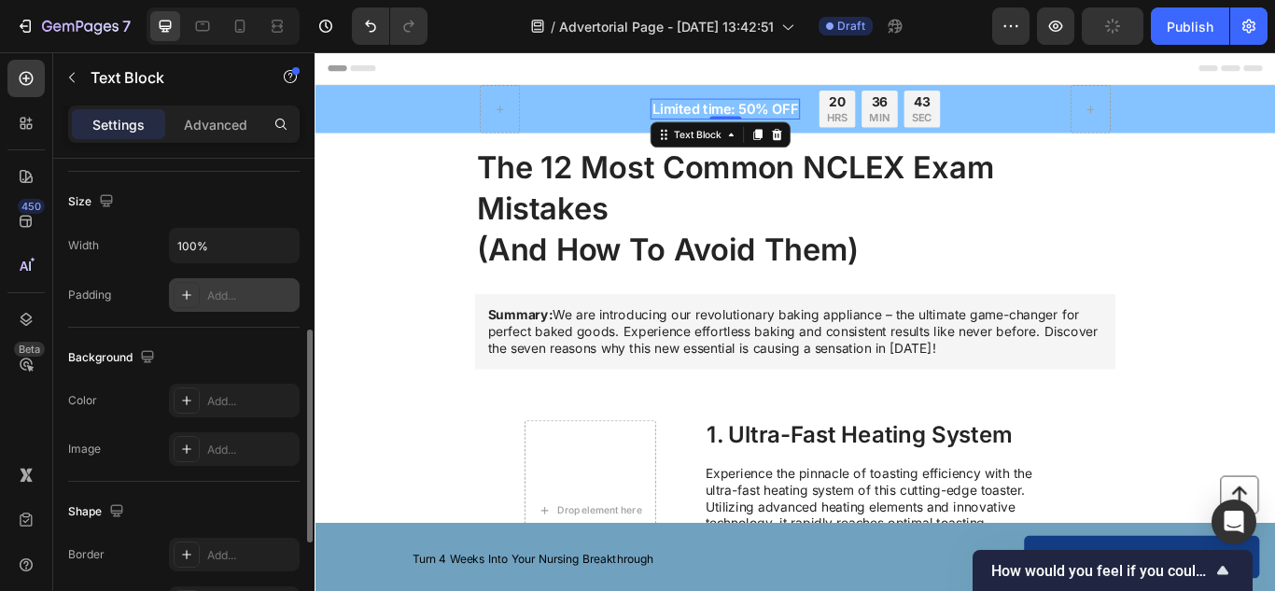
click at [259, 287] on div "Add..." at bounding box center [251, 295] width 88 height 17
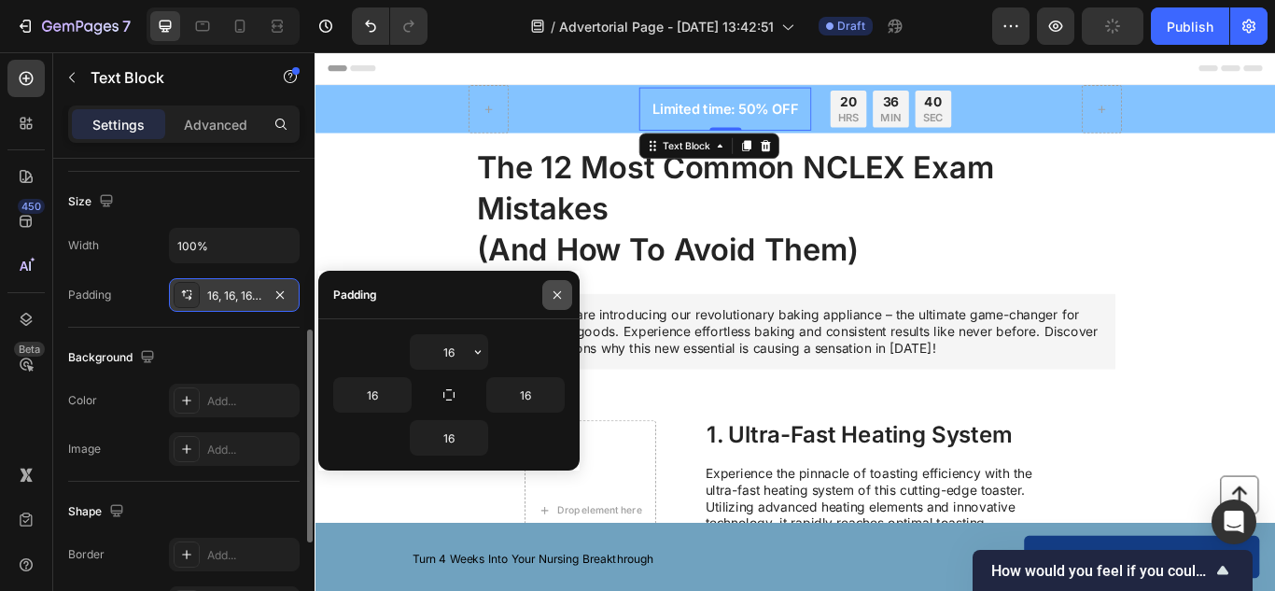
click at [556, 292] on icon "button" at bounding box center [557, 294] width 15 height 15
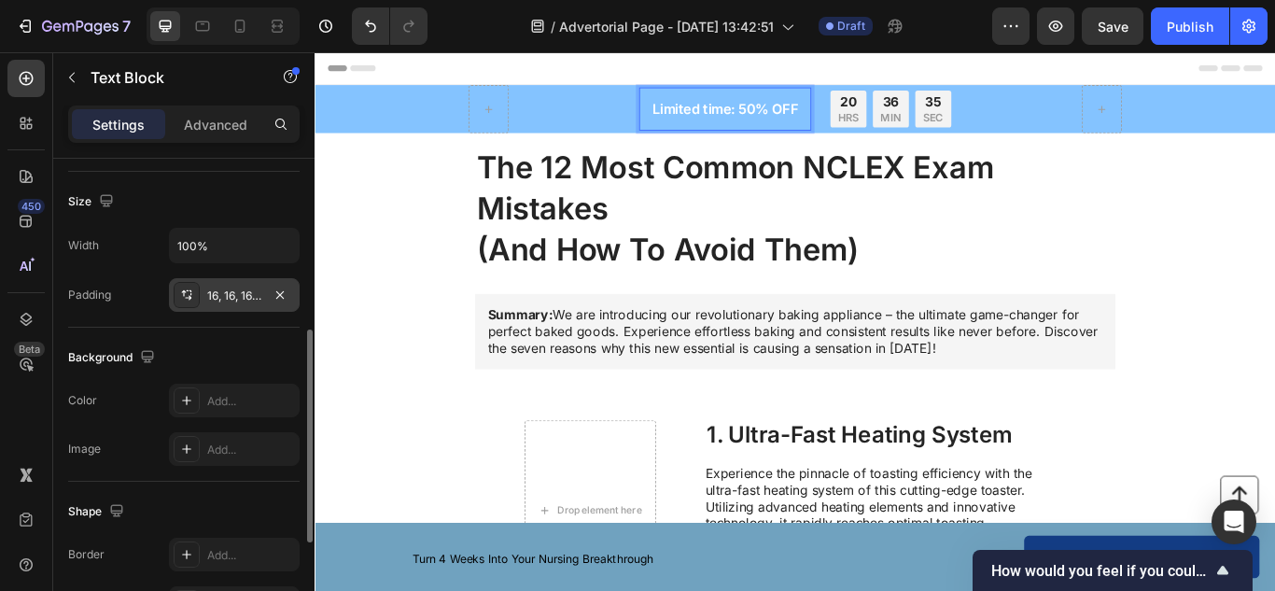
click at [885, 119] on div "Limited time: 50% OFF" at bounding box center [793, 118] width 201 height 50
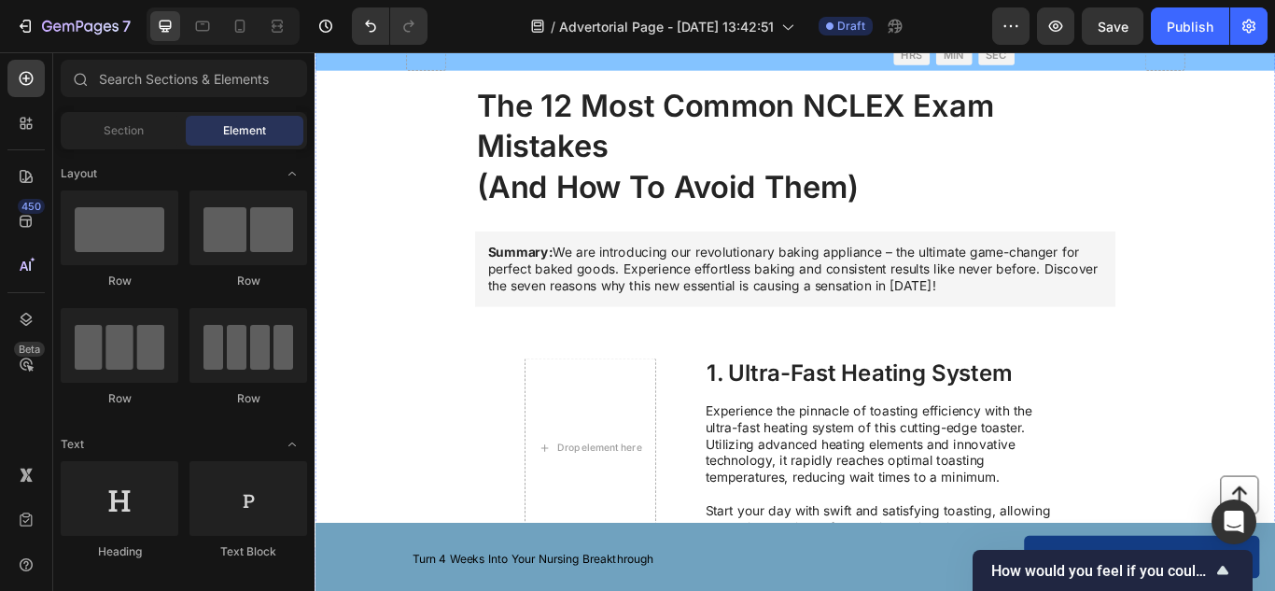
scroll to position [0, 0]
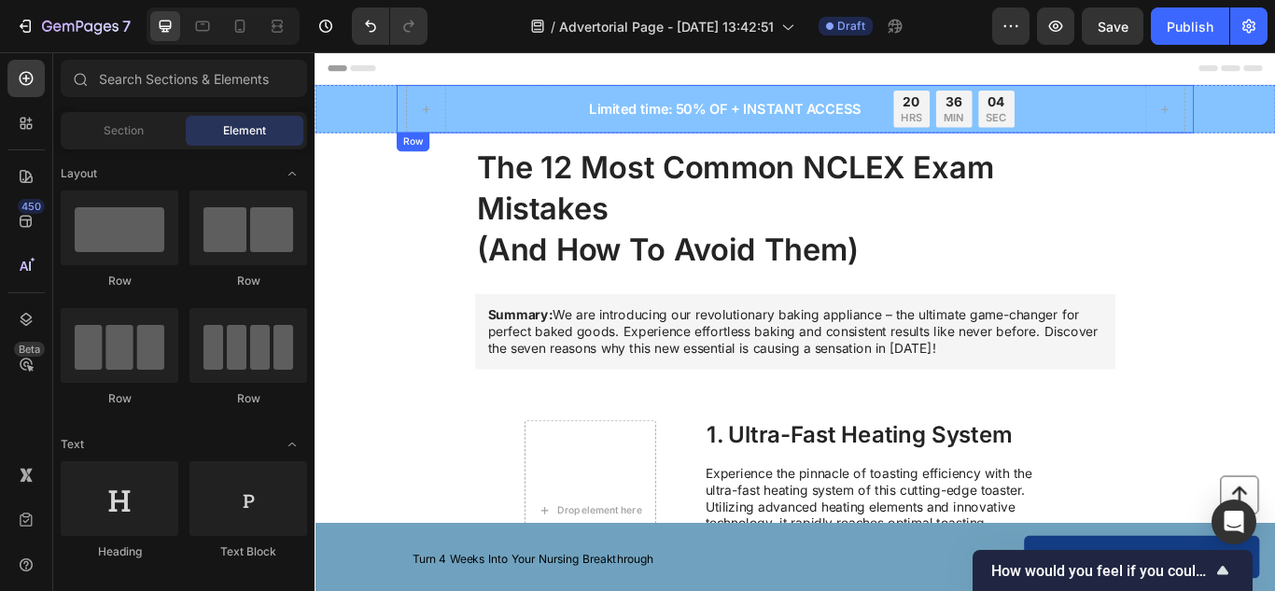
click at [509, 103] on div "Limited time: 50% OF + INSTANT ACCESS Text Block 20 HRS 36 MIN 04 SEC Countdown…" at bounding box center [875, 119] width 930 height 56
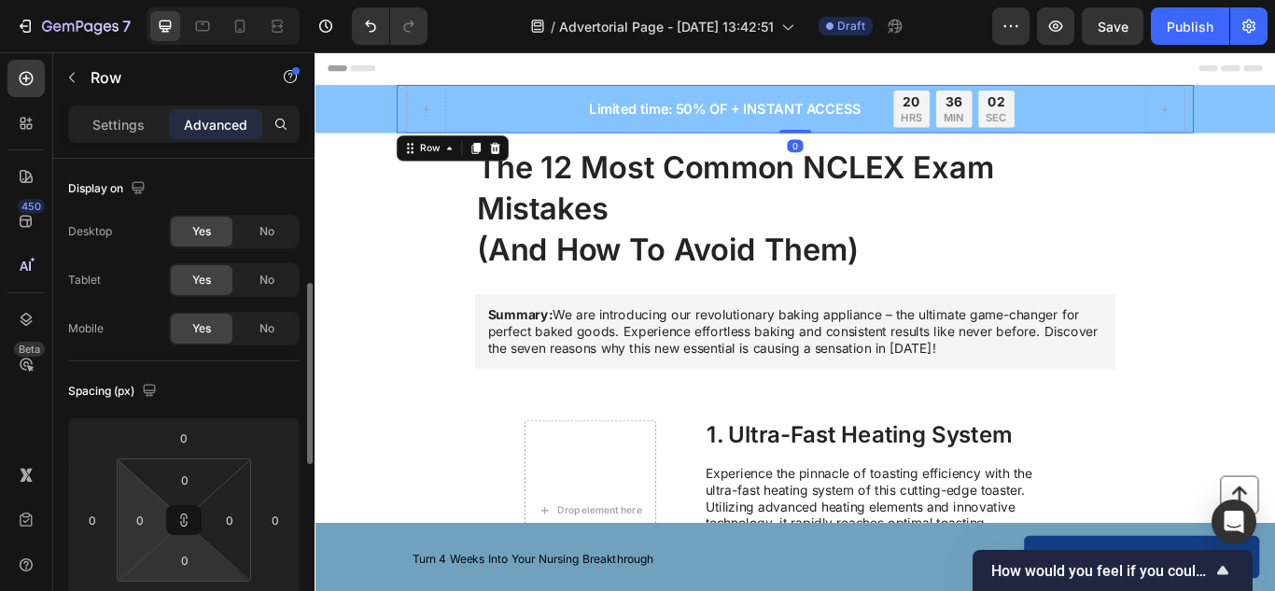
scroll to position [92, 0]
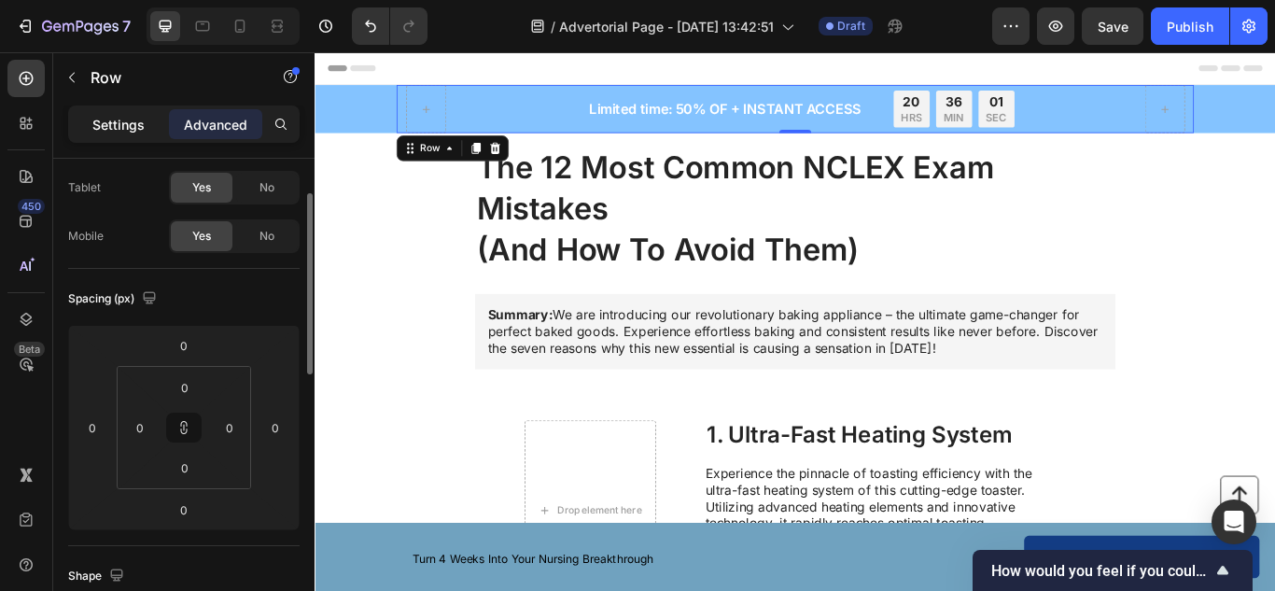
click at [127, 125] on p "Settings" at bounding box center [118, 125] width 52 height 20
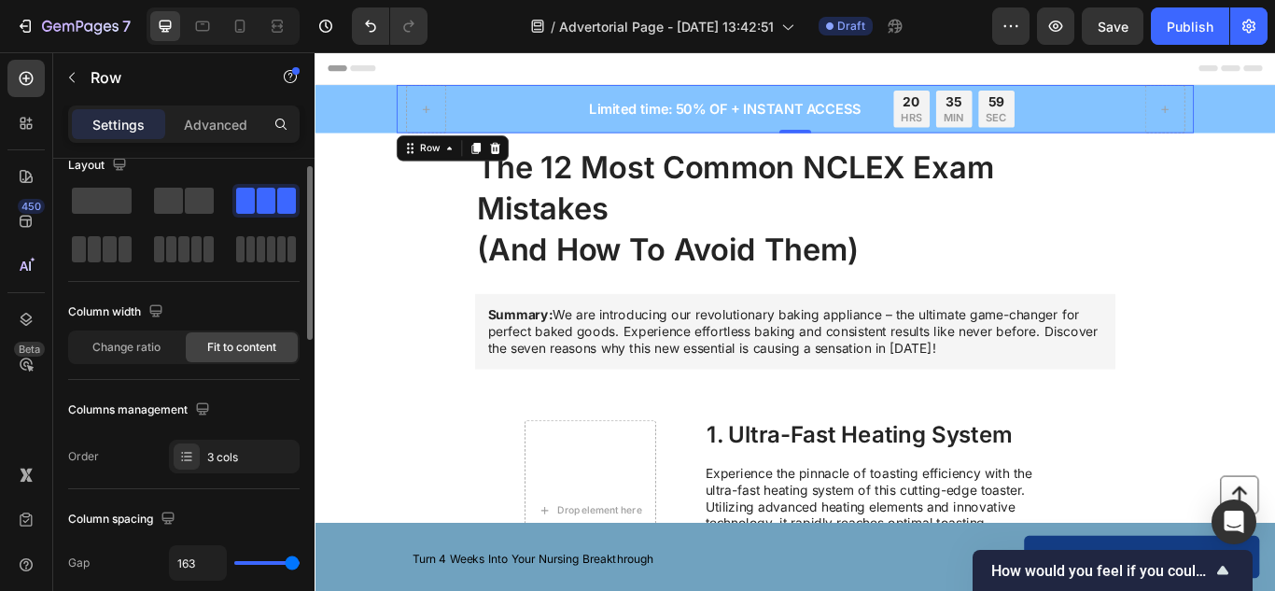
scroll to position [0, 0]
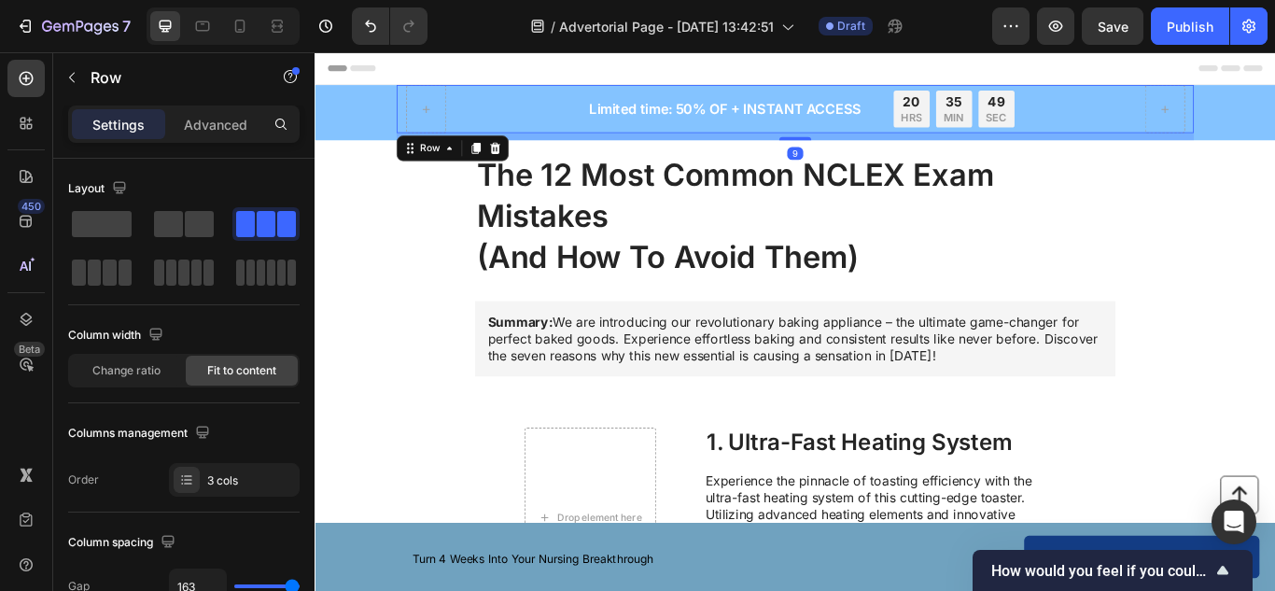
drag, startPoint x: 863, startPoint y: 145, endPoint x: 870, endPoint y: 158, distance: 14.6
click at [869, 154] on div at bounding box center [874, 153] width 37 height 4
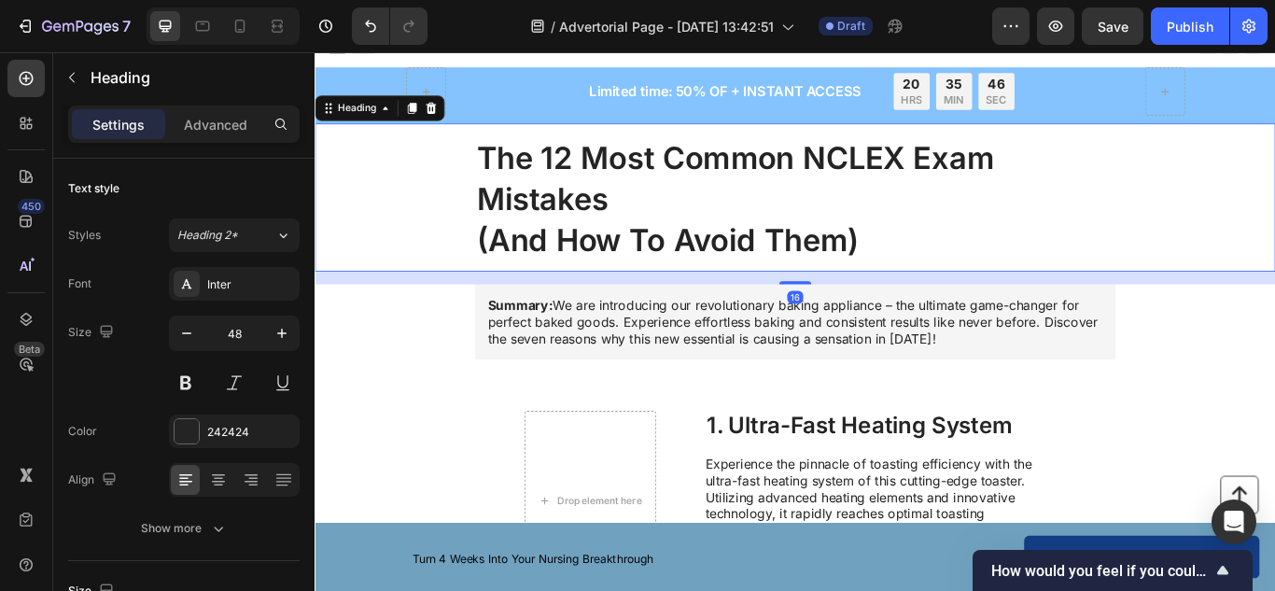
scroll to position [17, 0]
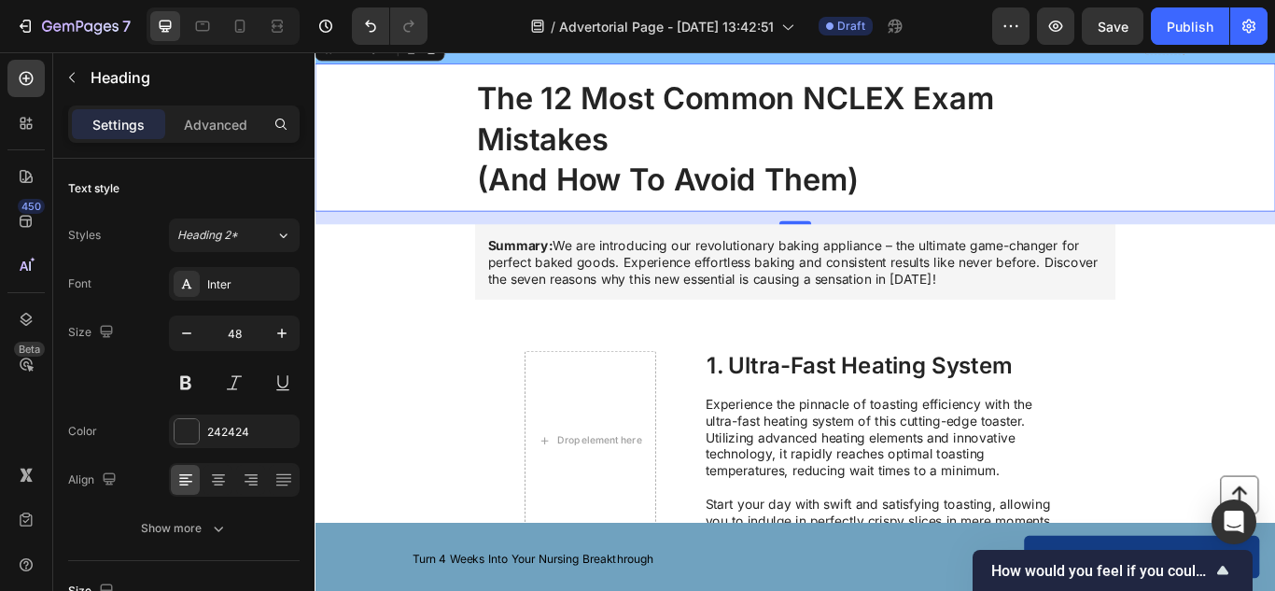
scroll to position [143, 0]
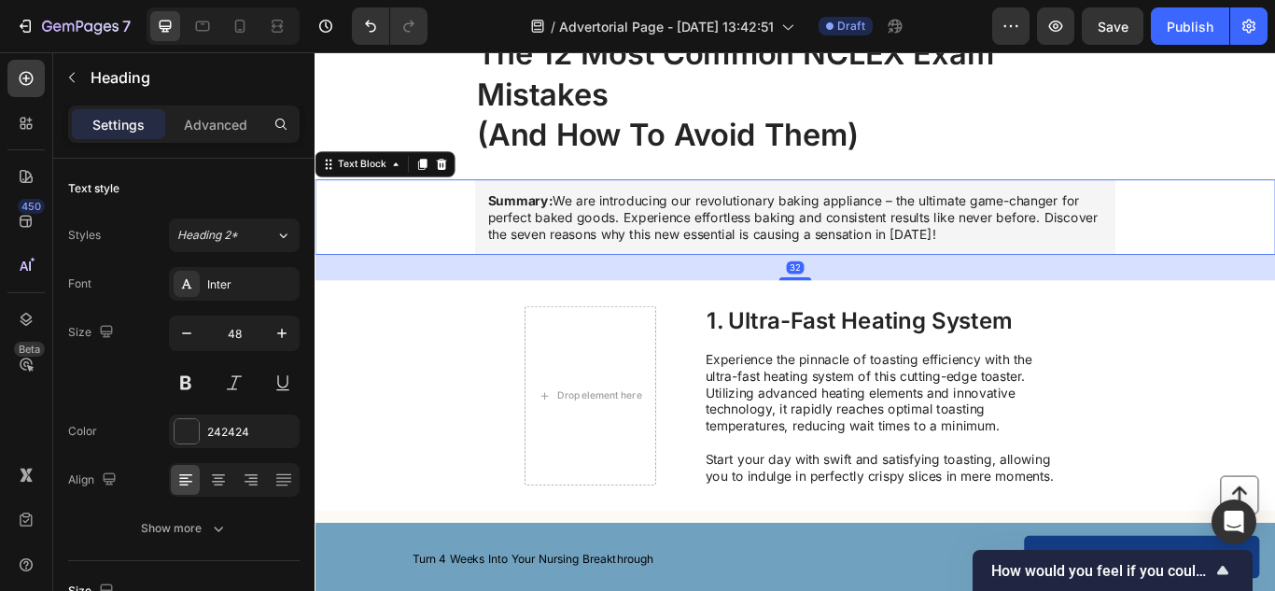
click at [631, 245] on p "Summary: We are introducing our revolutionary baking appliance – the ultimate g…" at bounding box center [874, 245] width 717 height 58
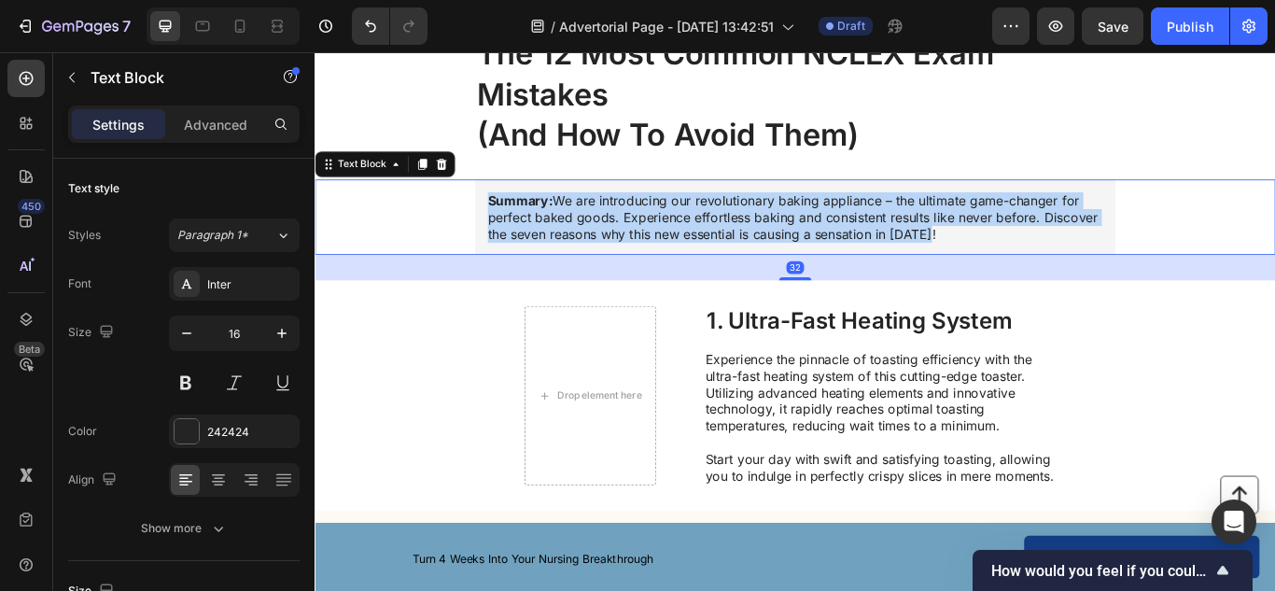
click at [631, 245] on p "Summary: We are introducing our revolutionary baking appliance – the ultimate g…" at bounding box center [874, 245] width 717 height 58
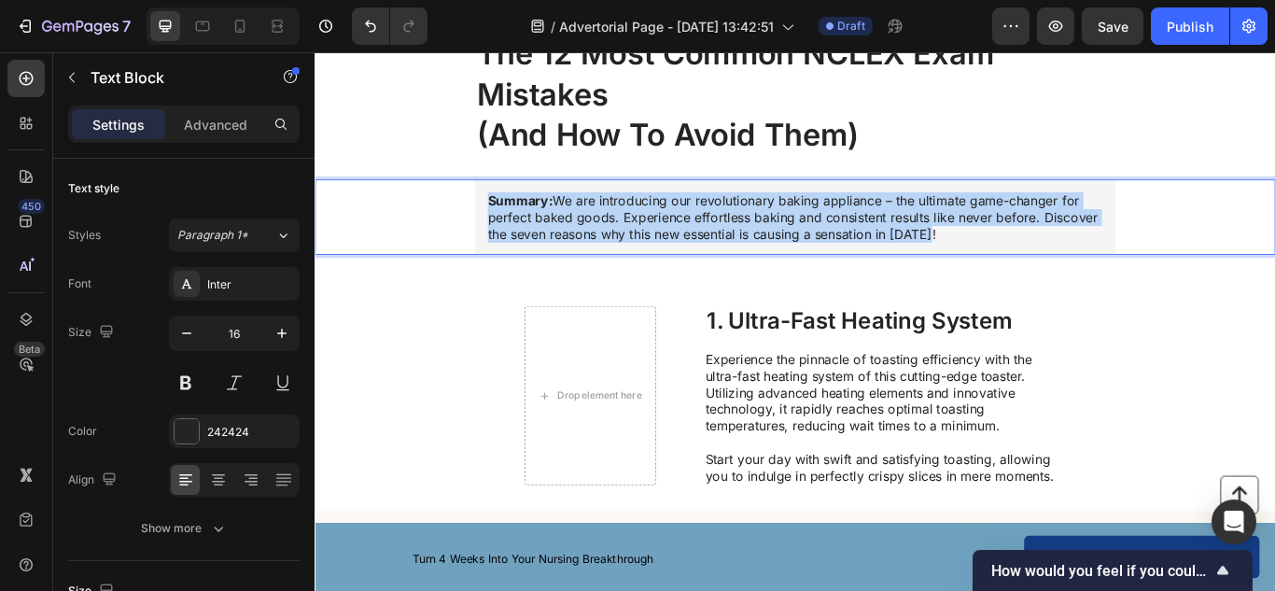
click at [631, 245] on p "Summary: We are introducing our revolutionary baking appliance – the ultimate g…" at bounding box center [874, 245] width 717 height 58
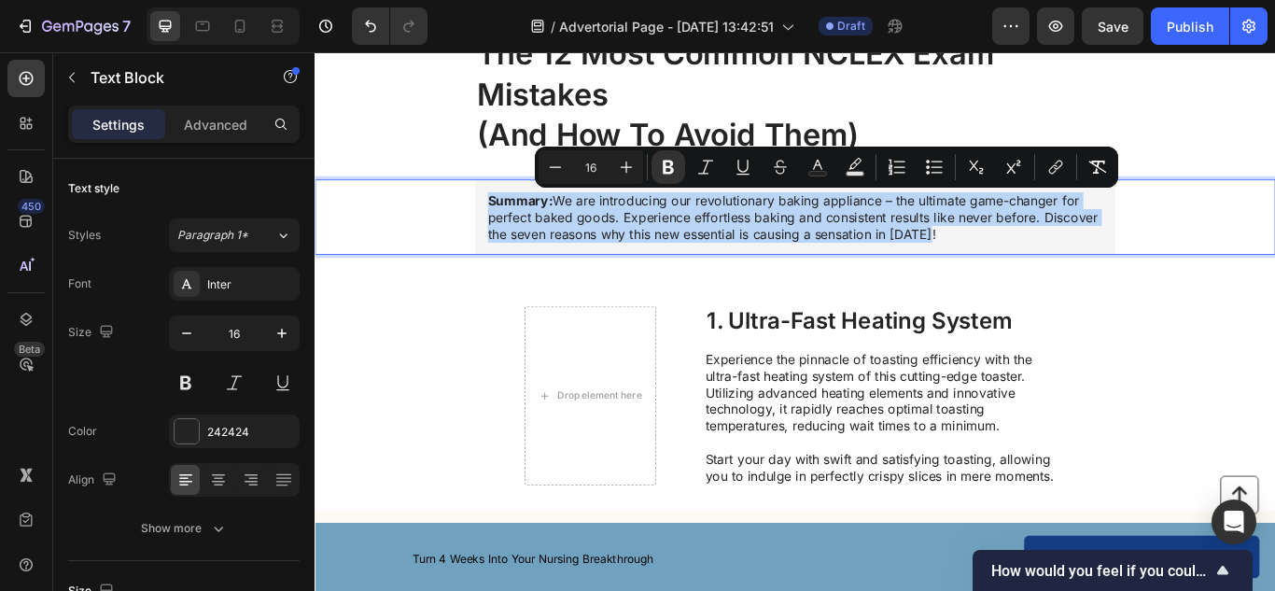
click at [631, 245] on p "Summary: We are introducing our revolutionary baking appliance – the ultimate g…" at bounding box center [874, 245] width 717 height 58
click at [601, 218] on p "Summary: We are introducing our revolutionary baking appliance – the ultimate g…" at bounding box center [874, 245] width 717 height 58
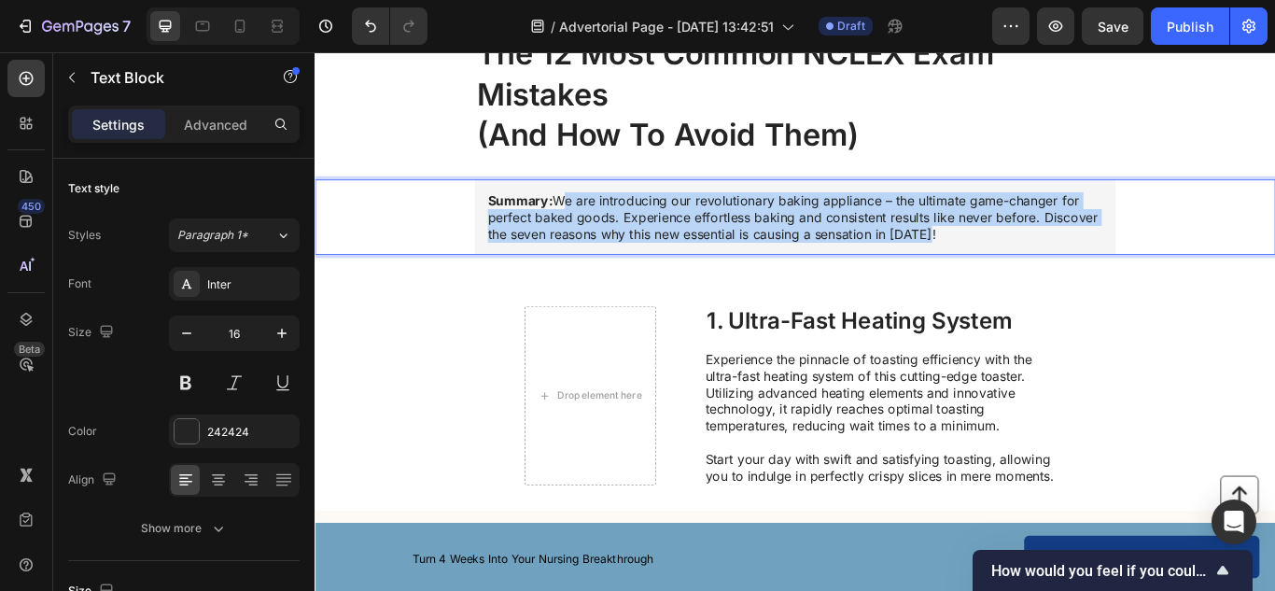
drag, startPoint x: 592, startPoint y: 220, endPoint x: 1075, endPoint y: 271, distance: 486.1
click at [1078, 271] on p "Summary: We are introducing our revolutionary baking appliance – the ultimate g…" at bounding box center [874, 245] width 717 height 58
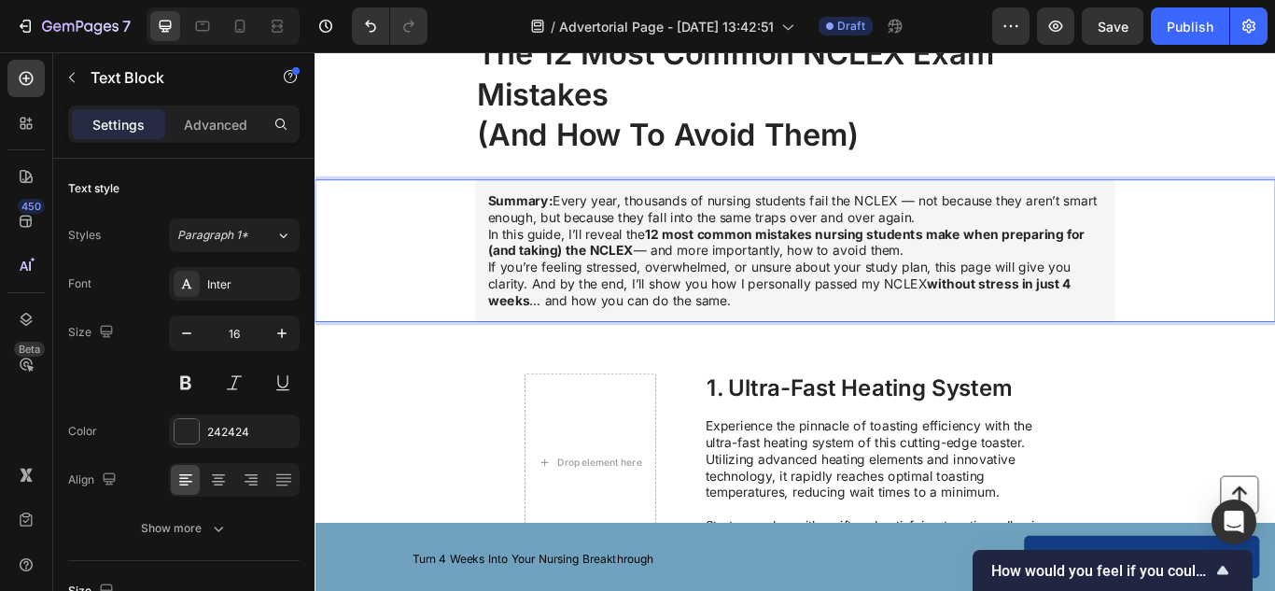
click at [698, 300] on p "If you’re feeling stressed, overwhelmed, or unsure about your study plan, this …" at bounding box center [874, 322] width 717 height 58
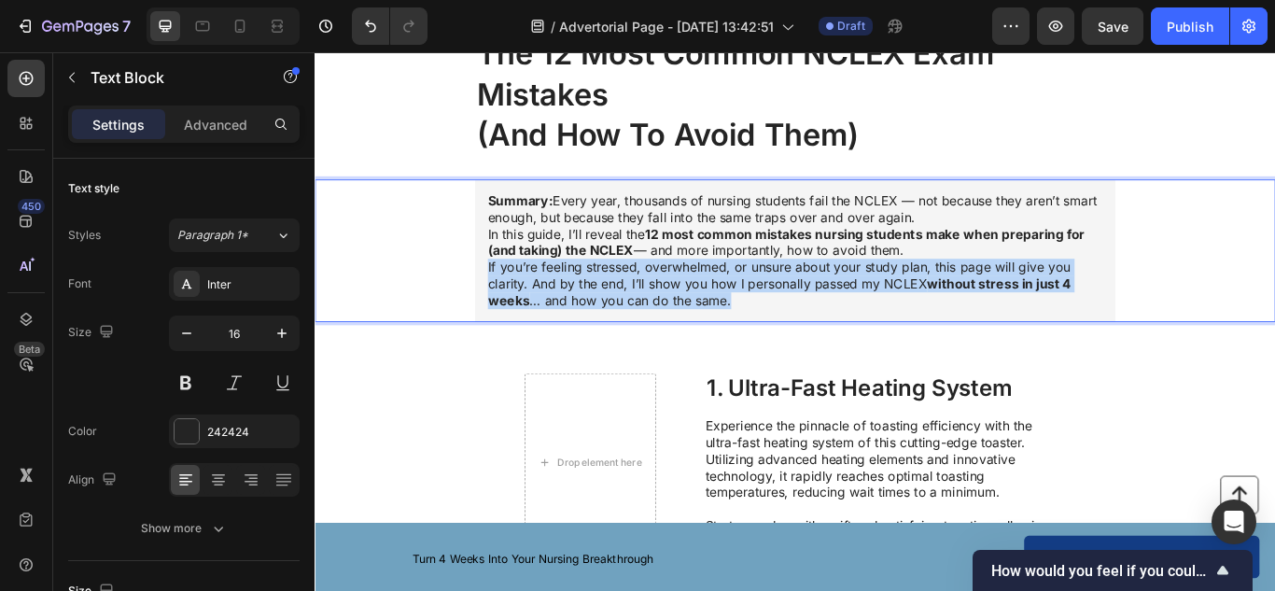
click at [698, 300] on p "If you’re feeling stressed, overwhelmed, or unsure about your study plan, this …" at bounding box center [874, 322] width 717 height 58
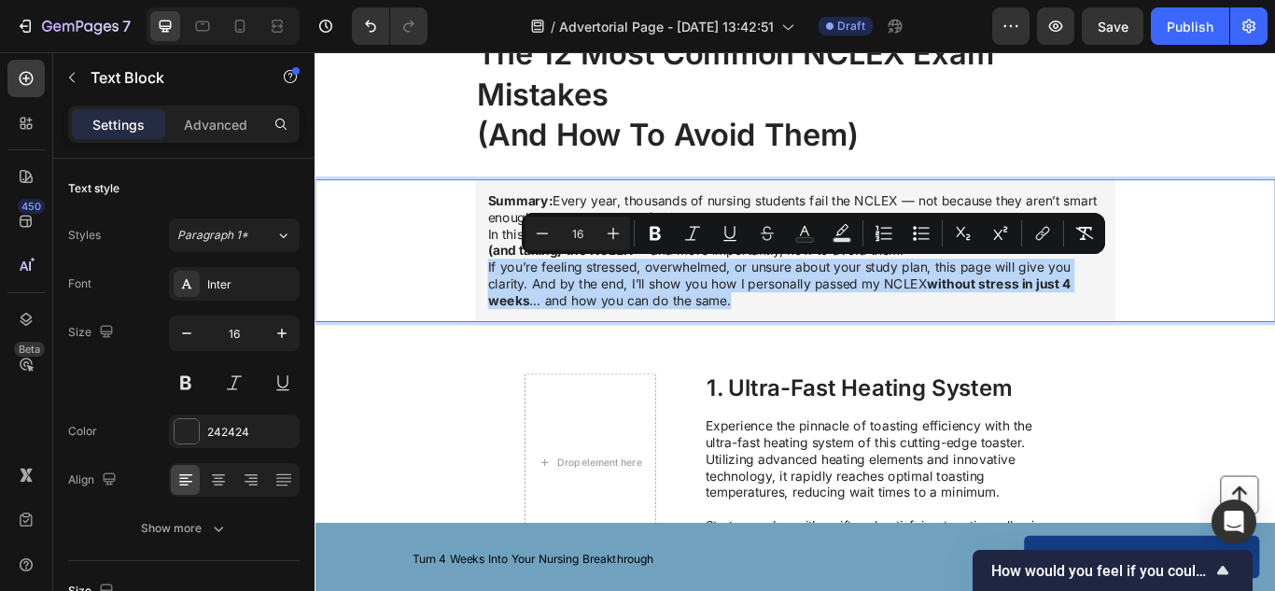
click at [698, 300] on p "If you’re feeling stressed, overwhelmed, or unsure about your study plan, this …" at bounding box center [874, 322] width 717 height 58
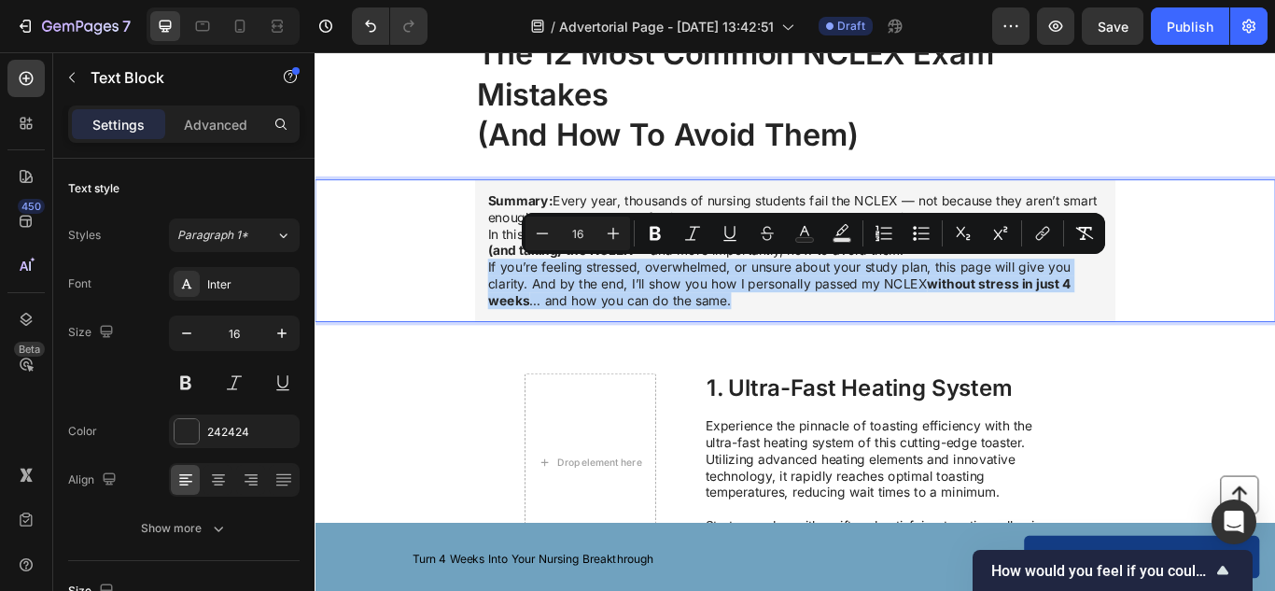
click at [698, 300] on p "If you’re feeling stressed, overwhelmed, or unsure about your study plan, this …" at bounding box center [874, 322] width 717 height 58
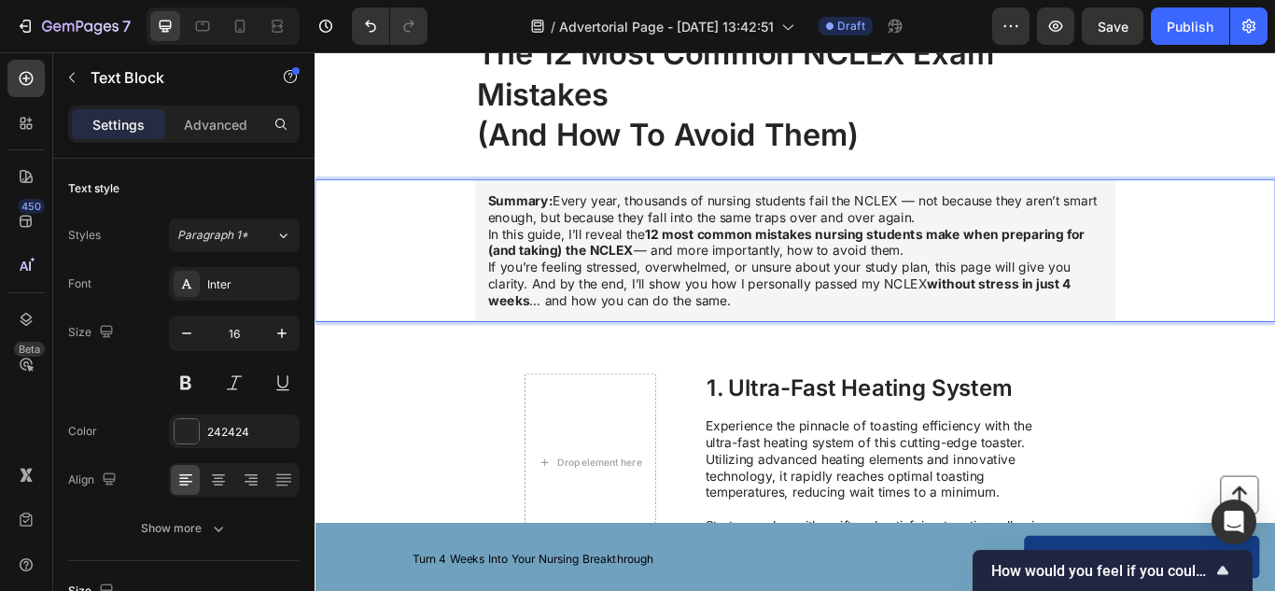
click at [544, 225] on strong "Summary:" at bounding box center [554, 225] width 76 height 19
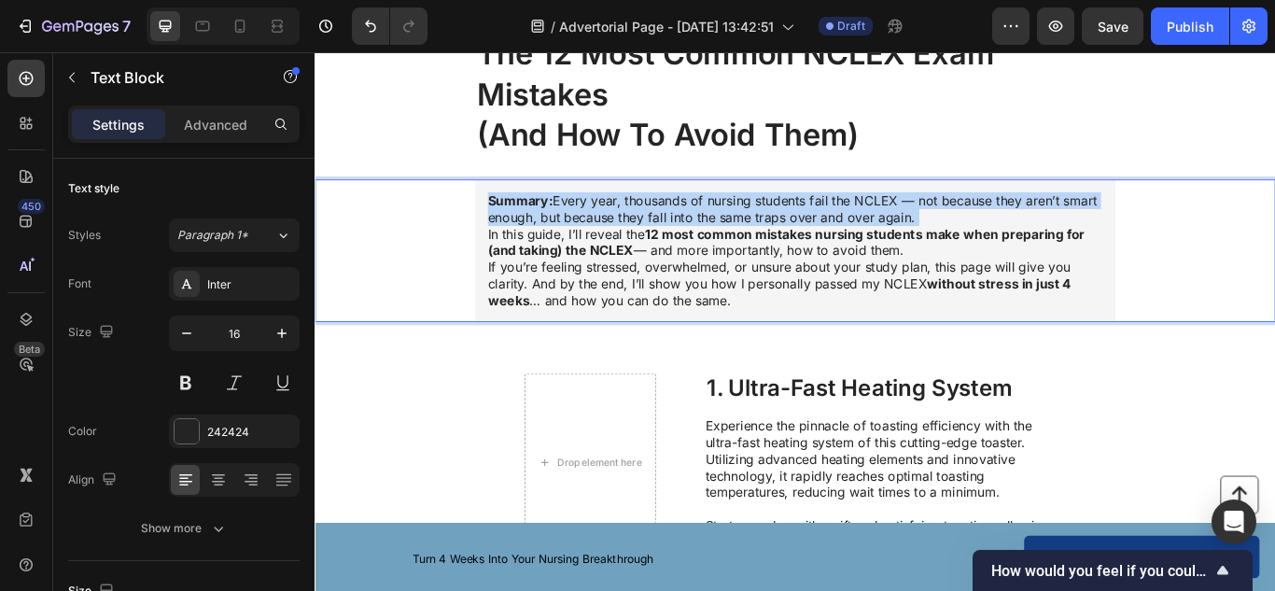
click at [544, 225] on strong "Summary:" at bounding box center [554, 225] width 76 height 19
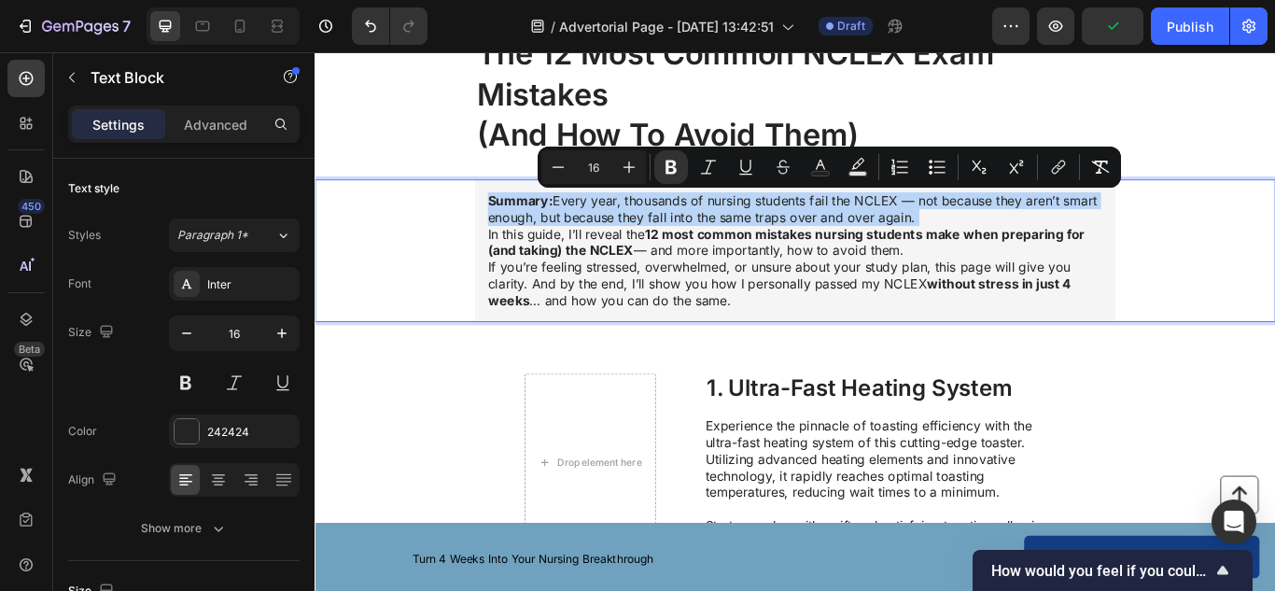
click at [505, 236] on div "Summary: Every year, thousands of nursing students fail the NCLEX — not because…" at bounding box center [874, 284] width 747 height 166
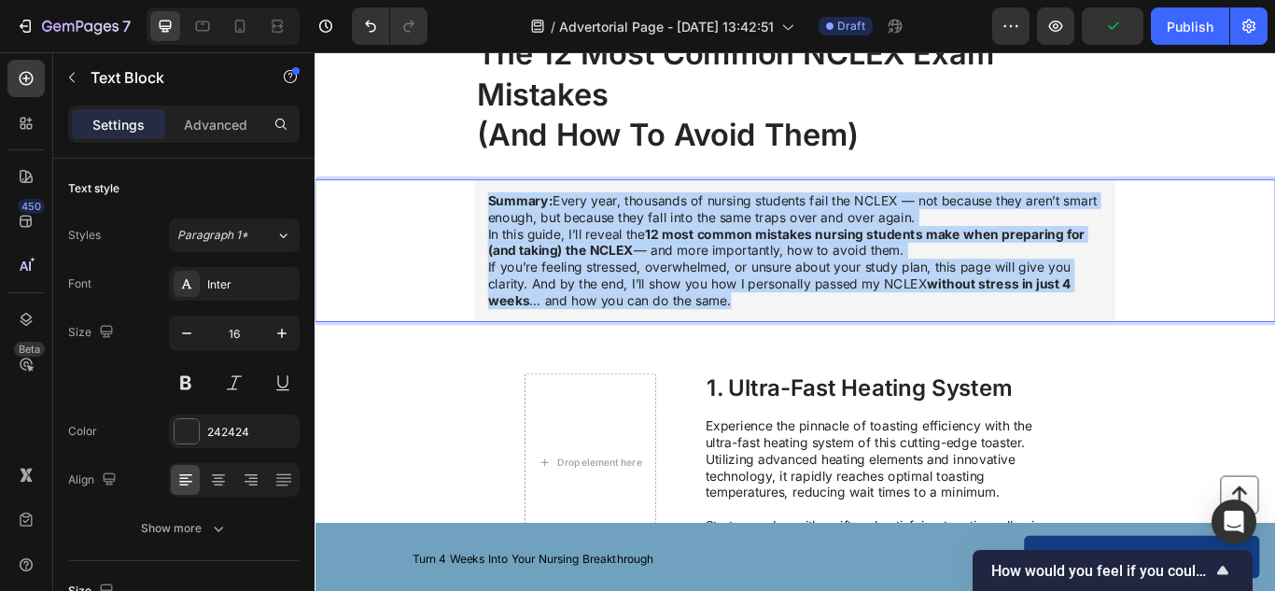
drag, startPoint x: 512, startPoint y: 215, endPoint x: 873, endPoint y: 360, distance: 388.6
click at [873, 360] on div "Summary: Every year, thousands of nursing students fail the NCLEX — not because…" at bounding box center [874, 284] width 747 height 166
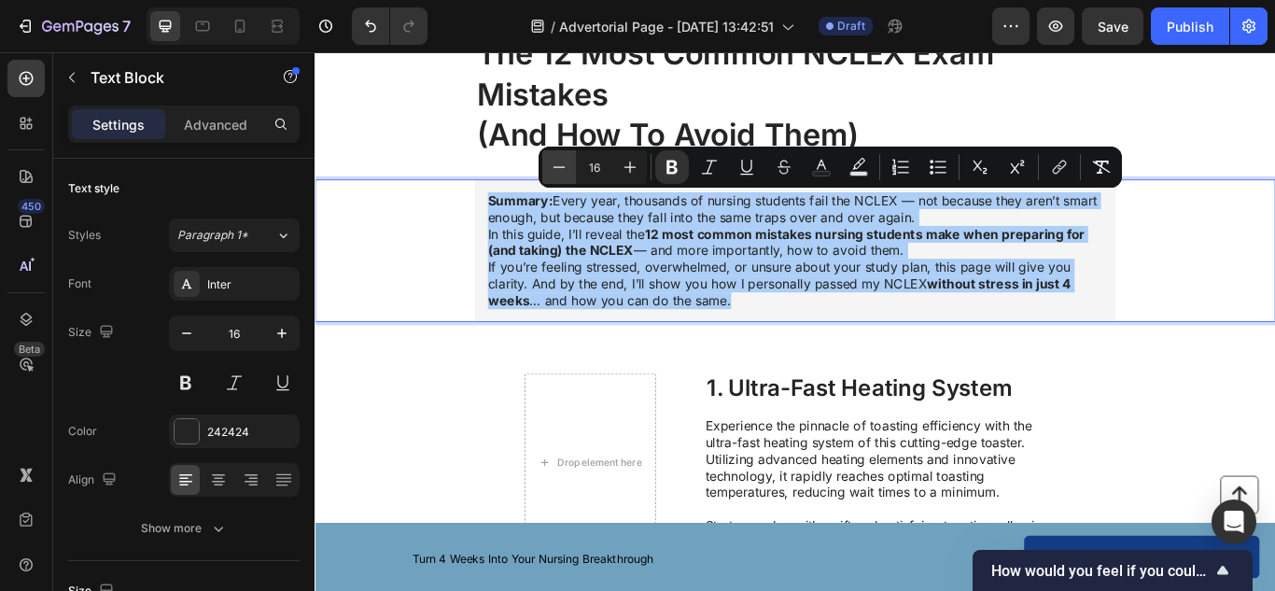
click at [560, 158] on icon "Editor contextual toolbar" at bounding box center [559, 167] width 19 height 19
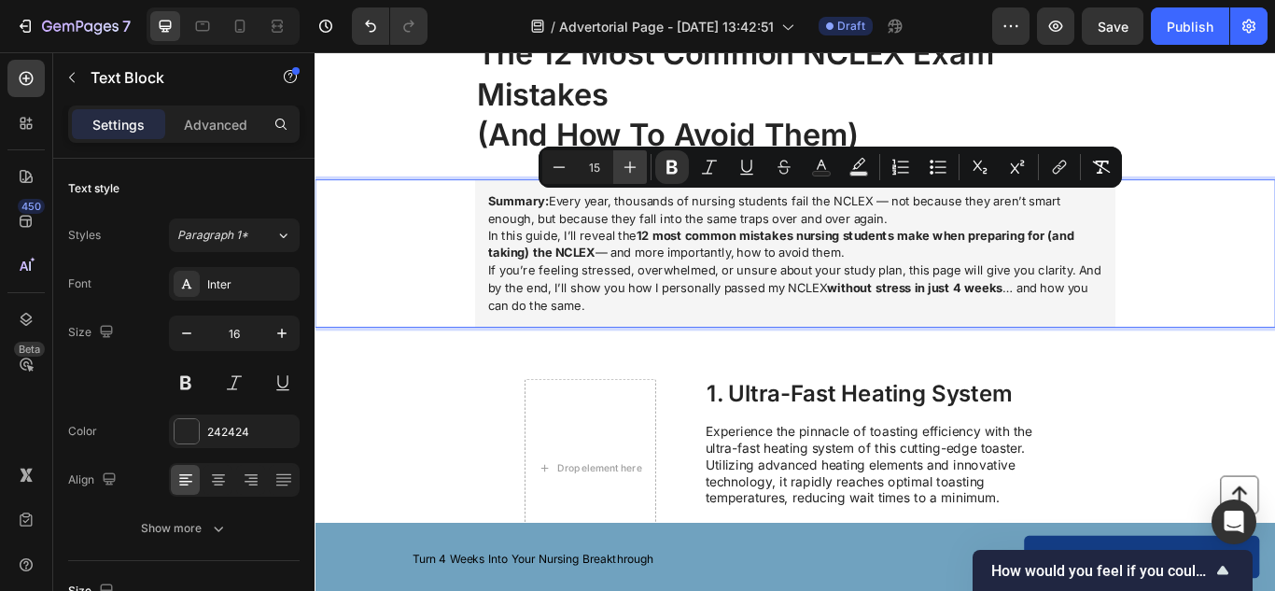
click at [623, 173] on icon "Editor contextual toolbar" at bounding box center [630, 167] width 19 height 19
type input "16"
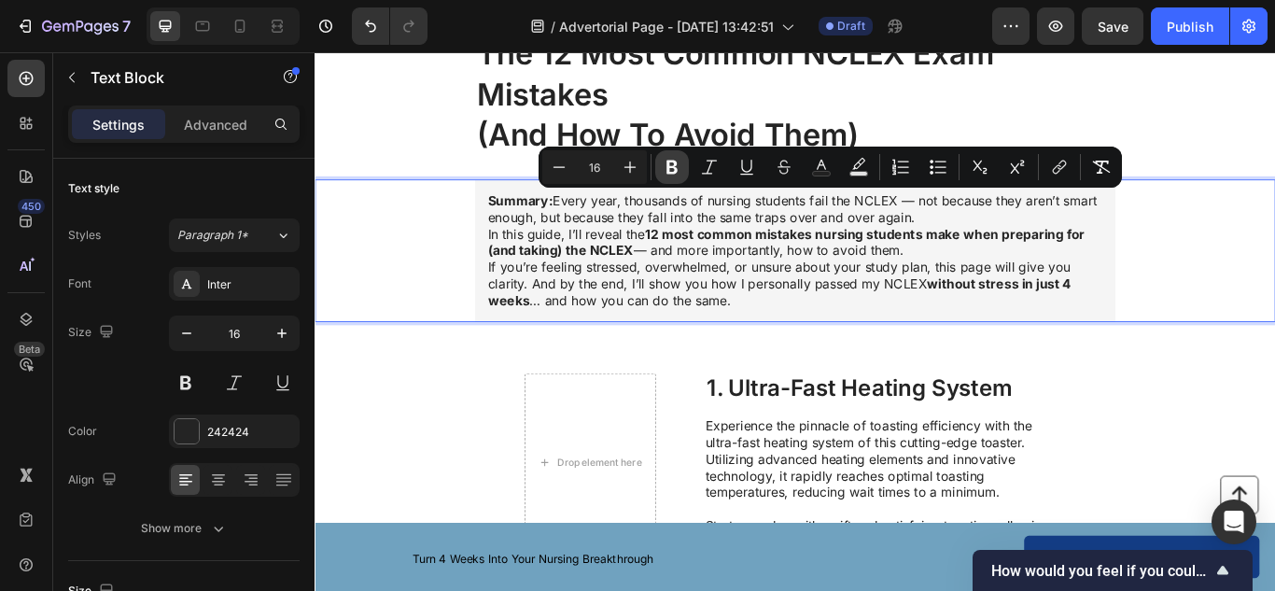
click at [662, 172] on button "Bold" at bounding box center [672, 167] width 34 height 34
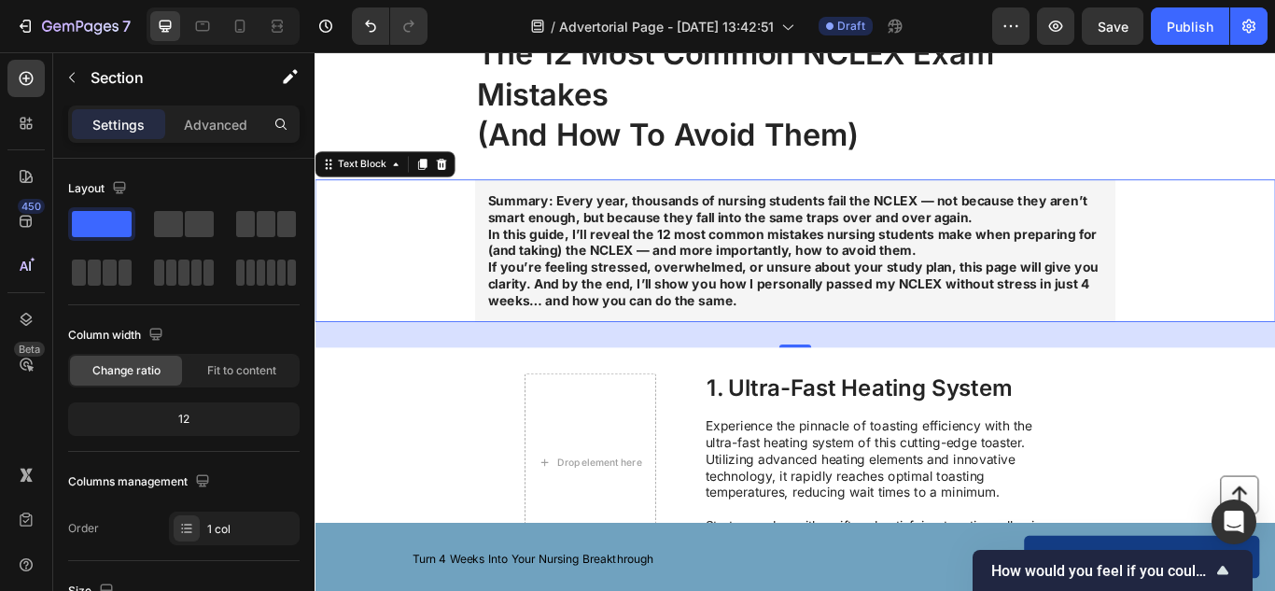
click at [588, 245] on strong "Summary: Every year, thousands of nursing students fail the NCLEX — not because…" at bounding box center [865, 235] width 699 height 38
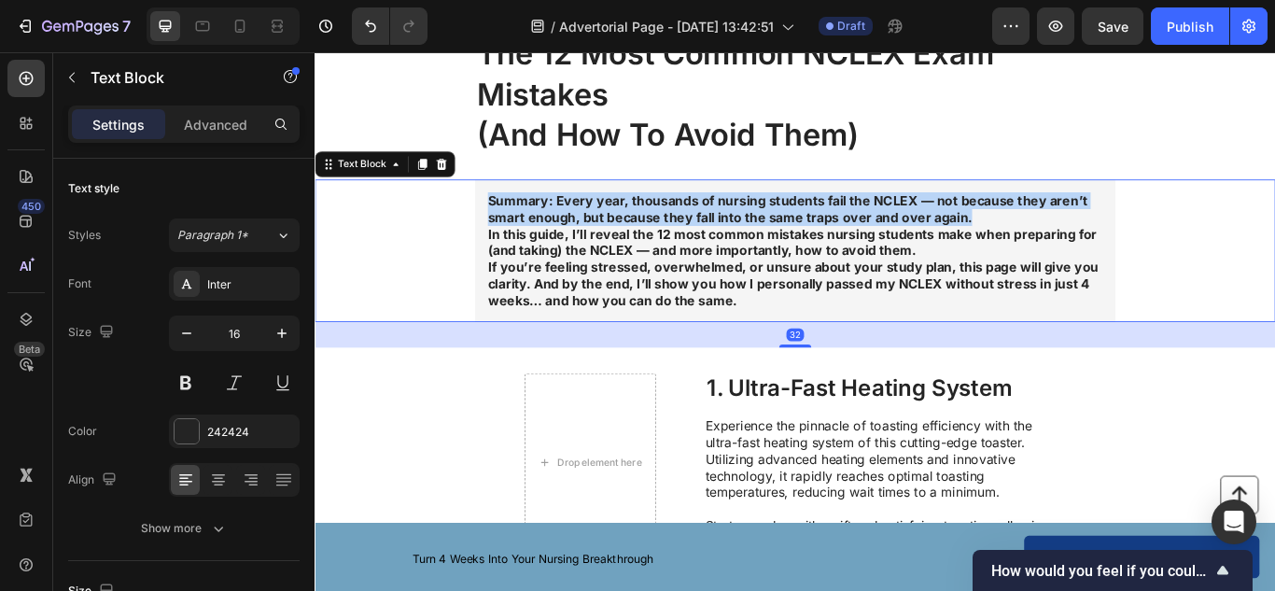
click at [588, 245] on strong "Summary: Every year, thousands of nursing students fail the NCLEX — not because…" at bounding box center [865, 235] width 699 height 38
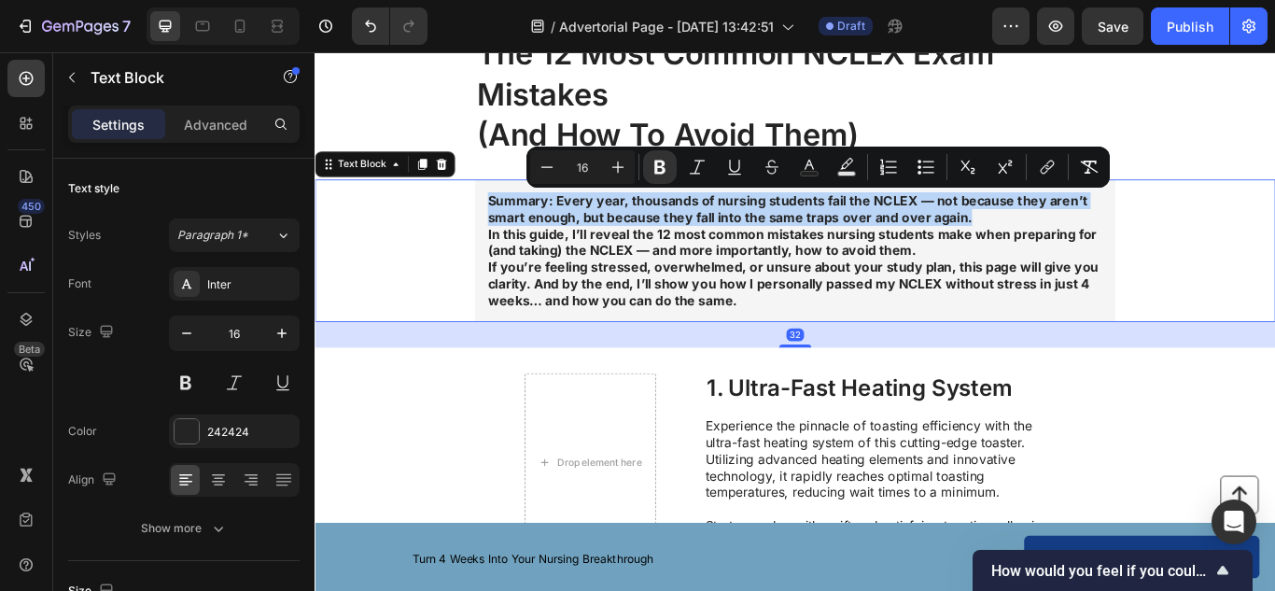
drag, startPoint x: 588, startPoint y: 245, endPoint x: 518, endPoint y: 213, distance: 77.2
click at [518, 213] on div "Summary: Every year, thousands of nursing students fail the NCLEX — not because…" at bounding box center [874, 284] width 747 height 166
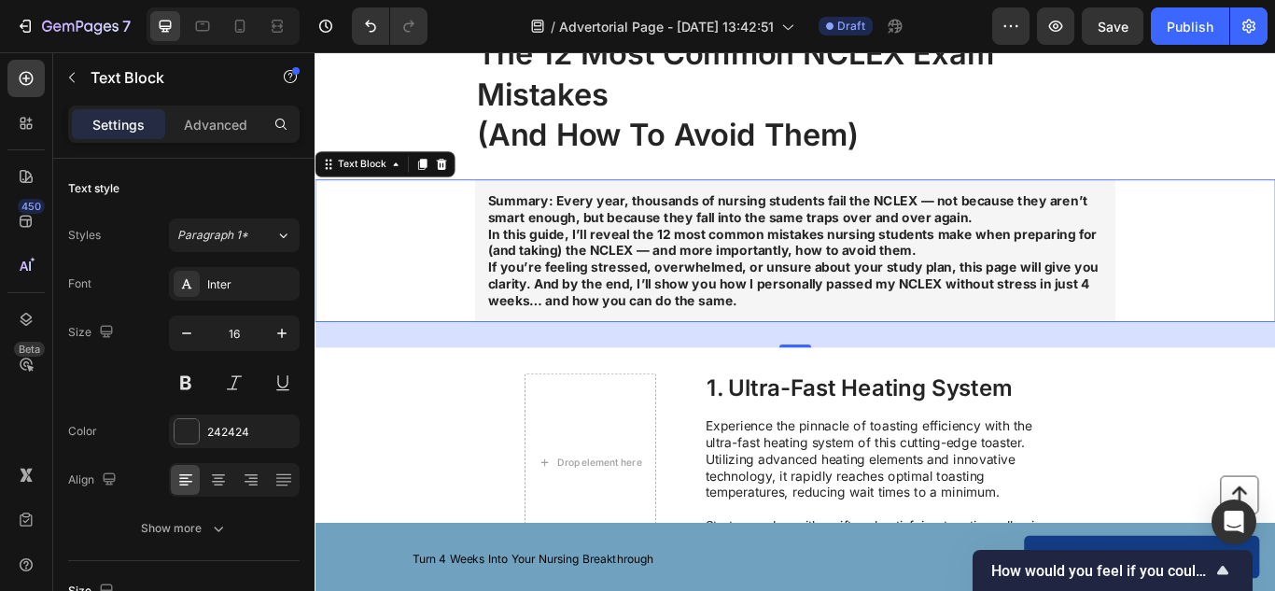
click at [518, 213] on div "Summary: Every year, thousands of nursing students fail the NCLEX — not because…" at bounding box center [874, 284] width 747 height 166
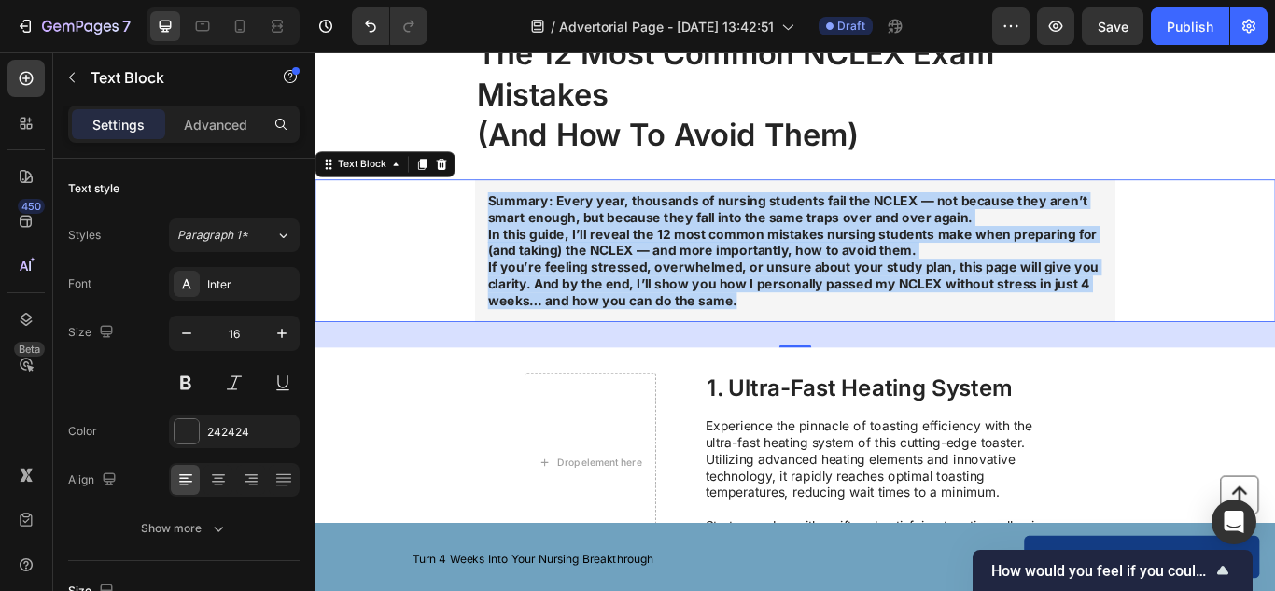
drag, startPoint x: 509, startPoint y: 210, endPoint x: 847, endPoint y: 357, distance: 369.5
click at [847, 360] on div "Summary: Every year, thousands of nursing students fail the NCLEX — not because…" at bounding box center [874, 284] width 747 height 166
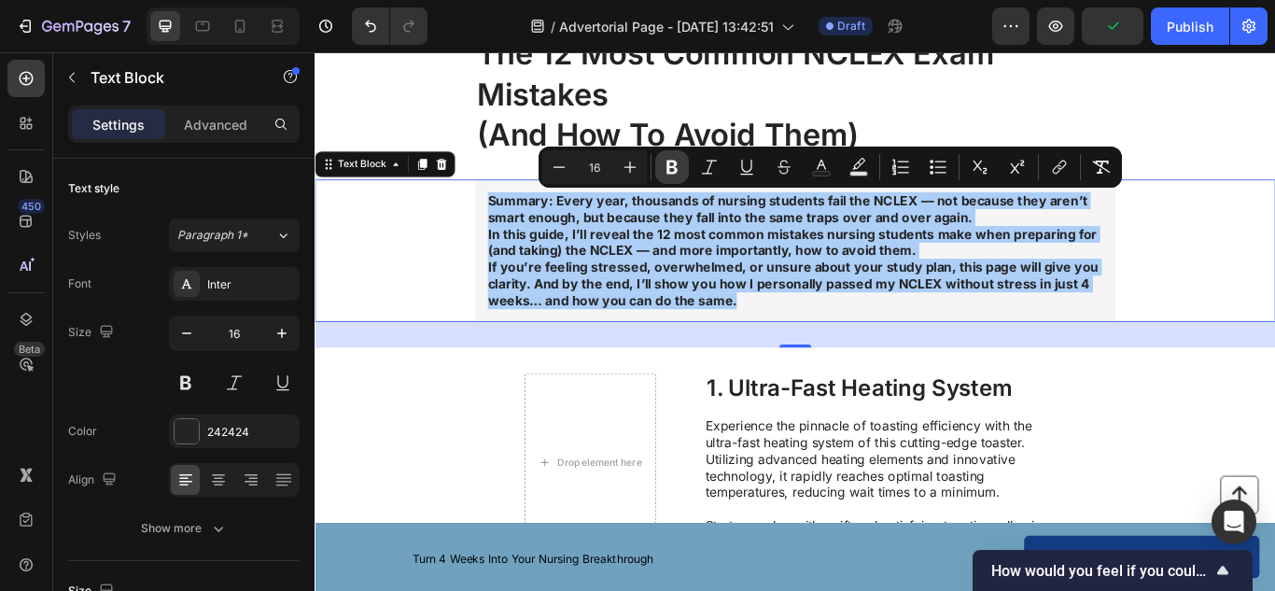
click at [667, 161] on icon "Editor contextual toolbar" at bounding box center [671, 168] width 11 height 14
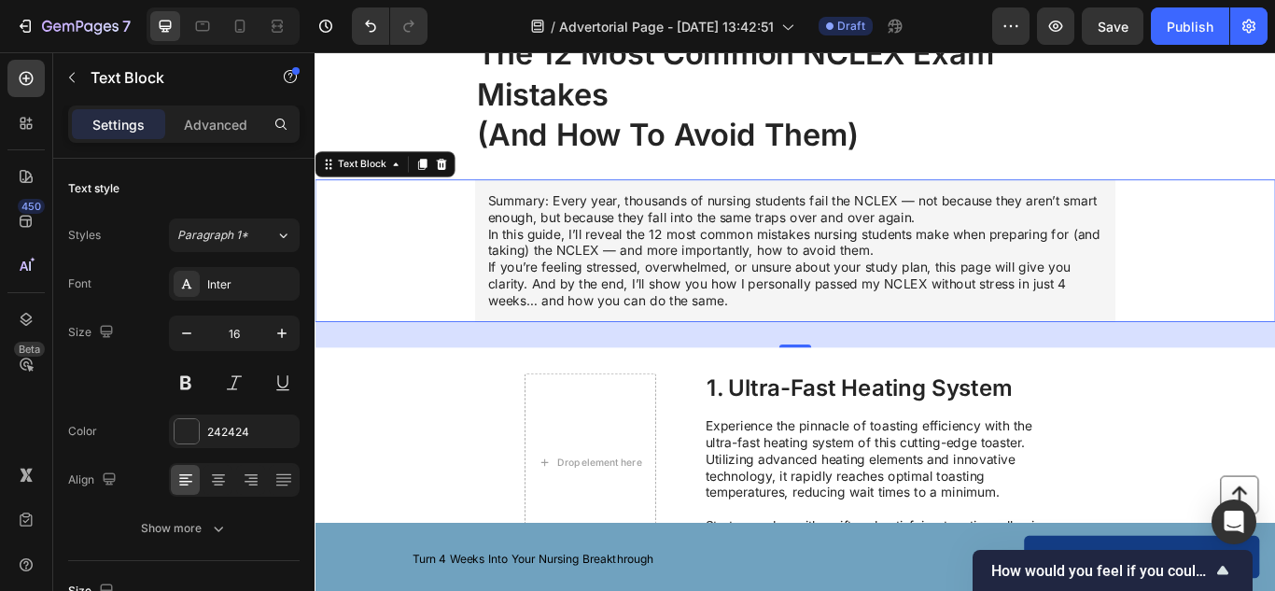
click at [516, 267] on span "In this guide, I’ll reveal the 12 most common mistakes nursing students make wh…" at bounding box center [873, 274] width 714 height 38
click at [1012, 244] on span "Summary: Every year, thousands of nursing students fail the NCLEX — not because…" at bounding box center [871, 254] width 710 height 77
click at [516, 313] on span "If you’re feeling stressed, overwhelmed, or unsure about your study plan, this …" at bounding box center [855, 322] width 679 height 58
click at [516, 302] on span "If you’re feeling stressed, overwhelmed, or unsure about your study plan, this …" at bounding box center [855, 322] width 679 height 58
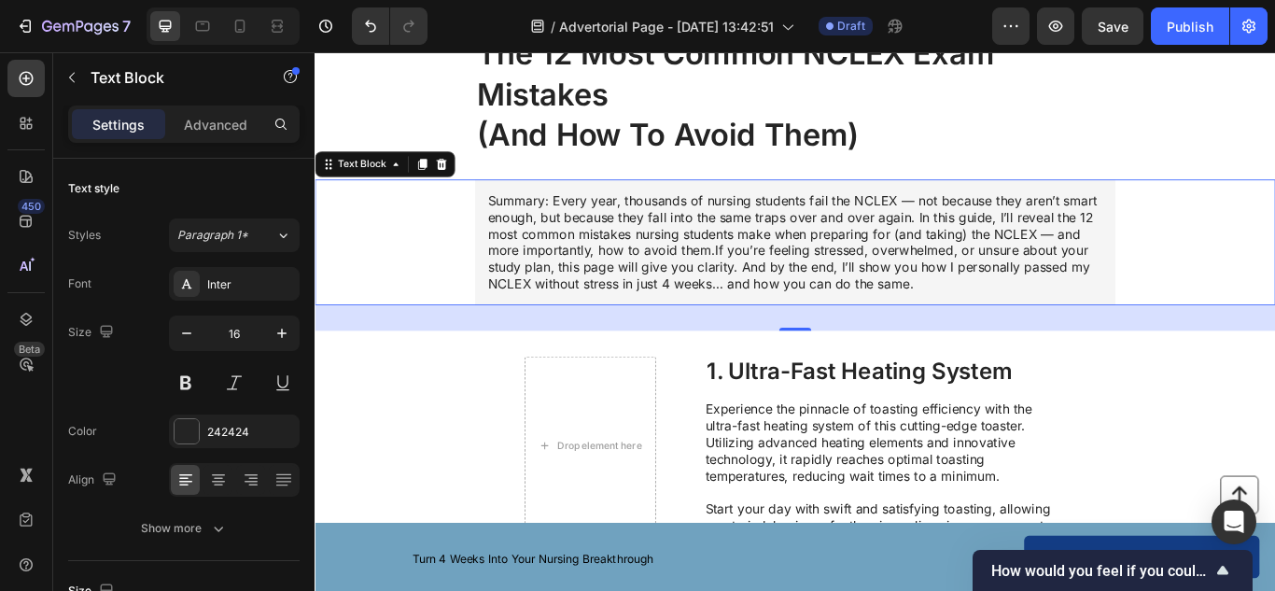
click at [772, 278] on span "Summary: Every year, thousands of nursing students fail the NCLEX — not because…" at bounding box center [871, 274] width 710 height 116
click at [1029, 323] on p "Summary: Every year, thousands of nursing students fail the NCLEX — not because…" at bounding box center [874, 274] width 717 height 117
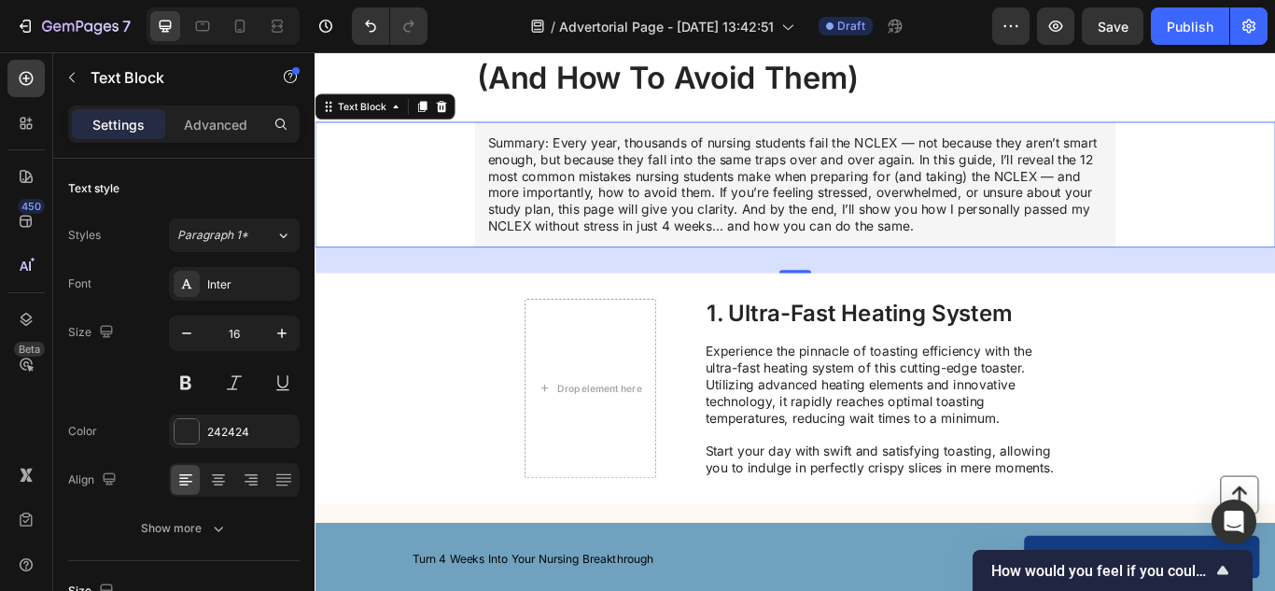
scroll to position [217, 0]
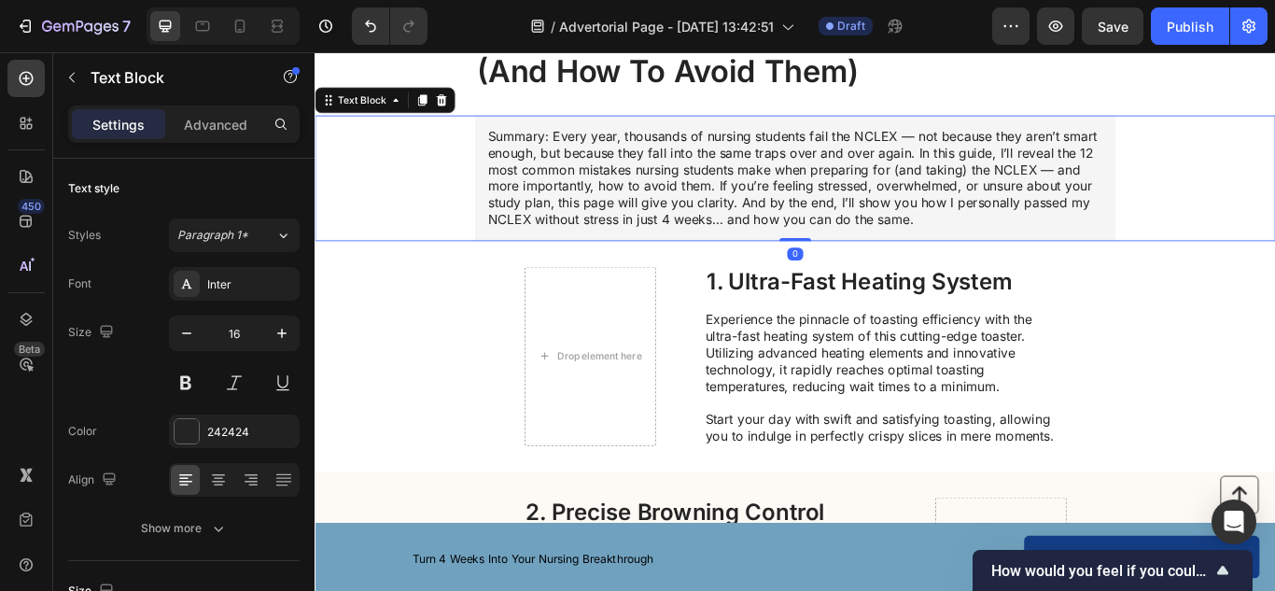
drag, startPoint x: 881, startPoint y: 299, endPoint x: 906, endPoint y: 245, distance: 59.7
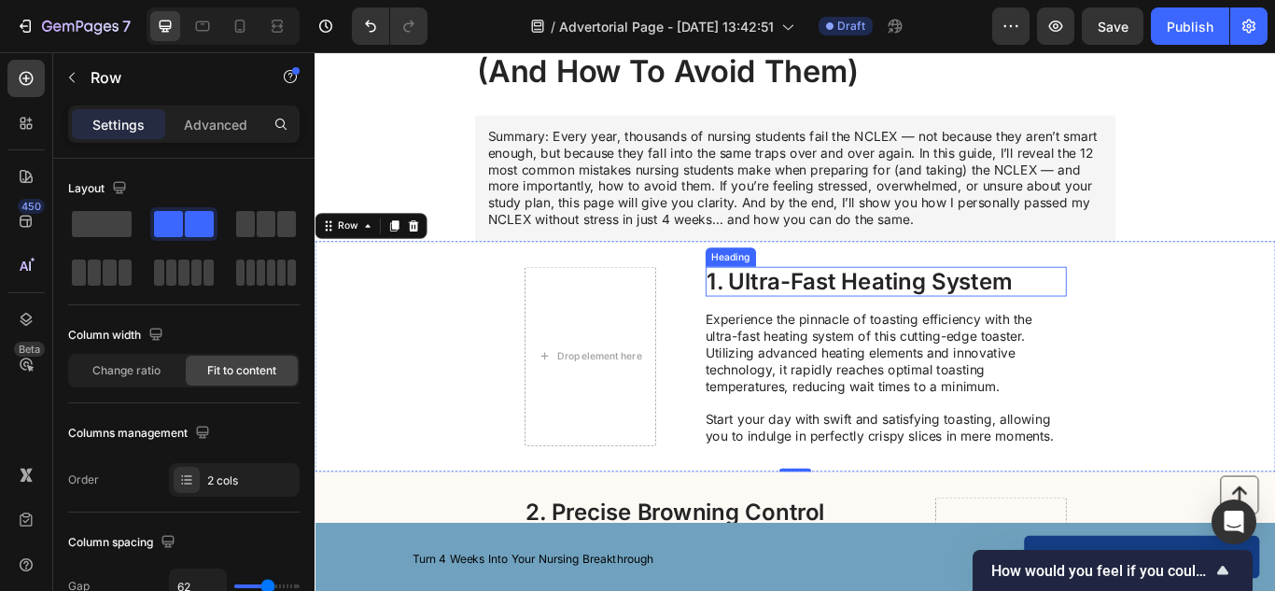
click at [878, 322] on h2 "1. Ultra-Fast Heating System" at bounding box center [980, 319] width 421 height 35
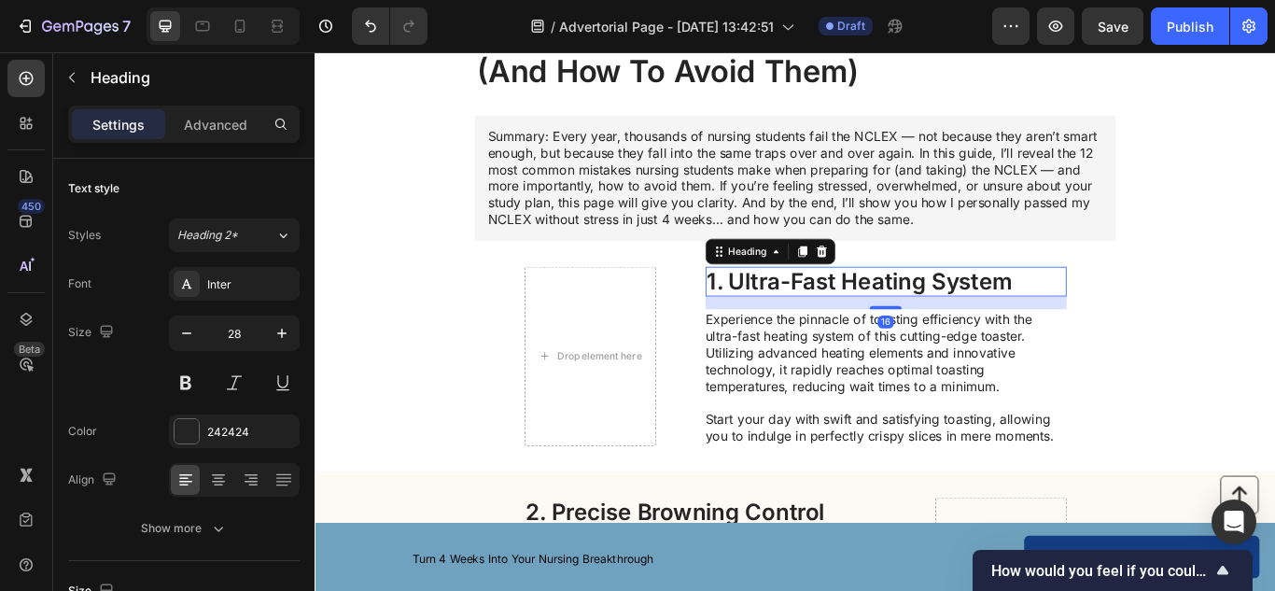
click at [878, 322] on h2 "1. Ultra-Fast Heating System" at bounding box center [980, 319] width 421 height 35
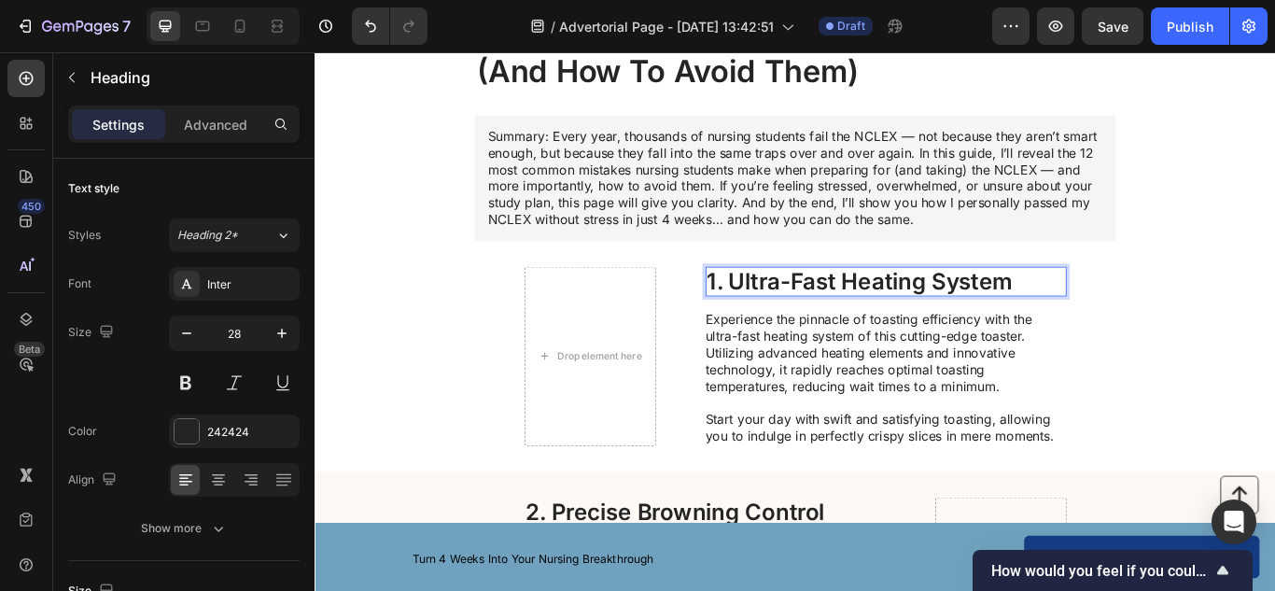
click at [878, 322] on p "1. Ultra-Fast Heating System" at bounding box center [980, 320] width 417 height 32
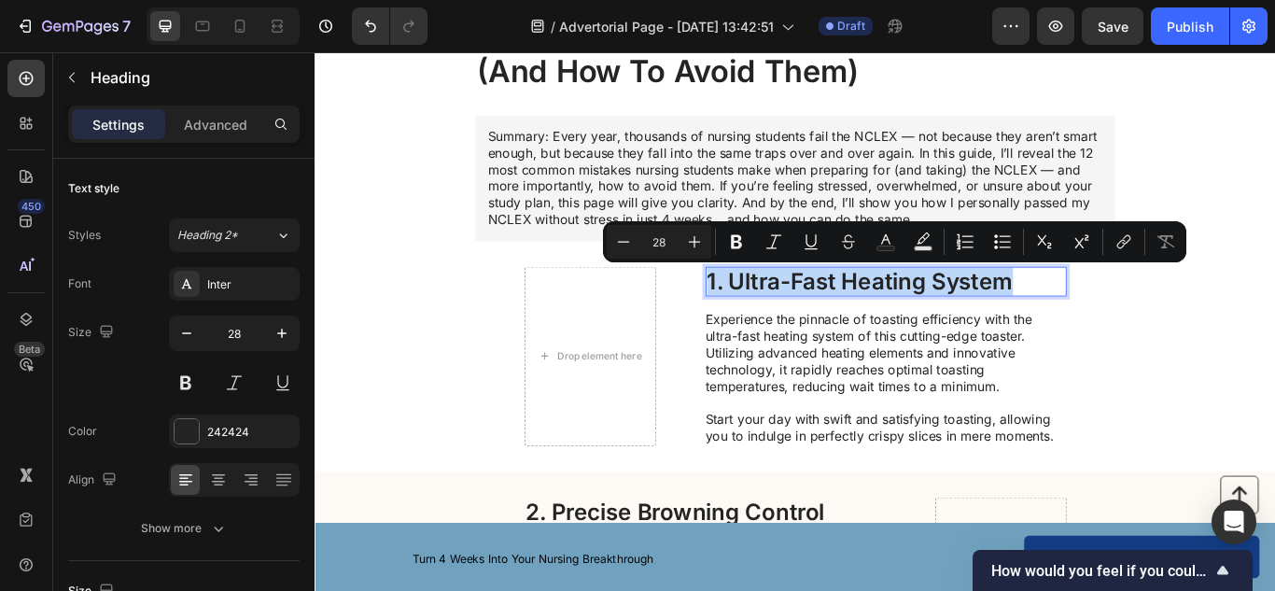
click at [878, 322] on p "1. Ultra-Fast Heating System" at bounding box center [980, 320] width 417 height 32
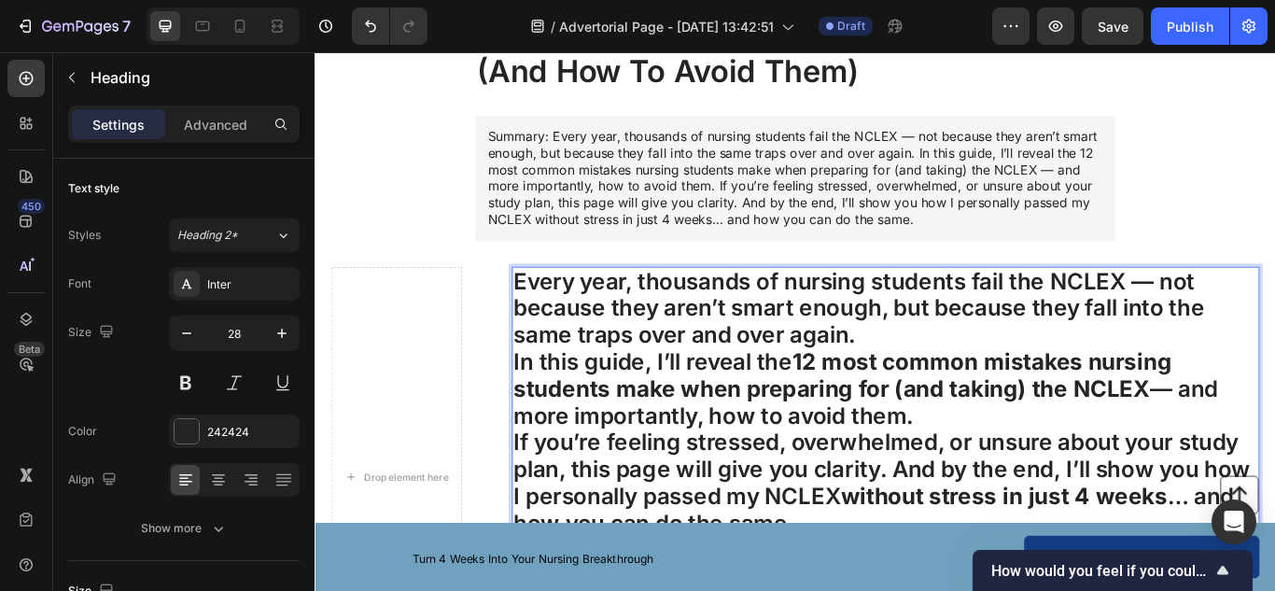
click at [802, 350] on p "Every year, thousands of nursing students fail the NCLEX — not because they are…" at bounding box center [980, 351] width 868 height 94
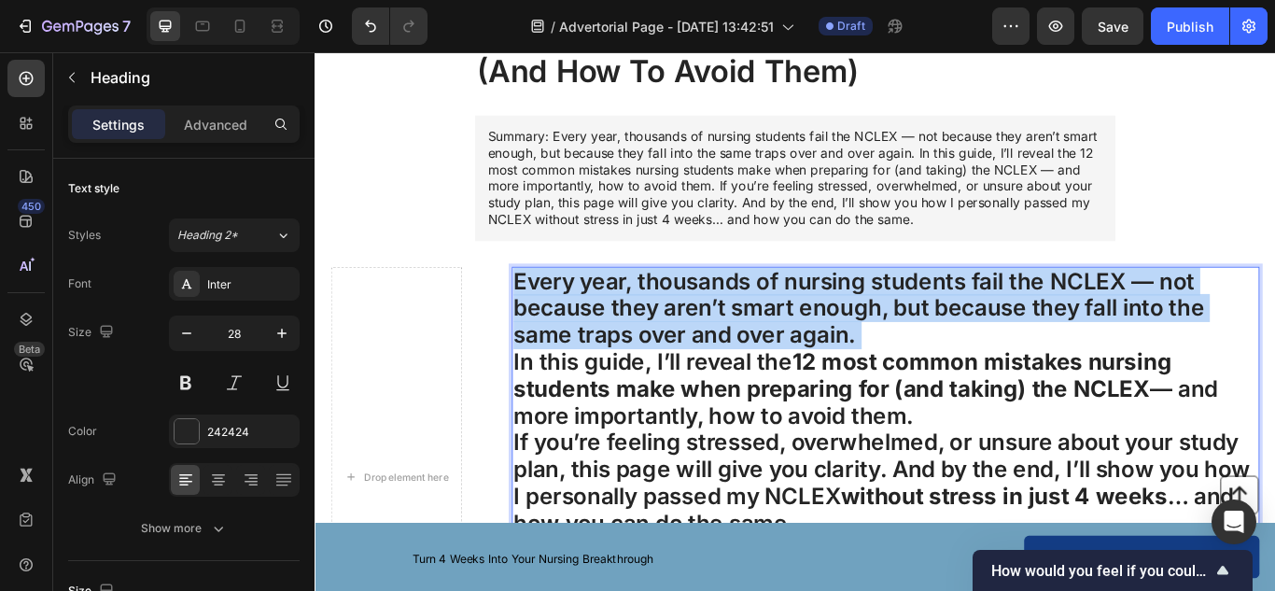
click at [802, 350] on p "Every year, thousands of nursing students fail the NCLEX — not because they are…" at bounding box center [980, 351] width 868 height 94
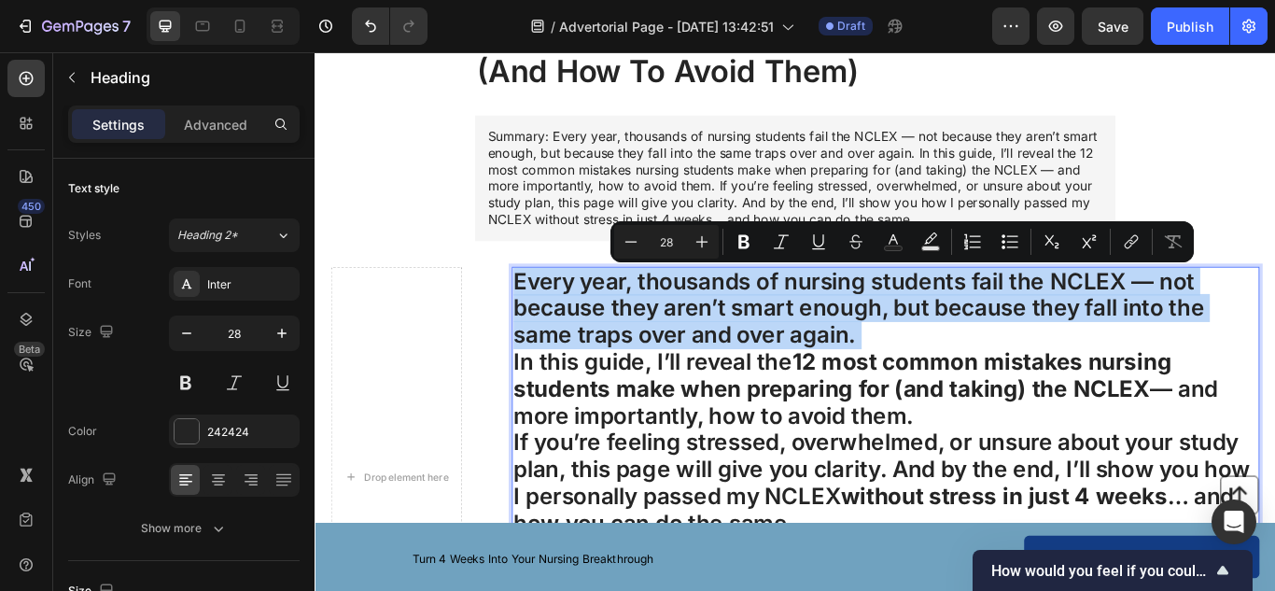
click at [802, 350] on p "Every year, thousands of nursing students fail the NCLEX — not because they are…" at bounding box center [980, 351] width 868 height 94
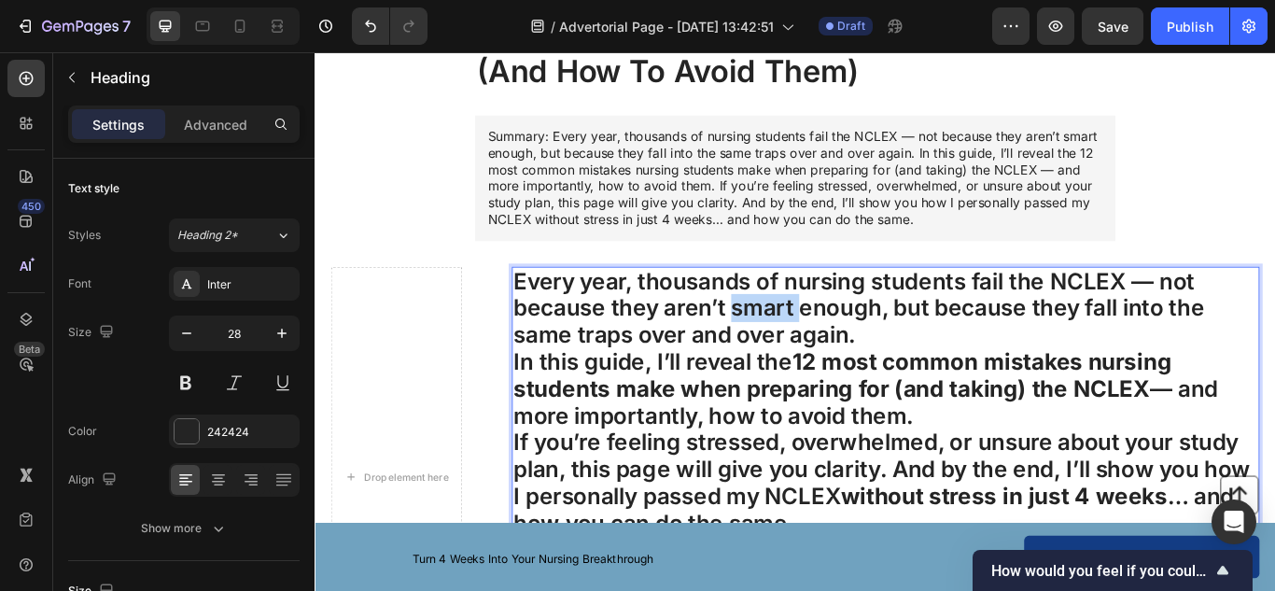
click at [802, 350] on p "Every year, thousands of nursing students fail the NCLEX — not because they are…" at bounding box center [980, 351] width 868 height 94
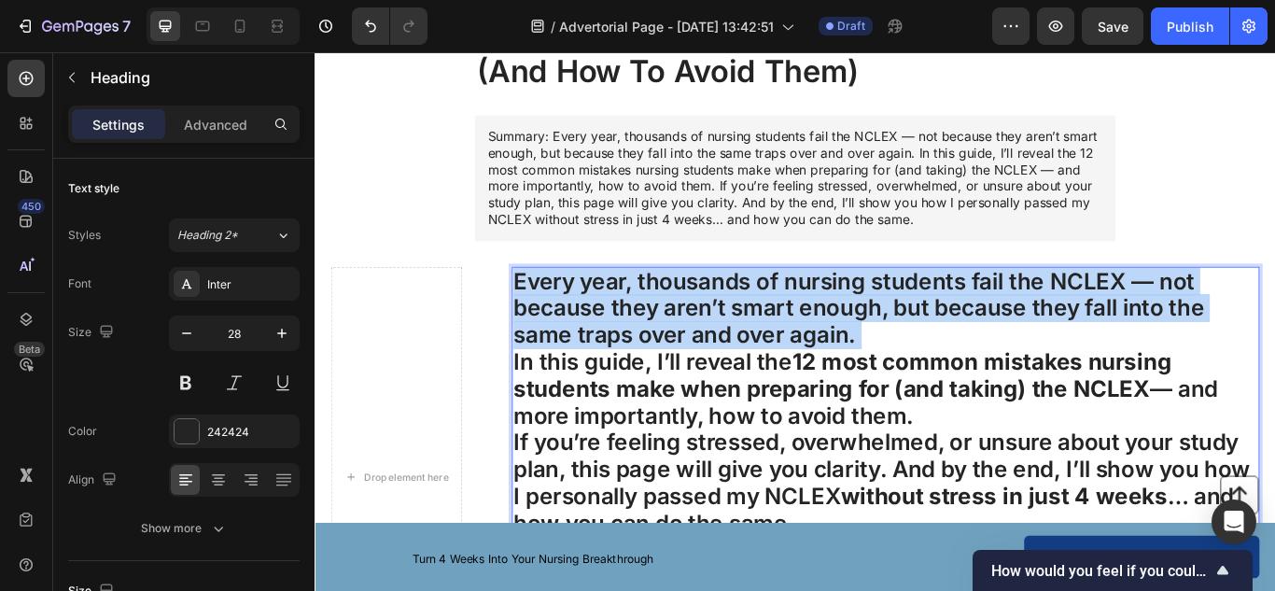
click at [802, 350] on p "Every year, thousands of nursing students fail the NCLEX — not because they are…" at bounding box center [980, 351] width 868 height 94
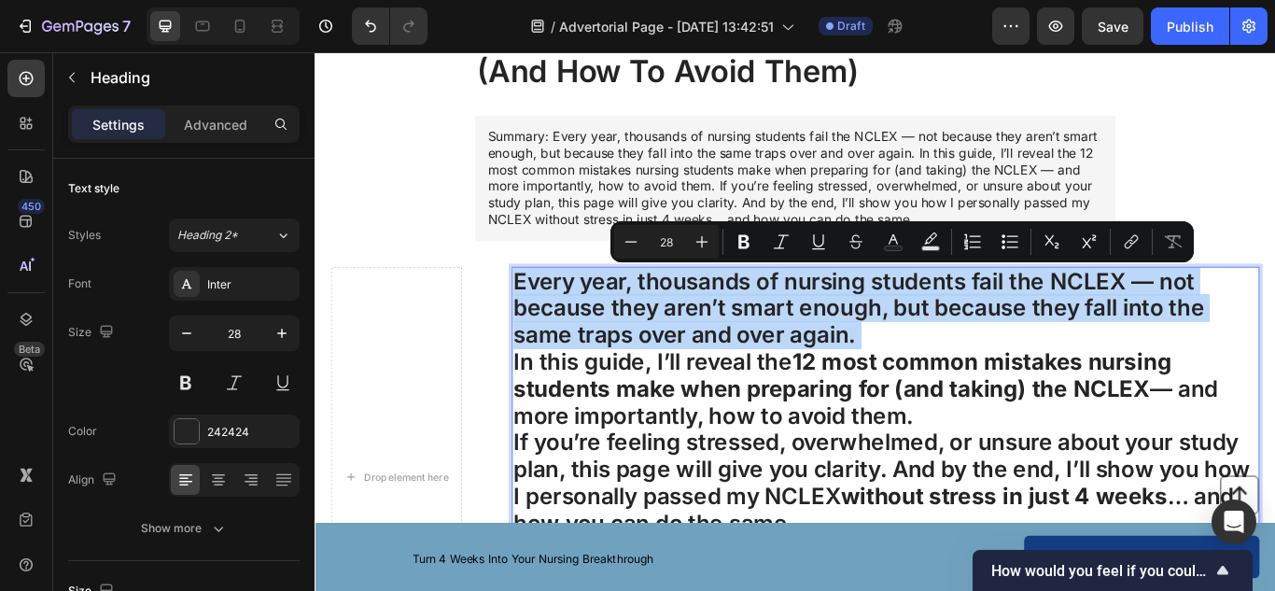
click at [802, 350] on p "Every year, thousands of nursing students fail the NCLEX — not because they are…" at bounding box center [980, 351] width 868 height 94
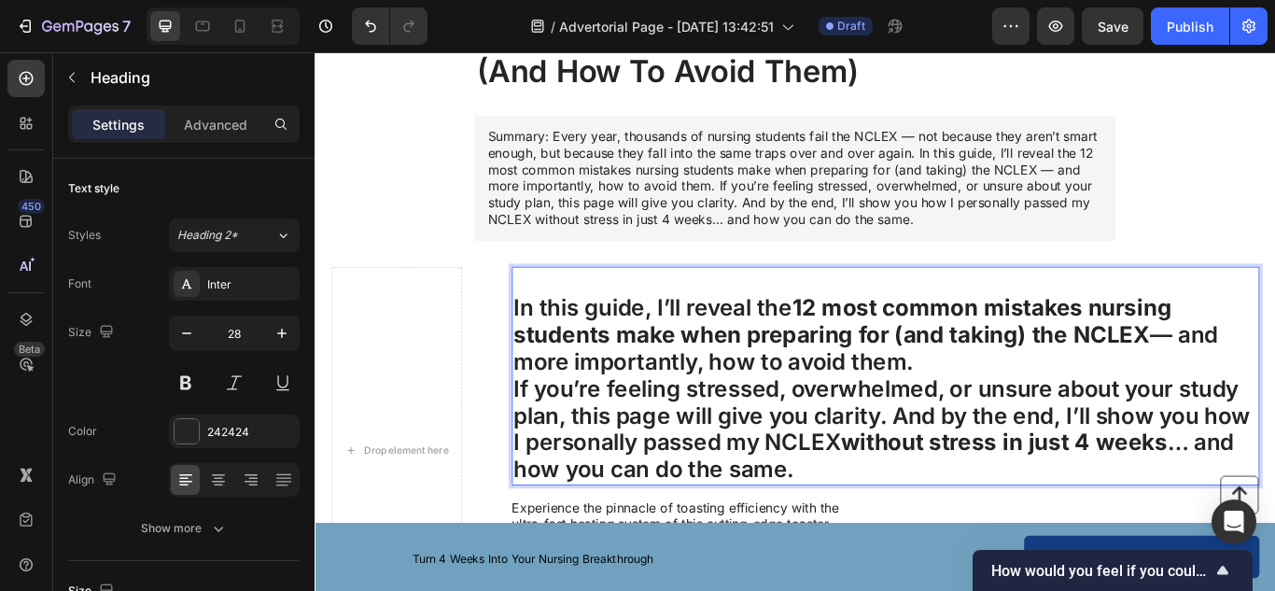
drag, startPoint x: 778, startPoint y: 336, endPoint x: 776, endPoint y: 391, distance: 55.1
click at [776, 391] on p "In this guide, I’ll reveal the 12 most common mistakes nursing students make wh…" at bounding box center [980, 382] width 868 height 94
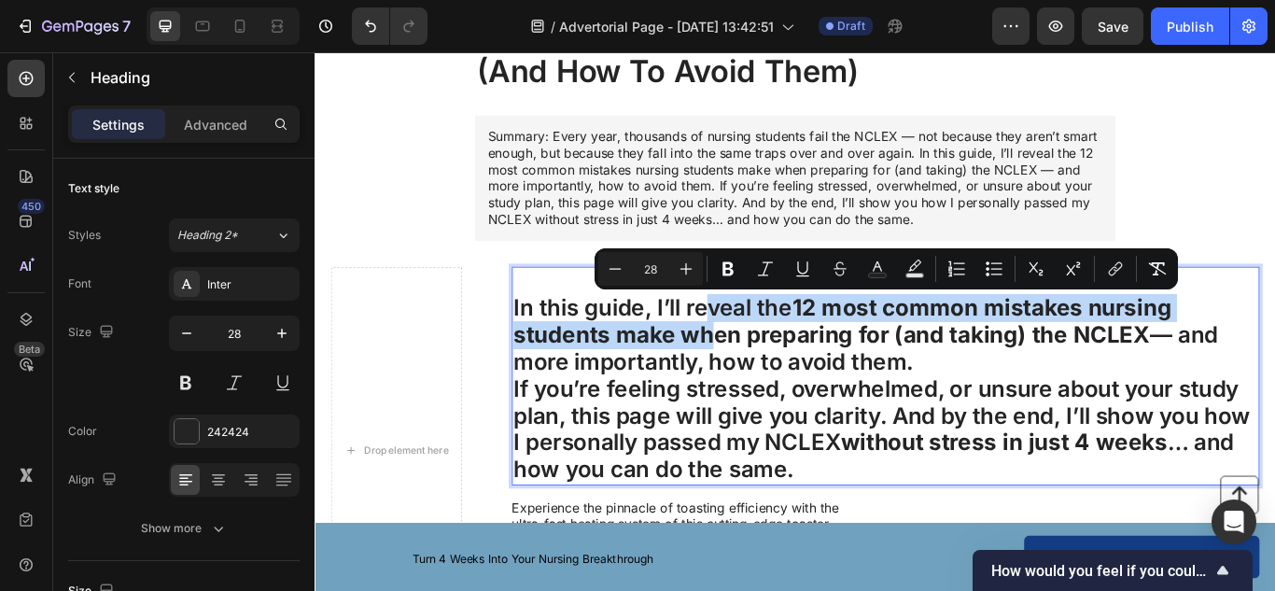
click at [776, 391] on strong "12 most common mistakes nursing students make when preparing for (and taking) t…" at bounding box center [929, 365] width 767 height 63
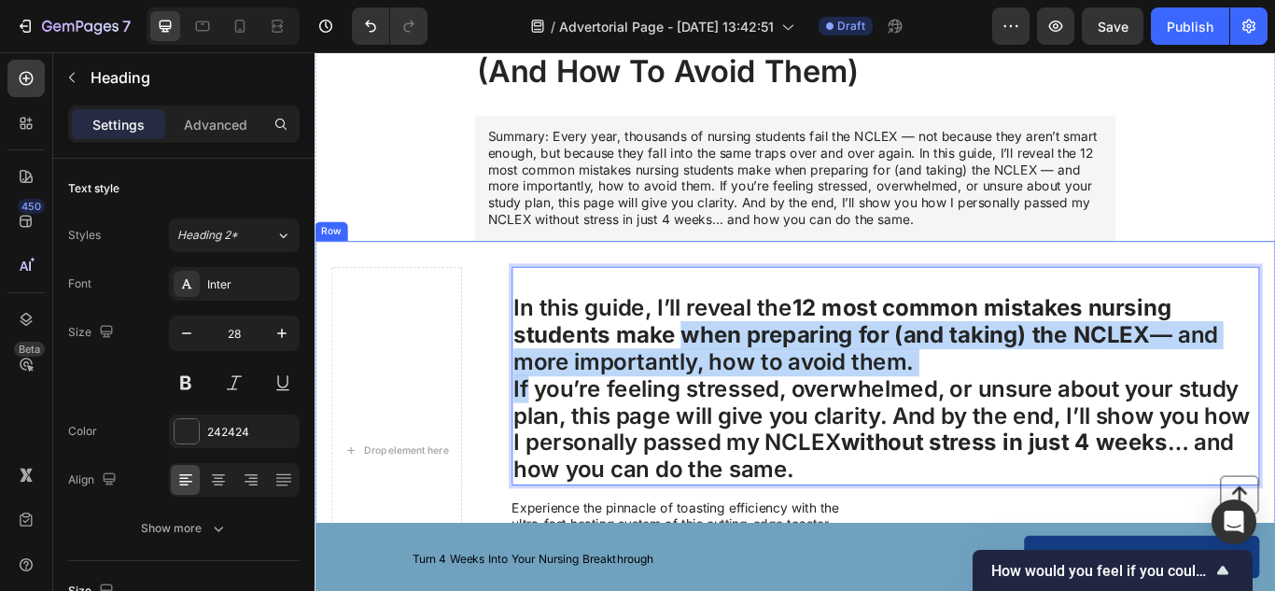
drag, startPoint x: 776, startPoint y: 391, endPoint x: 540, endPoint y: 447, distance: 241.8
click at [540, 447] on div "Drop element here In this guide, I’ll reveal the 12 most common mistakes nursin…" at bounding box center [875, 517] width 1120 height 488
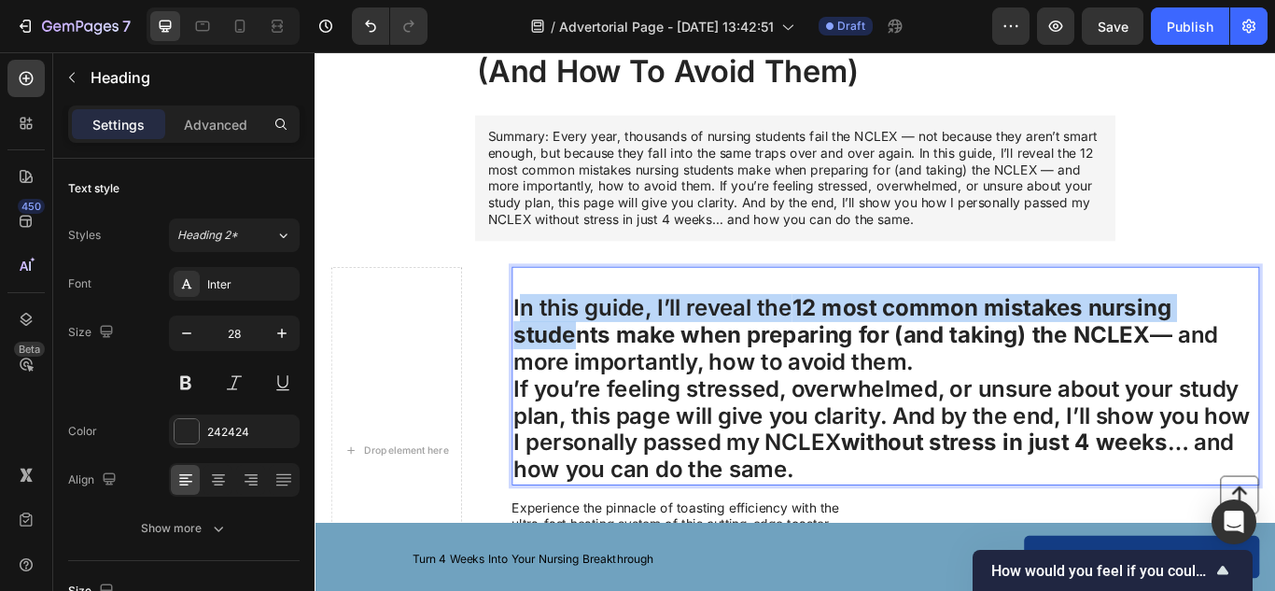
drag, startPoint x: 551, startPoint y: 358, endPoint x: 618, endPoint y: 369, distance: 68.0
click at [618, 373] on p "In this guide, I’ll reveal the 12 most common mistakes nursing students make wh…" at bounding box center [980, 382] width 868 height 94
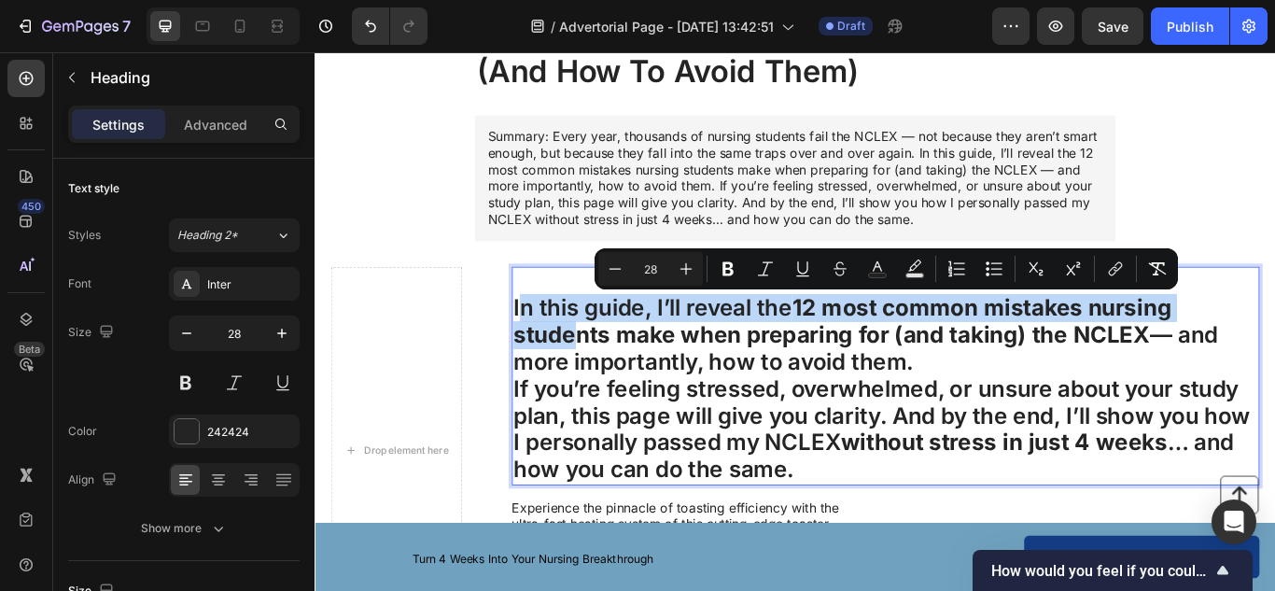
click at [552, 349] on p "In this guide, I’ll reveal the 12 most common mistakes nursing students make wh…" at bounding box center [980, 382] width 868 height 94
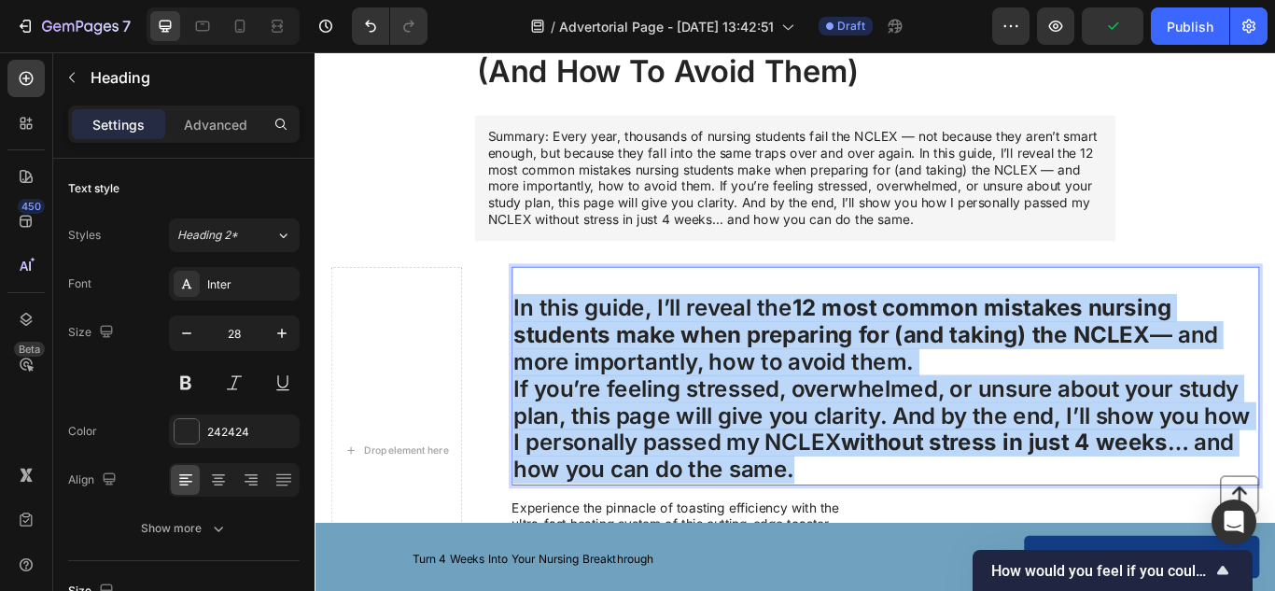
drag, startPoint x: 542, startPoint y: 351, endPoint x: 1105, endPoint y: 533, distance: 591.5
click at [1105, 534] on h2 "In this guide, I’ll reveal the 12 most common mistakes nursing students make wh…" at bounding box center [980, 429] width 872 height 255
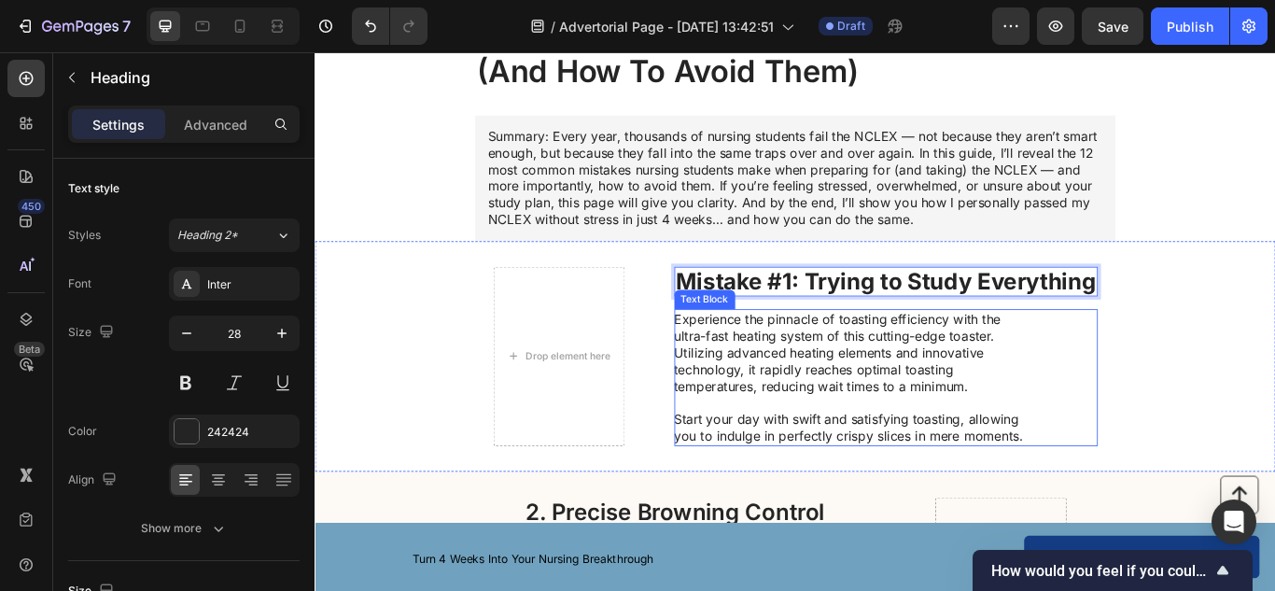
click at [821, 428] on p "Experience the pinnacle of toasting efficiency with the ultra-fast heating syst…" at bounding box center [943, 431] width 419 height 155
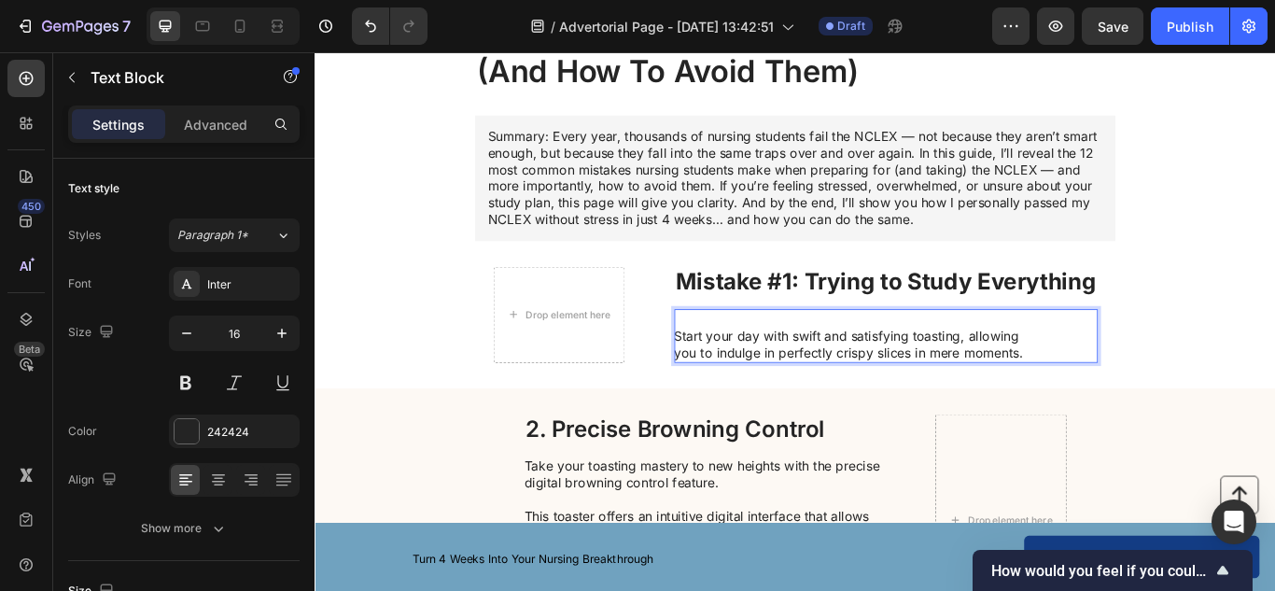
click at [860, 378] on p "⁠⁠⁠⁠⁠⁠⁠ Start your day with swift and satisfying toasting, allowing you to indu…" at bounding box center [943, 383] width 419 height 58
click at [860, 378] on p "Start your day with swift and satisfying toasting, allowing you to indulge in p…" at bounding box center [943, 383] width 419 height 58
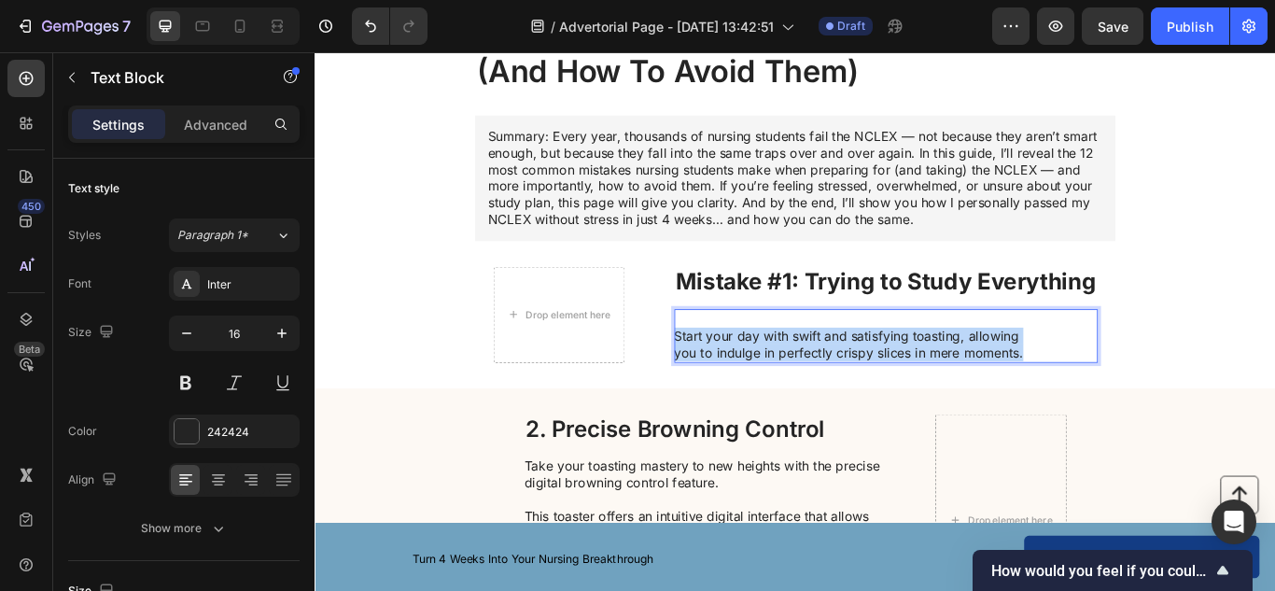
click at [860, 378] on p "Start your day with swift and satisfying toasting, allowing you to indulge in p…" at bounding box center [943, 383] width 419 height 58
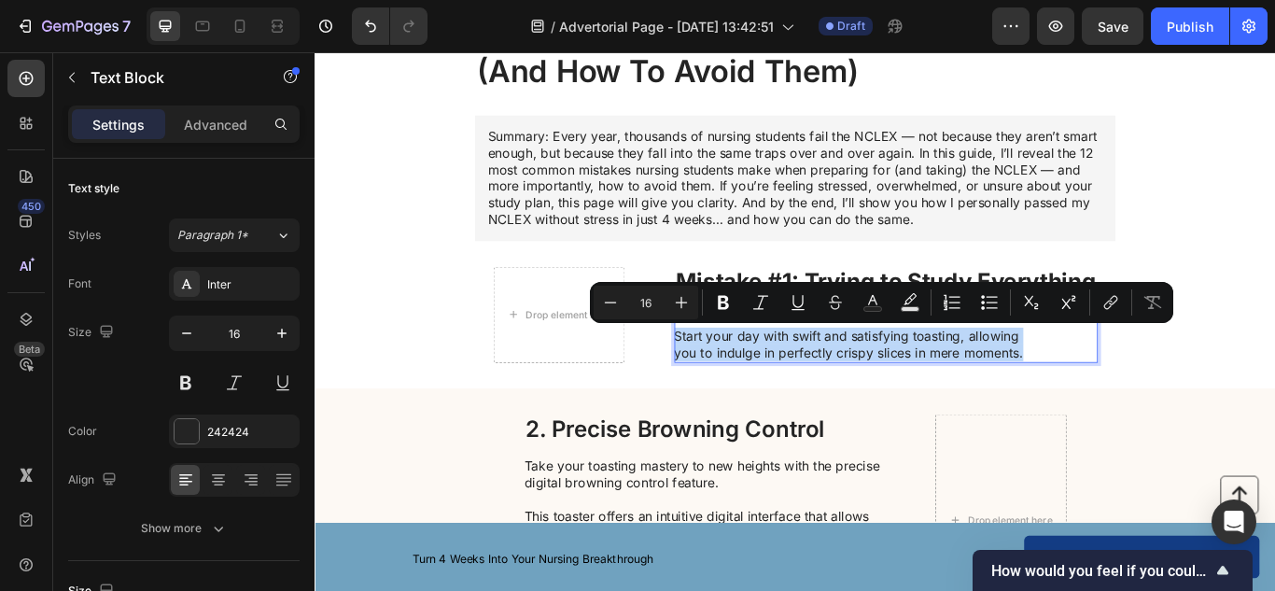
click at [860, 378] on p "Start your day with swift and satisfying toasting, allowing you to indulge in p…" at bounding box center [943, 383] width 419 height 58
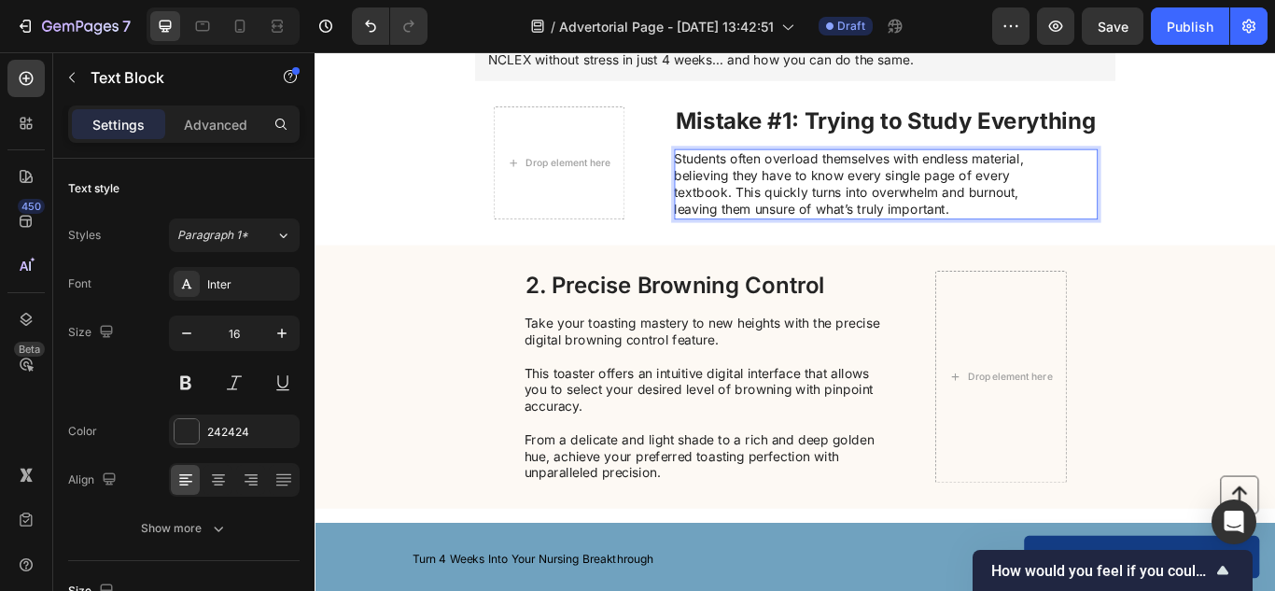
scroll to position [415, 0]
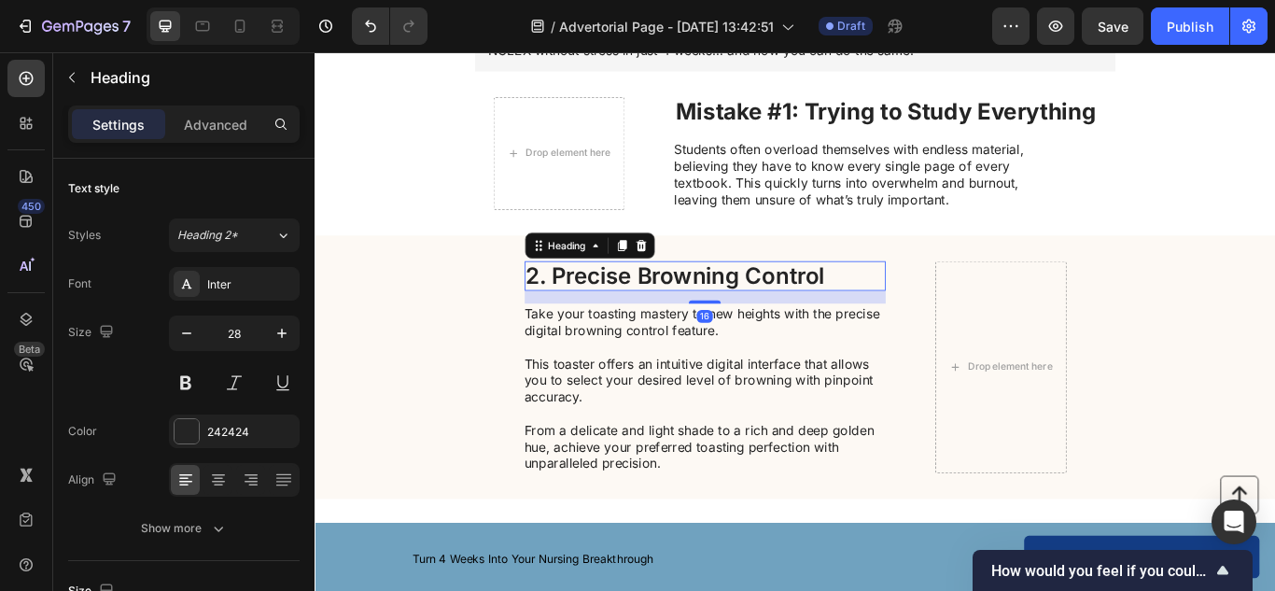
click at [614, 313] on h2 "2. Precise Browning Control" at bounding box center [769, 313] width 421 height 35
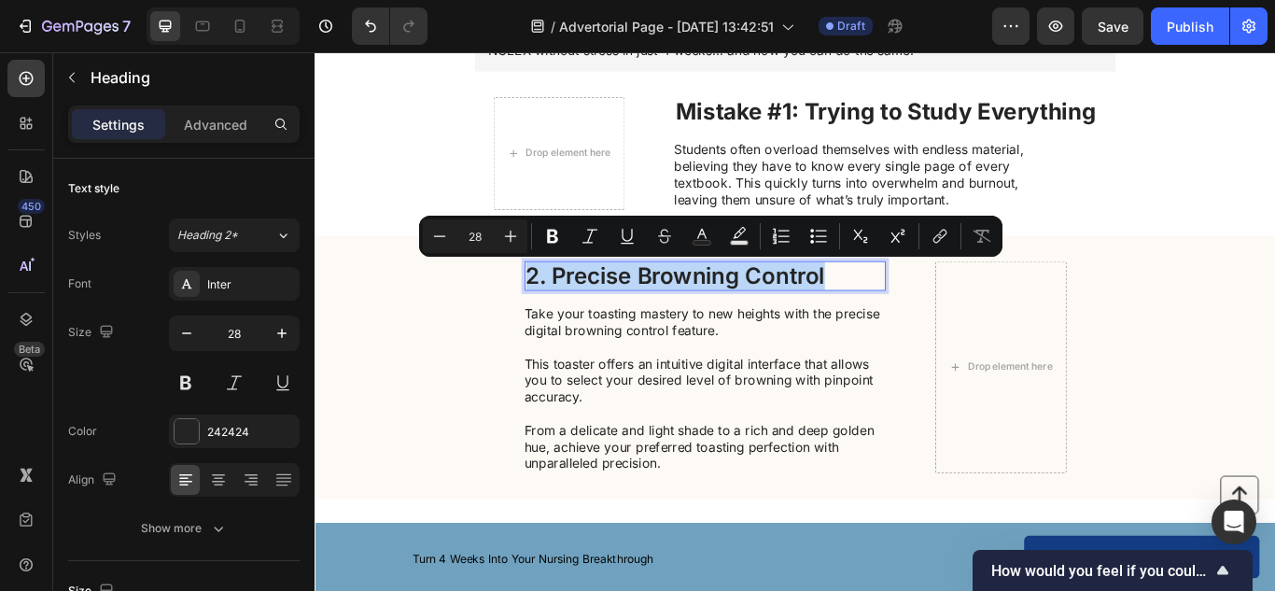
click at [614, 313] on p "2. Precise Browning Control" at bounding box center [769, 314] width 417 height 32
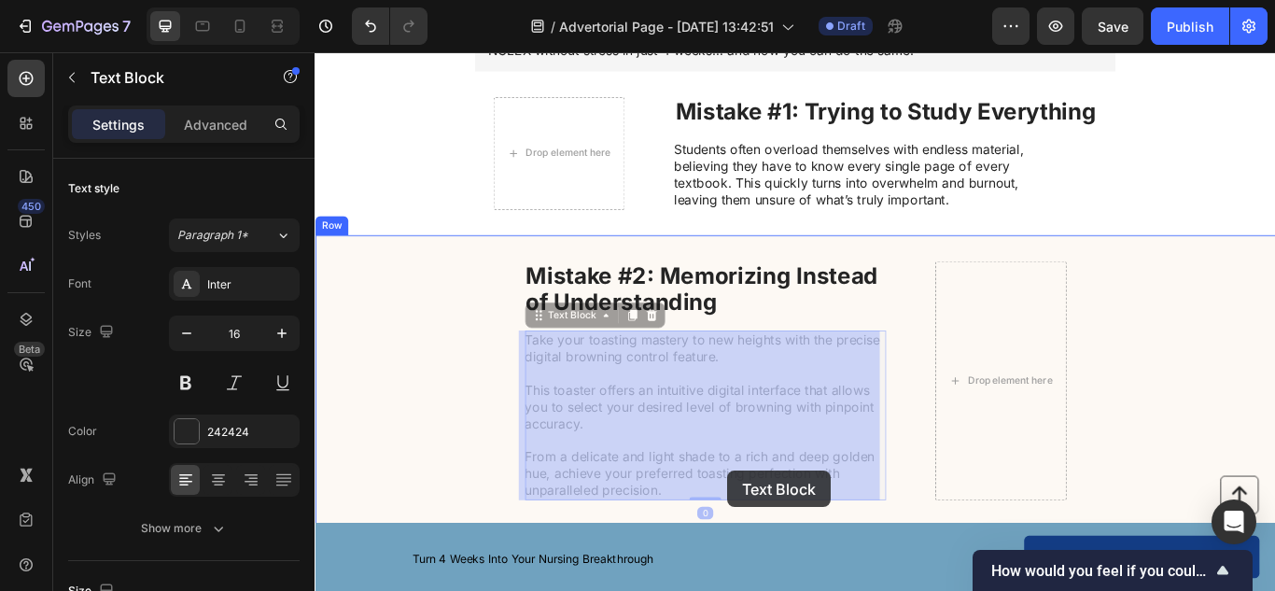
drag, startPoint x: 553, startPoint y: 385, endPoint x: 797, endPoint y: 538, distance: 287.7
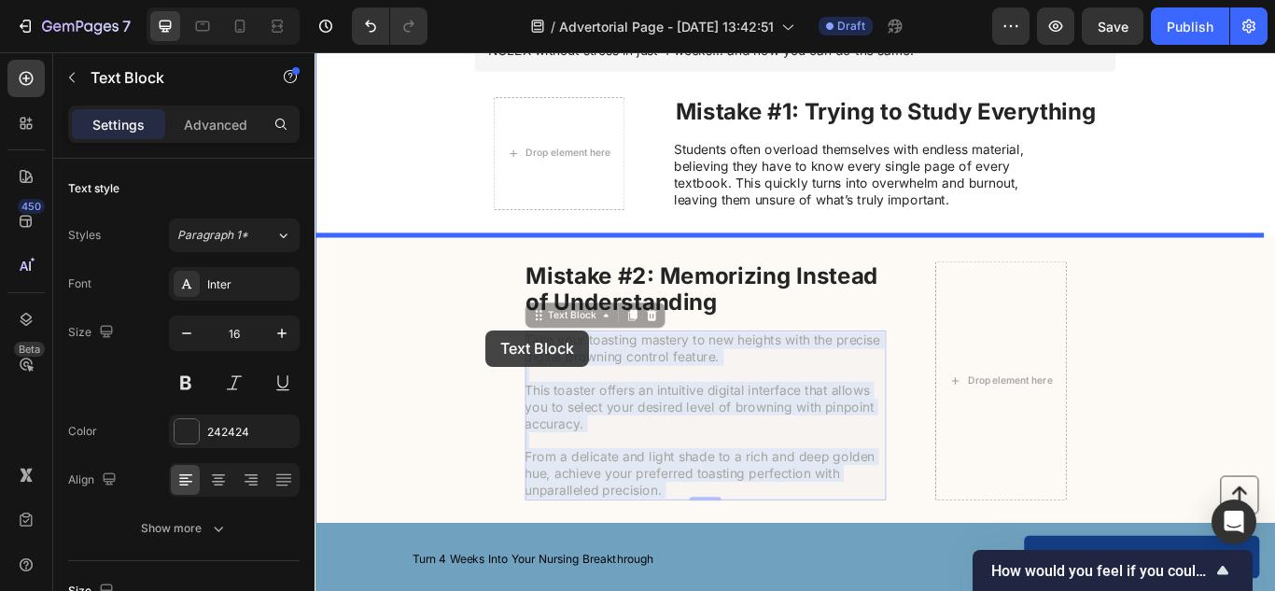
drag, startPoint x: 770, startPoint y: 559, endPoint x: 520, endPoint y: 374, distance: 311.0
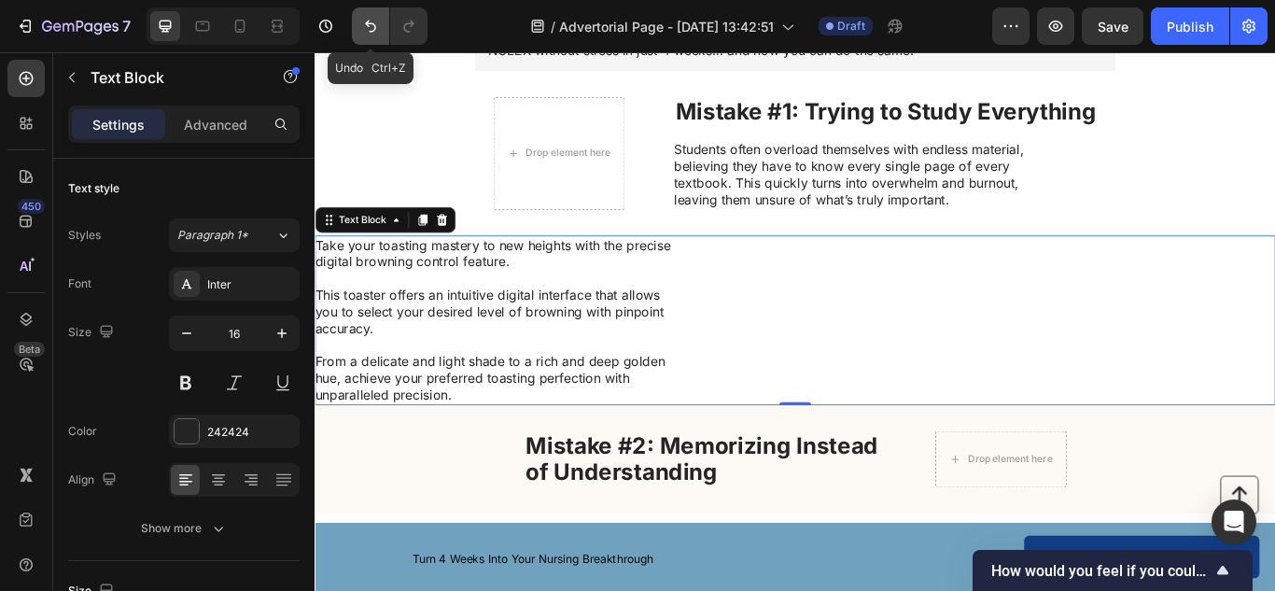
click at [377, 35] on button "Undo/Redo" at bounding box center [370, 25] width 37 height 37
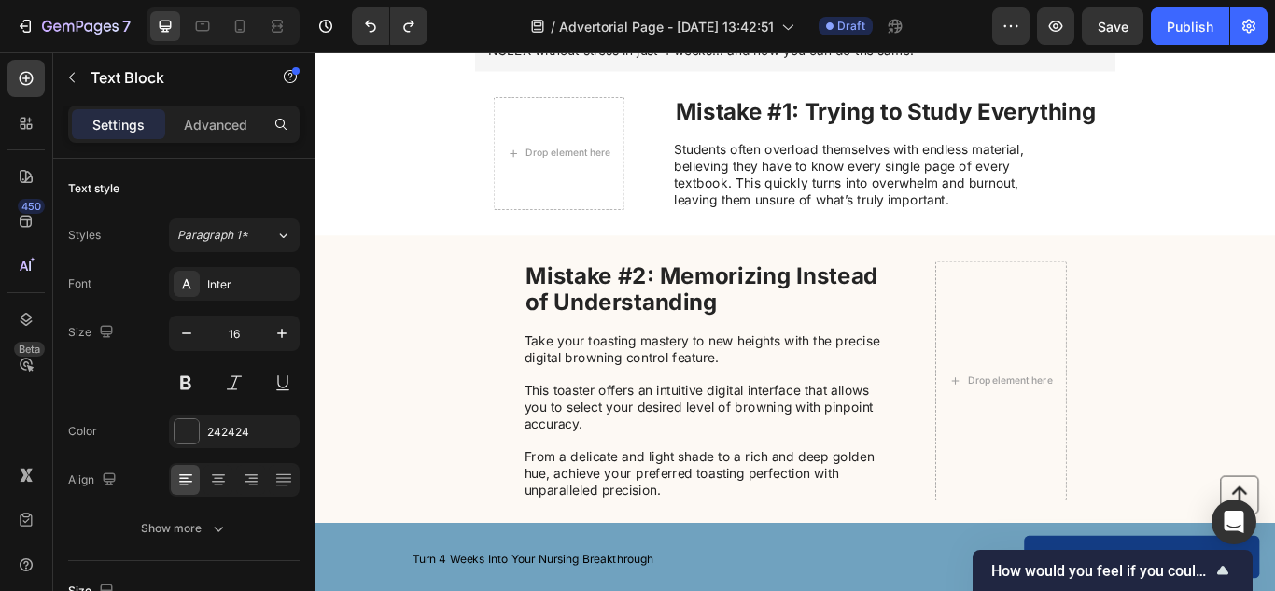
click at [720, 566] on p "Take your toasting mastery to new heights with the precise digital browning con…" at bounding box center [768, 476] width 419 height 194
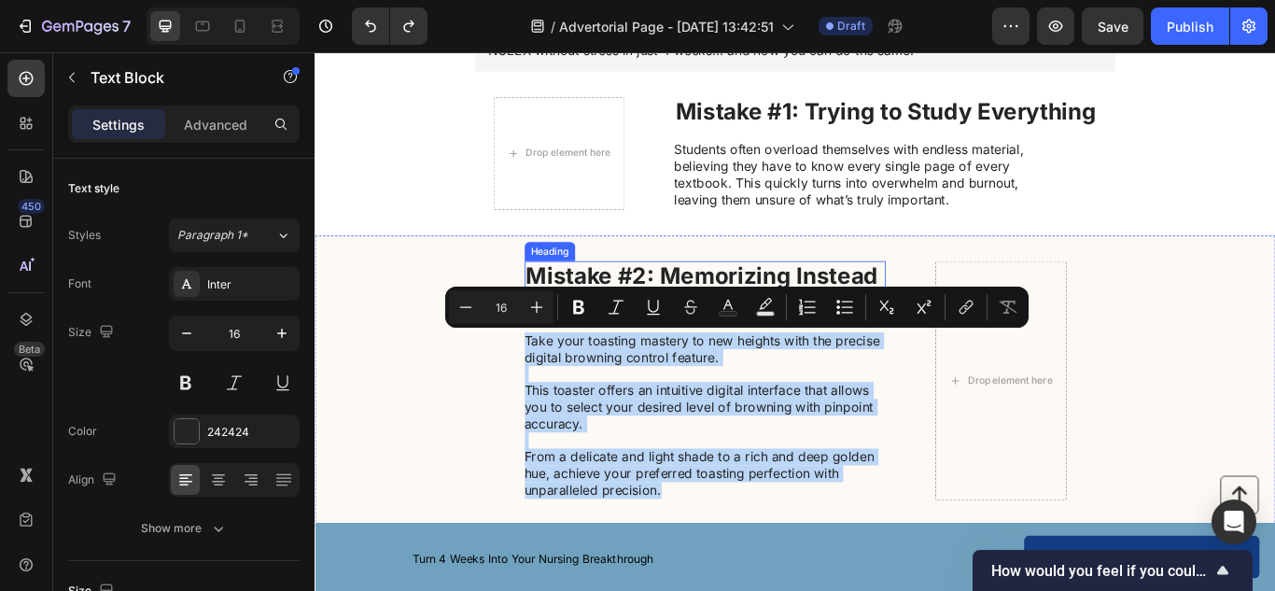
drag, startPoint x: 720, startPoint y: 566, endPoint x: 553, endPoint y: 324, distance: 293.3
click at [559, 324] on div "⁠⁠⁠⁠⁠⁠⁠ Mistake #2: Memorizing Instead of Understanding Heading Take your toast…" at bounding box center [769, 435] width 421 height 279
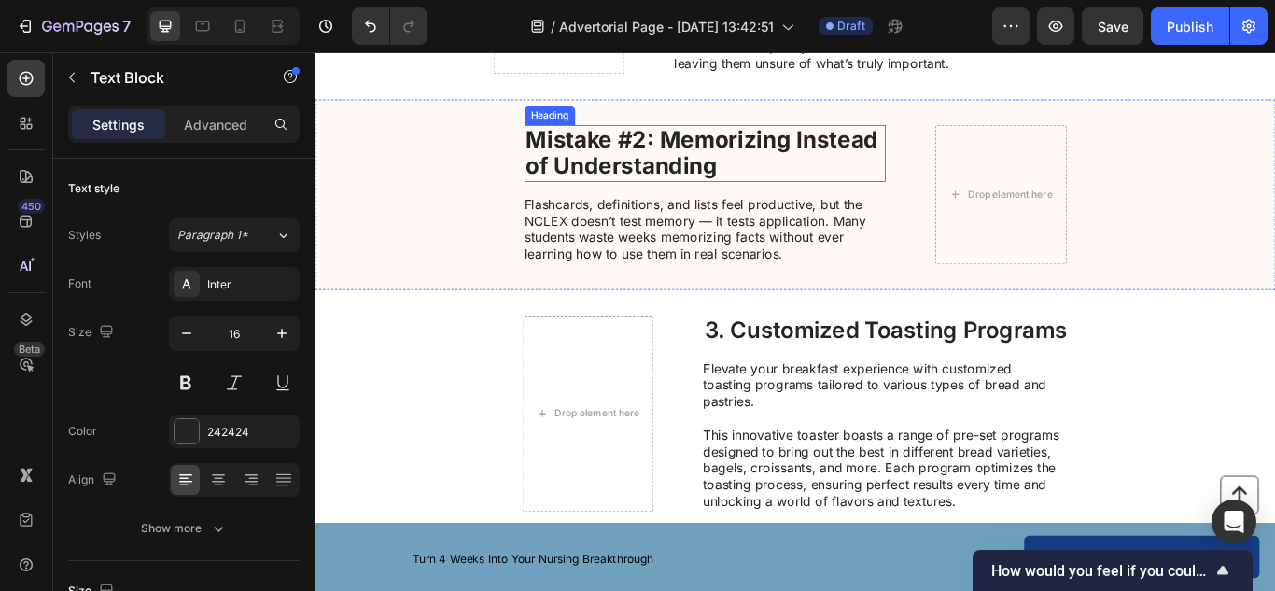
scroll to position [595, 0]
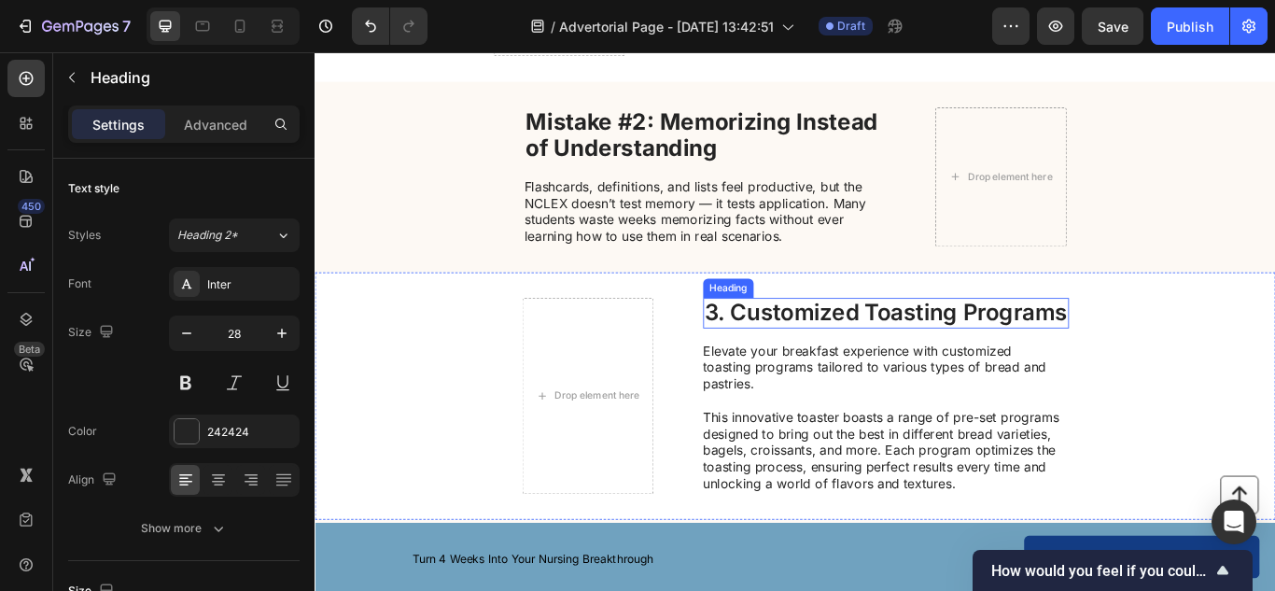
click at [847, 351] on h2 "3. Customized Toasting Programs" at bounding box center [980, 356] width 427 height 35
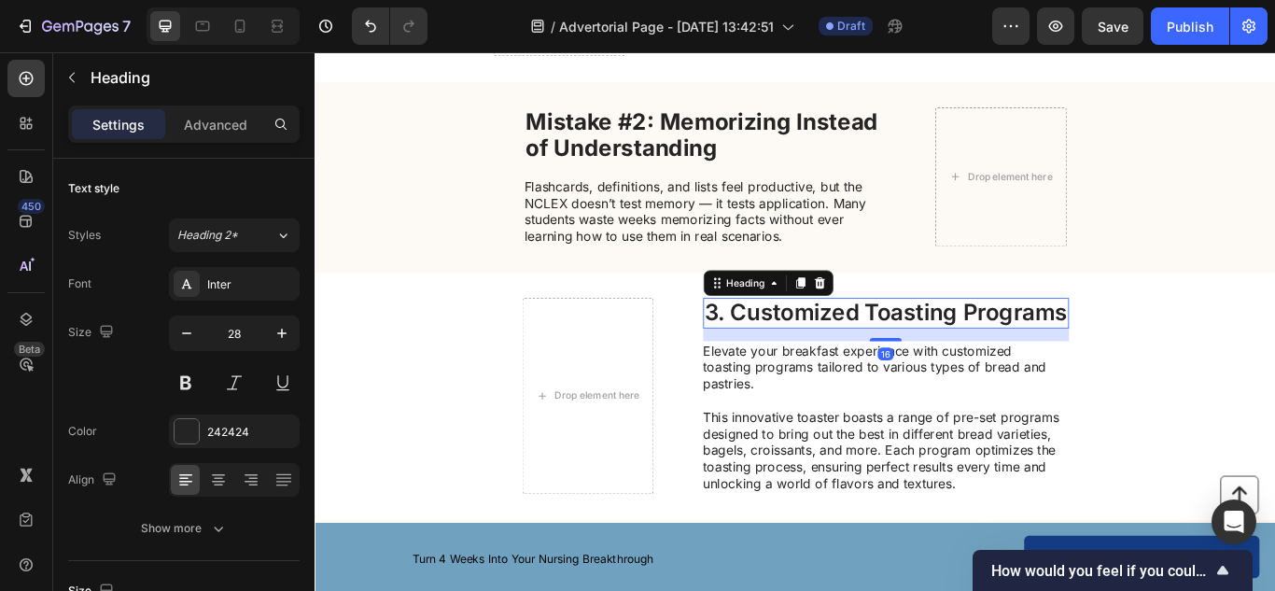
click at [847, 351] on h2 "3. Customized Toasting Programs" at bounding box center [980, 356] width 427 height 35
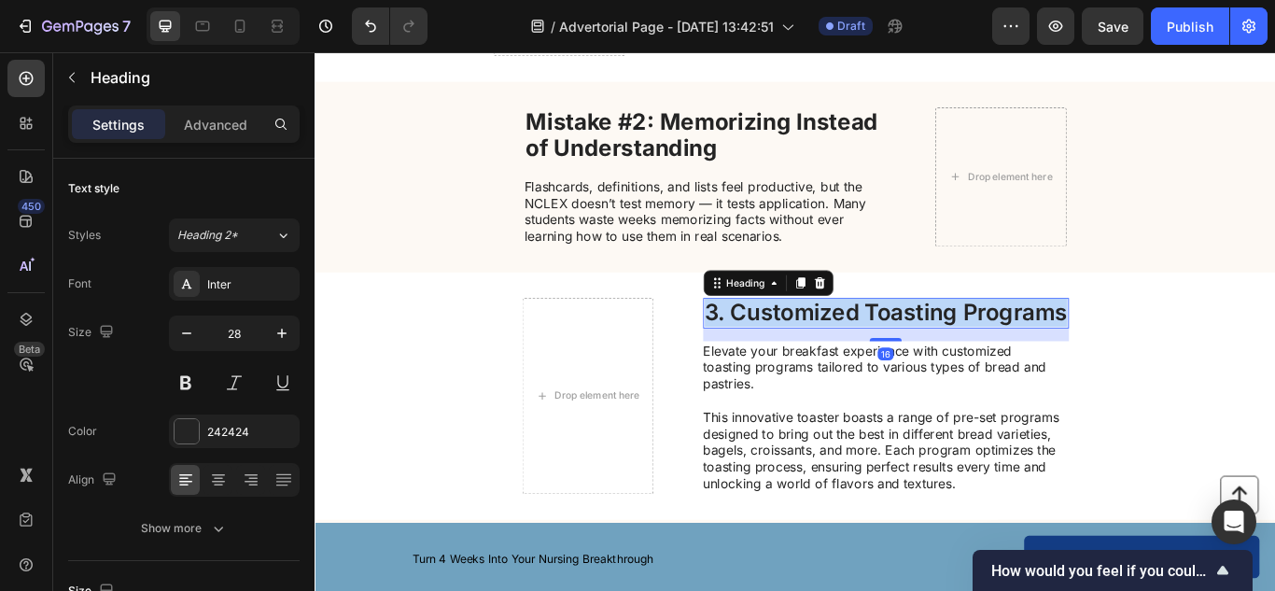
click at [847, 351] on p "3. Customized Toasting Programs" at bounding box center [980, 357] width 423 height 32
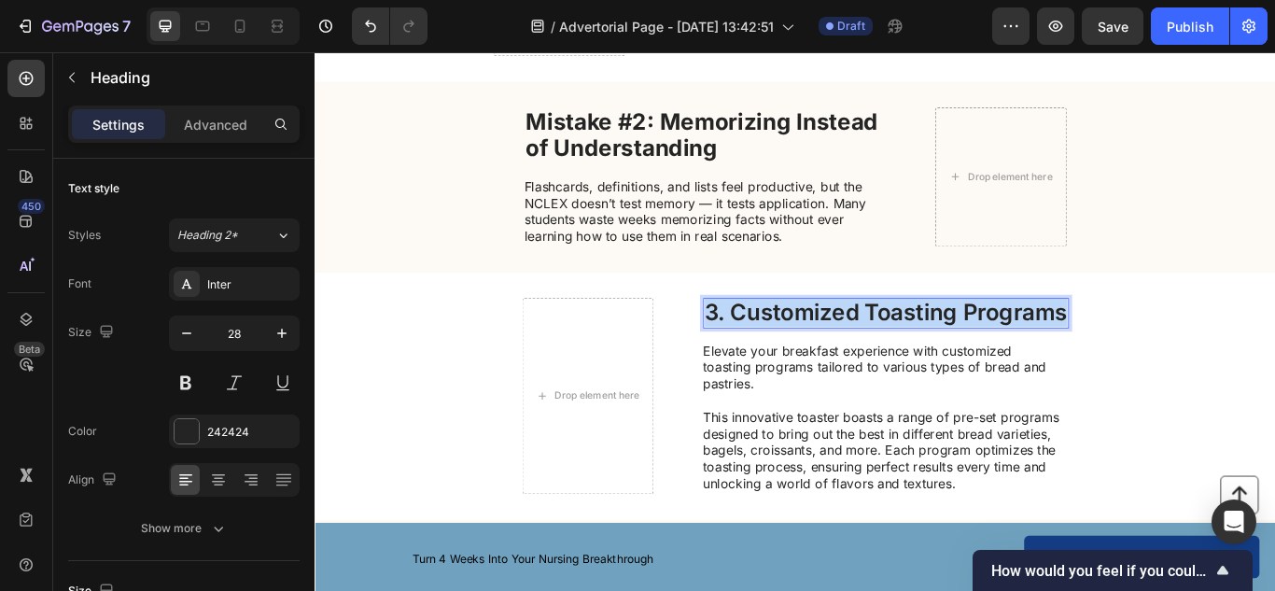
click at [847, 351] on p "3. Customized Toasting Programs" at bounding box center [980, 357] width 423 height 32
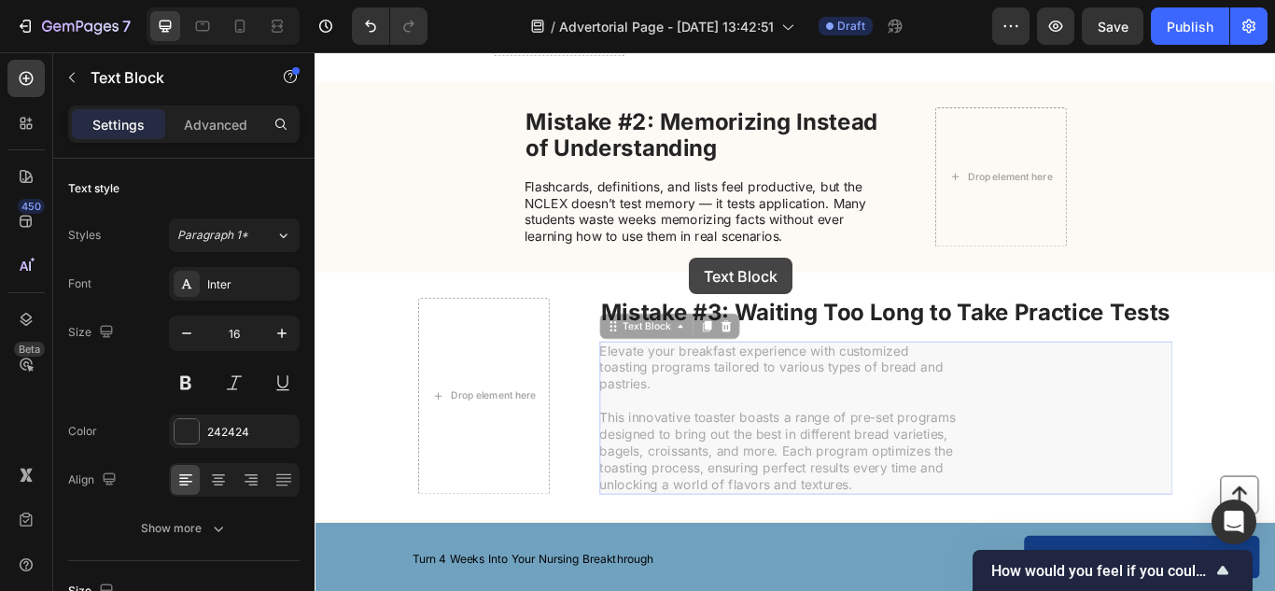
drag, startPoint x: 948, startPoint y: 559, endPoint x: 742, endPoint y: 296, distance: 334.4
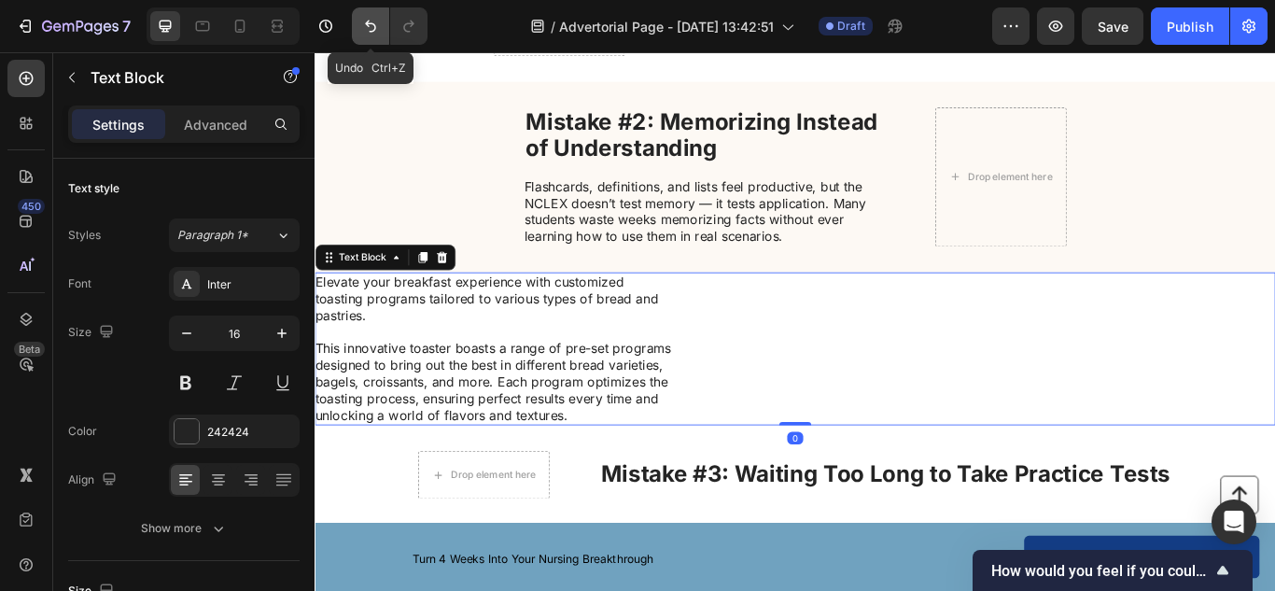
click at [363, 31] on icon "Undo/Redo" at bounding box center [370, 26] width 19 height 19
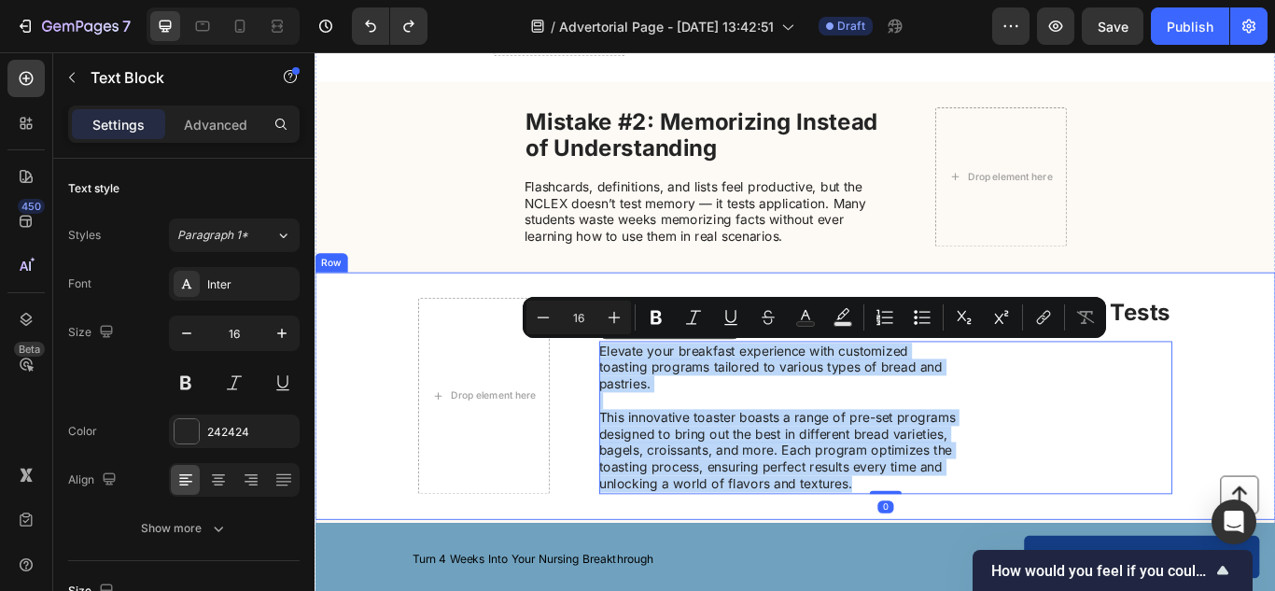
drag, startPoint x: 934, startPoint y: 558, endPoint x: 584, endPoint y: 388, distance: 389.0
click at [584, 388] on div "Drop element here ⁠⁠⁠⁠⁠⁠⁠ Mistake #3: Waiting Too Long to Take Practice Tests H…" at bounding box center [875, 453] width 1120 height 288
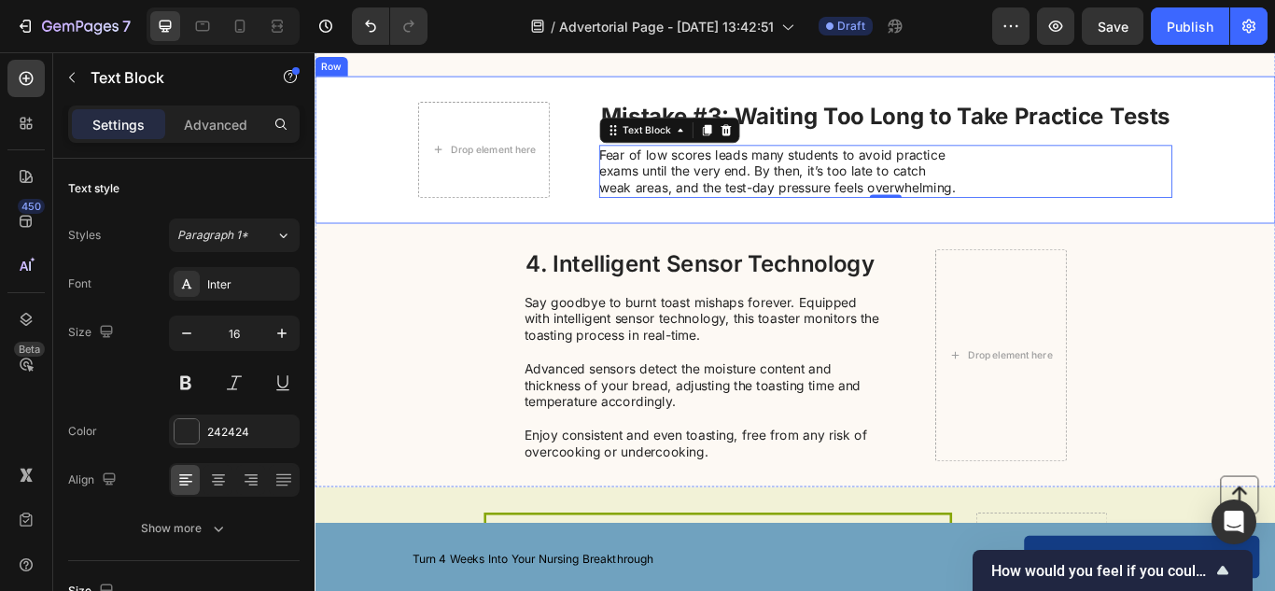
scroll to position [822, 0]
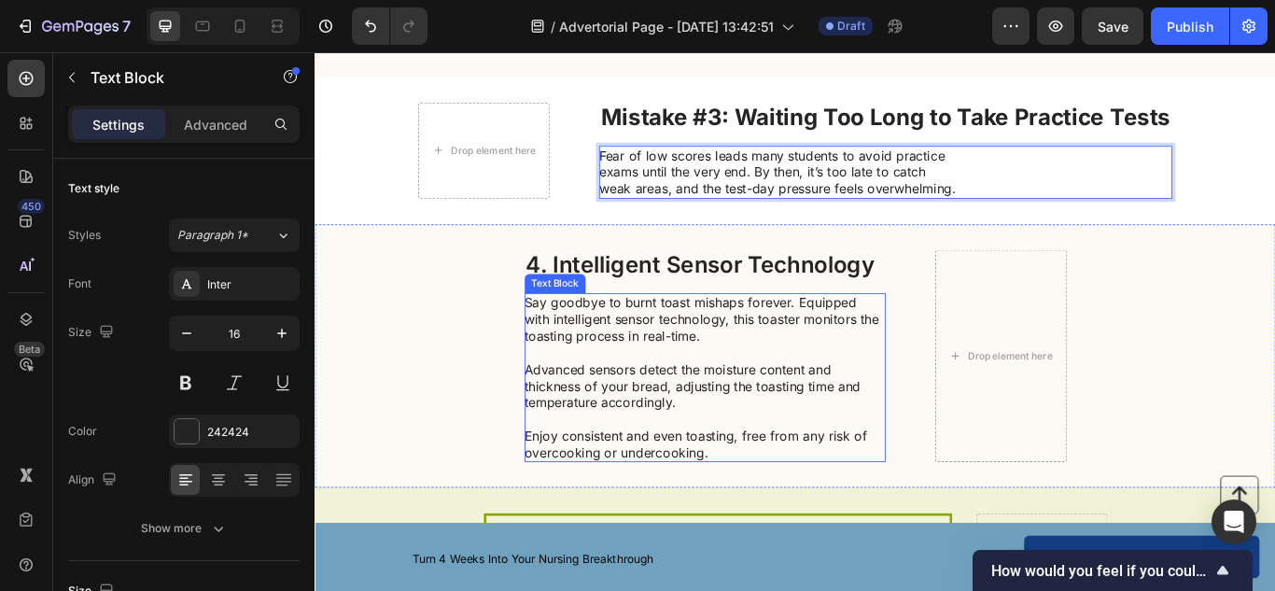
click at [625, 395] on p "Say goodbye to burnt toast mishaps forever. Equipped with intelligent sensor te…" at bounding box center [768, 432] width 419 height 194
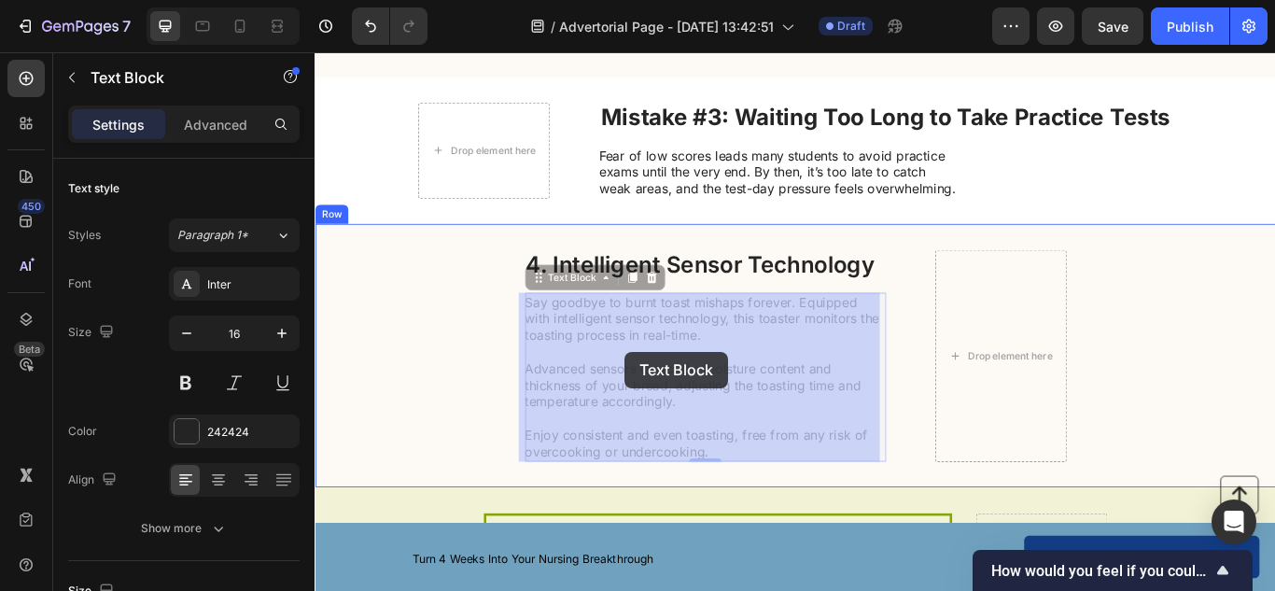
drag, startPoint x: 769, startPoint y: 519, endPoint x: 659, endPoint y: 390, distance: 169.5
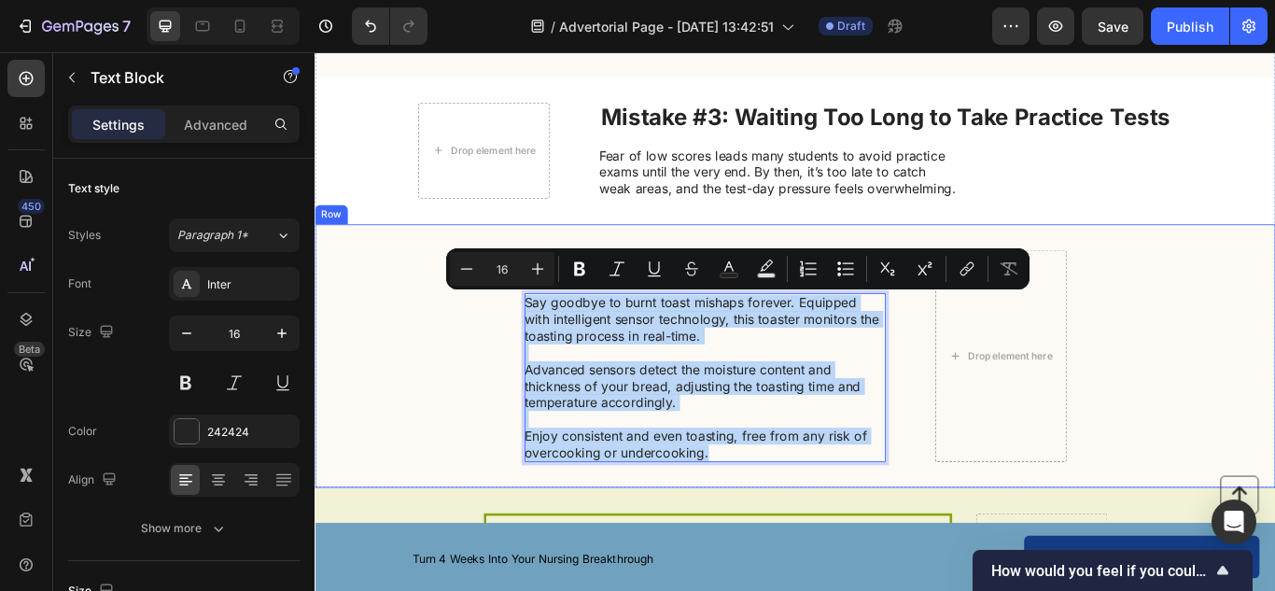
drag, startPoint x: 781, startPoint y: 510, endPoint x: 521, endPoint y: 332, distance: 315.0
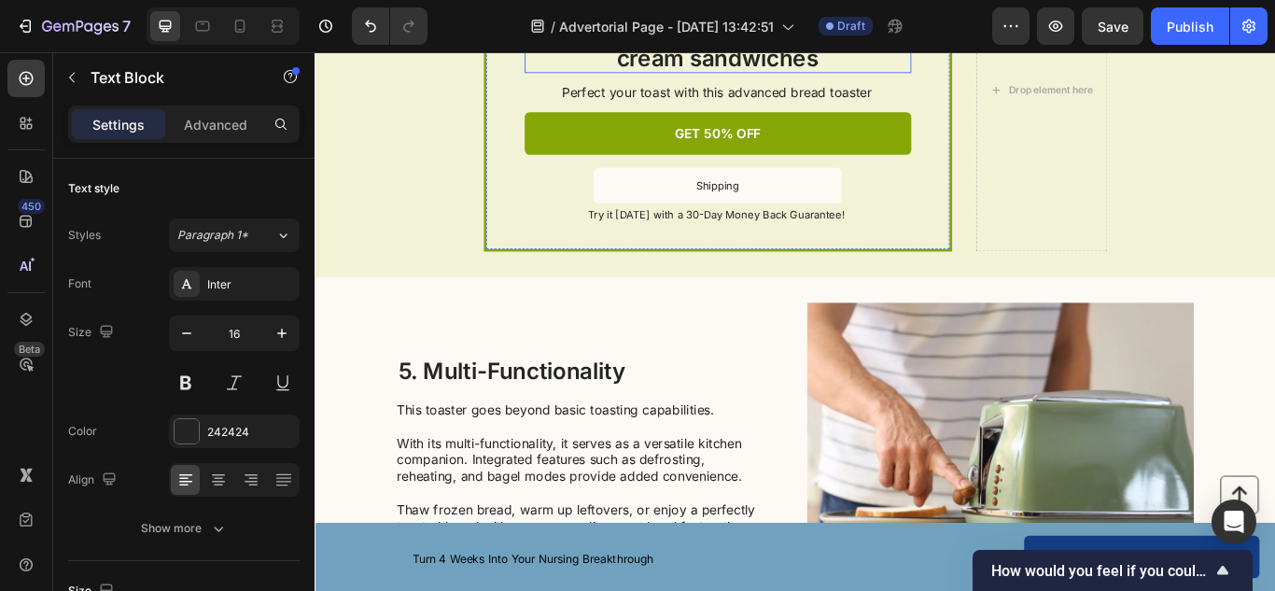
scroll to position [1505, 0]
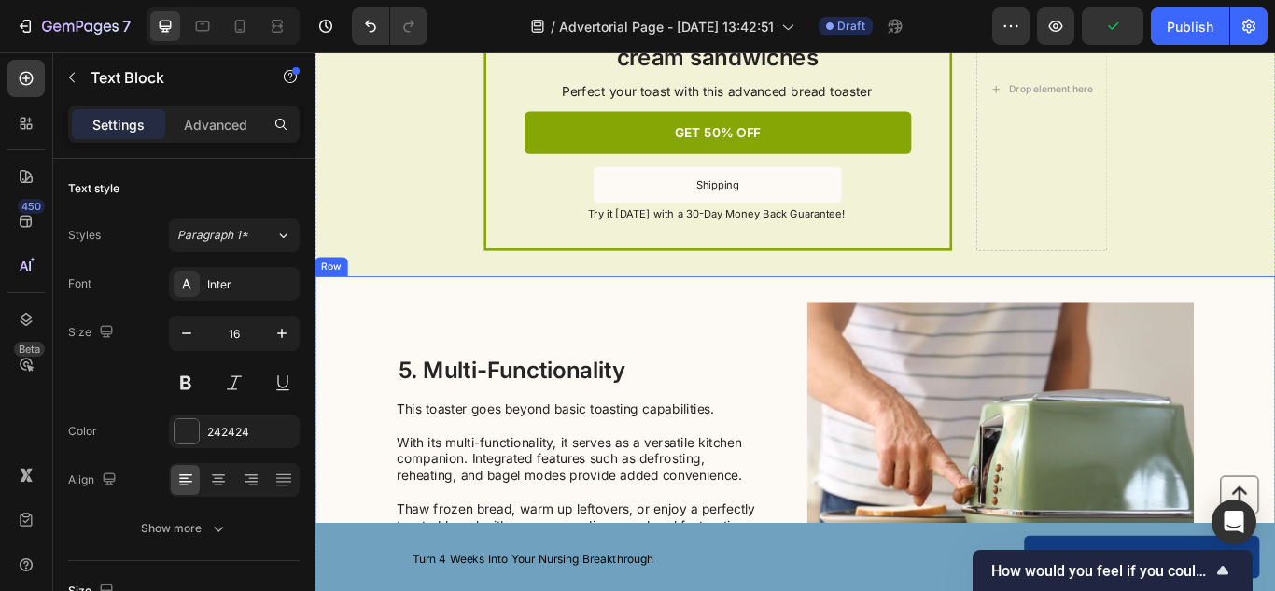
click at [548, 441] on h2 "5. Multi-Functionality" at bounding box center [620, 423] width 421 height 35
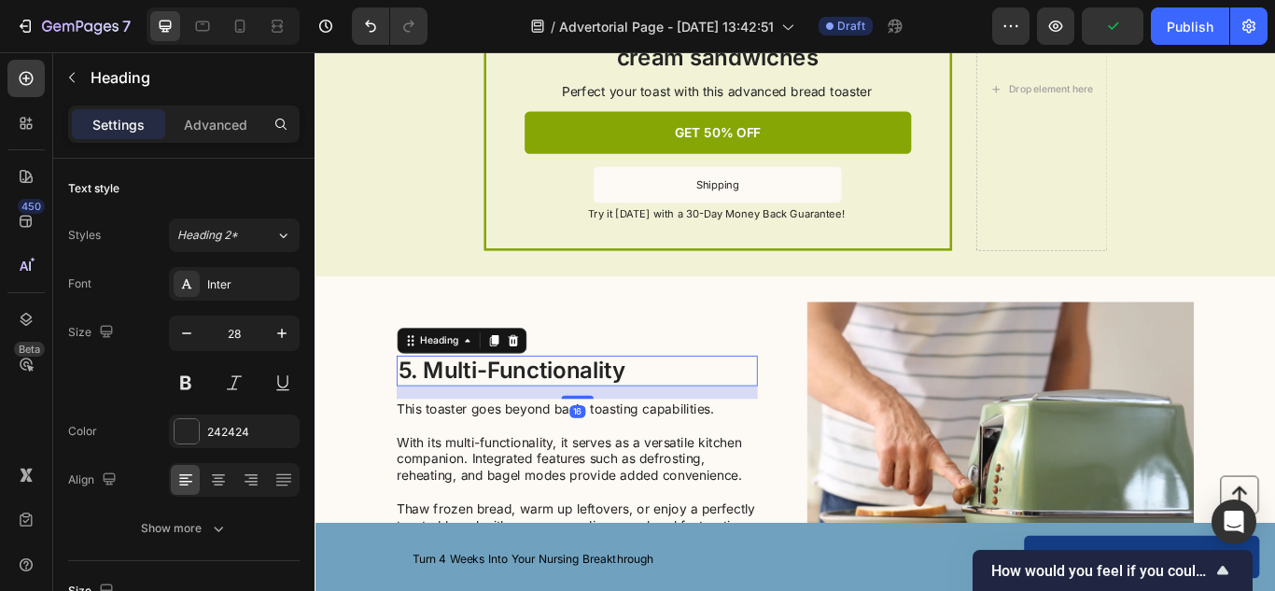
click at [548, 441] on div "16" at bounding box center [620, 448] width 421 height 15
click at [549, 440] on div "5. Multi-Functionality Heading 16" at bounding box center [620, 423] width 421 height 35
click at [557, 423] on h2 "5. Multi-Functionality" at bounding box center [620, 423] width 421 height 35
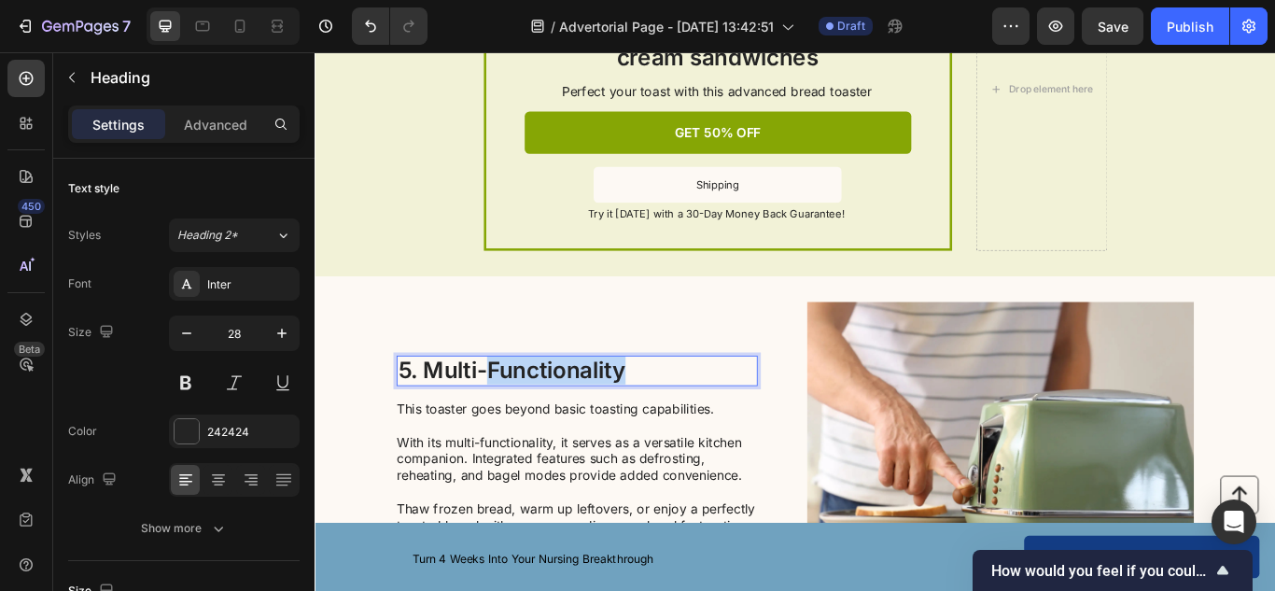
click at [557, 423] on p "5. Multi-Functionality" at bounding box center [620, 424] width 417 height 32
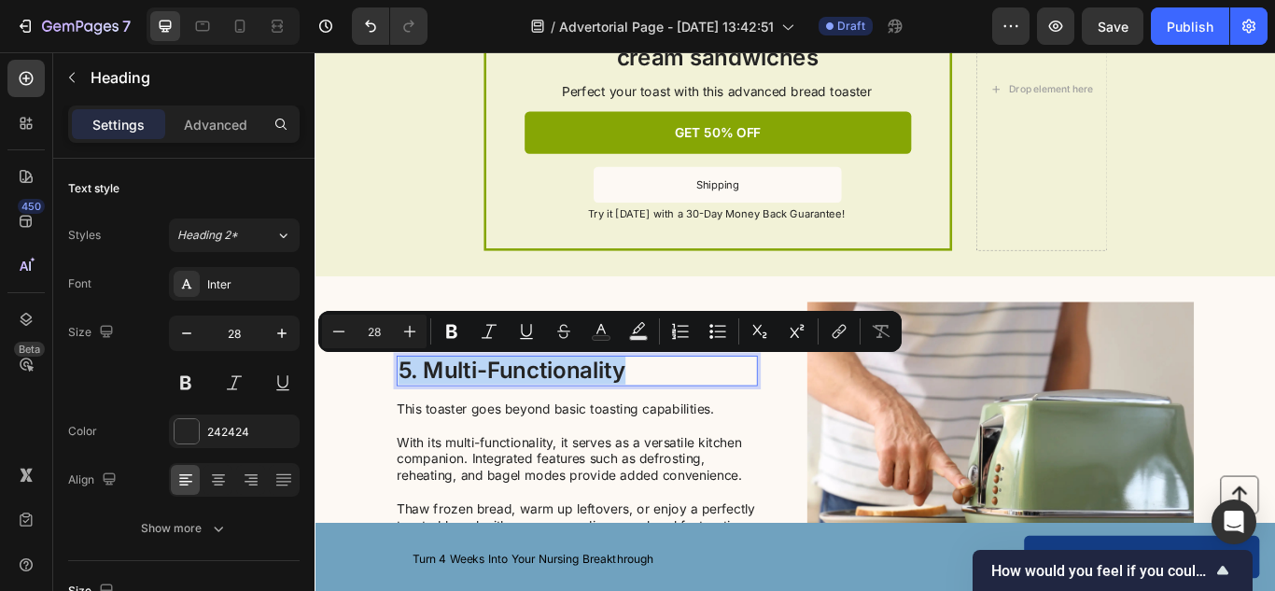
click at [557, 423] on p "5. Multi-Functionality" at bounding box center [620, 424] width 417 height 32
